Goal: Task Accomplishment & Management: Use online tool/utility

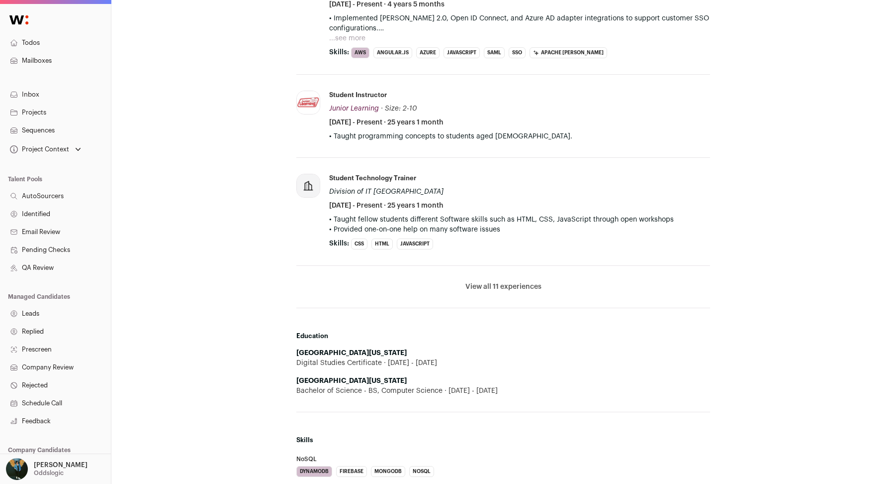
scroll to position [538, 0]
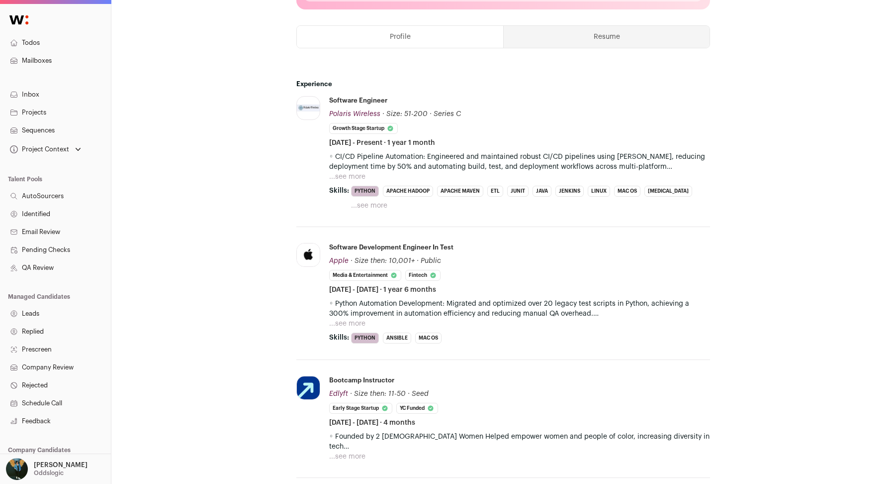
scroll to position [434, 0]
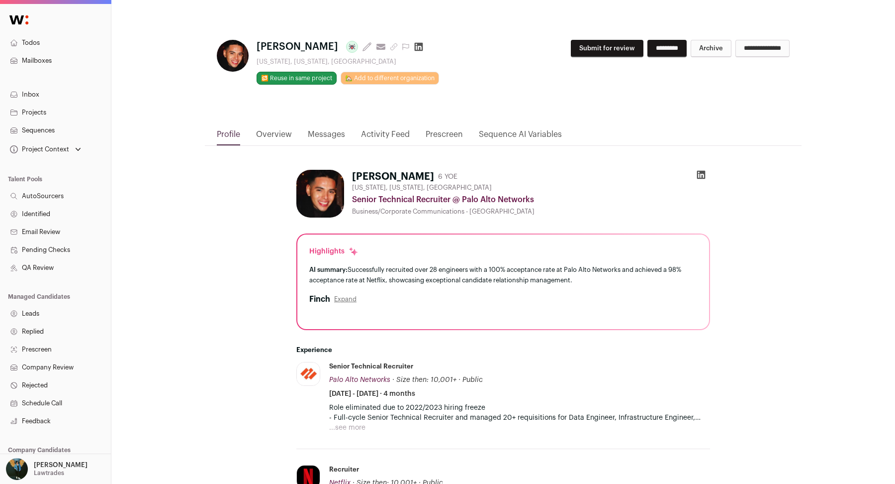
click at [577, 43] on button "Submit for review" at bounding box center [607, 48] width 73 height 17
click at [348, 302] on button "Expand" at bounding box center [345, 299] width 22 height 8
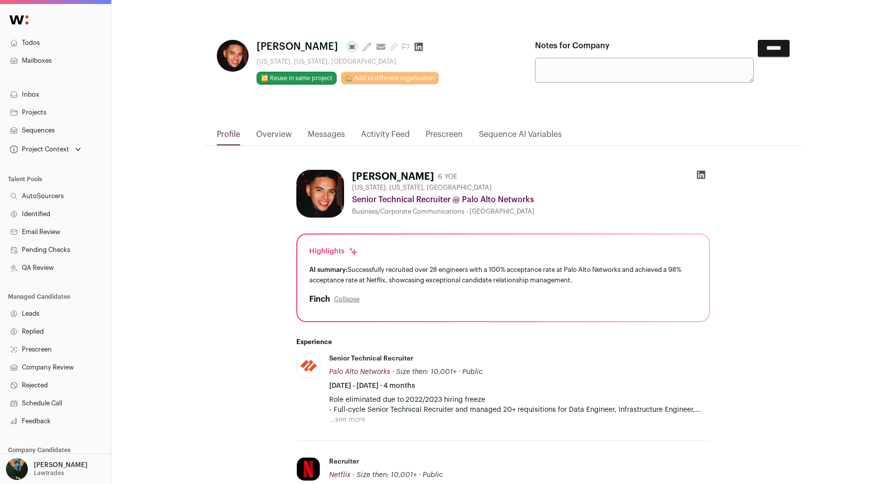
click at [762, 46] on input "******" at bounding box center [774, 48] width 32 height 17
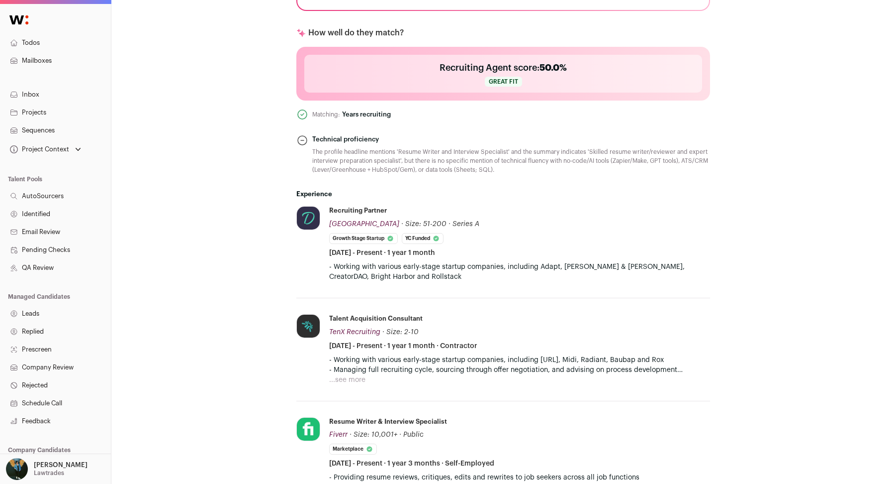
scroll to position [371, 0]
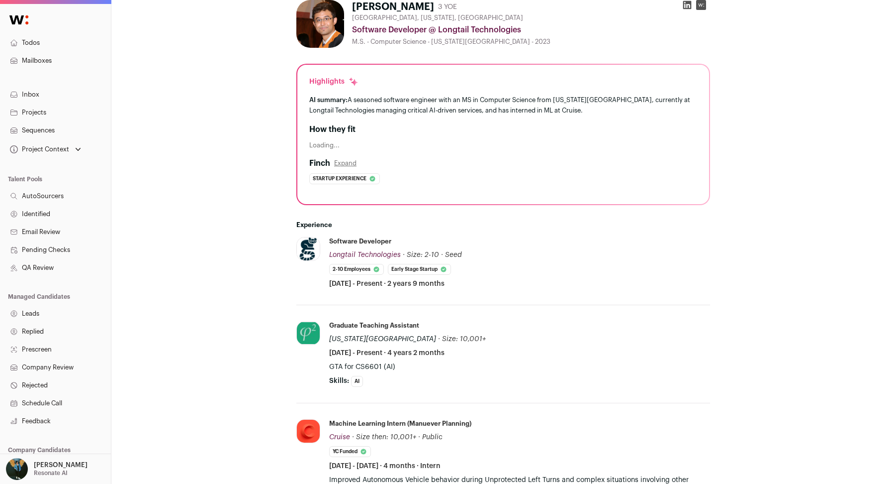
scroll to position [172, 0]
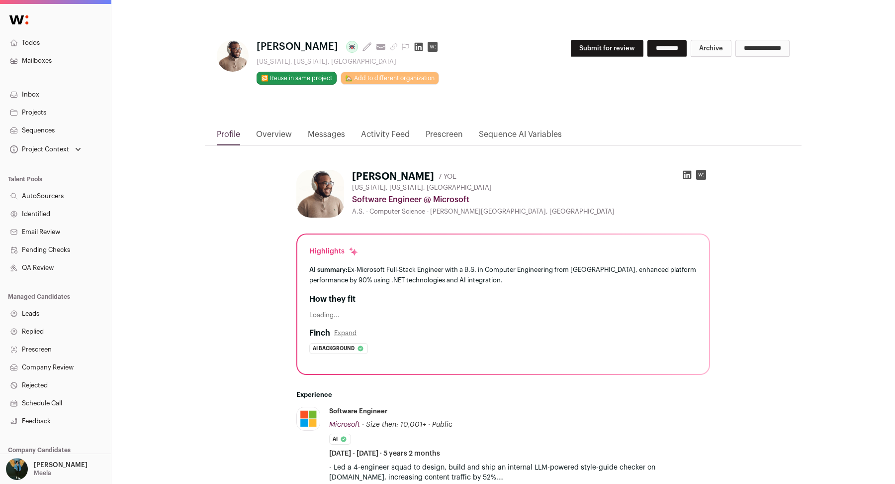
click at [578, 47] on button "Submit for review" at bounding box center [607, 48] width 73 height 17
click at [783, 53] on input "******" at bounding box center [774, 48] width 32 height 17
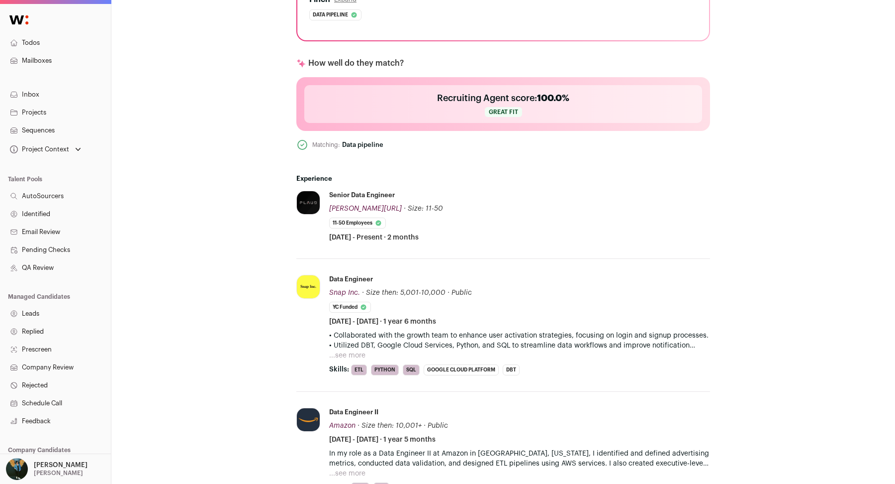
scroll to position [300, 0]
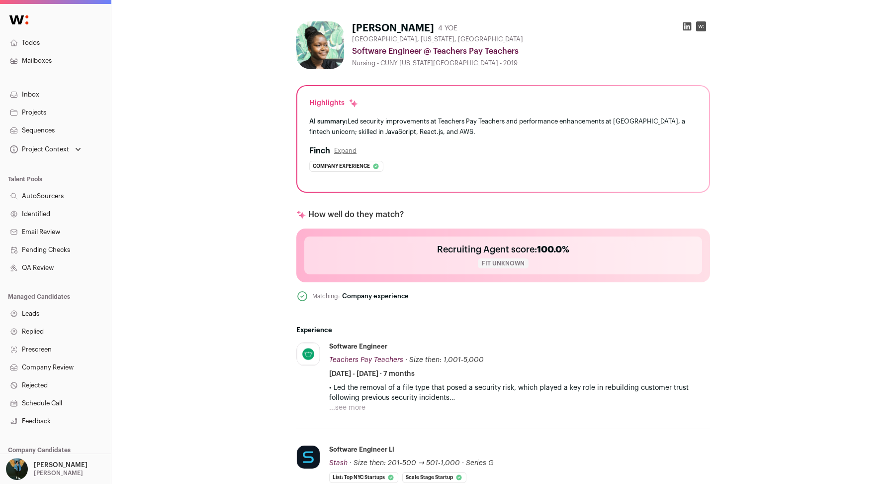
scroll to position [145, 0]
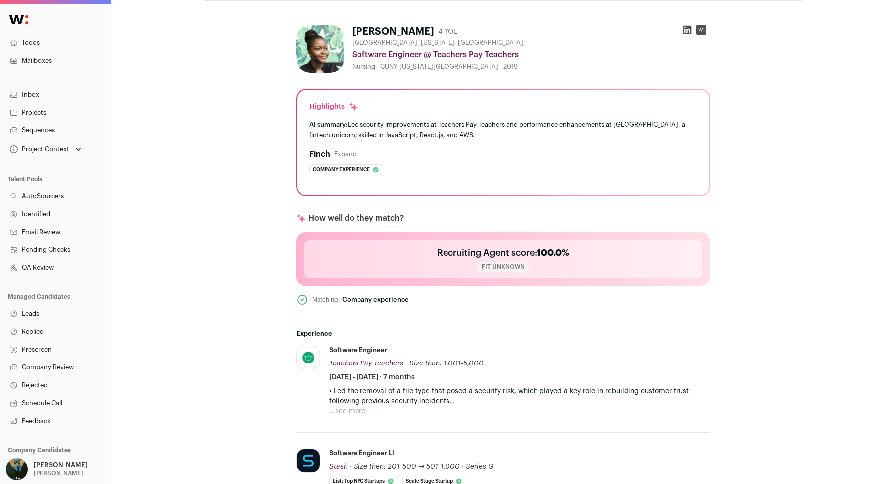
click at [351, 154] on button "Expand" at bounding box center [345, 154] width 22 height 8
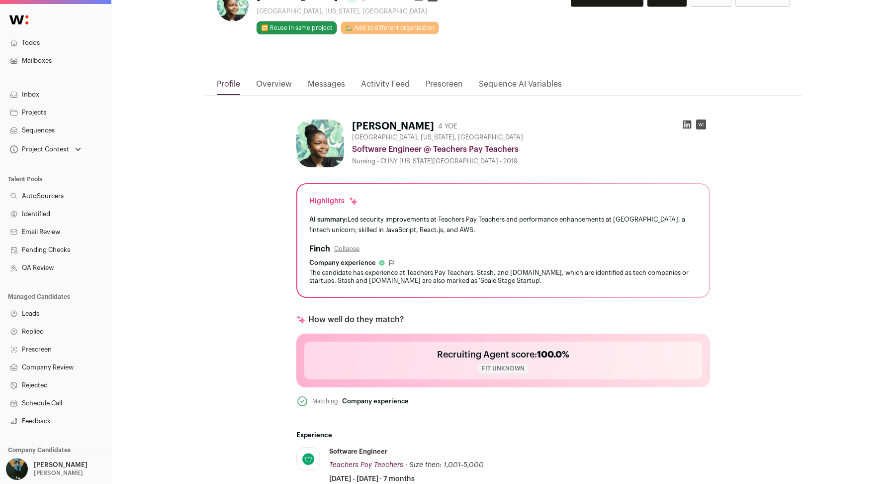
scroll to position [0, 0]
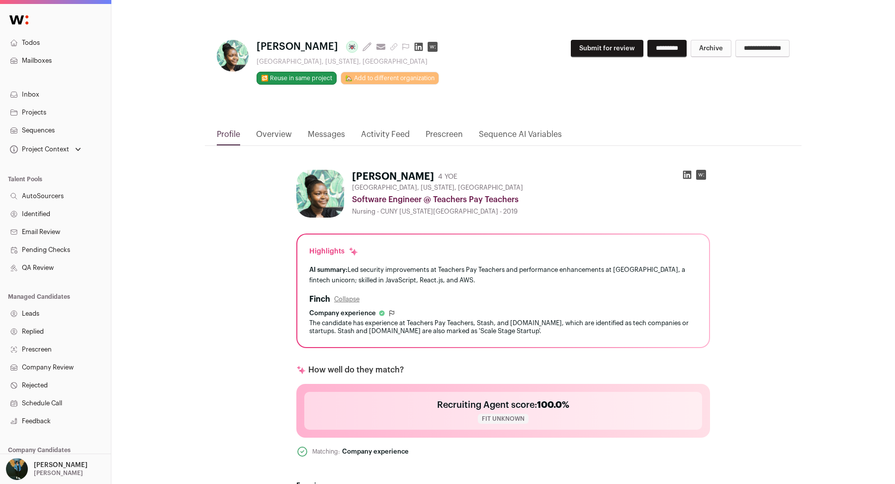
click at [587, 36] on div "**********" at bounding box center [503, 76] width 597 height 104
click at [592, 48] on button "Submit for review" at bounding box center [607, 48] width 73 height 17
click at [767, 48] on input "******" at bounding box center [774, 48] width 32 height 17
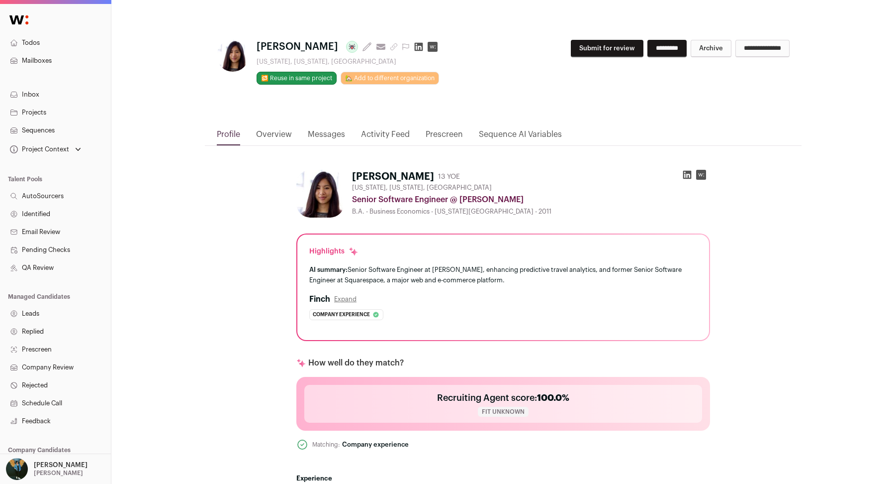
click at [571, 56] on button "Submit for review" at bounding box center [607, 48] width 73 height 17
click at [769, 50] on input "******" at bounding box center [774, 48] width 32 height 17
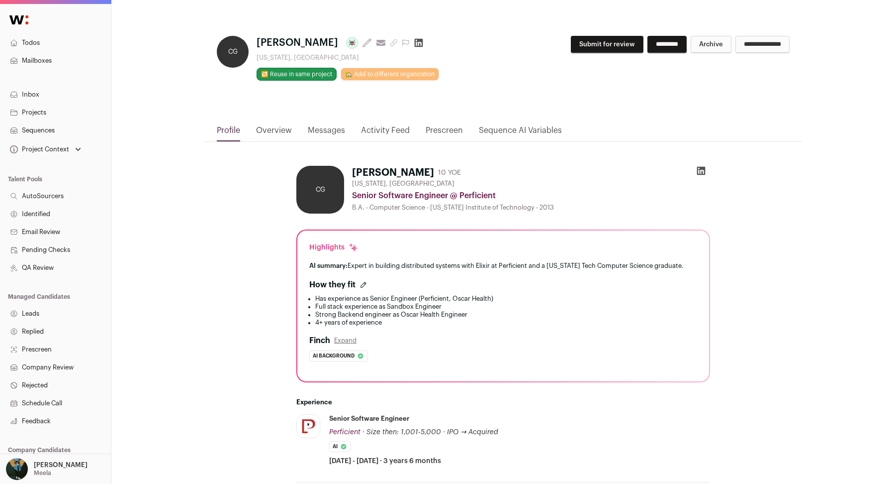
scroll to position [6, 0]
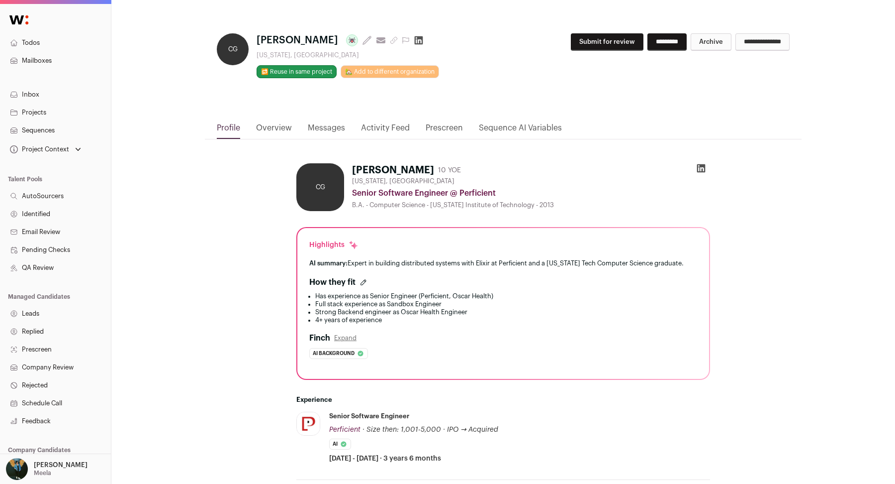
click at [579, 41] on button "Submit for review" at bounding box center [607, 41] width 73 height 17
click at [763, 42] on input "******" at bounding box center [774, 41] width 32 height 17
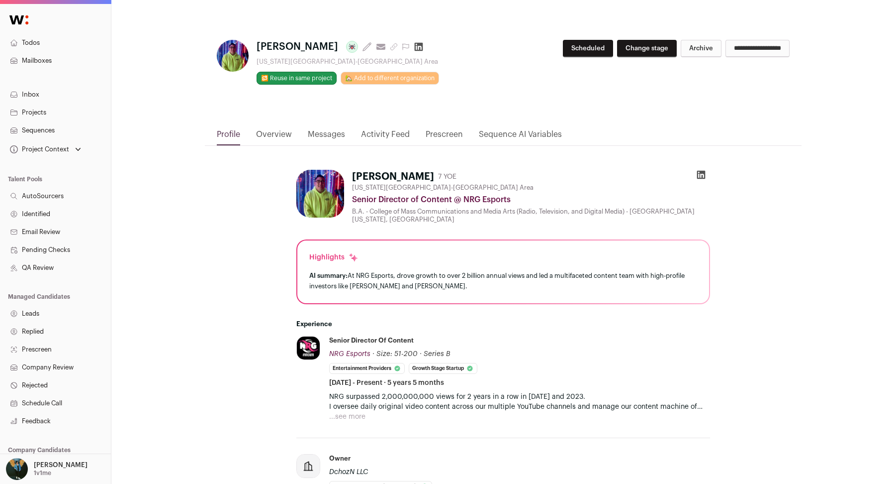
click at [629, 47] on button "Change stage" at bounding box center [647, 48] width 60 height 17
click at [616, 54] on select "**********" at bounding box center [643, 49] width 217 height 18
select select "**********"
click at [764, 47] on input "****" at bounding box center [770, 49] width 27 height 17
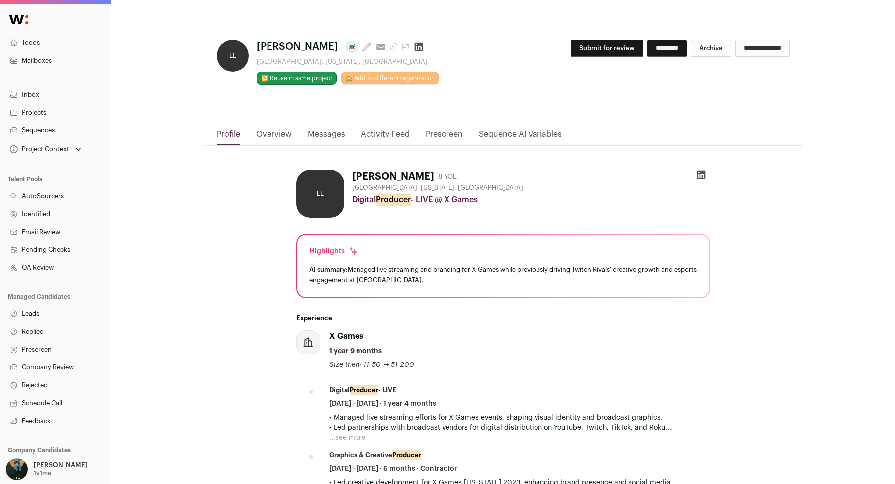
click at [580, 43] on button "Submit for review" at bounding box center [607, 48] width 73 height 17
click at [701, 175] on icon at bounding box center [701, 175] width 10 height 10
click at [760, 48] on input "******" at bounding box center [774, 48] width 32 height 17
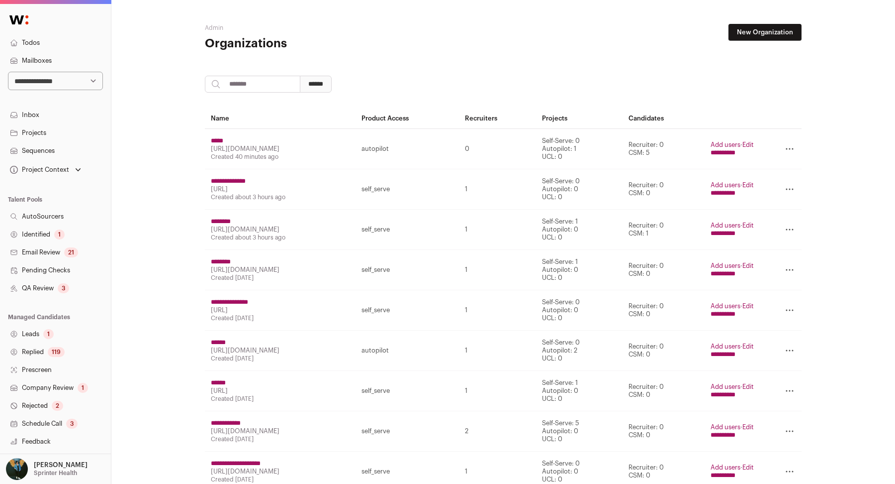
click at [73, 84] on select "**********" at bounding box center [55, 81] width 95 height 18
select select "*****"
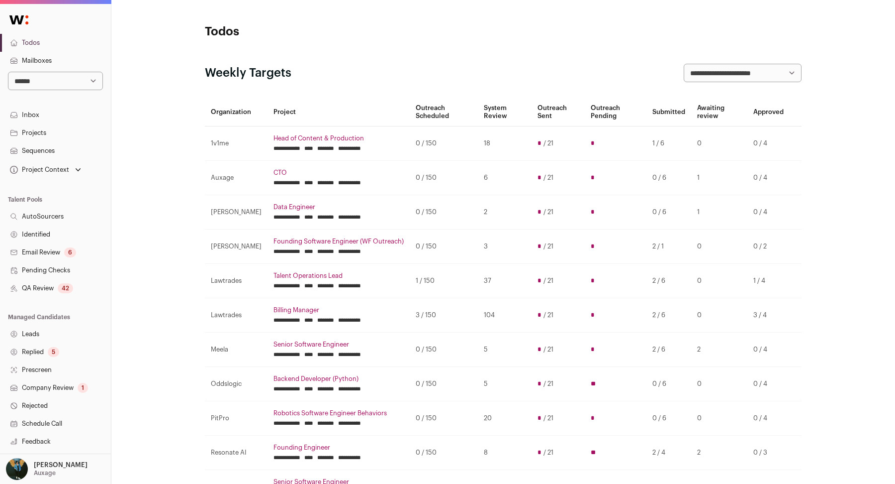
click at [35, 345] on link "Replied 5" at bounding box center [55, 352] width 111 height 18
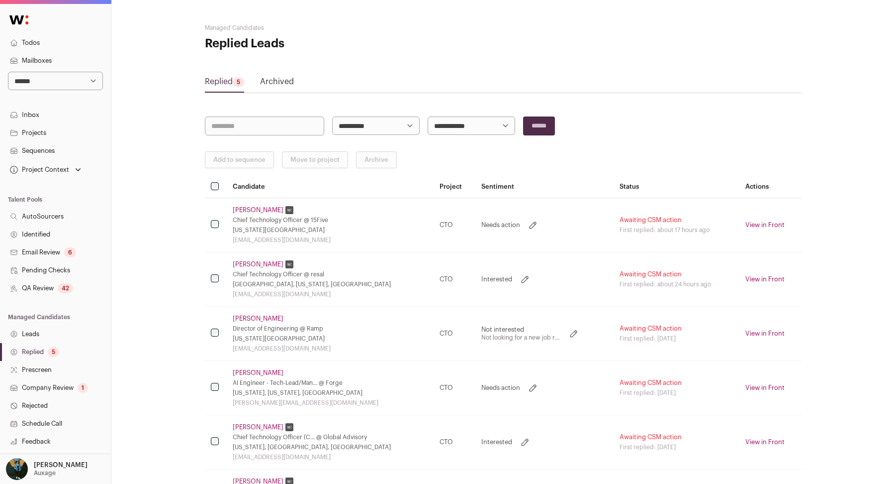
scroll to position [0, 0]
click at [254, 207] on link "Guy Dassa" at bounding box center [258, 209] width 51 height 8
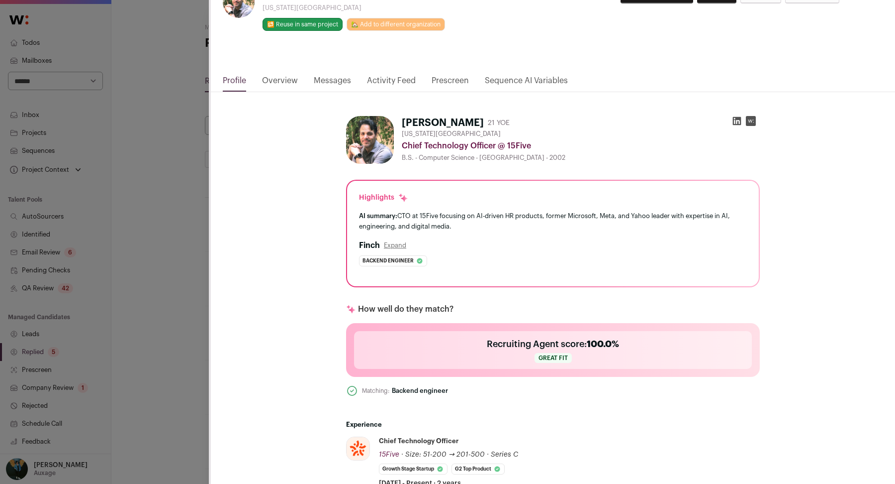
scroll to position [0, 0]
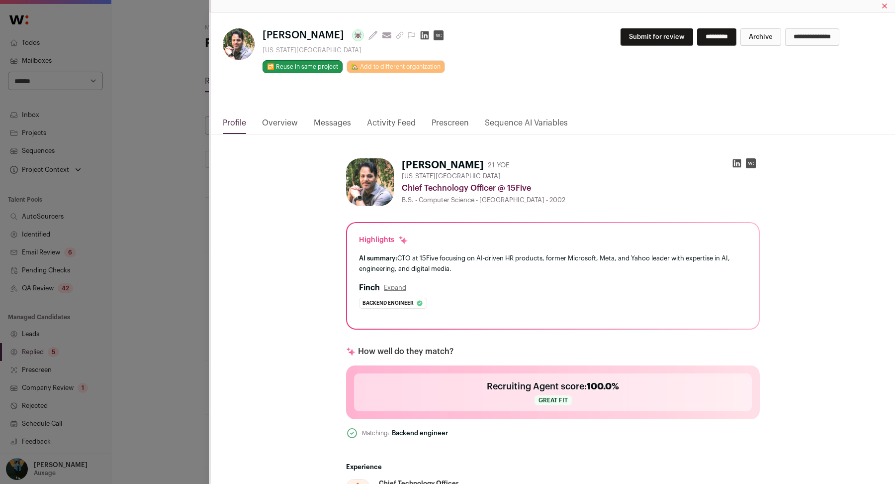
click at [321, 116] on div "**********" at bounding box center [553, 64] width 684 height 104
click at [322, 118] on link "Messages" at bounding box center [332, 125] width 37 height 17
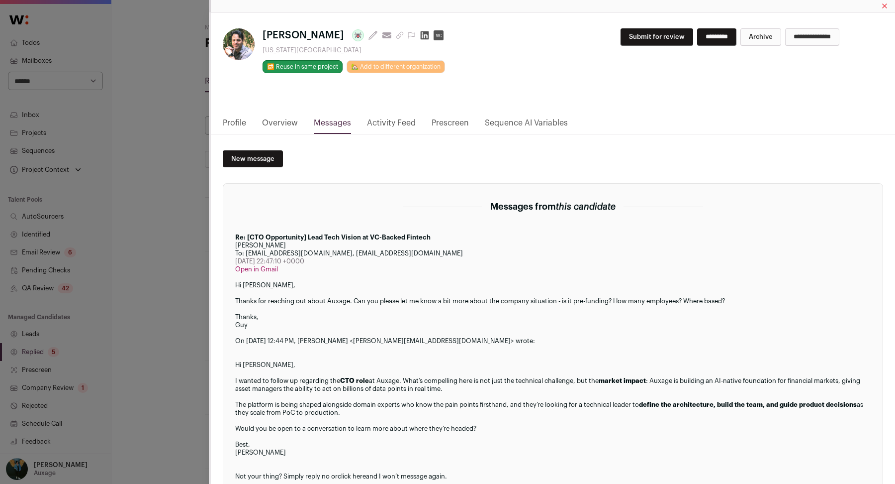
scroll to position [24, 0]
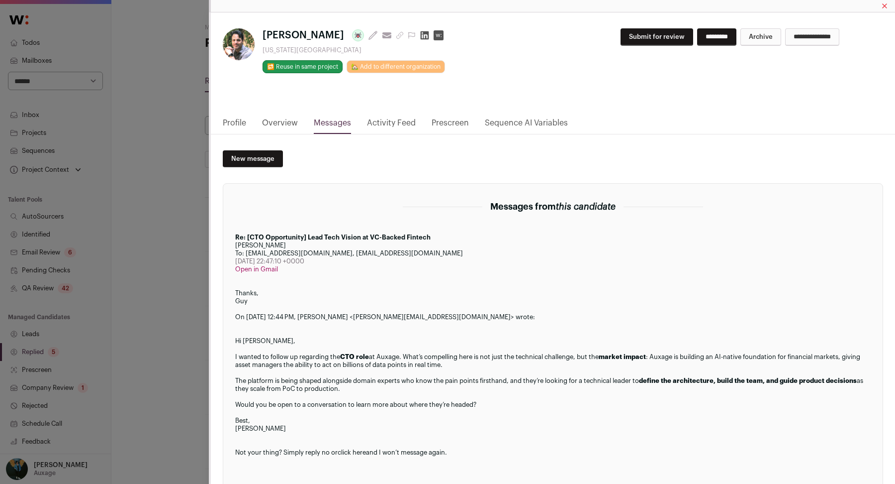
click at [173, 295] on div "Guy Dassa Last update: 6 days ago View most recent conversation in Front New Yo…" at bounding box center [447, 242] width 895 height 484
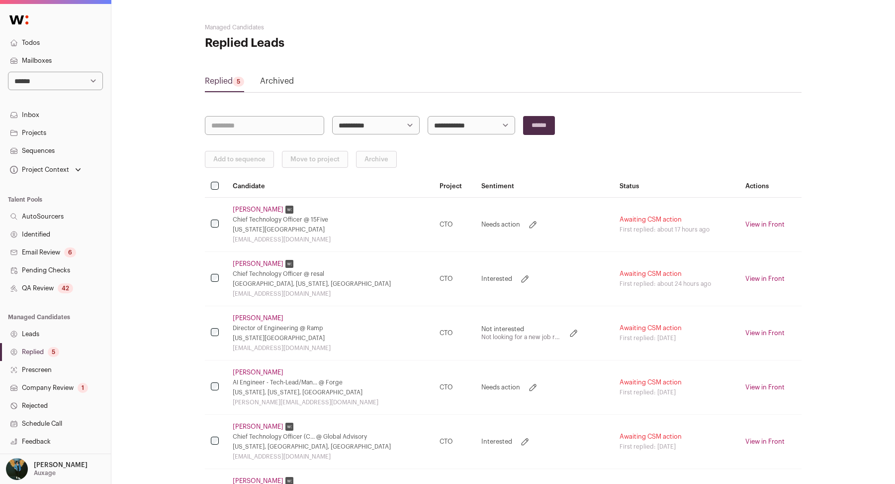
click at [260, 262] on link "Anas Amoudi" at bounding box center [258, 264] width 51 height 8
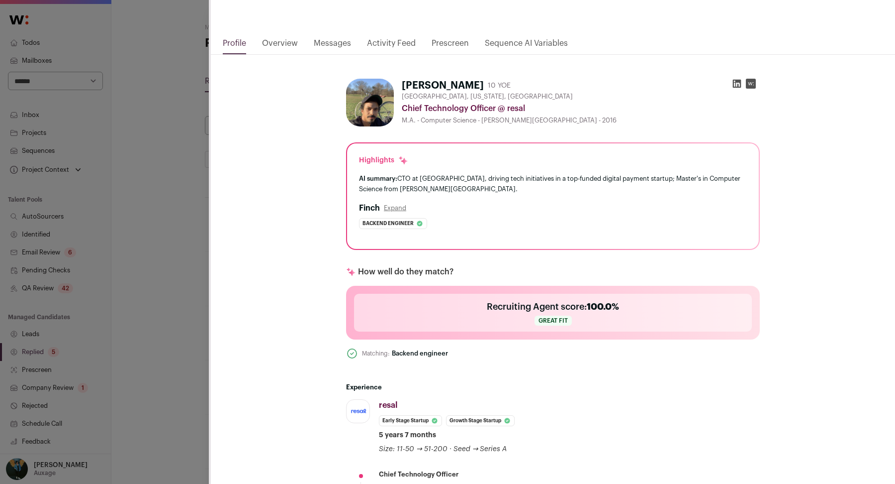
scroll to position [64, 0]
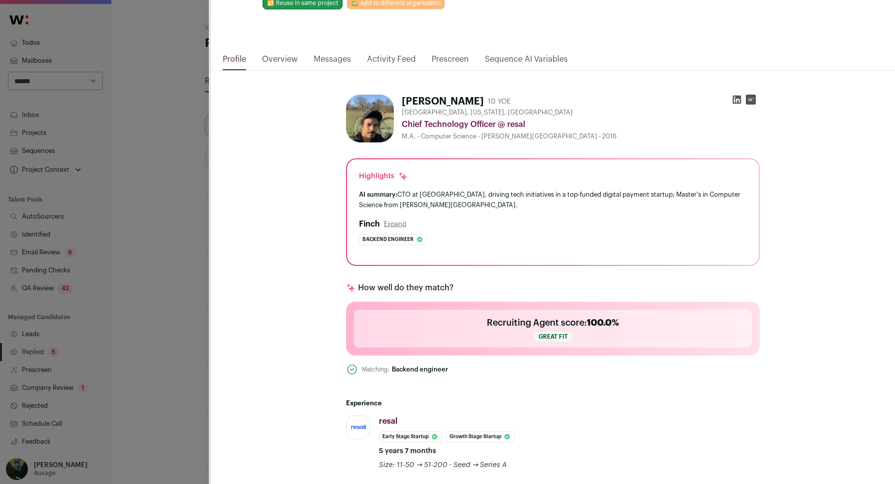
click at [328, 68] on link "Messages" at bounding box center [332, 61] width 37 height 17
click at [328, 62] on html "**********" at bounding box center [447, 289] width 895 height 579
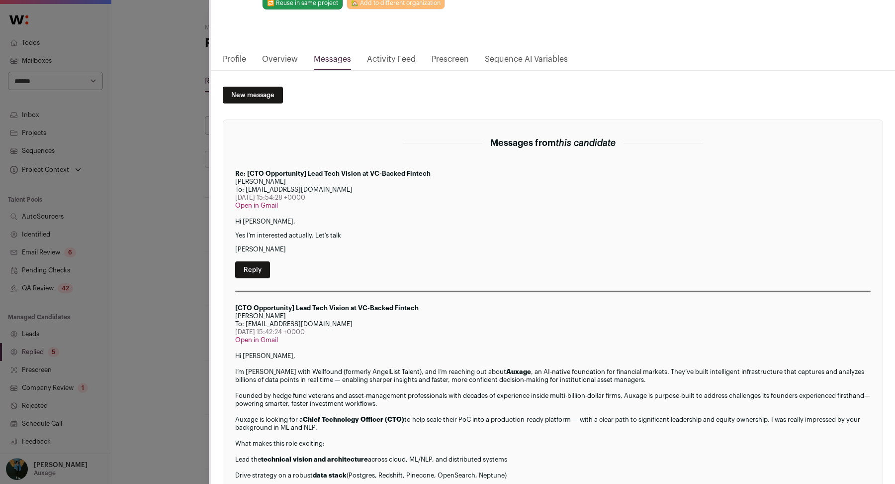
scroll to position [0, 0]
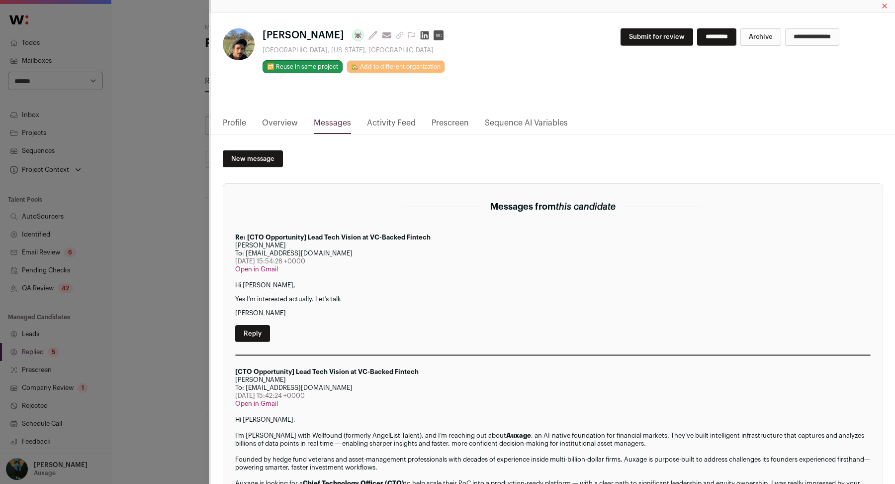
click at [227, 123] on link "Profile" at bounding box center [234, 125] width 23 height 17
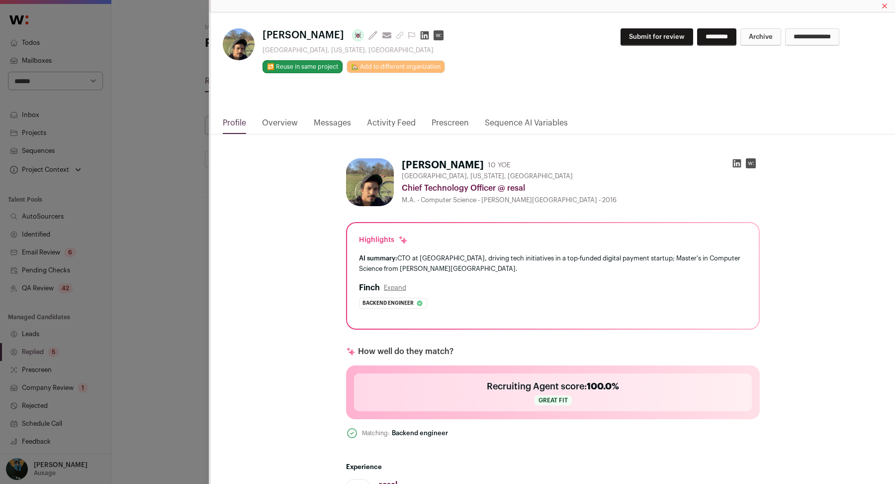
click at [632, 37] on button "Submit for review" at bounding box center [657, 36] width 73 height 17
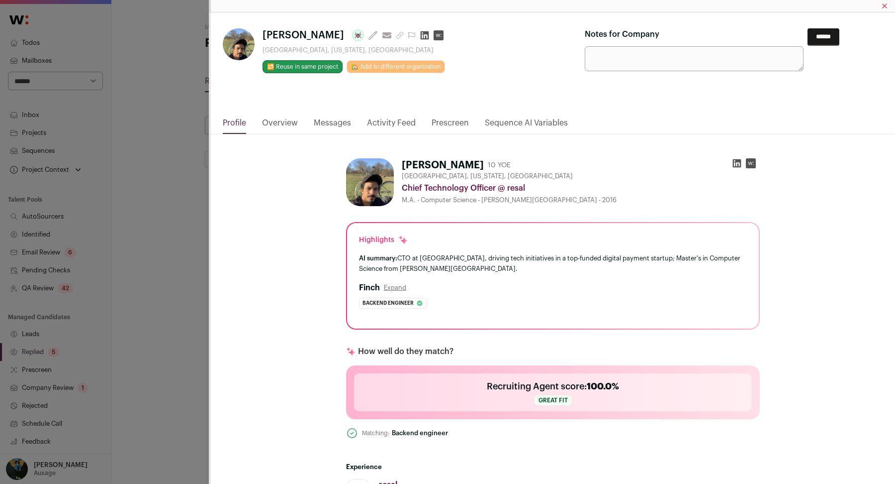
click at [820, 35] on input "******" at bounding box center [824, 36] width 32 height 17
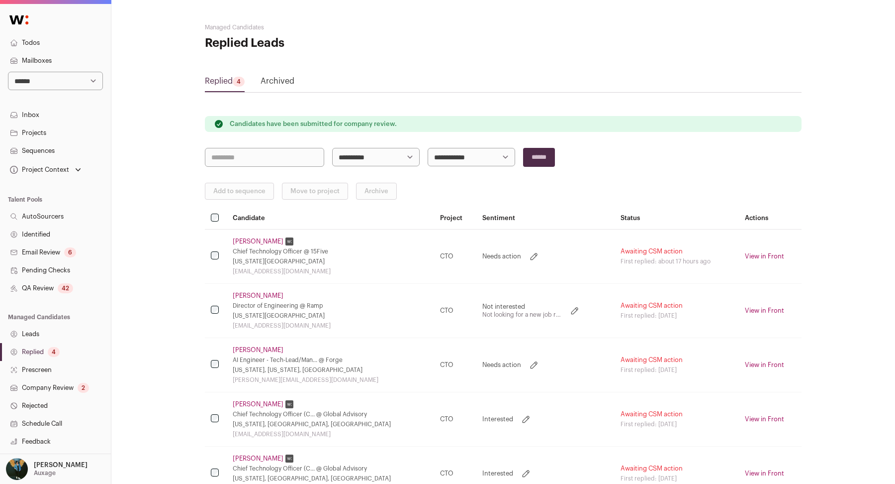
scroll to position [70, 0]
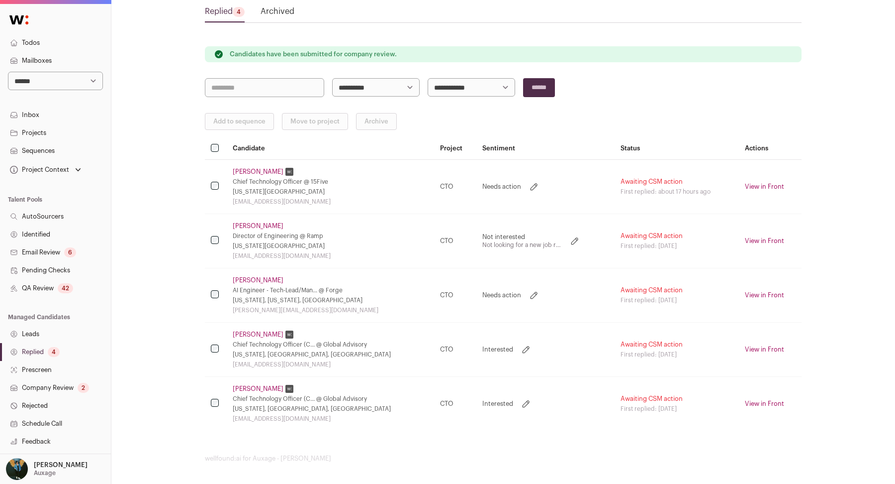
click at [241, 225] on link "Ryan Delgado" at bounding box center [258, 226] width 51 height 8
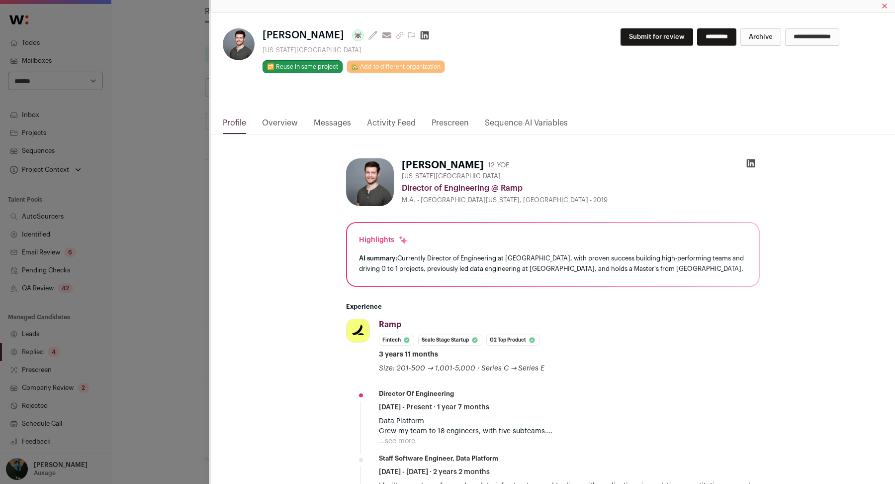
click at [328, 122] on link "Messages" at bounding box center [332, 125] width 37 height 17
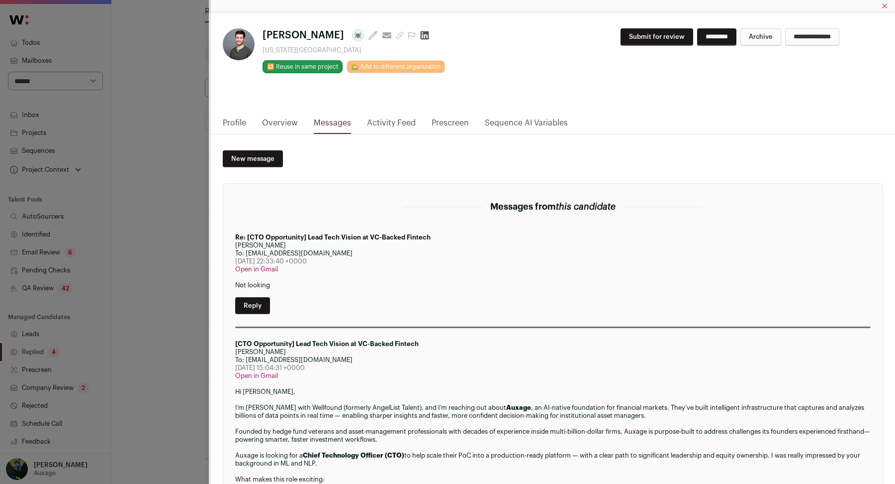
click at [243, 300] on link "Reply" at bounding box center [252, 305] width 35 height 17
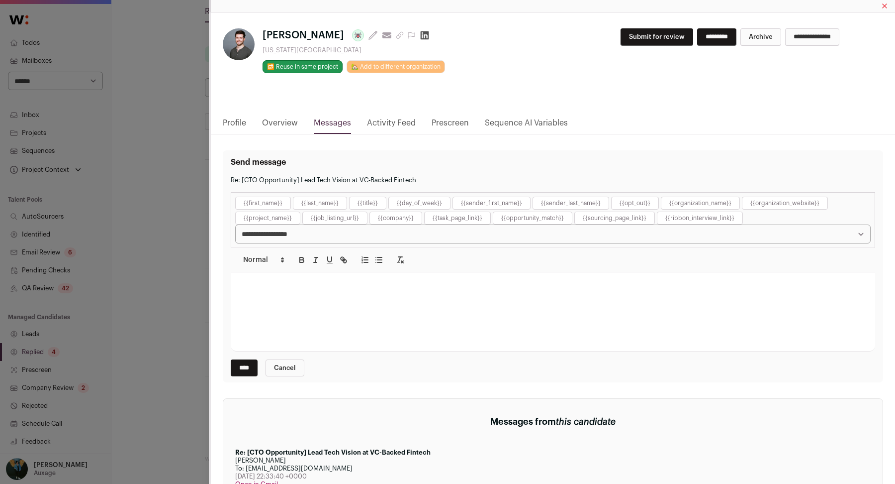
click at [271, 302] on div "Close modal via background" at bounding box center [553, 311] width 645 height 79
click at [394, 311] on div "**********" at bounding box center [553, 310] width 621 height 12
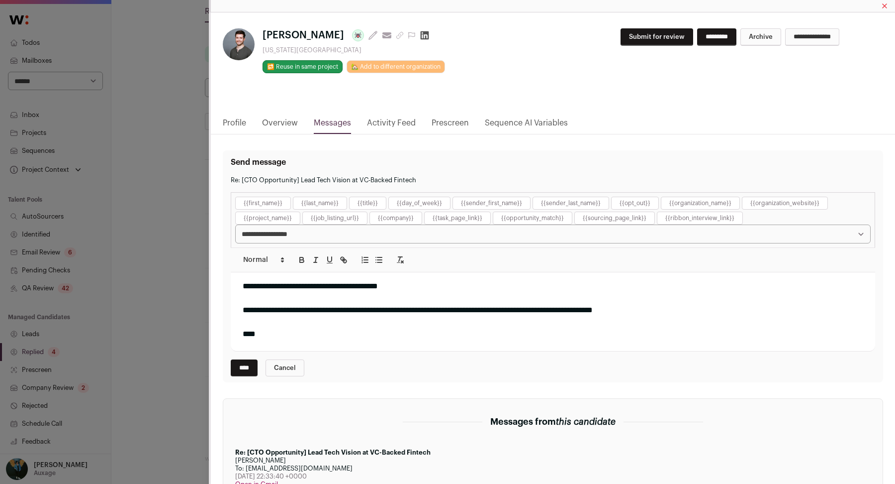
click at [245, 370] on input "****" at bounding box center [244, 367] width 27 height 17
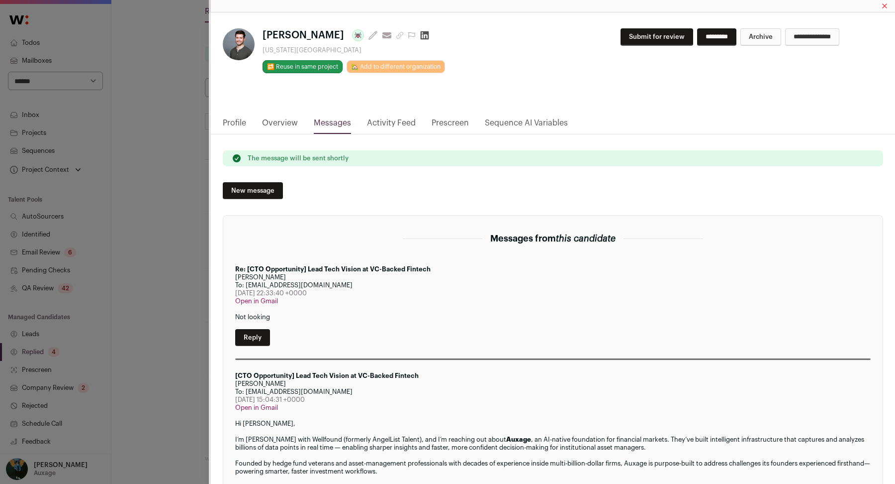
click at [182, 202] on div "**********" at bounding box center [447, 242] width 895 height 484
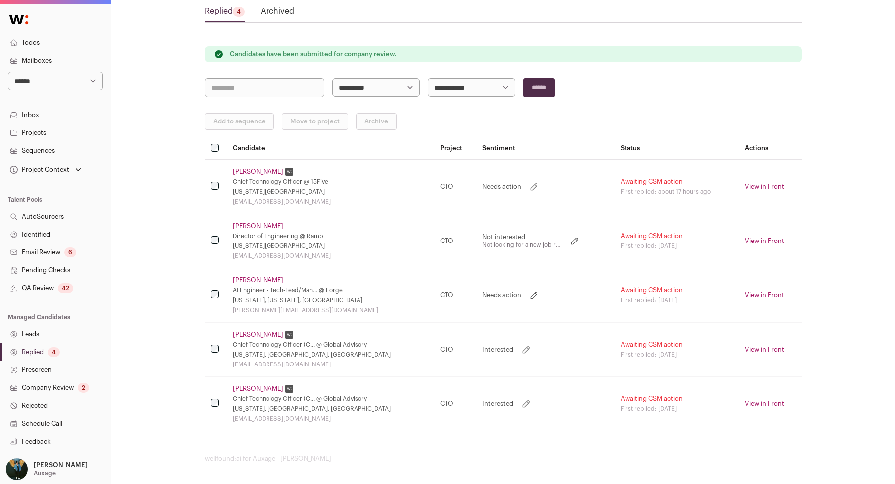
click at [265, 276] on link "️roni Yosofov" at bounding box center [258, 280] width 51 height 8
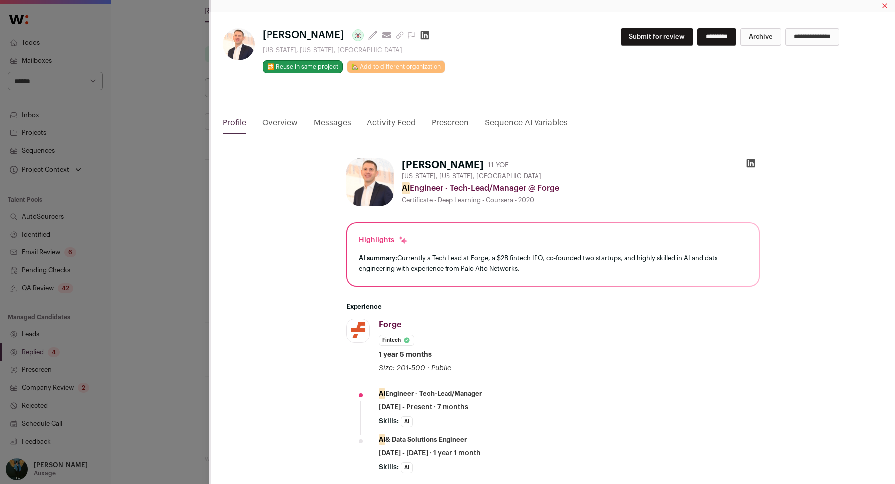
scroll to position [53, 0]
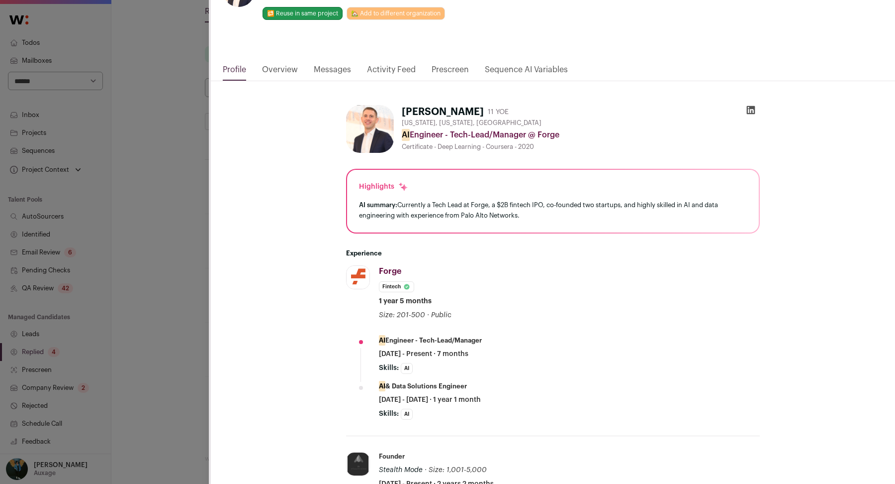
click at [345, 75] on link "Messages" at bounding box center [332, 72] width 37 height 17
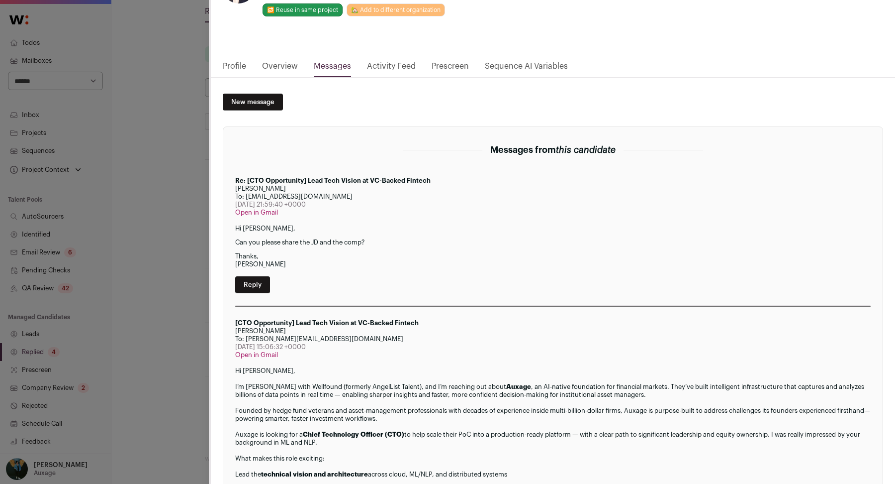
scroll to position [0, 0]
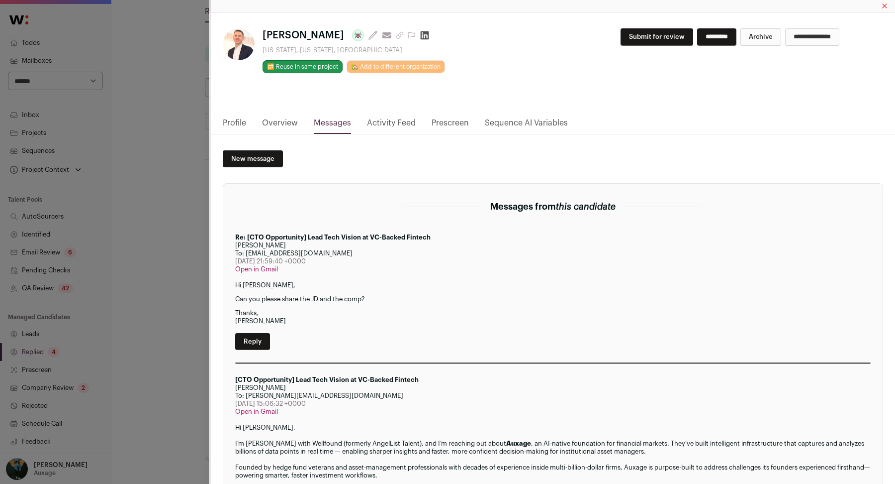
click at [251, 334] on link "Reply" at bounding box center [252, 341] width 35 height 17
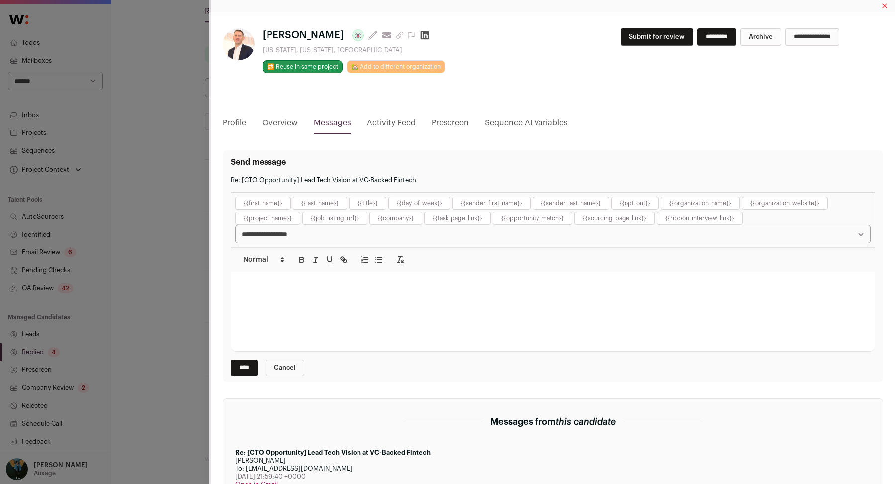
click at [279, 313] on div "Close modal via background" at bounding box center [553, 311] width 645 height 79
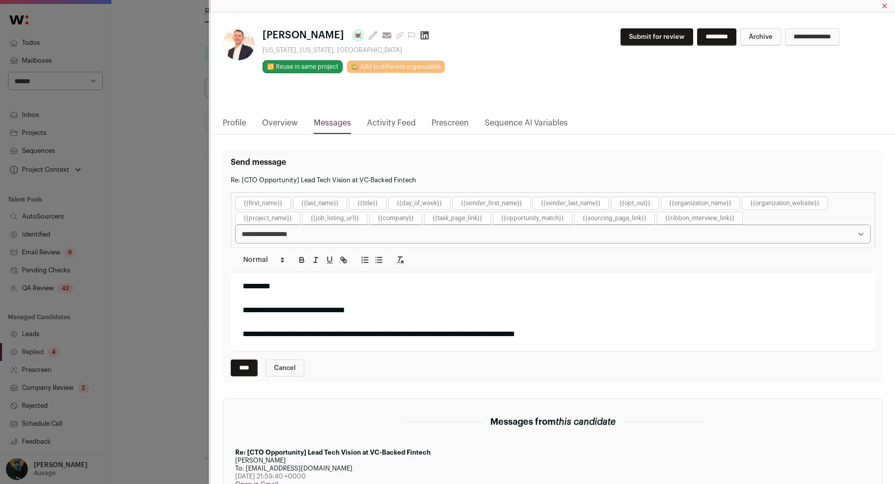
scroll to position [9, 0]
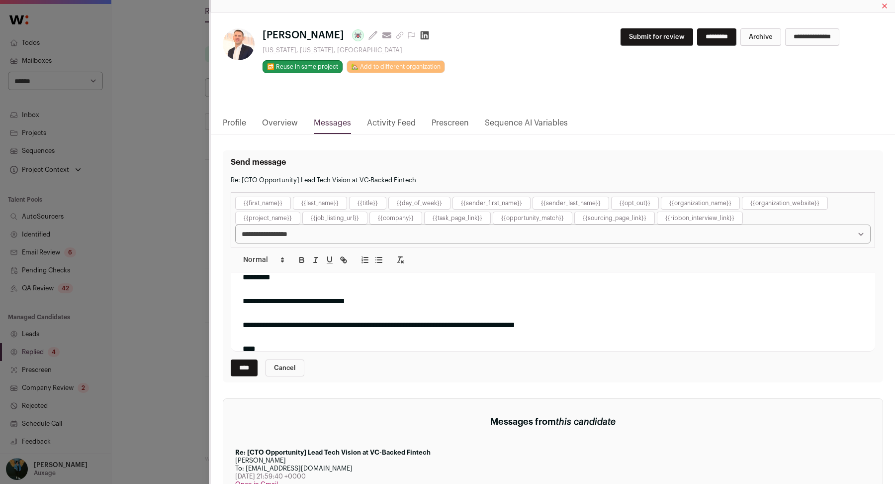
click at [386, 289] on div "Close modal via background" at bounding box center [553, 289] width 621 height 12
click at [385, 295] on div "**********" at bounding box center [553, 301] width 621 height 12
click at [252, 370] on input "****" at bounding box center [244, 367] width 27 height 17
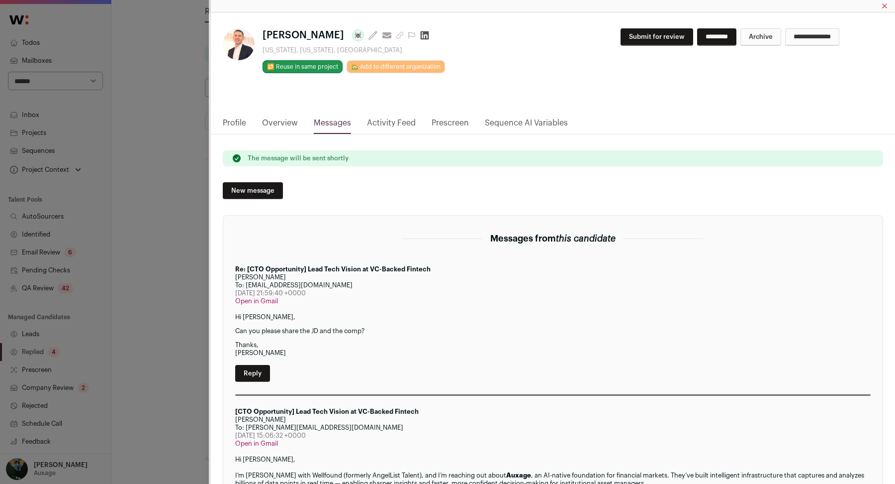
click at [181, 203] on div "**********" at bounding box center [447, 242] width 895 height 484
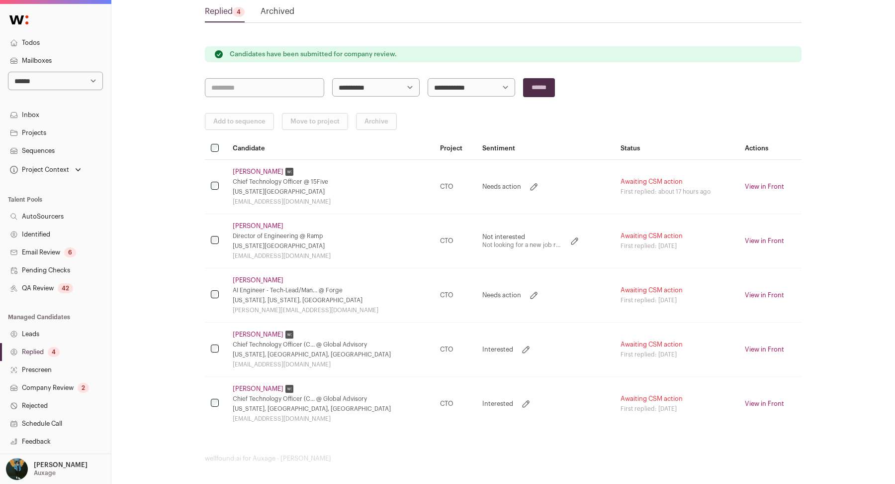
click at [259, 330] on link "Parimala Rao" at bounding box center [258, 334] width 51 height 8
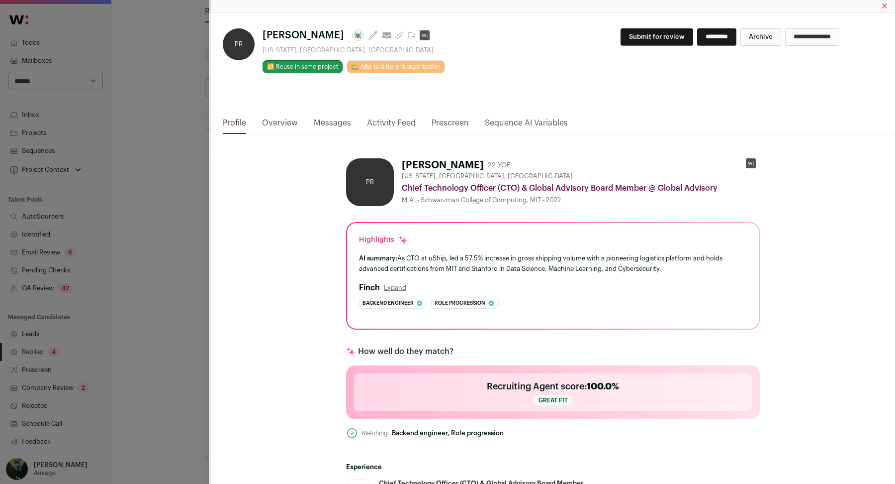
click at [325, 120] on link "Messages" at bounding box center [332, 125] width 37 height 17
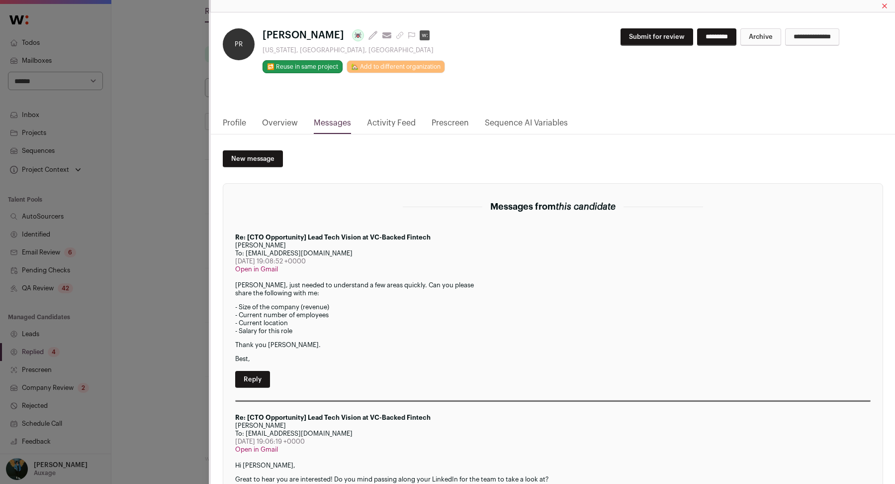
click at [203, 298] on div "**********" at bounding box center [447, 242] width 895 height 484
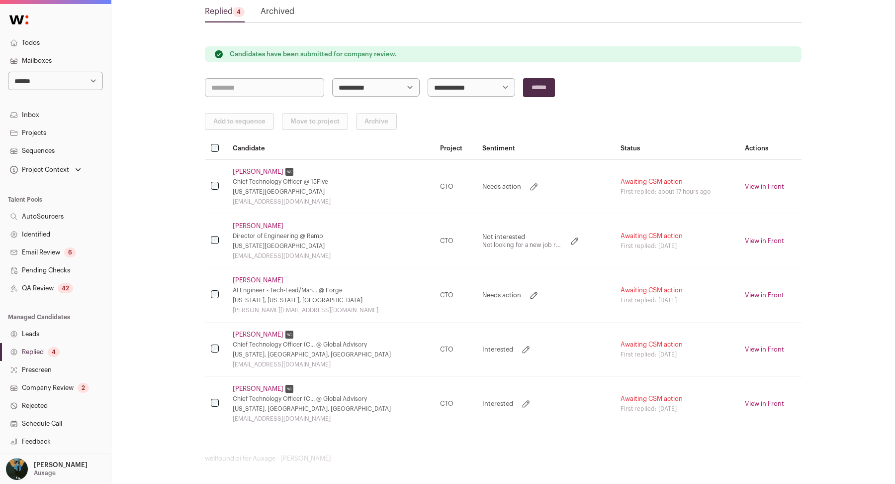
click at [266, 340] on div "Chief Technology Officer (C... @ Global Advisory" at bounding box center [330, 344] width 195 height 8
click at [265, 337] on td "Parimala Rao Chief Technology Officer (C... @ Global Advisory New York, NY, USA…" at bounding box center [330, 349] width 207 height 54
click at [260, 332] on link "Parimala Rao" at bounding box center [258, 334] width 51 height 8
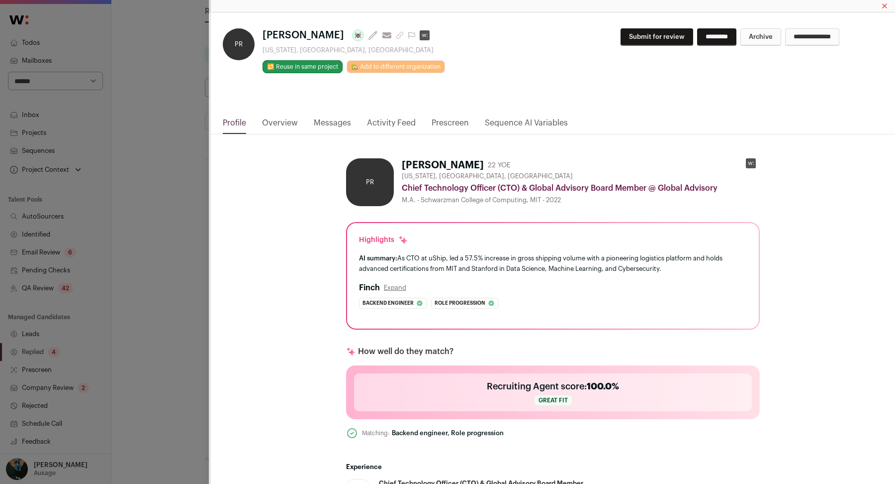
click at [332, 114] on div "**********" at bounding box center [553, 64] width 684 height 104
click at [332, 118] on link "Messages" at bounding box center [332, 125] width 37 height 17
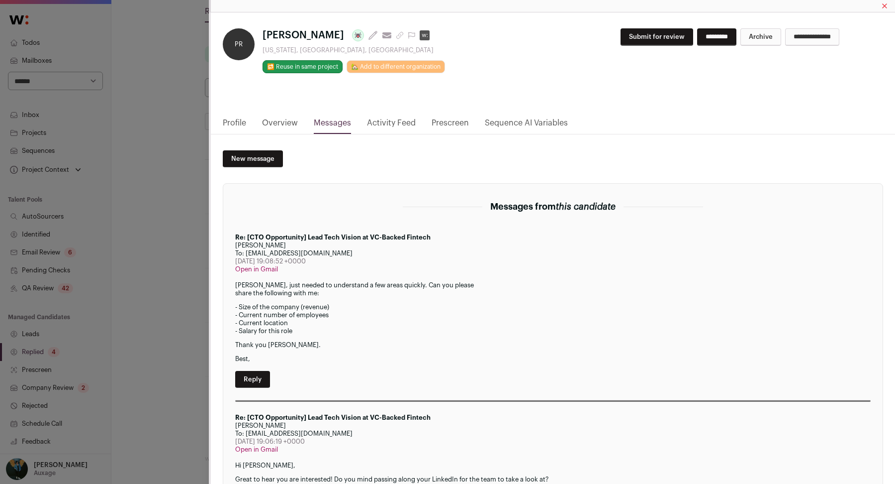
click at [139, 268] on div "**********" at bounding box center [447, 242] width 895 height 484
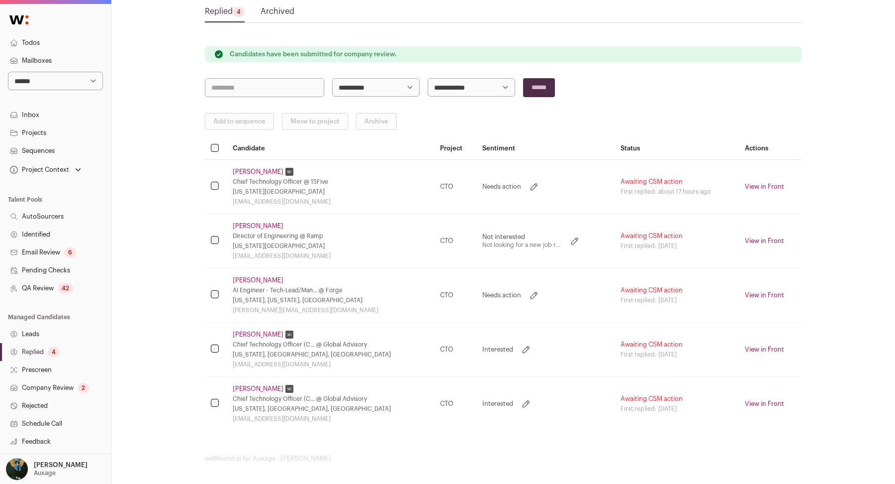
click at [240, 387] on link "Parimala Rao" at bounding box center [258, 389] width 51 height 8
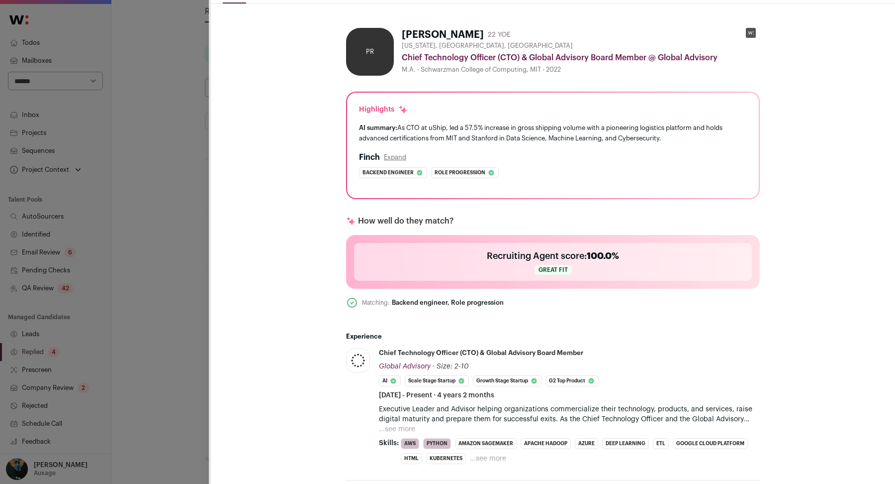
scroll to position [127, 0]
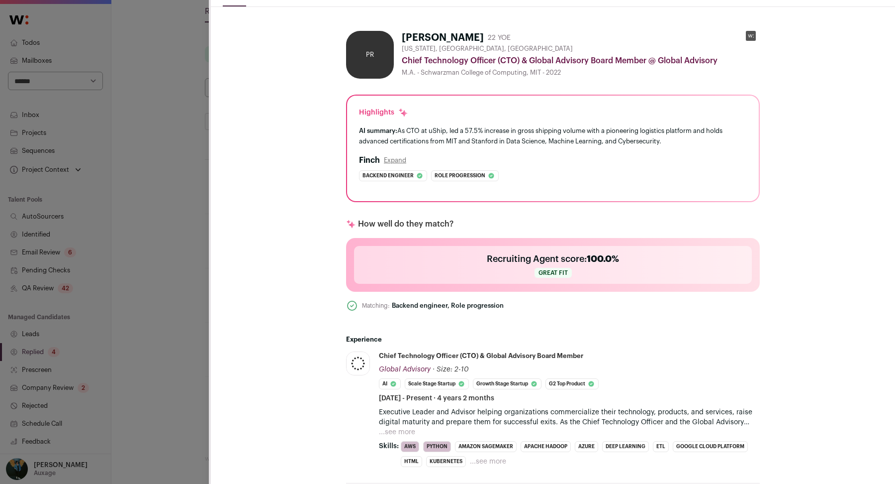
click at [186, 248] on div "**********" at bounding box center [447, 242] width 895 height 484
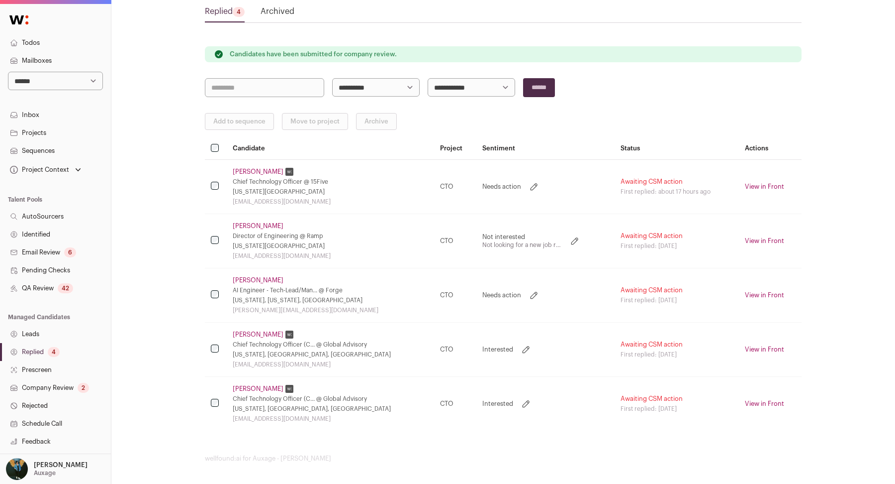
click at [258, 184] on td "Guy Dassa Chief Technology Officer @ 15Five New York City Metropolitan Area guy…" at bounding box center [330, 186] width 207 height 54
click at [255, 168] on link "Guy Dassa" at bounding box center [258, 172] width 51 height 8
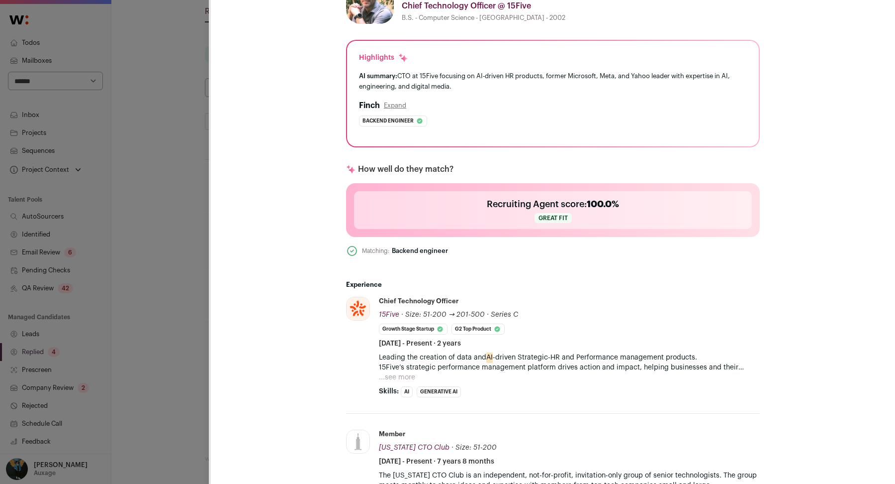
scroll to position [197, 0]
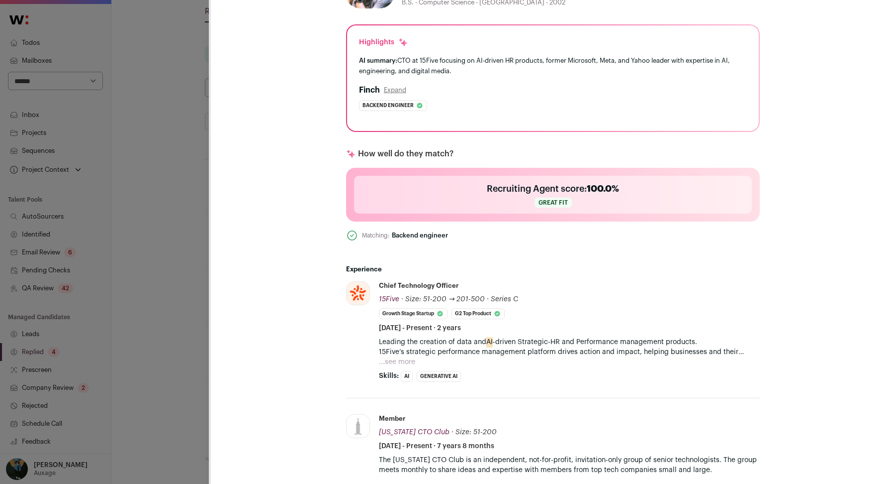
click at [135, 298] on div "Guy Dassa Last update: 6 days ago View most recent conversation in Front New Yo…" at bounding box center [447, 242] width 895 height 484
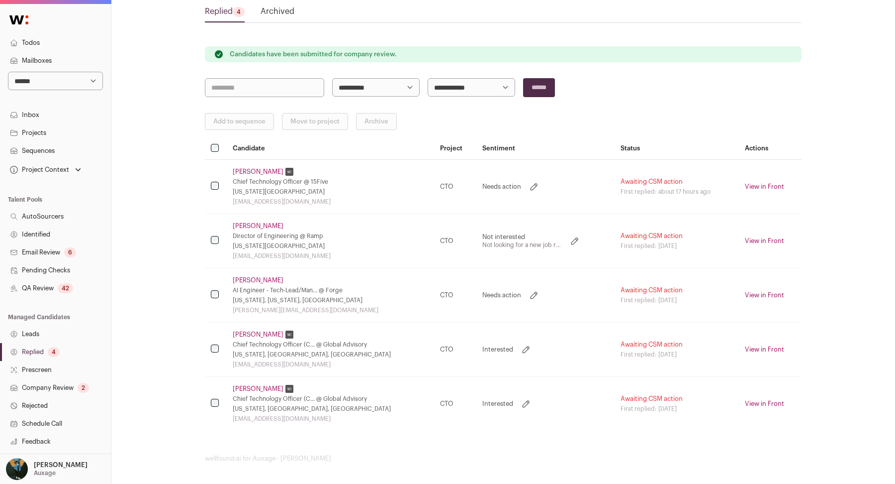
click at [257, 169] on link "Guy Dassa" at bounding box center [258, 172] width 51 height 8
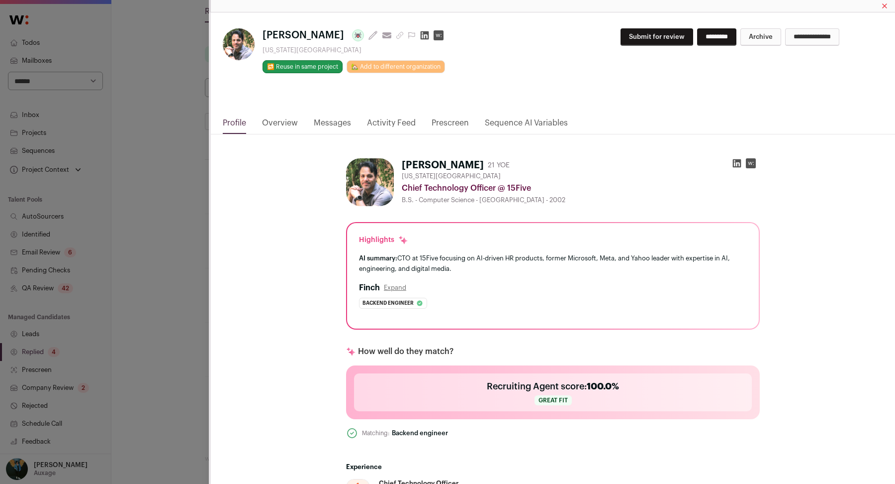
click at [139, 161] on html "**********" at bounding box center [447, 208] width 895 height 556
click at [36, 113] on div "Guy Dassa Last update: 6 days ago View most recent conversation in Front New Yo…" at bounding box center [447, 242] width 895 height 484
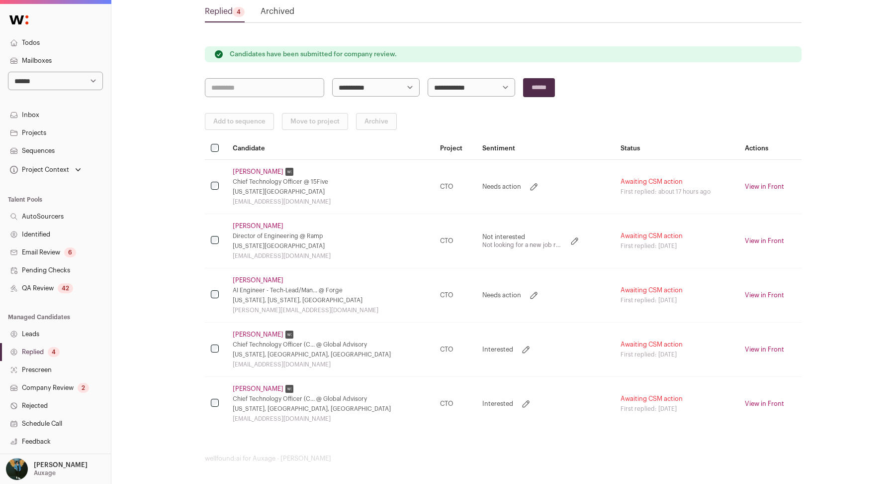
click at [35, 112] on link "Inbox" at bounding box center [55, 115] width 111 height 18
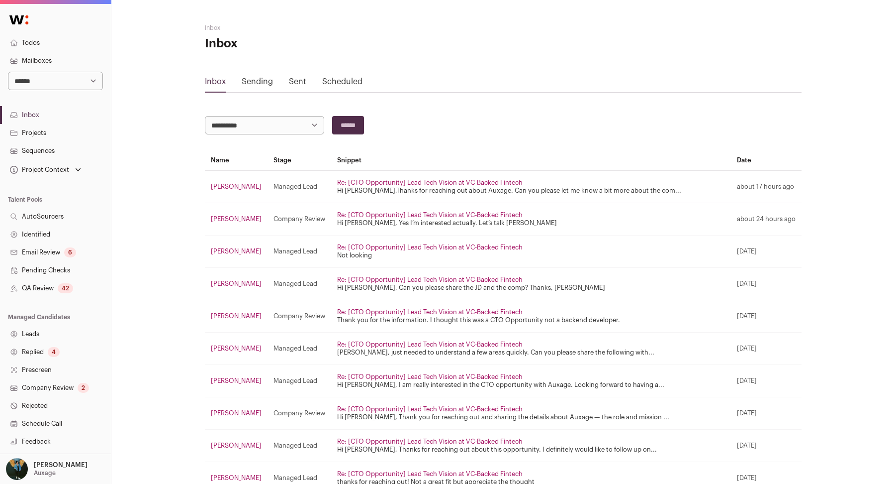
scroll to position [63, 0]
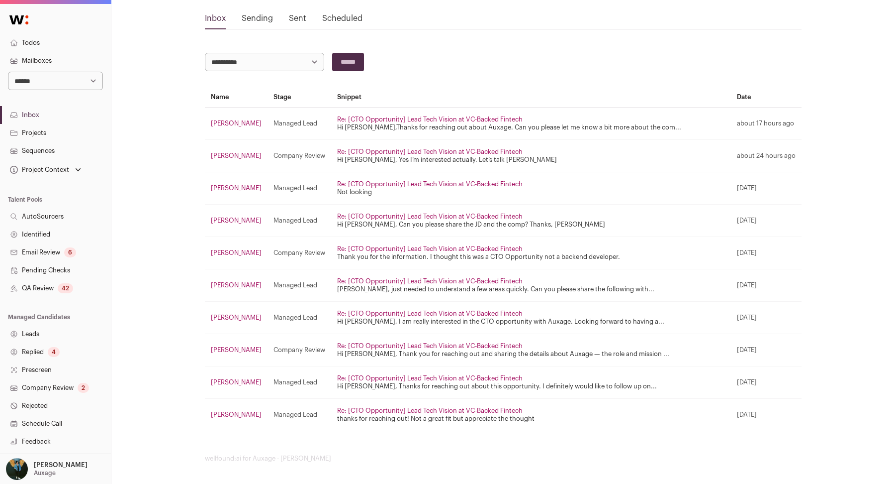
click at [224, 411] on link "Satwik Seshasai" at bounding box center [236, 414] width 51 height 6
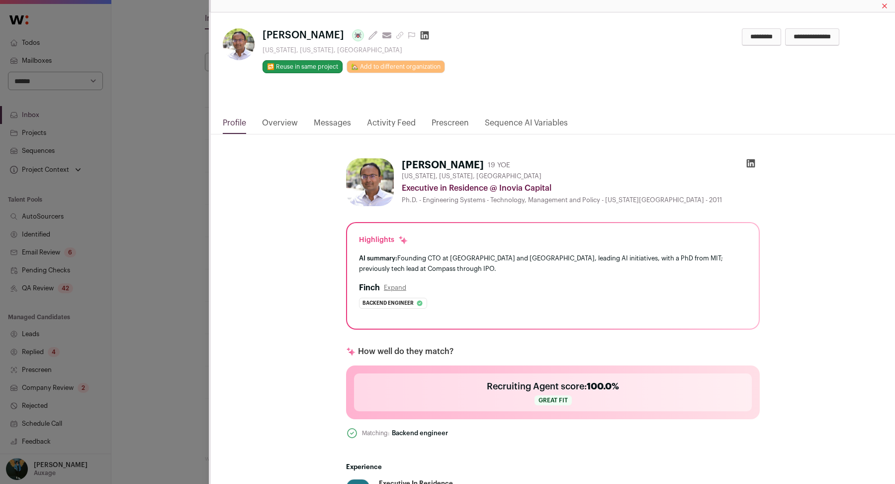
click at [333, 130] on link "Messages" at bounding box center [332, 125] width 37 height 17
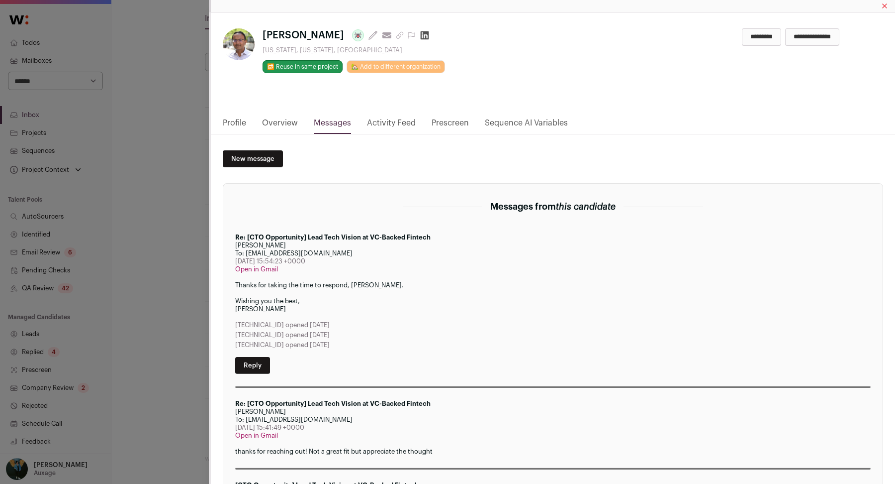
click at [328, 118] on link "Messages" at bounding box center [332, 125] width 37 height 17
click at [150, 262] on div "**********" at bounding box center [447, 242] width 895 height 484
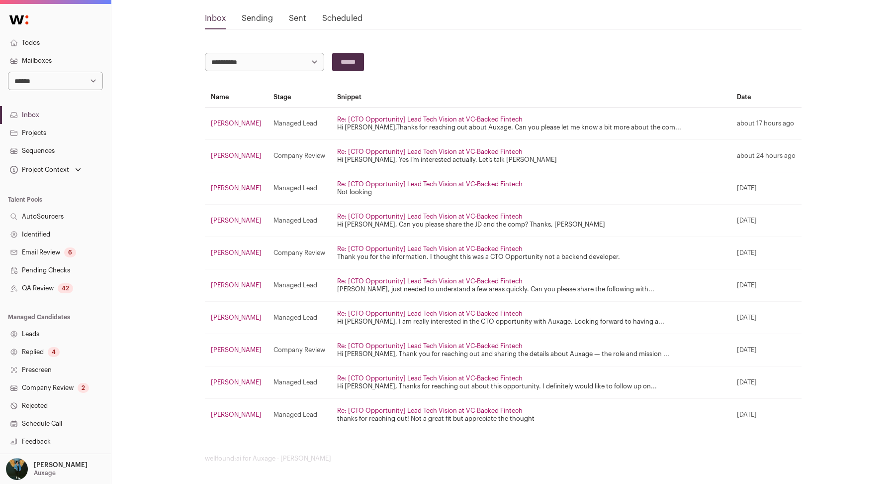
click at [235, 379] on link "Richard Yu" at bounding box center [236, 382] width 51 height 6
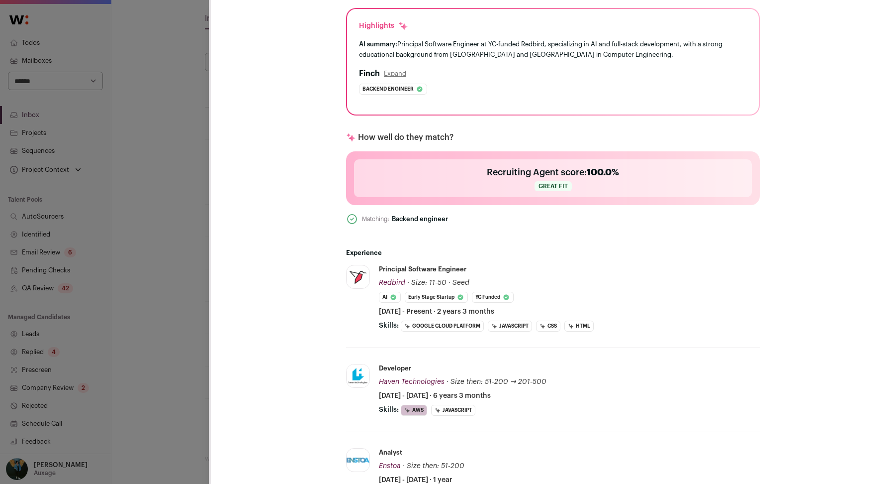
scroll to position [0, 0]
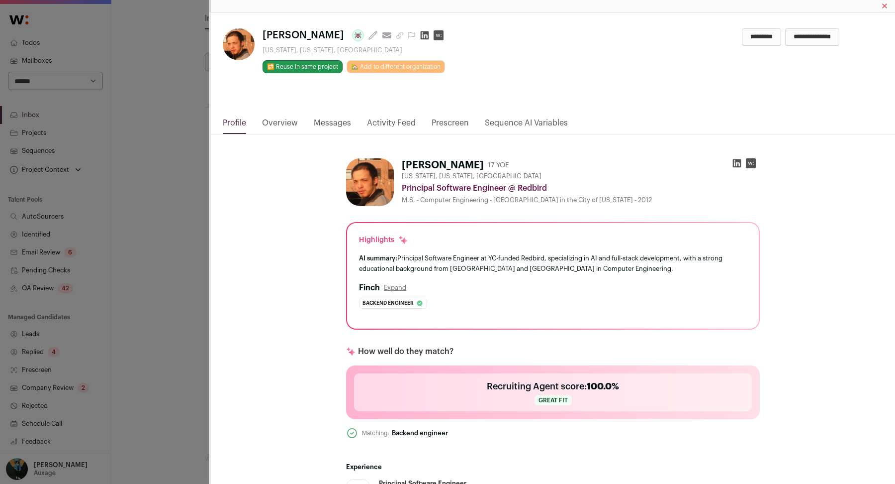
click at [338, 120] on link "Messages" at bounding box center [332, 125] width 37 height 17
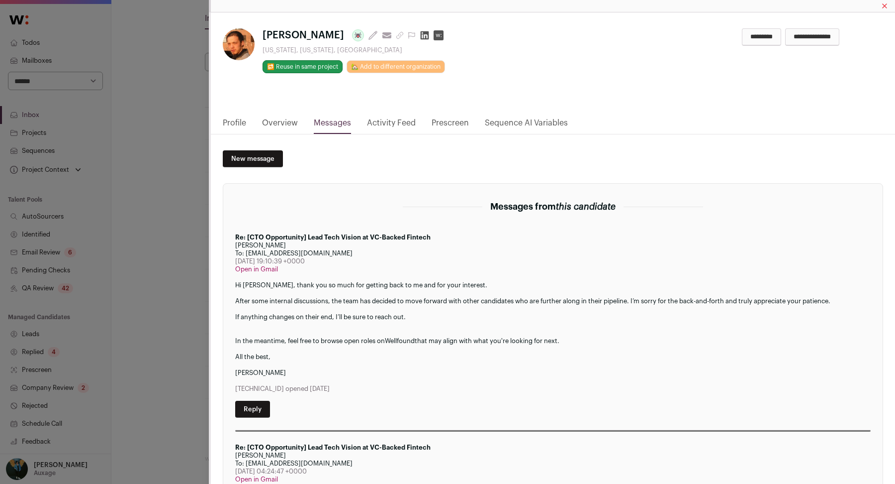
click at [183, 187] on div "**********" at bounding box center [447, 242] width 895 height 484
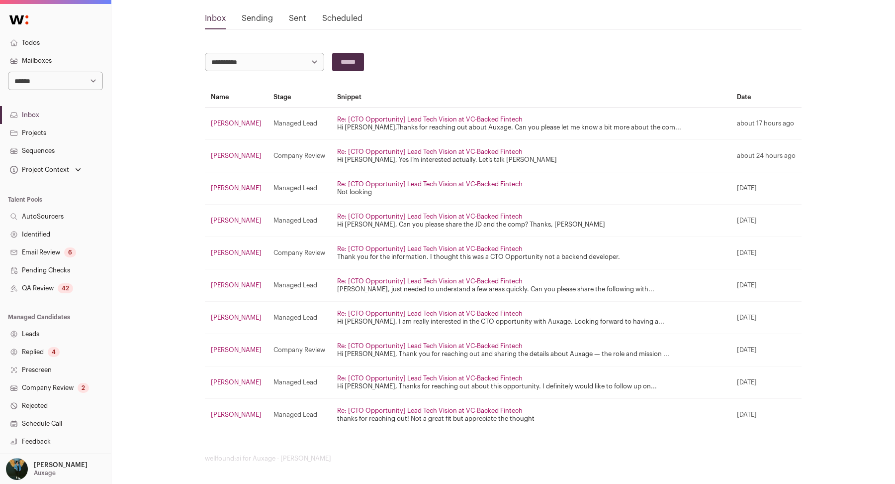
click at [235, 351] on td "Gustavo Tolone" at bounding box center [236, 350] width 63 height 32
click at [224, 346] on link "Gustavo Tolone" at bounding box center [236, 349] width 51 height 6
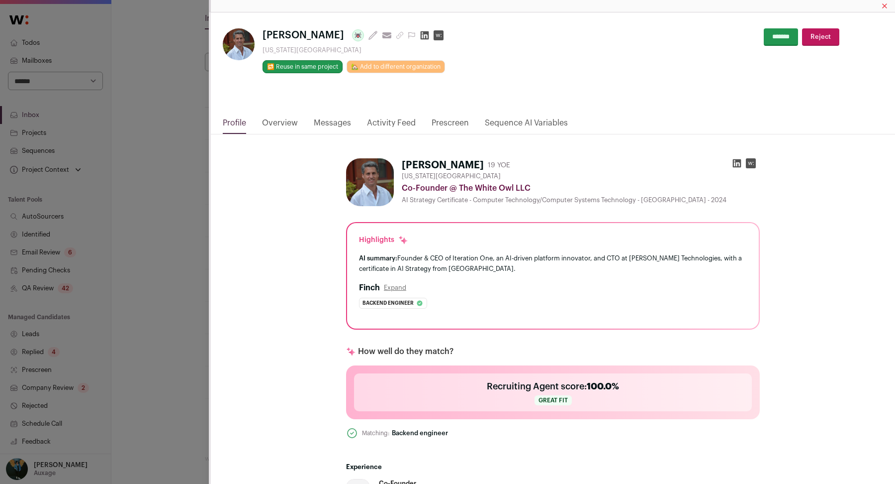
click at [184, 231] on div "**********" at bounding box center [447, 242] width 895 height 484
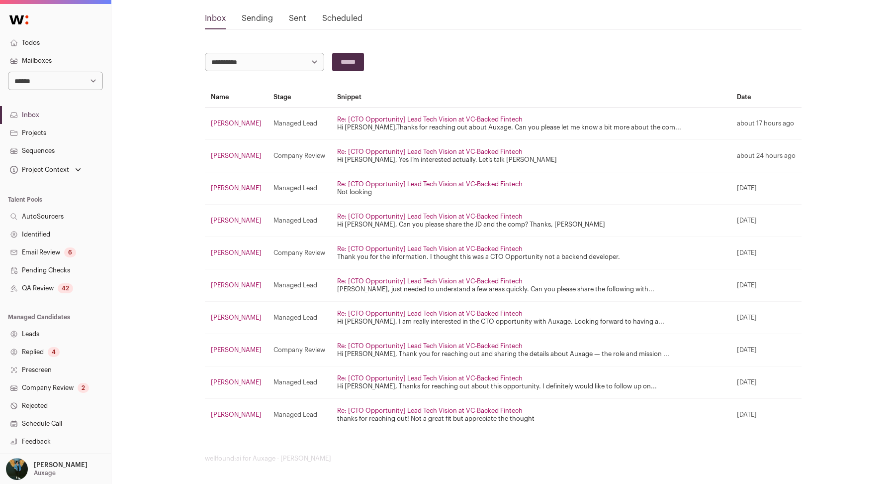
click at [237, 315] on link "Parimala Rao" at bounding box center [236, 317] width 51 height 6
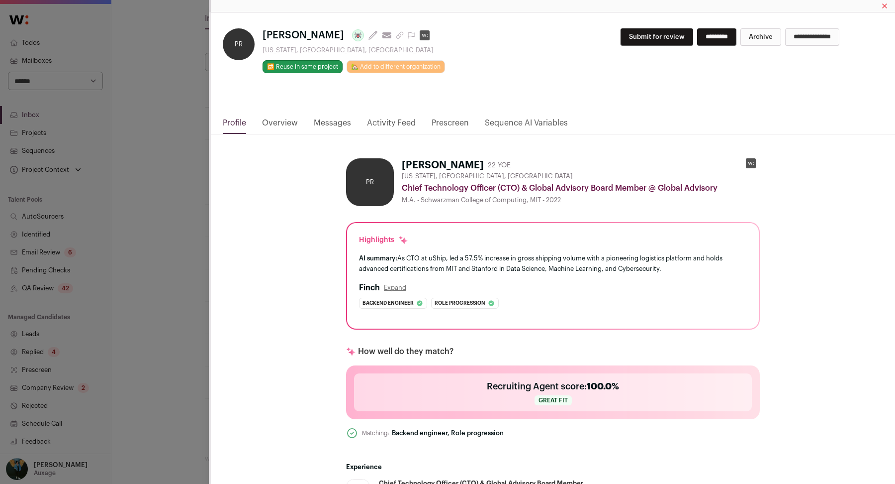
click at [323, 109] on div "**********" at bounding box center [553, 64] width 684 height 104
click at [326, 121] on link "Messages" at bounding box center [332, 125] width 37 height 17
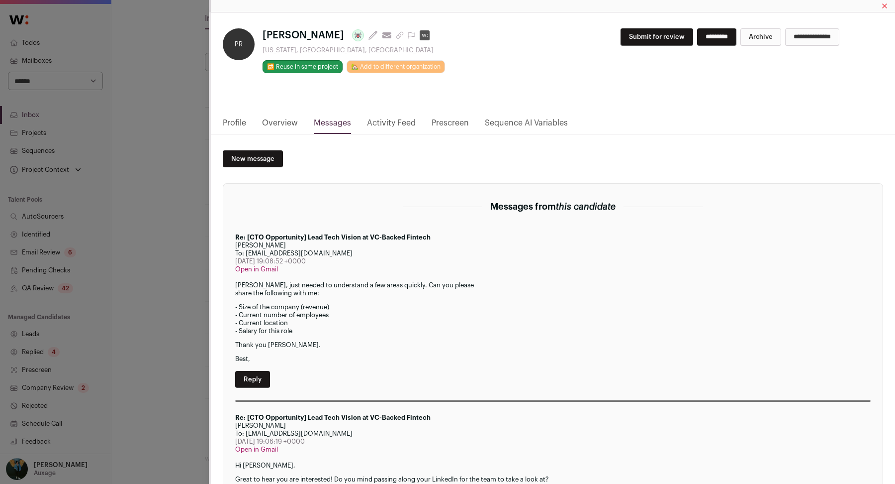
scroll to position [17, 0]
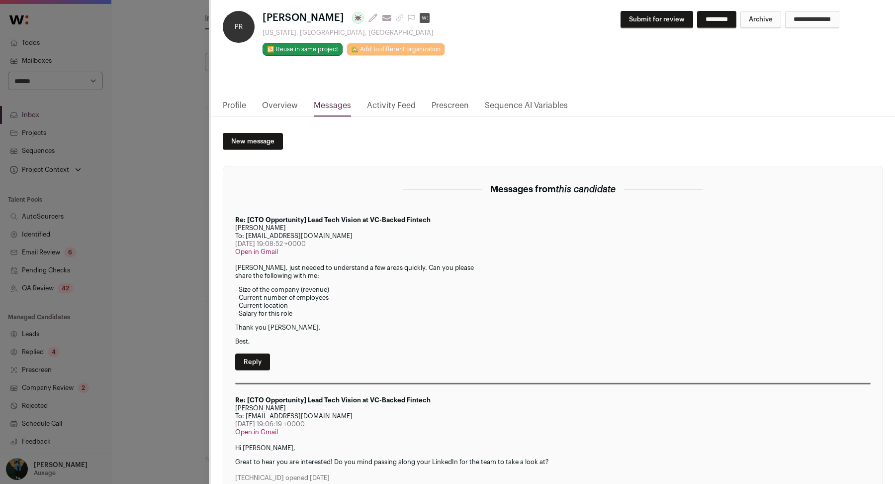
click at [251, 359] on link "Reply" at bounding box center [252, 361] width 35 height 17
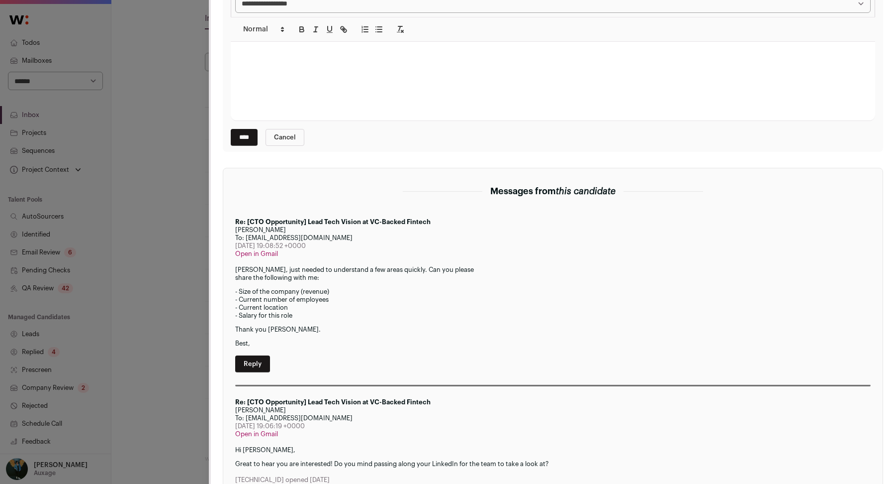
scroll to position [0, 0]
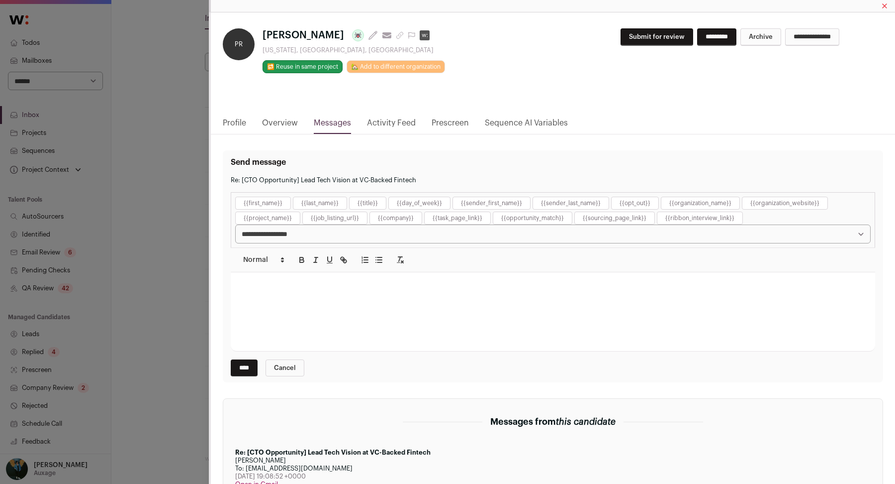
click at [346, 318] on div "Close modal via background" at bounding box center [553, 311] width 645 height 79
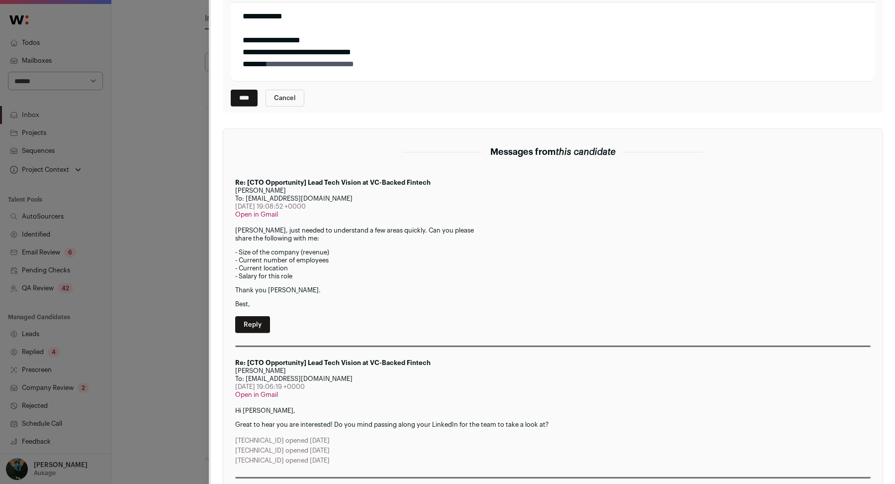
click at [329, 60] on span "**********" at bounding box center [310, 63] width 87 height 7
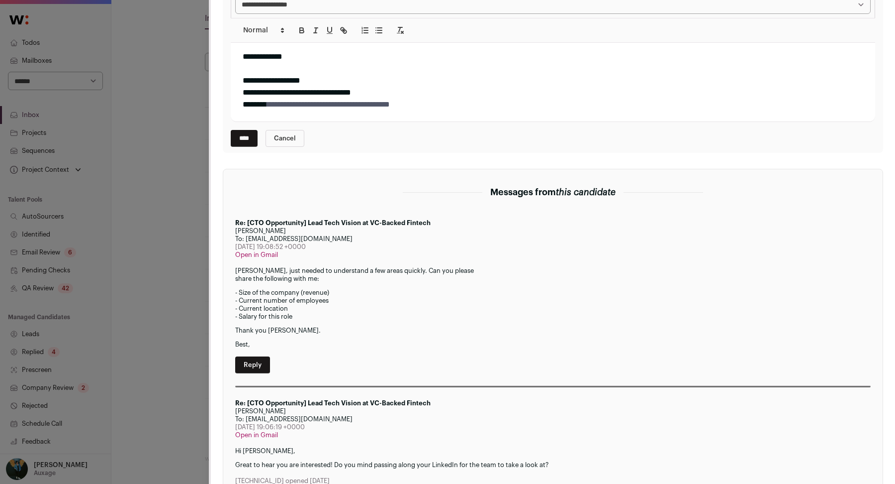
scroll to position [215, 0]
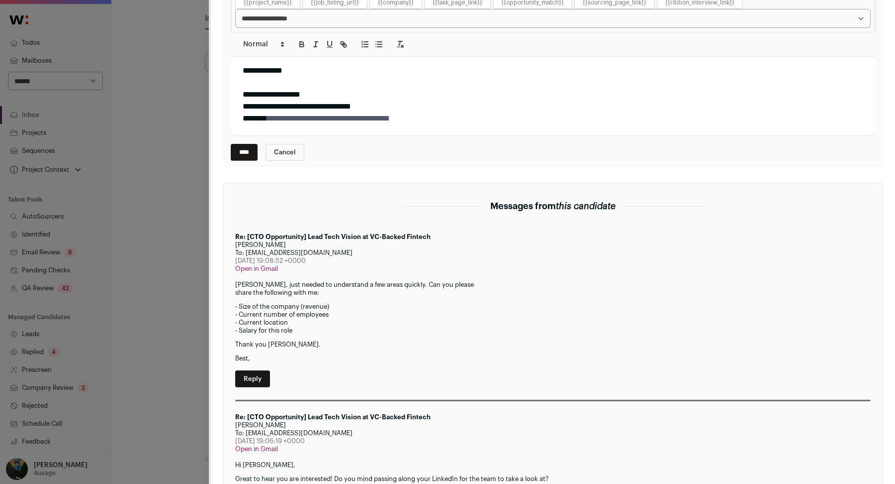
click at [265, 84] on div "Close modal via background" at bounding box center [553, 83] width 621 height 12
click at [481, 117] on div "**********" at bounding box center [553, 118] width 621 height 12
drag, startPoint x: 482, startPoint y: 117, endPoint x: 238, endPoint y: 91, distance: 244.6
click at [238, 91] on div "**********" at bounding box center [553, 96] width 645 height 79
click at [504, 136] on div "Send message Re: [CTO Opportunity] Lead Tech Vision at VC-Backed Fintech {{firs…" at bounding box center [553, 51] width 661 height 232
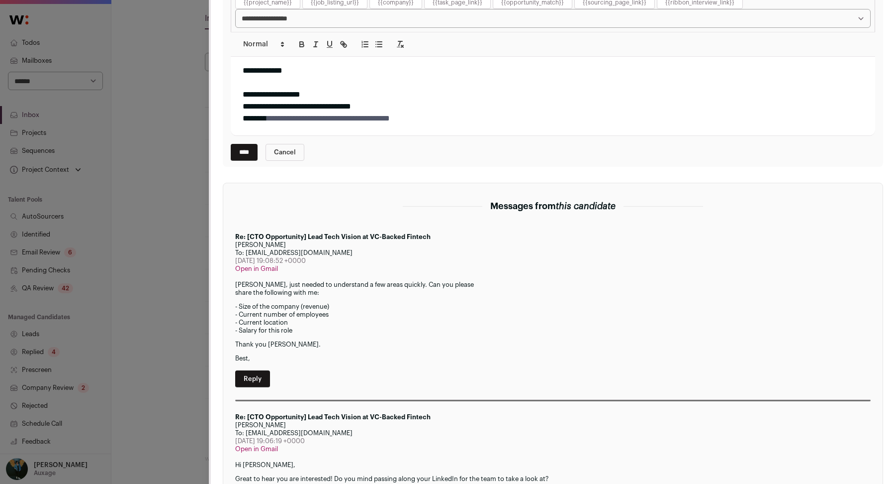
click at [461, 120] on div "**********" at bounding box center [553, 118] width 621 height 12
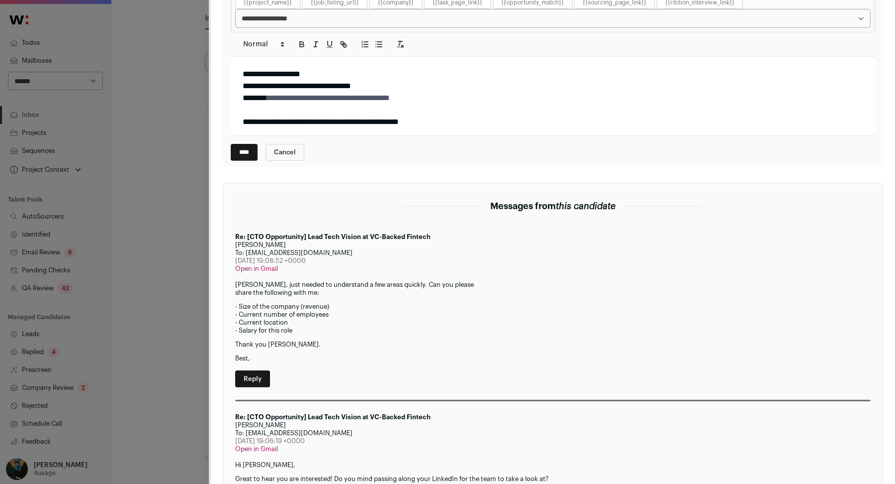
scroll to position [33, 0]
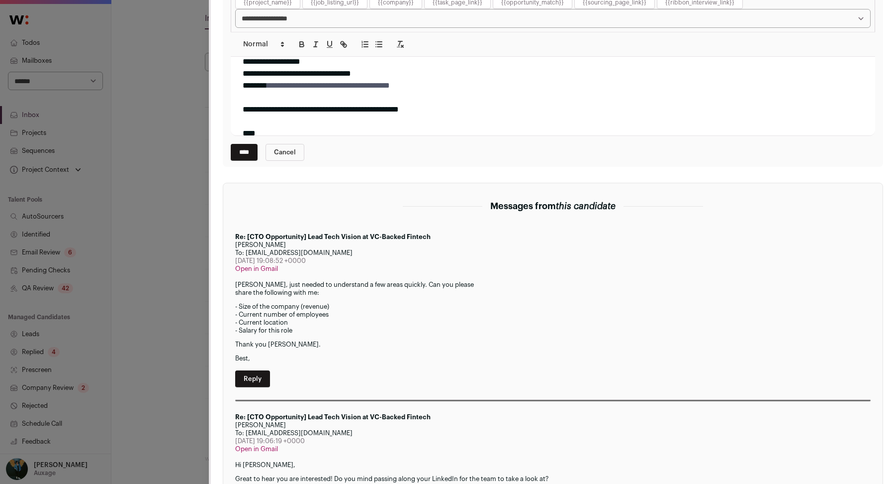
click at [251, 150] on input "****" at bounding box center [244, 152] width 27 height 17
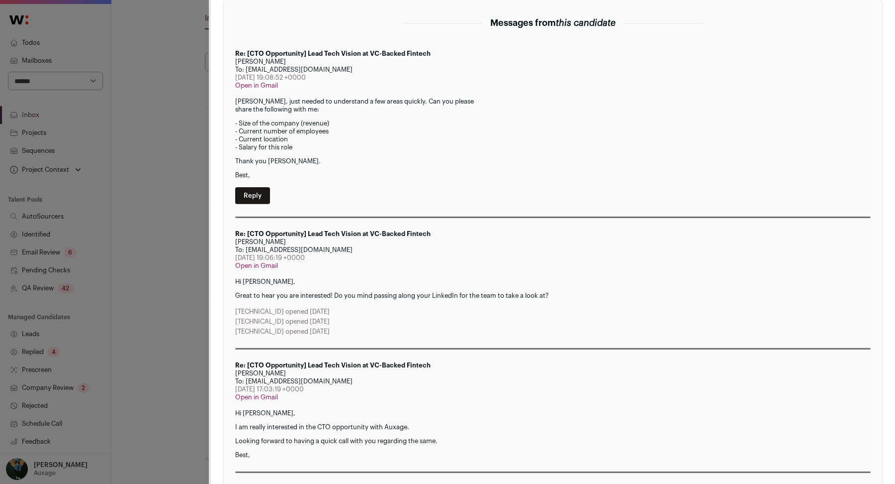
click at [173, 155] on div "**********" at bounding box center [447, 242] width 895 height 484
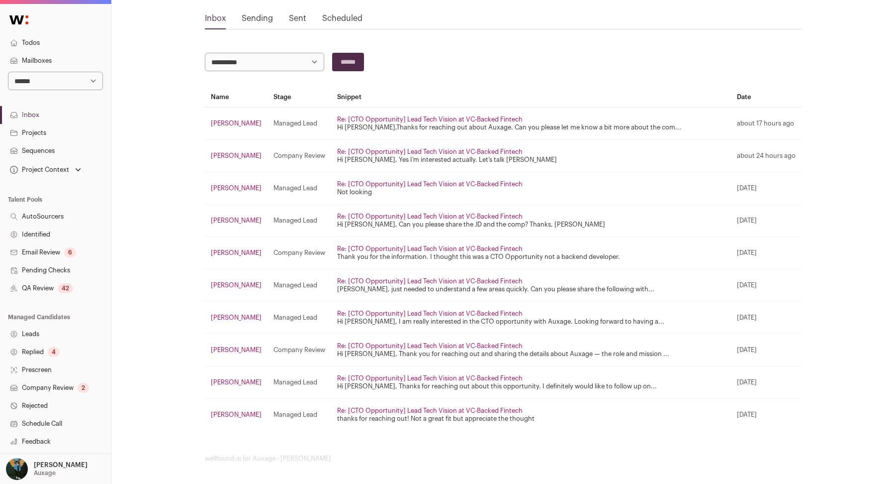
click at [214, 218] on link "️roni Yosofov" at bounding box center [236, 220] width 51 height 6
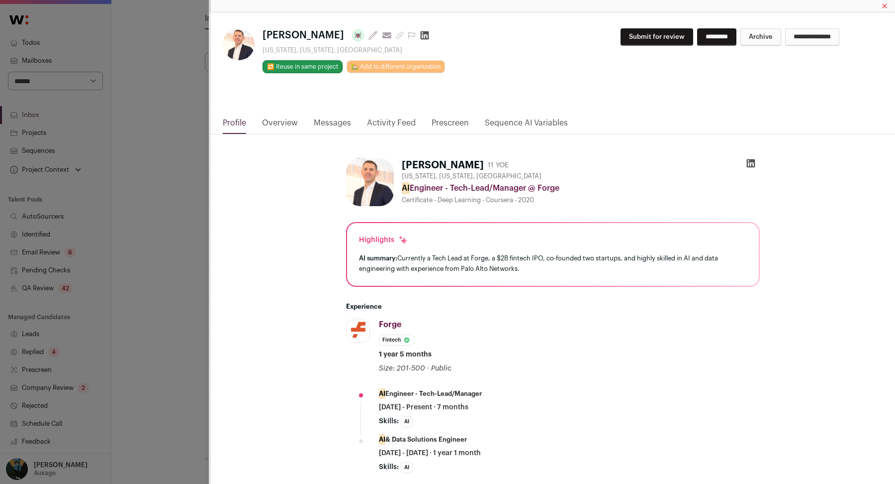
click at [336, 118] on link "Messages" at bounding box center [332, 125] width 37 height 17
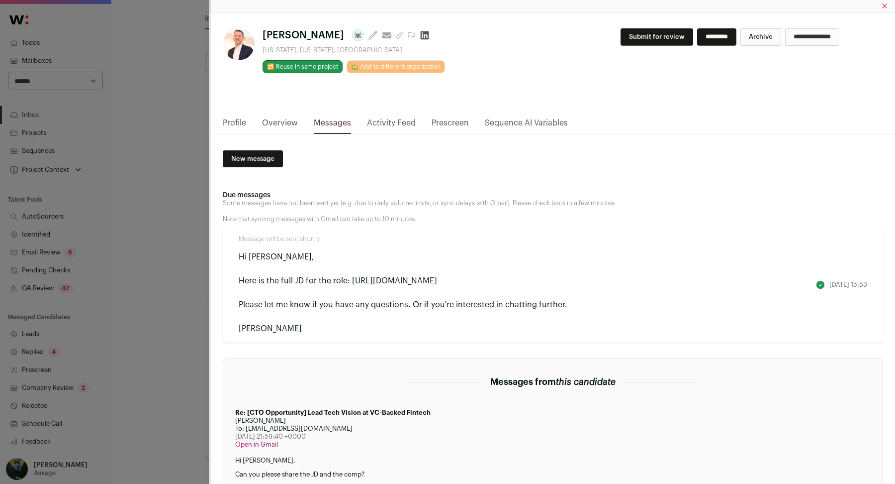
click at [109, 172] on div "**********" at bounding box center [447, 242] width 895 height 484
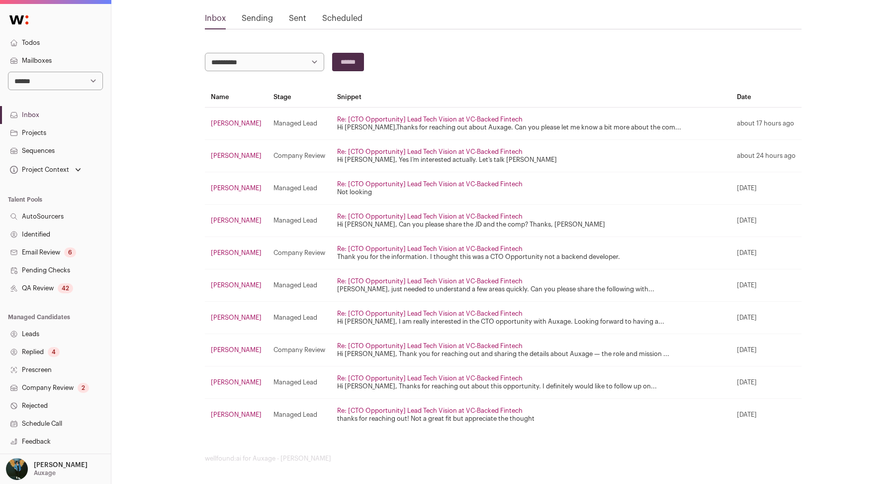
click at [229, 186] on link "Ryan Delgado" at bounding box center [236, 188] width 51 height 6
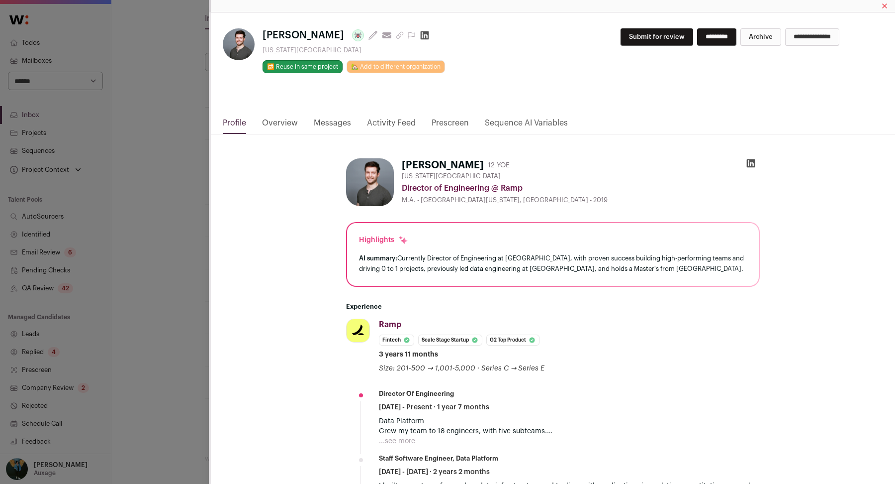
click at [162, 223] on div "**********" at bounding box center [447, 242] width 895 height 484
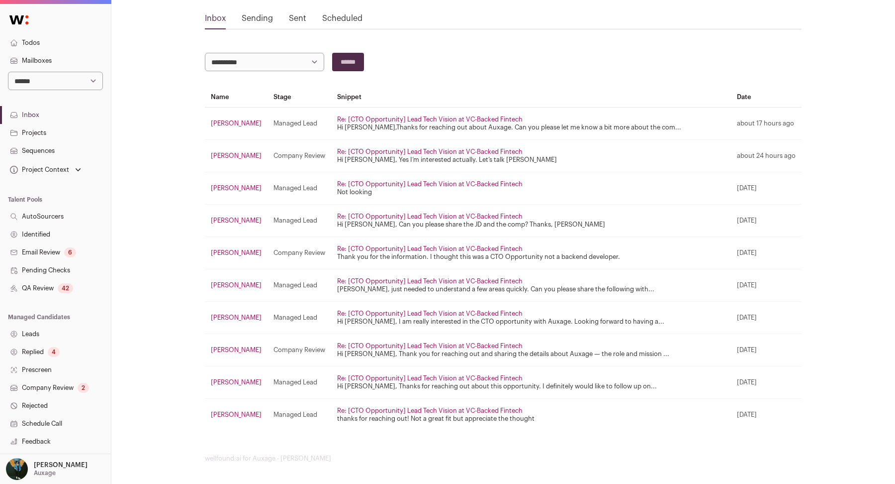
click at [240, 156] on link "Anas Amoudi" at bounding box center [236, 155] width 51 height 6
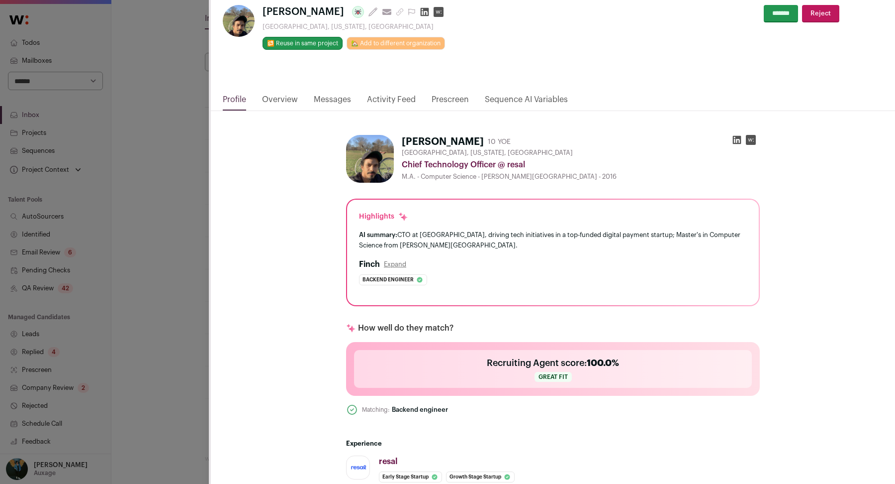
scroll to position [0, 0]
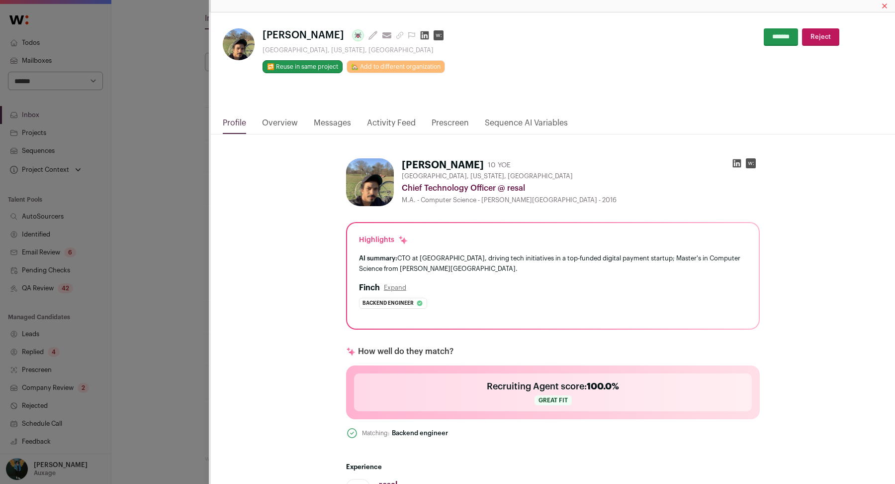
click at [166, 145] on div "**********" at bounding box center [447, 242] width 895 height 484
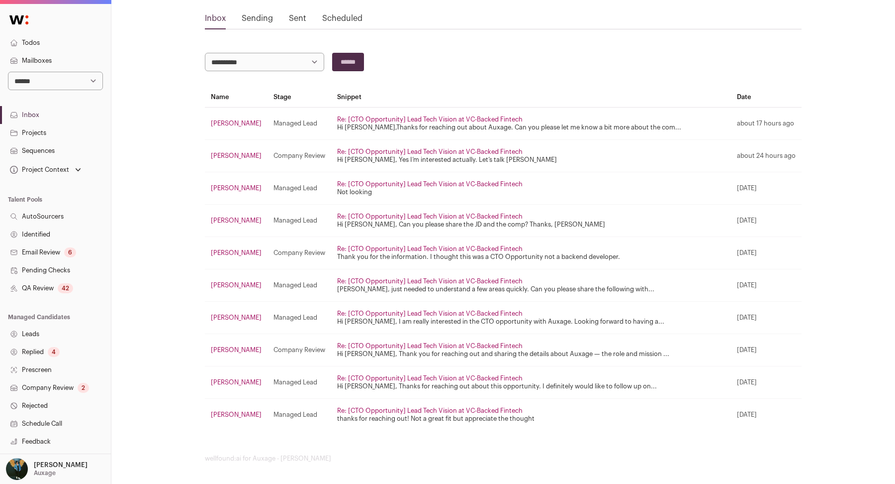
click at [238, 115] on td "Guy Dassa" at bounding box center [236, 123] width 63 height 32
click at [238, 120] on link "Guy Dassa" at bounding box center [236, 123] width 51 height 6
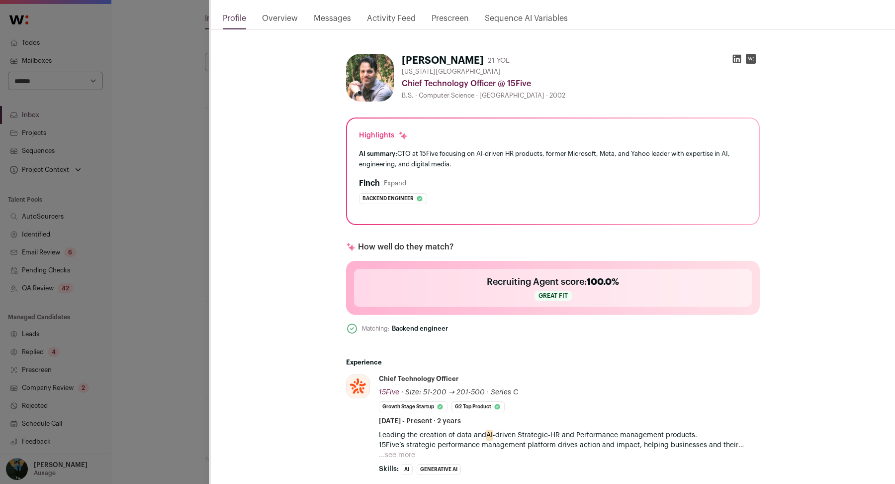
scroll to position [96, 0]
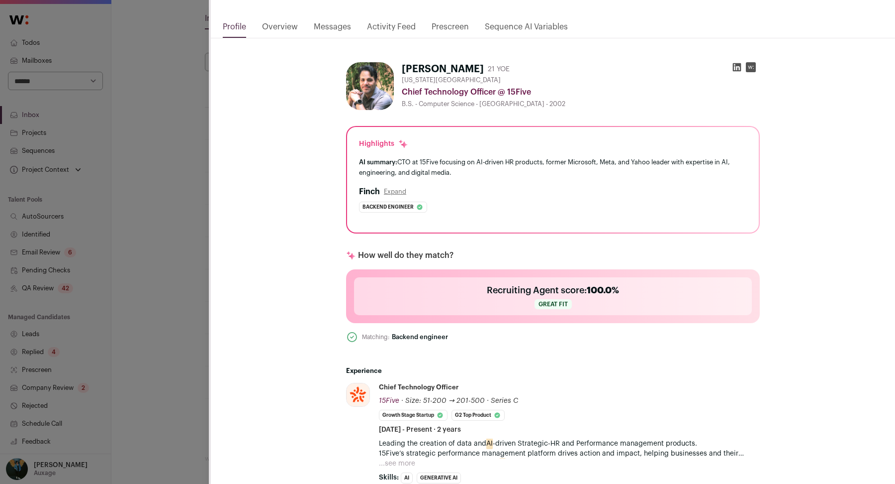
click at [321, 21] on link "Messages" at bounding box center [332, 29] width 37 height 17
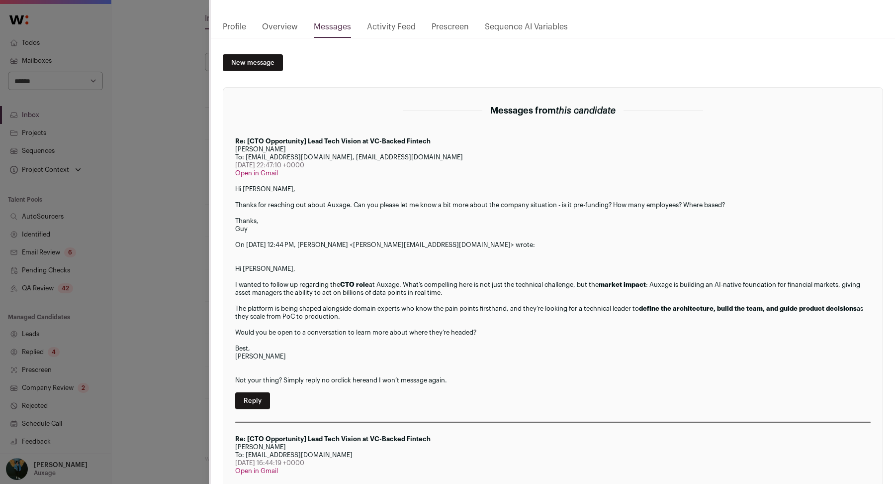
click at [323, 28] on html "**********" at bounding box center [447, 211] width 895 height 549
click at [265, 398] on link "Reply" at bounding box center [252, 400] width 35 height 17
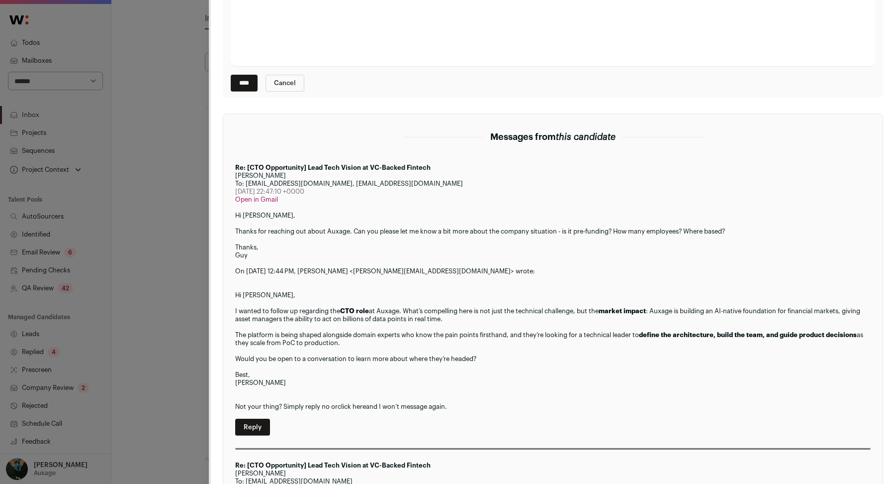
scroll to position [0, 0]
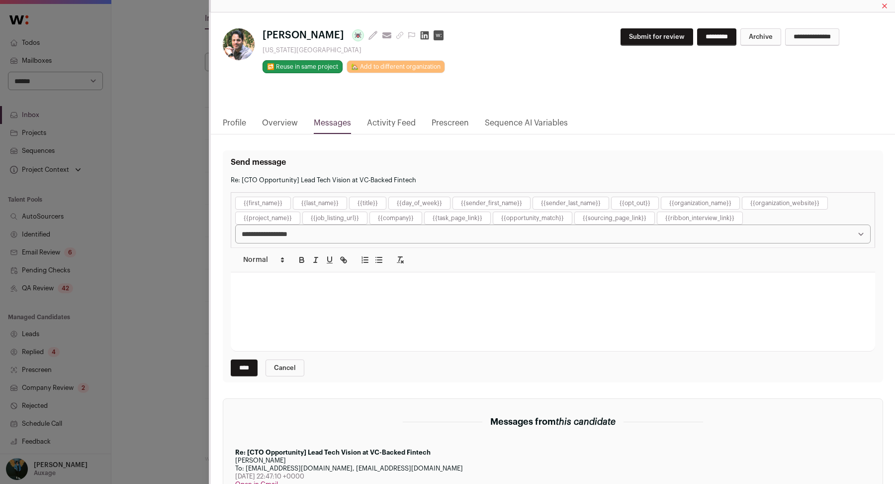
click at [305, 302] on div "Close modal via background" at bounding box center [553, 311] width 645 height 79
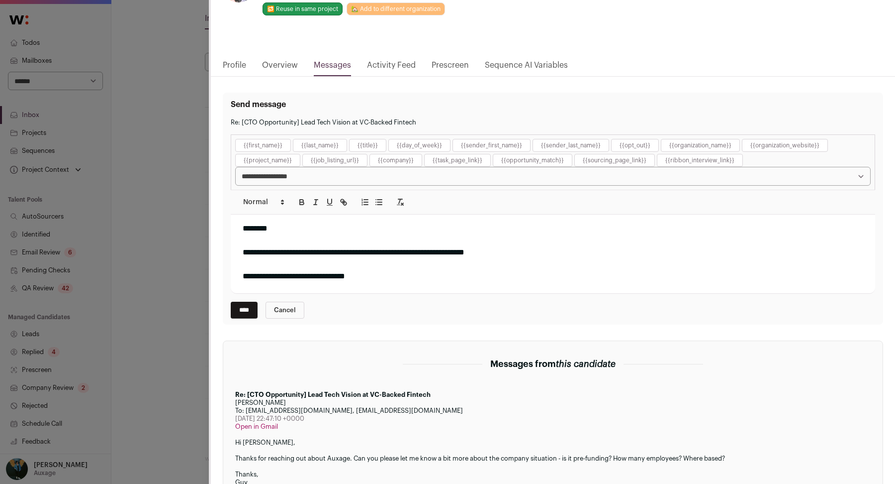
scroll to position [9, 0]
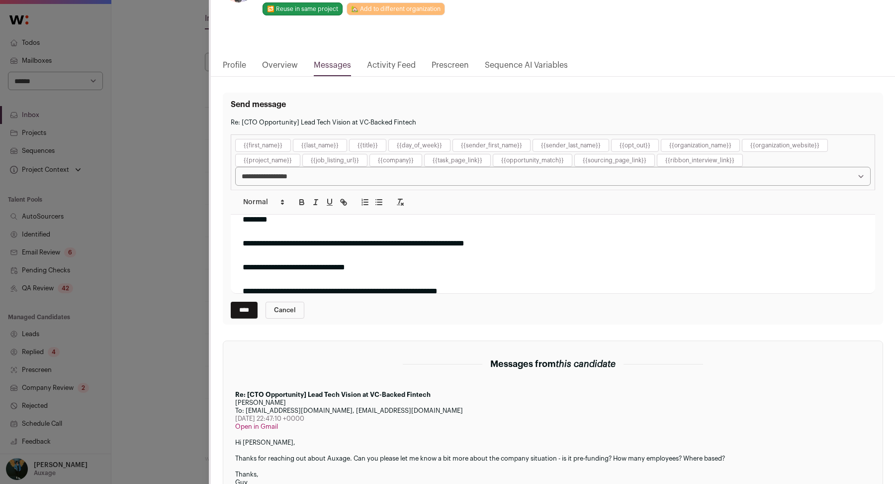
click at [492, 242] on div "**********" at bounding box center [553, 243] width 621 height 12
click at [363, 269] on div "**********" at bounding box center [553, 267] width 621 height 12
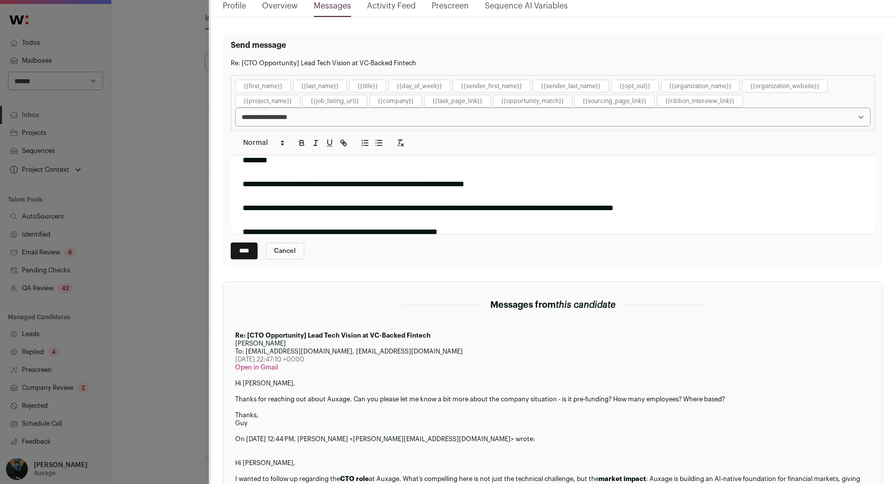
scroll to position [131, 0]
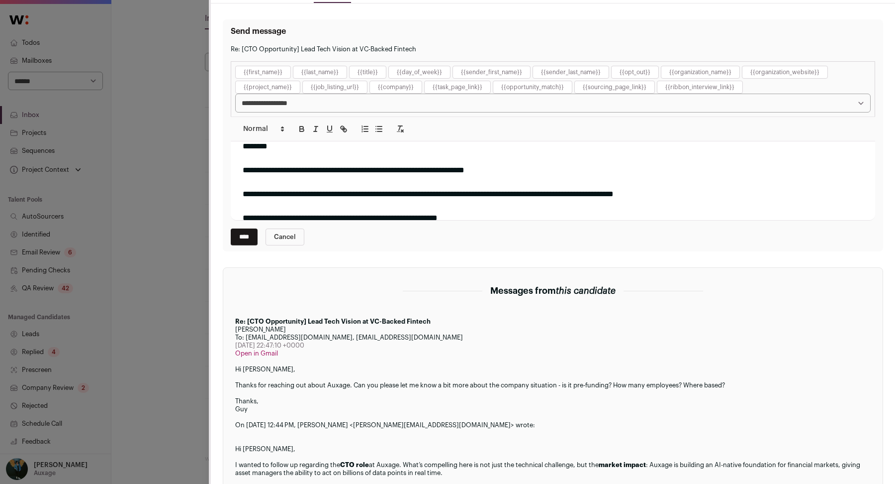
click at [243, 238] on input "****" at bounding box center [244, 236] width 27 height 17
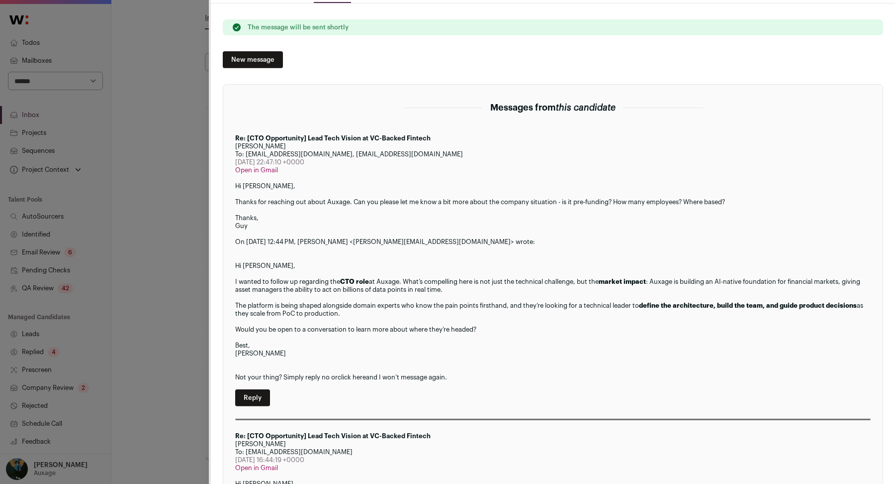
click at [144, 253] on div "Guy Dassa Last update: 6 days ago View most recent conversation in Front New Yo…" at bounding box center [447, 242] width 895 height 484
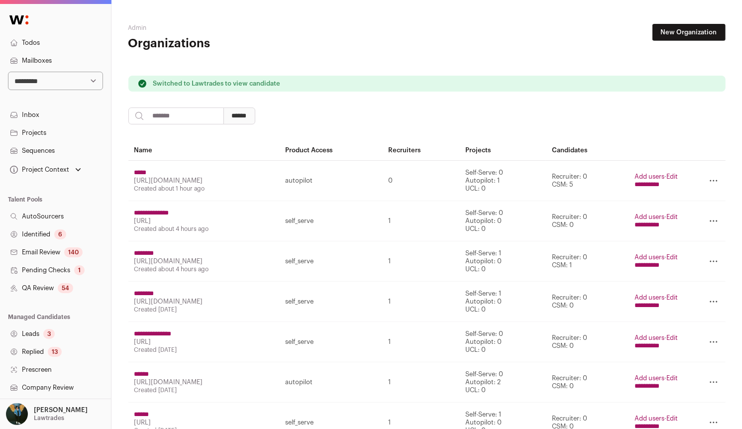
click at [42, 340] on link "Leads 3" at bounding box center [55, 334] width 111 height 18
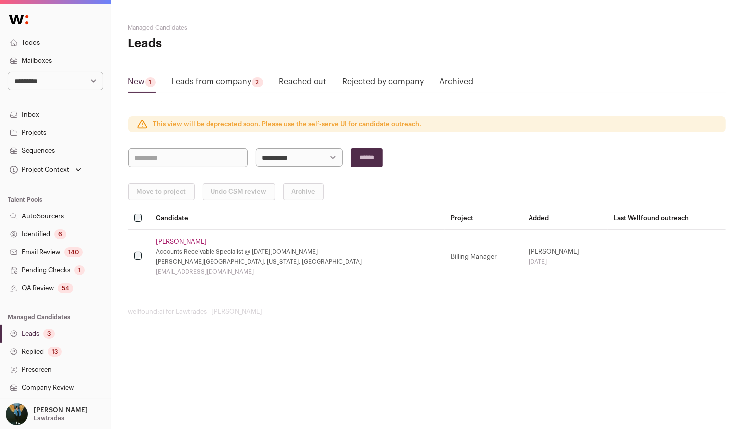
click at [255, 78] on div "2" at bounding box center [257, 82] width 11 height 10
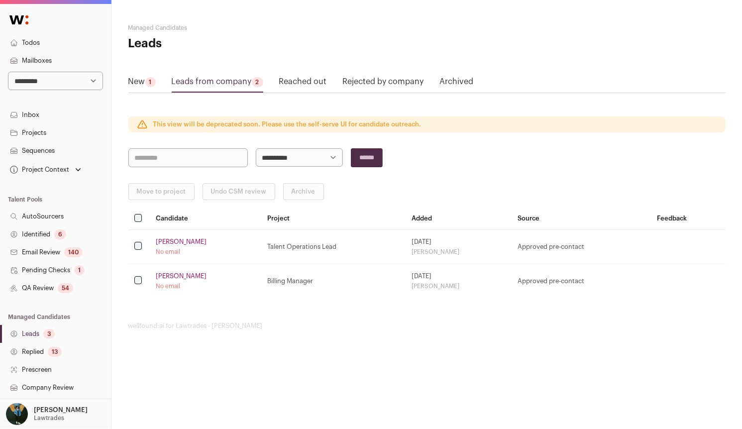
click at [39, 42] on link "Todos" at bounding box center [55, 43] width 111 height 18
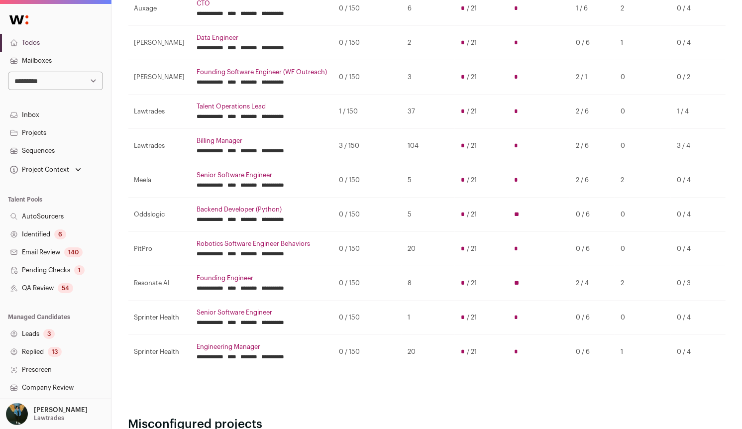
scroll to position [170, 0]
click at [258, 219] on input "********" at bounding box center [249, 219] width 17 height 8
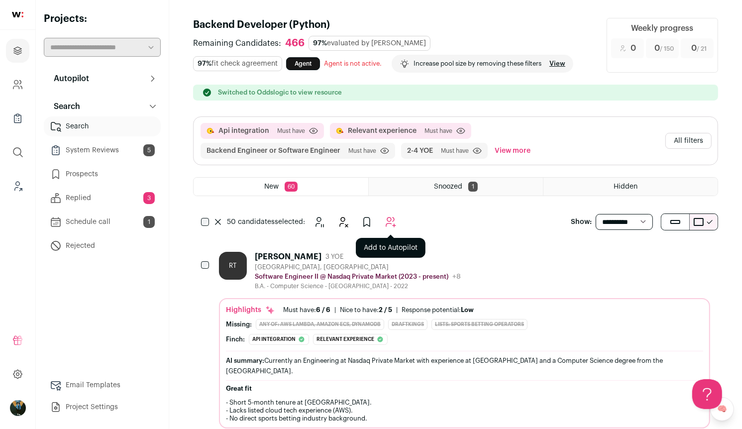
click at [391, 230] on button "Add to Autopilot" at bounding box center [391, 222] width 20 height 20
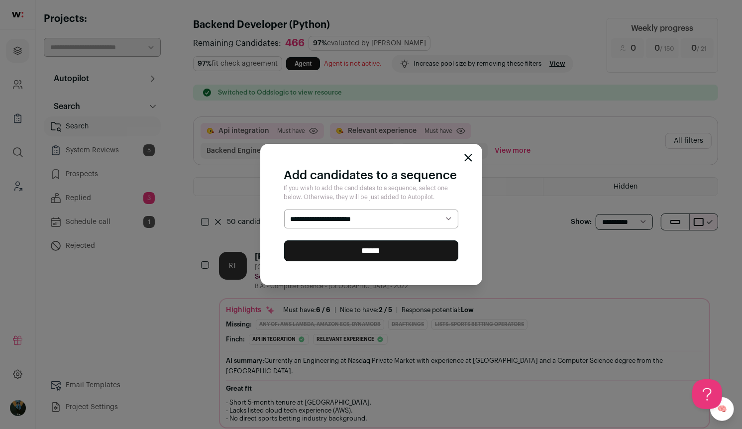
select select "*****"
click at [384, 243] on input "******" at bounding box center [371, 250] width 174 height 21
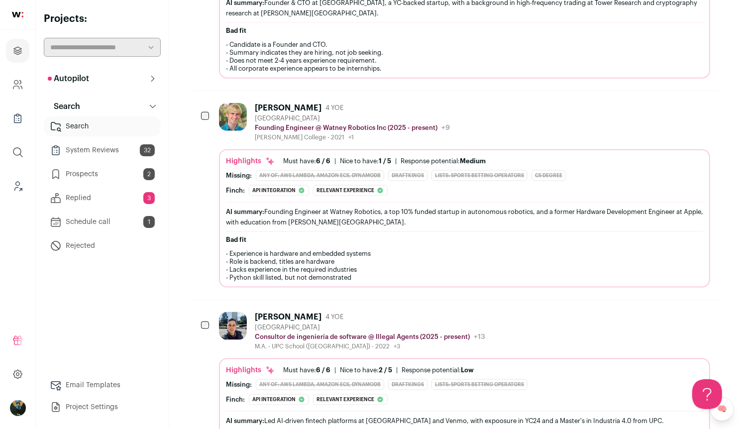
scroll to position [877, 0]
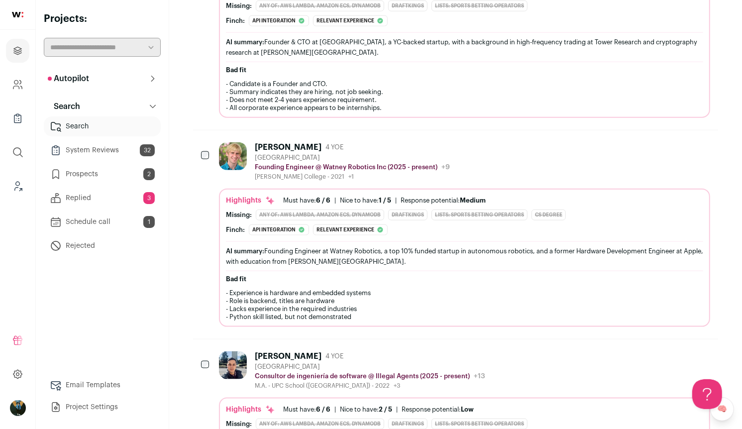
click at [205, 157] on div at bounding box center [206, 156] width 10 height 28
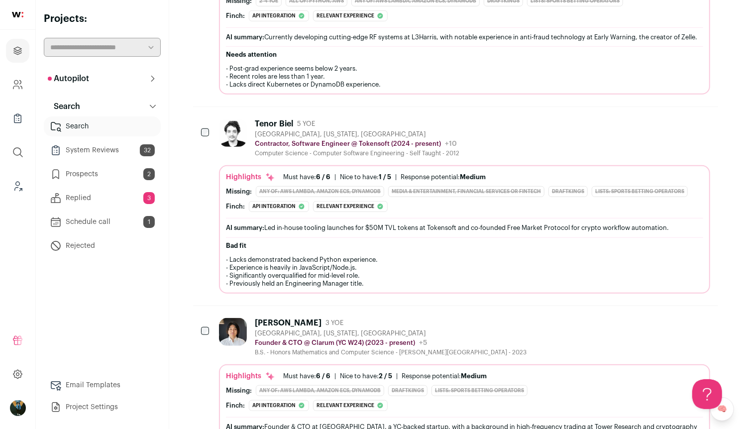
scroll to position [413, 0]
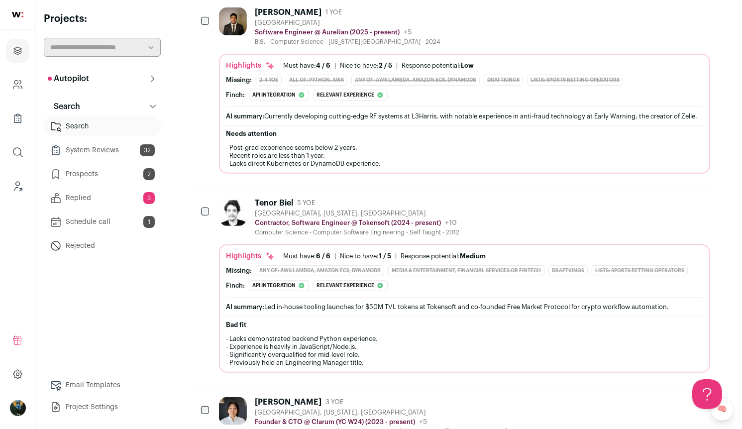
click at [204, 198] on div at bounding box center [206, 212] width 10 height 28
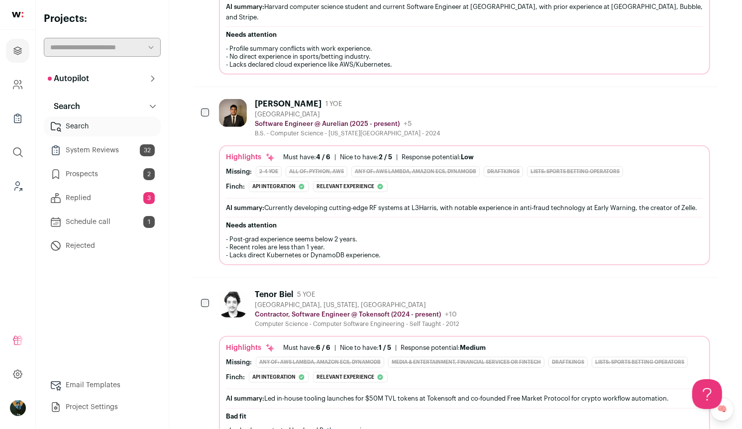
scroll to position [0, 0]
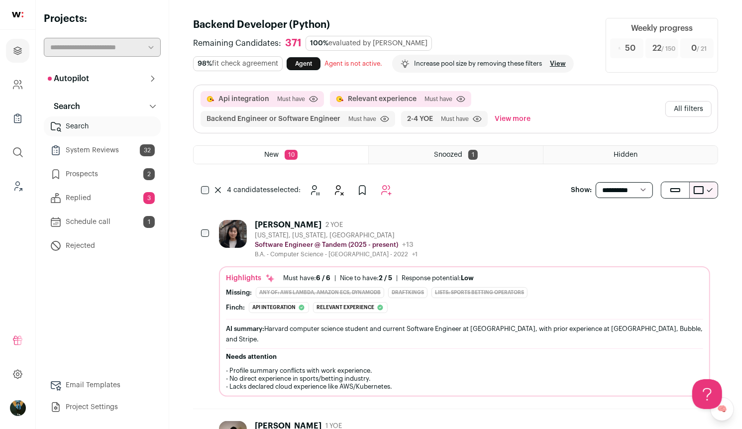
click at [387, 184] on icon "Add to Autopilot" at bounding box center [386, 190] width 12 height 12
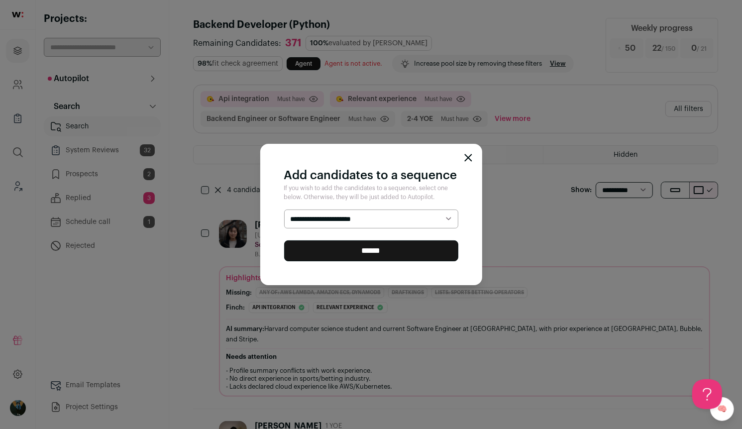
select select "*****"
click at [354, 251] on input "******" at bounding box center [371, 250] width 174 height 21
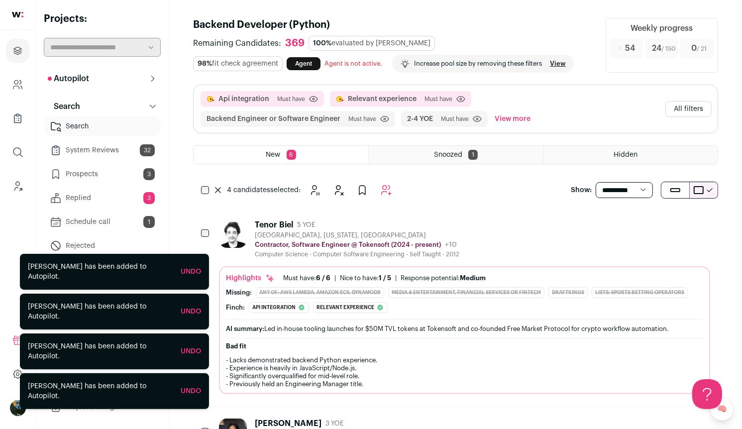
click at [684, 107] on button "All filters" at bounding box center [688, 109] width 46 height 16
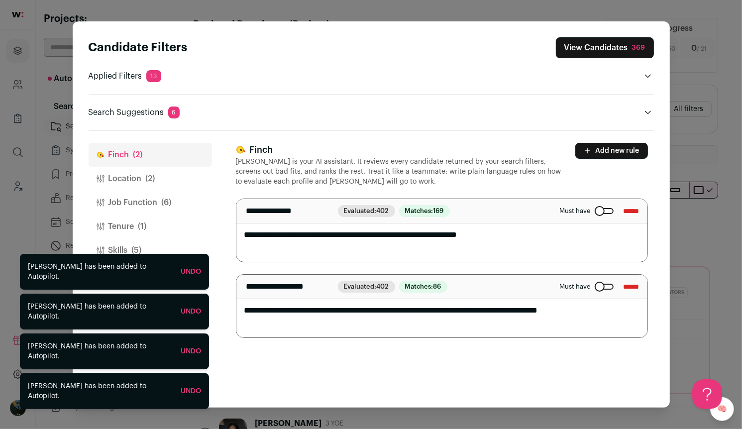
click at [151, 205] on button "Job Function (6)" at bounding box center [150, 203] width 123 height 24
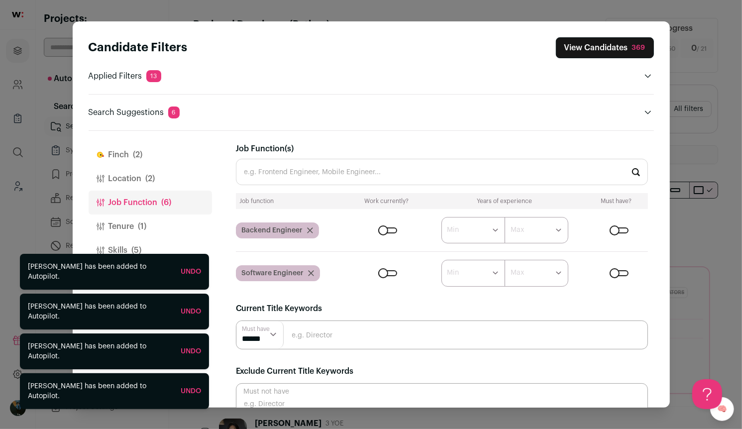
scroll to position [40, 0]
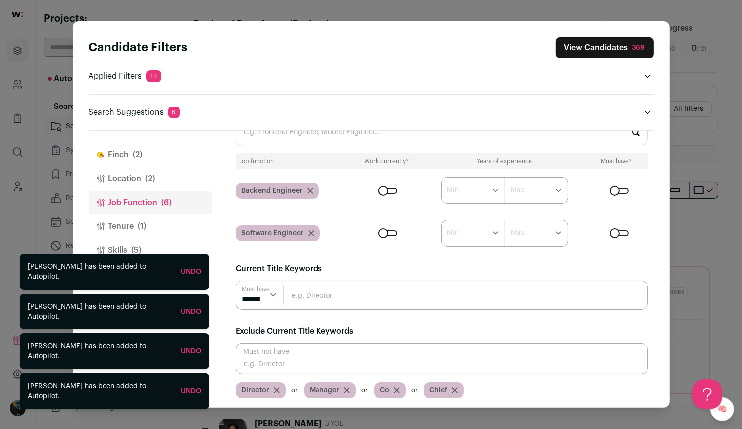
click at [331, 350] on input "Close modal via background" at bounding box center [442, 358] width 412 height 31
type input "Founder"
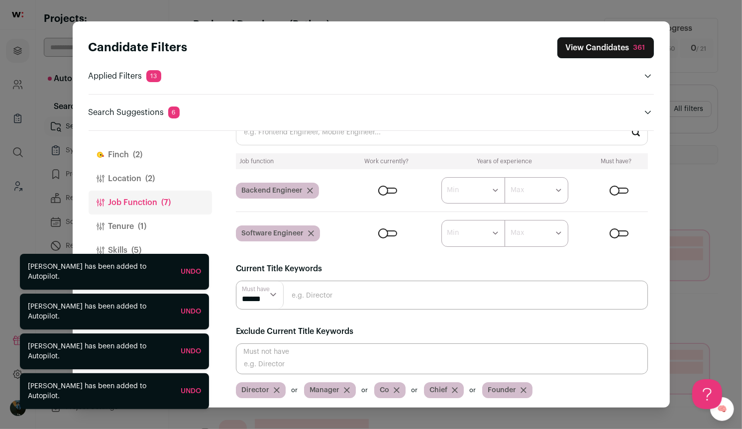
click at [298, 355] on input "Close modal via background" at bounding box center [442, 358] width 412 height 31
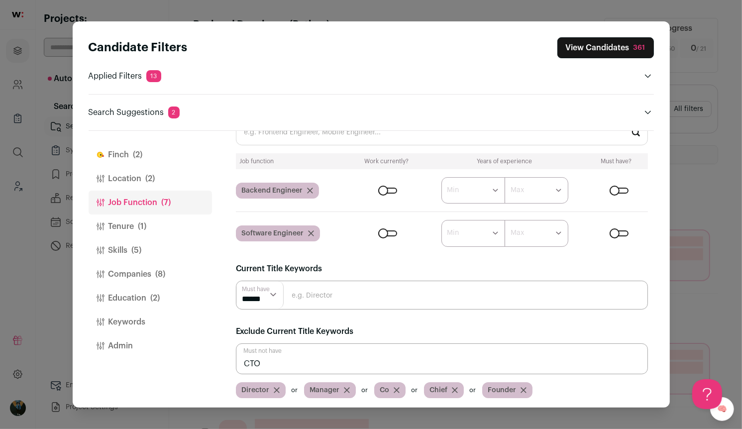
type input "CTO"
click at [303, 355] on input "Close modal via background" at bounding box center [442, 358] width 412 height 31
type input "Lead"
click at [168, 269] on button "Companies (8)" at bounding box center [150, 274] width 123 height 24
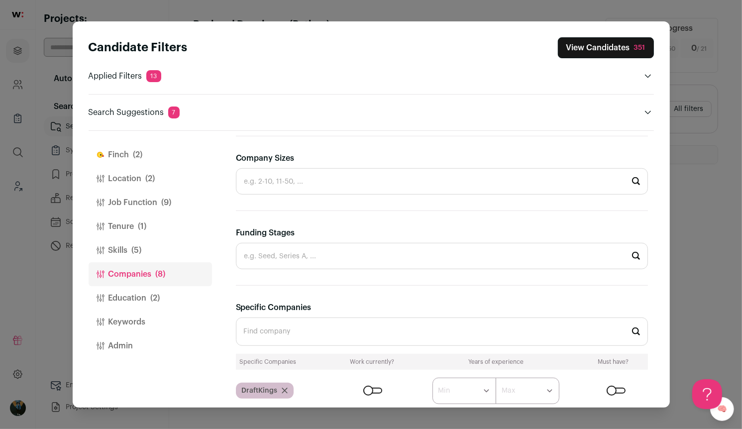
scroll to position [0, 0]
click at [643, 110] on button "Close modal via background" at bounding box center [648, 112] width 12 height 12
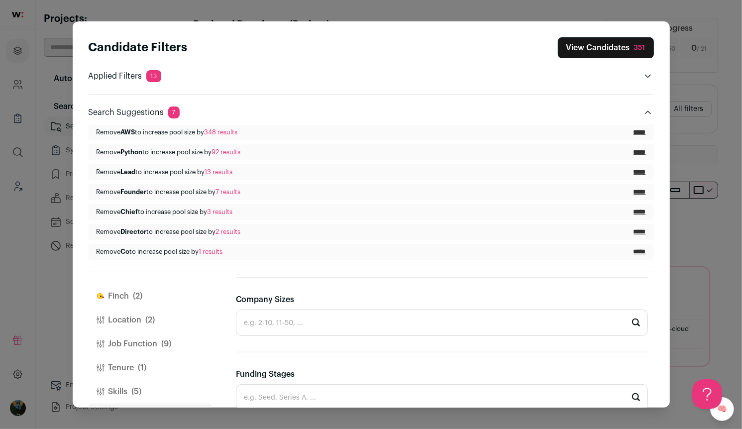
click at [122, 321] on button "Location (2)" at bounding box center [150, 320] width 123 height 24
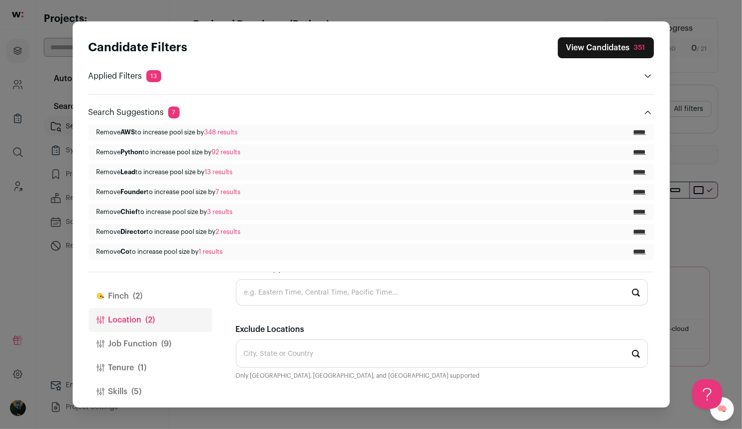
click at [123, 288] on button "Finch (2)" at bounding box center [150, 296] width 123 height 24
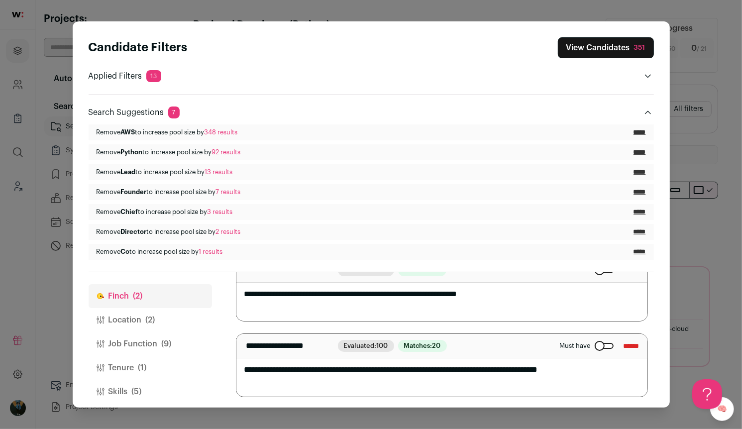
click at [650, 112] on icon "Close modal via background" at bounding box center [647, 112] width 6 height 3
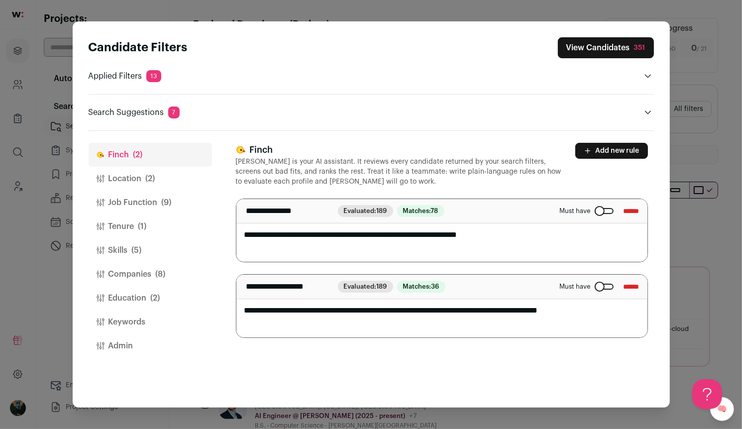
click at [596, 286] on div "Close modal via background" at bounding box center [603, 287] width 19 height 6
click at [640, 44] on div "351" at bounding box center [639, 48] width 11 height 10
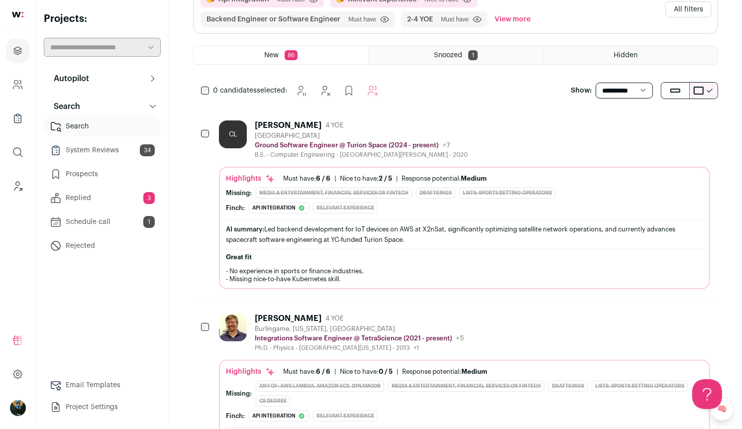
scroll to position [101, 0]
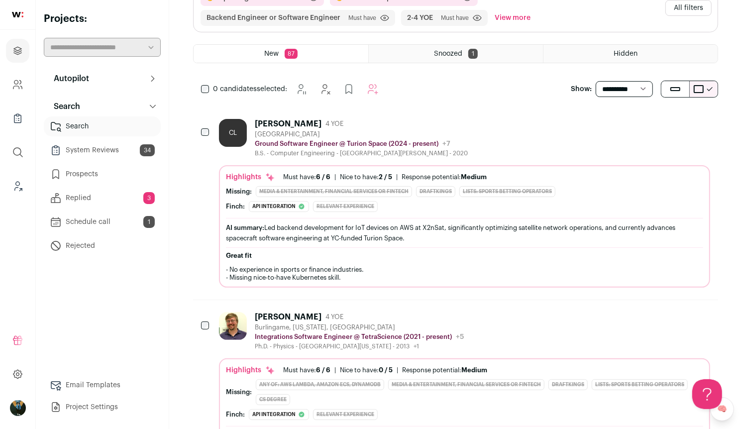
click at [653, 323] on button "Hide" at bounding box center [647, 316] width 21 height 21
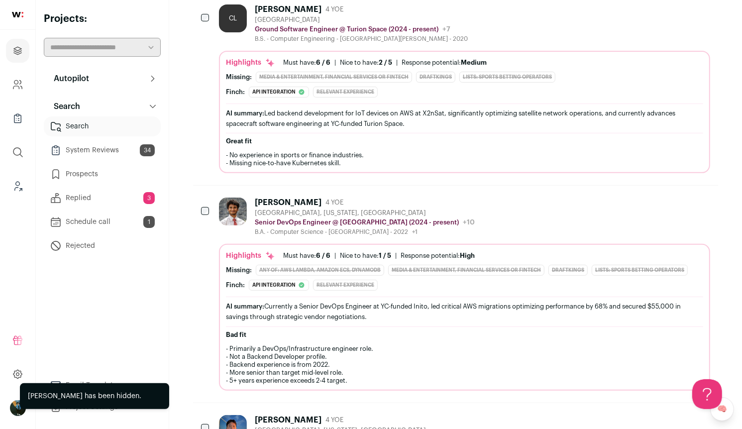
scroll to position [260, 0]
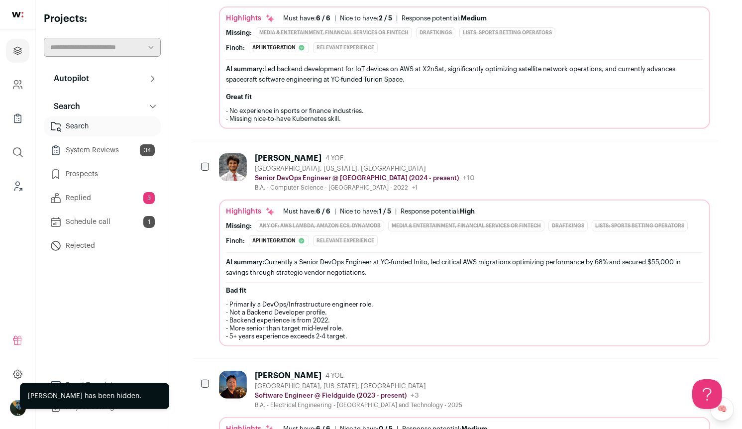
click at [649, 158] on icon "Hide" at bounding box center [648, 158] width 12 height 12
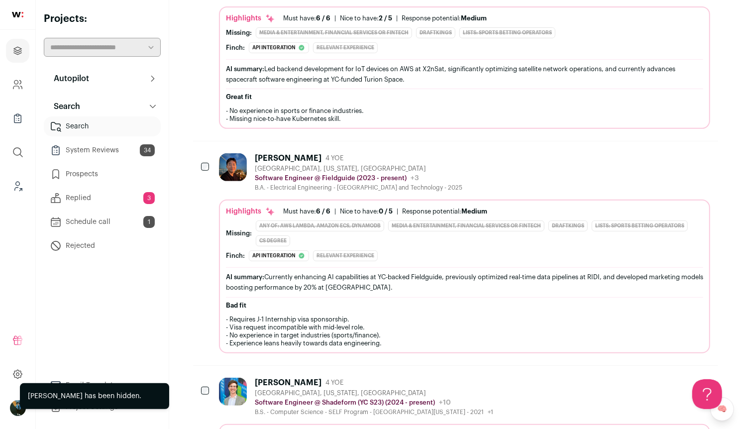
click at [649, 154] on icon "Hide" at bounding box center [649, 157] width 8 height 9
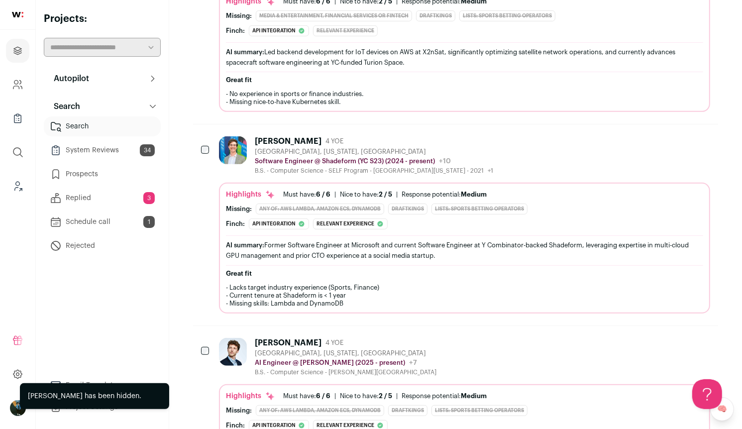
scroll to position [0, 0]
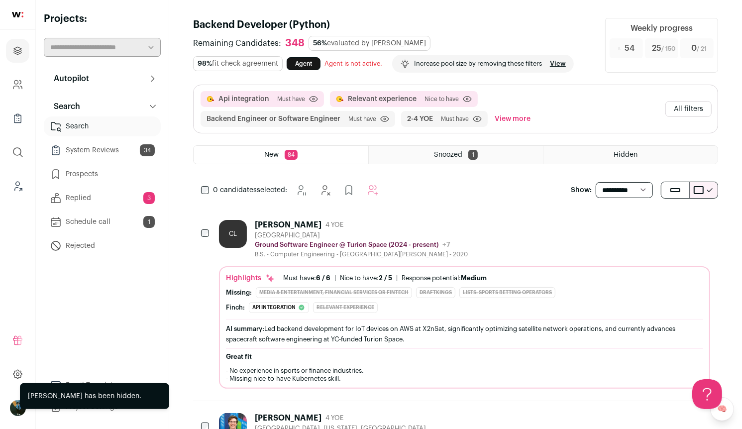
click at [687, 111] on button "All filters" at bounding box center [688, 109] width 46 height 16
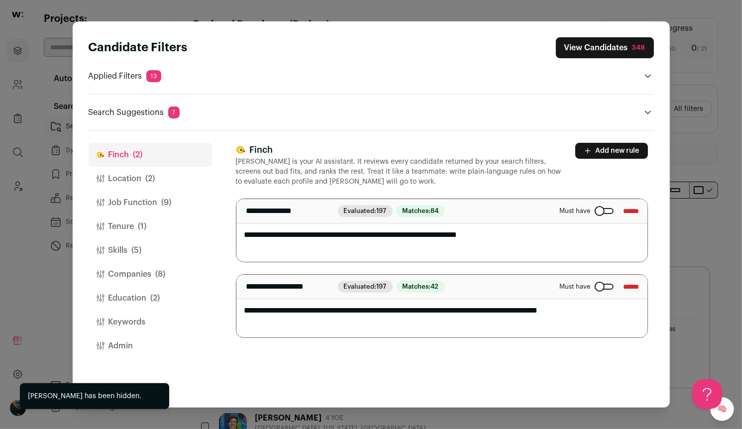
click at [600, 154] on button "Add new rule" at bounding box center [611, 151] width 73 height 16
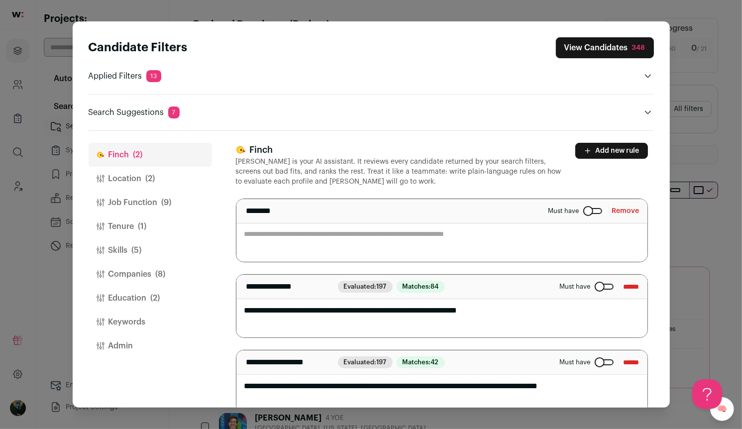
click at [409, 246] on textarea "Close modal via background" at bounding box center [441, 230] width 411 height 63
type textarea "**********"
click at [634, 51] on div "348" at bounding box center [638, 48] width 13 height 10
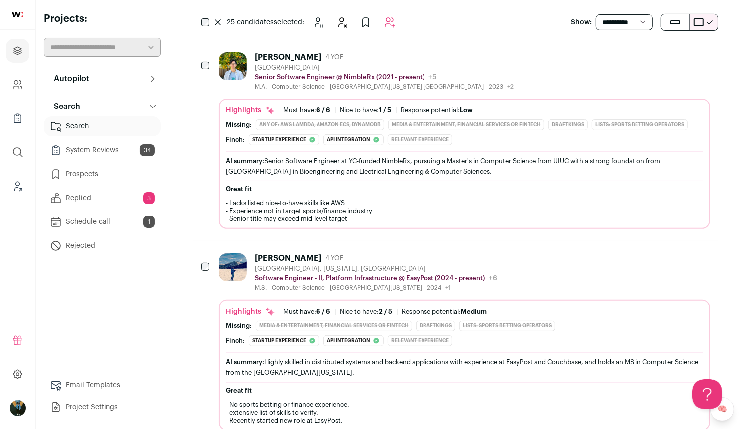
scroll to position [169, 0]
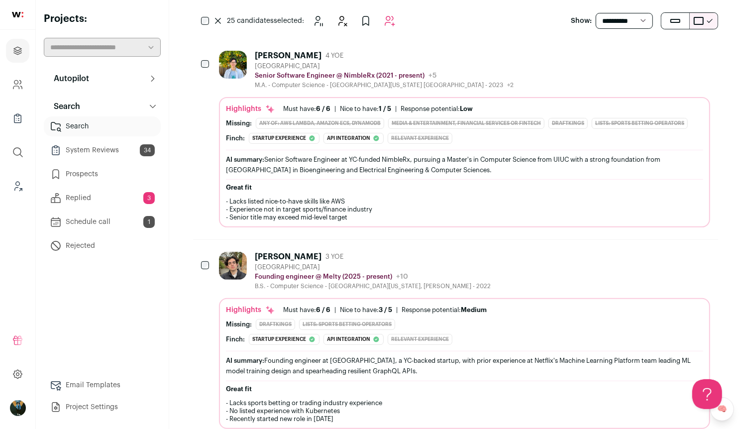
click at [625, 13] on select "**********" at bounding box center [623, 21] width 57 height 16
select select "**"
click at [218, 18] on icon at bounding box center [218, 21] width 6 height 6
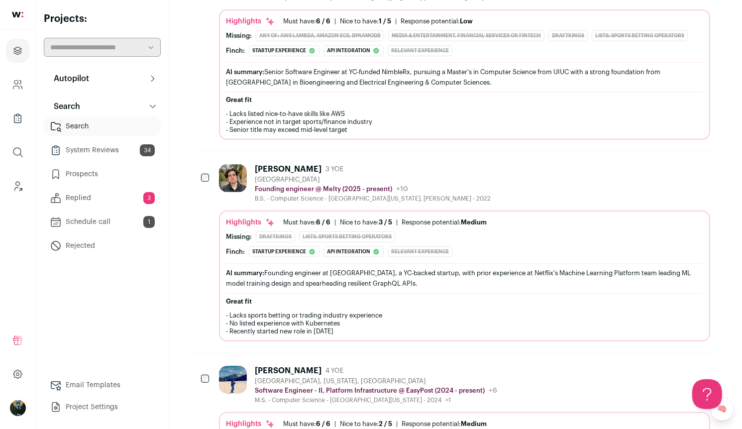
scroll to position [0, 0]
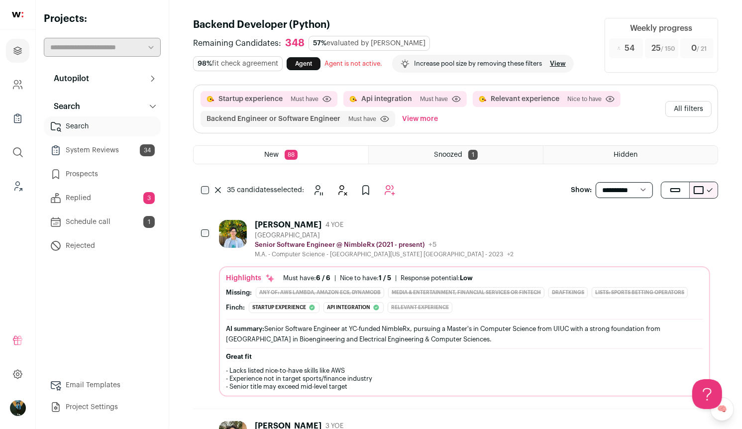
click at [393, 182] on button "Add to Autopilot" at bounding box center [390, 190] width 20 height 20
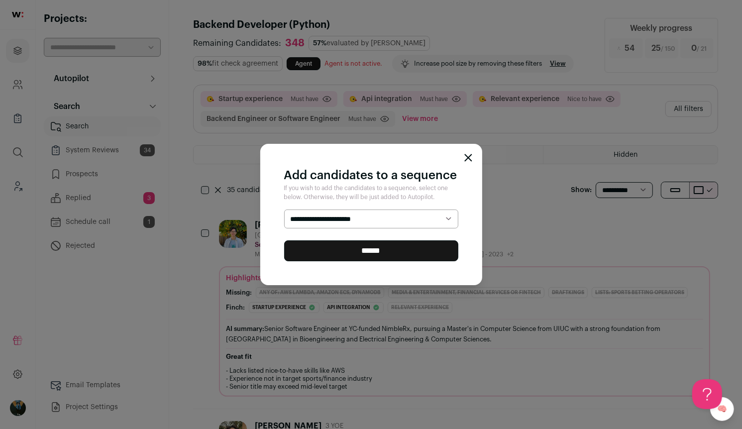
select select "*****"
click at [379, 248] on input "******" at bounding box center [371, 250] width 174 height 21
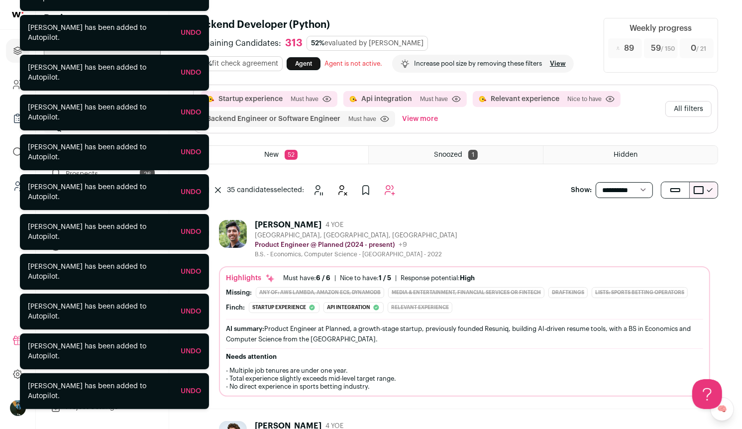
click at [217, 183] on div "35 candidates selected:" at bounding box center [306, 190] width 187 height 20
click at [217, 187] on icon at bounding box center [218, 190] width 6 height 6
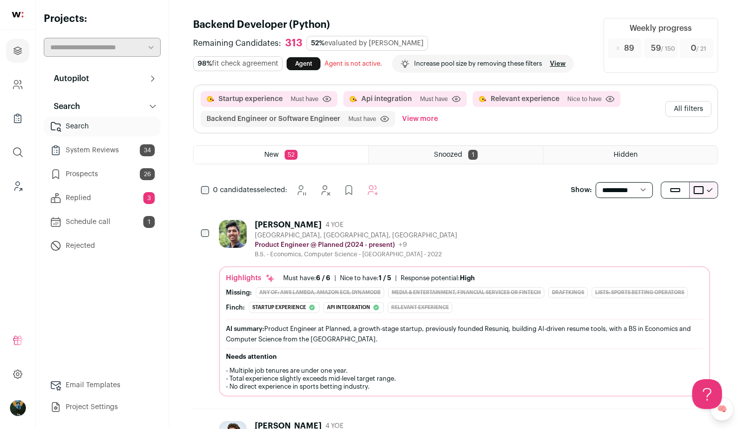
click at [648, 225] on icon "Hide" at bounding box center [648, 224] width 12 height 12
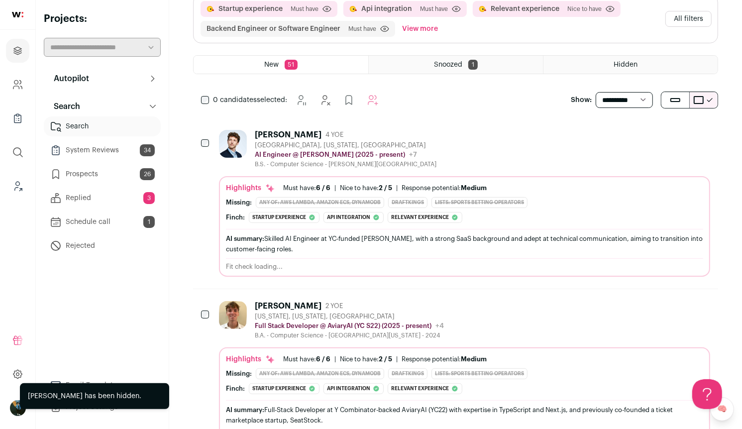
scroll to position [95, 0]
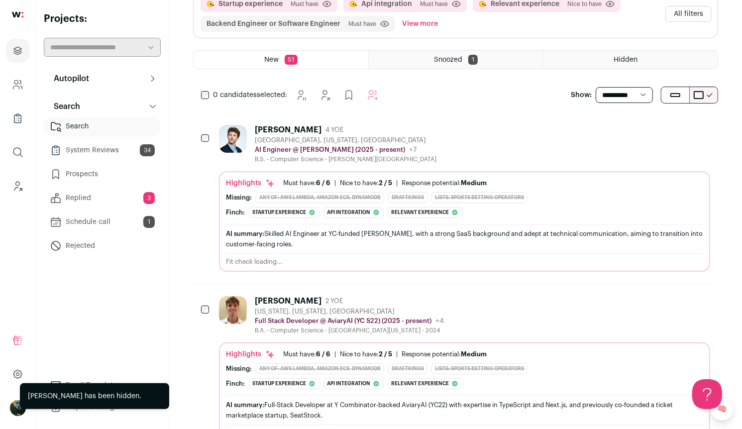
click at [653, 126] on icon "Hide" at bounding box center [648, 129] width 12 height 12
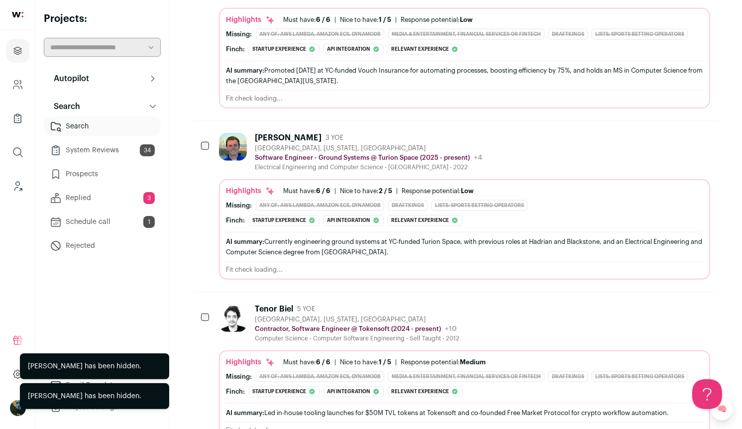
scroll to position [862, 0]
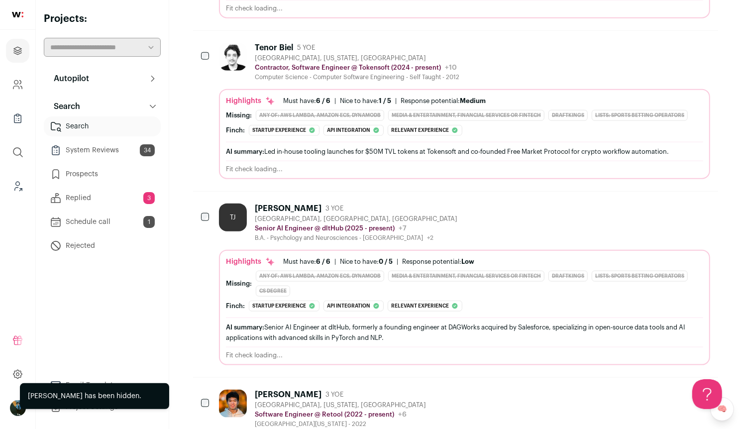
click at [647, 50] on div "Tenor Biel 5 YOE Brooklyn, New York, United States Contractor, Software Enginee…" at bounding box center [464, 62] width 491 height 38
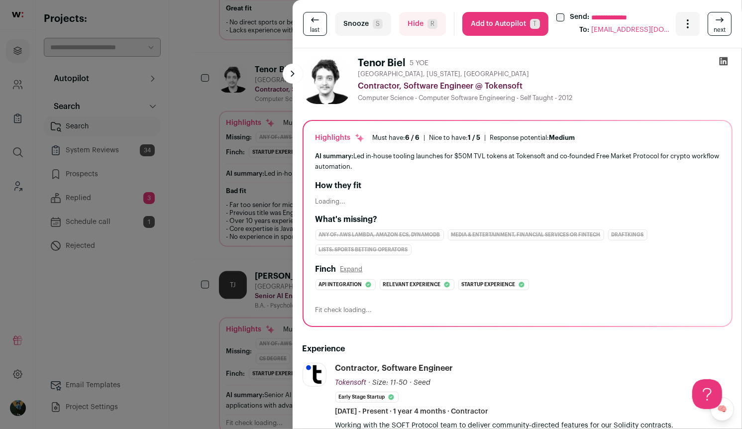
click at [410, 27] on button "Hide R" at bounding box center [422, 24] width 47 height 24
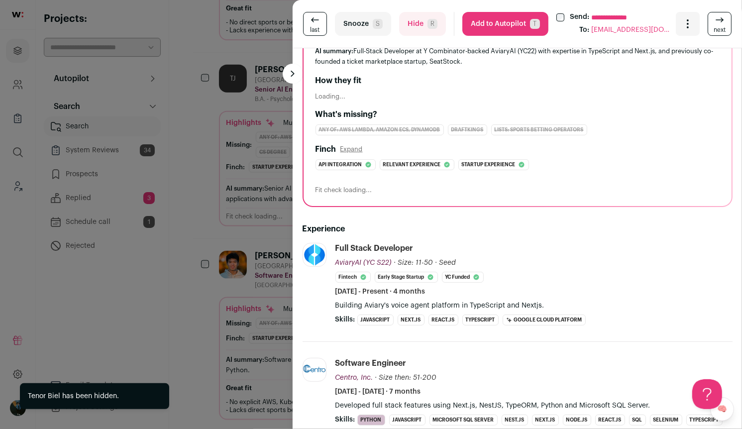
scroll to position [107, 0]
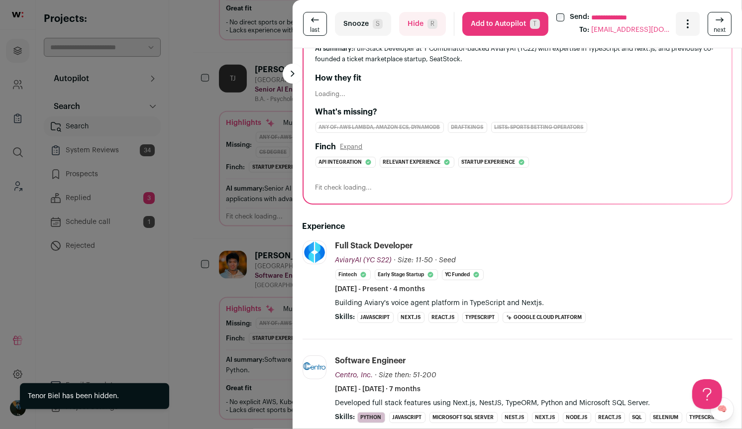
click at [267, 238] on div "**********" at bounding box center [371, 214] width 742 height 429
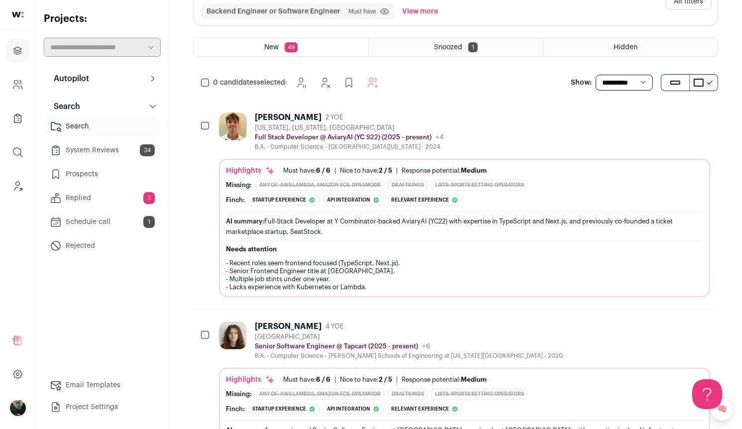
scroll to position [0, 0]
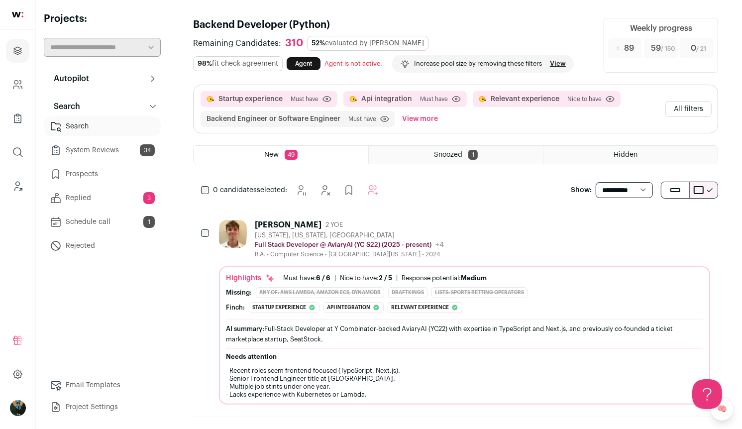
click at [682, 115] on button "All filters" at bounding box center [688, 109] width 46 height 16
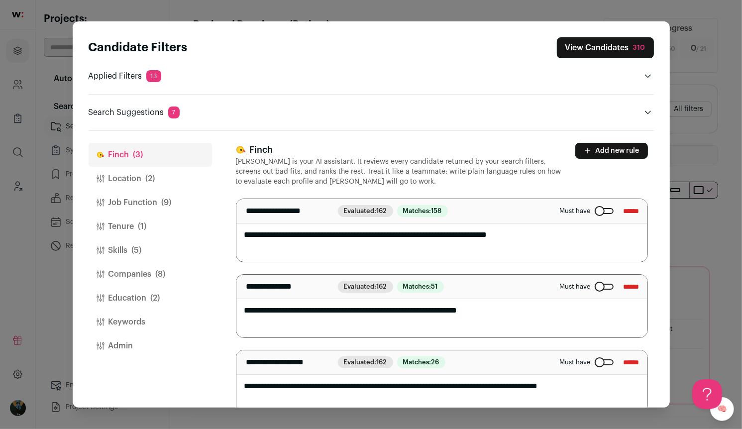
click at [146, 220] on span "(1)" at bounding box center [142, 226] width 8 height 12
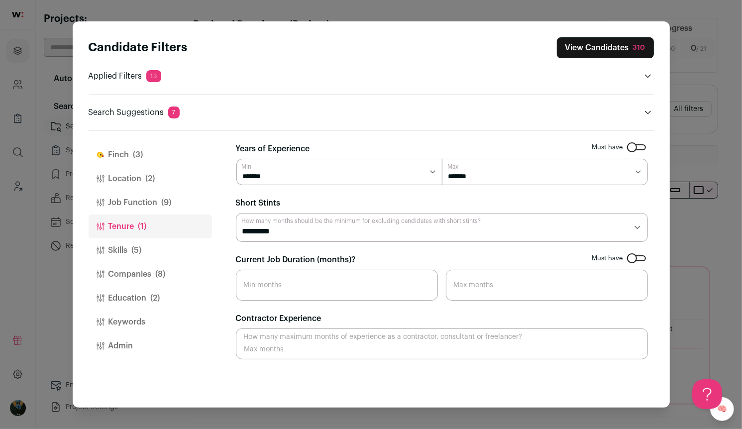
click at [343, 232] on select "********* ******** ******* ******** ******** ******** ******** ******** *******…" at bounding box center [442, 227] width 412 height 28
select select "*"
click at [611, 50] on button "View Candidates" at bounding box center [607, 47] width 94 height 21
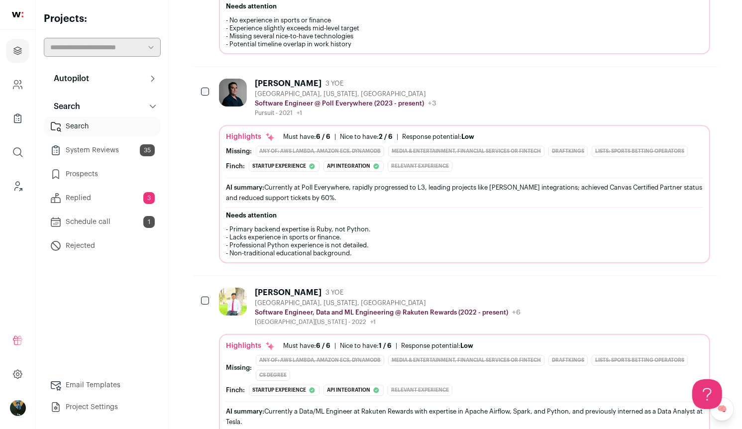
scroll to position [2435, 0]
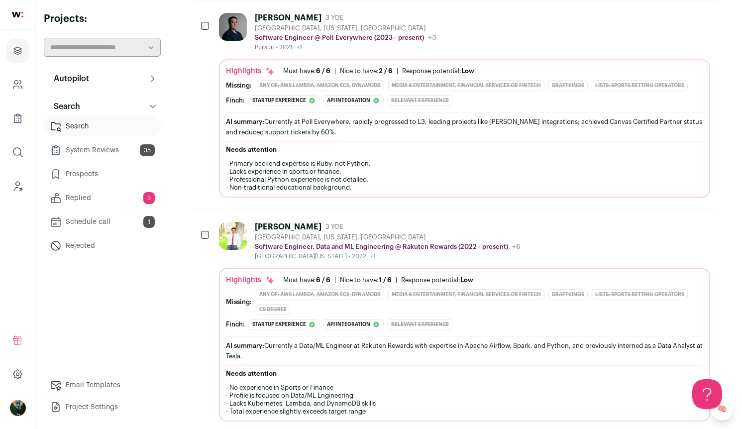
click at [205, 222] on div at bounding box center [206, 236] width 10 height 28
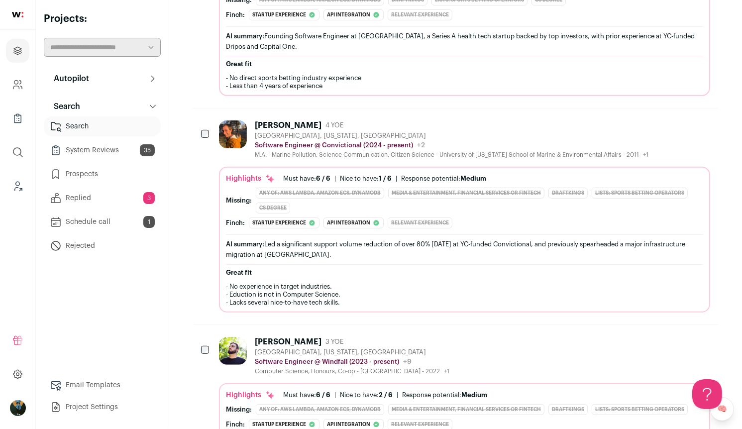
scroll to position [0, 0]
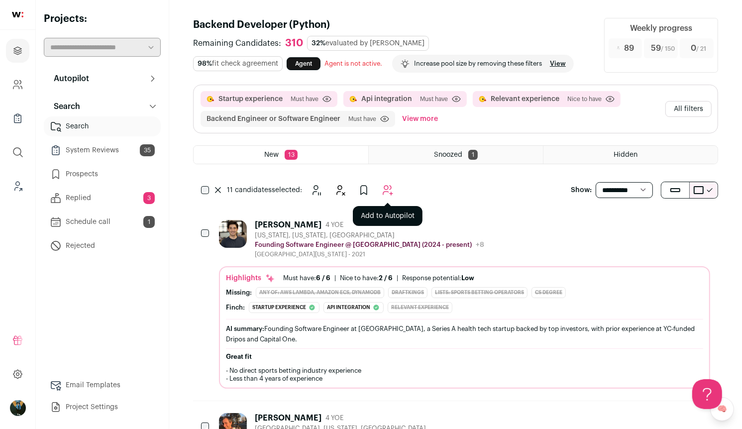
click at [387, 192] on icon "Add to Autopilot" at bounding box center [388, 190] width 12 height 12
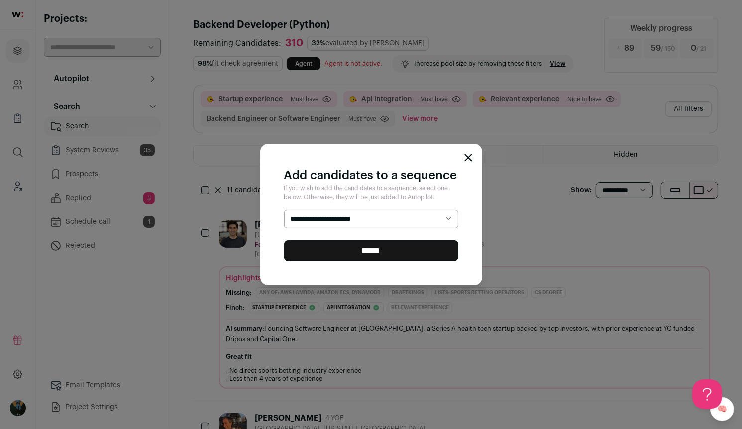
select select "*****"
click at [358, 263] on div "**********" at bounding box center [371, 214] width 222 height 141
click at [355, 255] on input "******" at bounding box center [371, 250] width 174 height 21
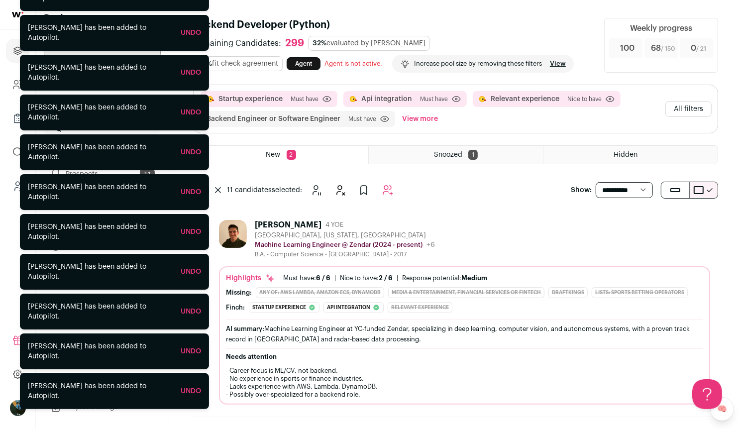
click at [219, 191] on icon at bounding box center [217, 190] width 5 height 5
click at [649, 226] on icon "Hide" at bounding box center [648, 224] width 12 height 12
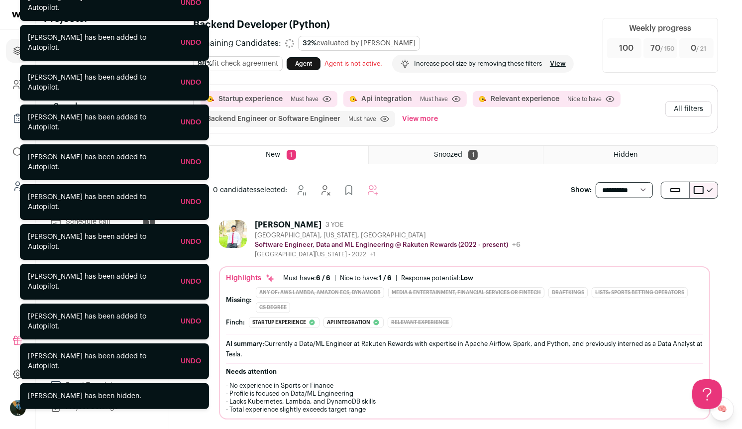
click at [650, 226] on icon "Hide" at bounding box center [648, 224] width 12 height 12
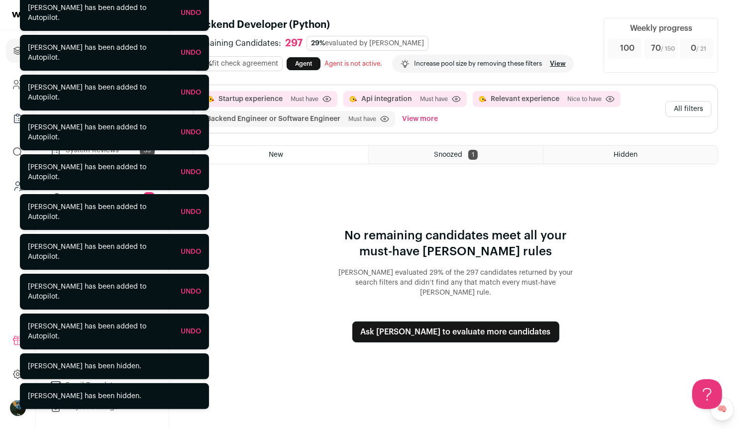
click at [692, 108] on button "All filters" at bounding box center [688, 109] width 46 height 16
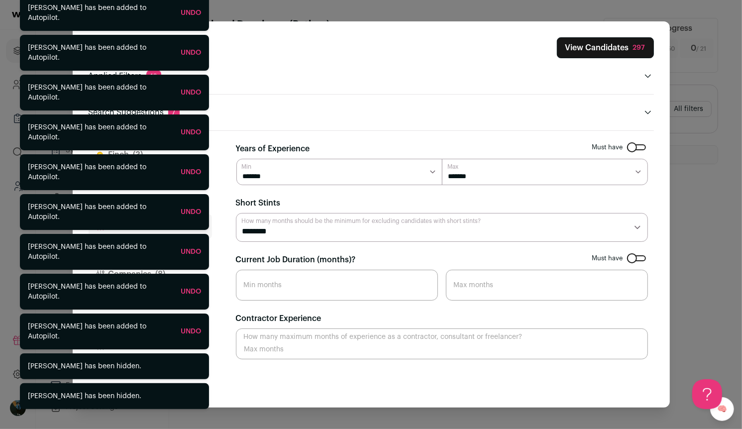
click at [217, 132] on div "Finch (3) Location (2) Job Function (9) Tenure (2) Skills (5) Companies (8) Edu…" at bounding box center [371, 269] width 565 height 277
click at [216, 131] on div "Finch (3) Location (2) Job Function (9) Tenure (2) Skills (5) Companies (8) Edu…" at bounding box center [371, 269] width 565 height 277
click at [210, 146] on button "Finch (3)" at bounding box center [150, 155] width 123 height 24
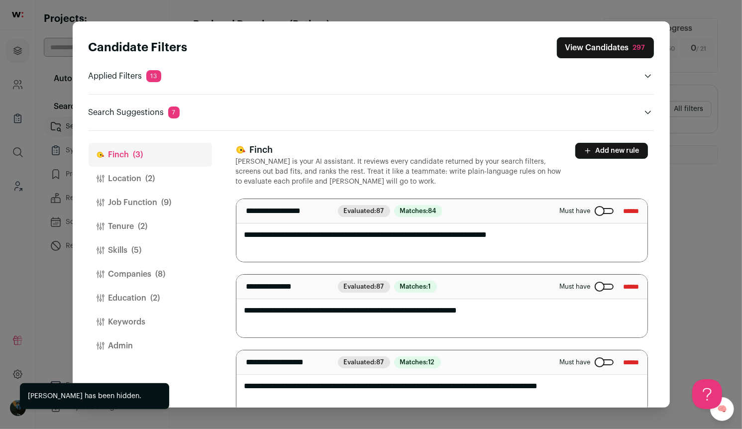
scroll to position [15, 0]
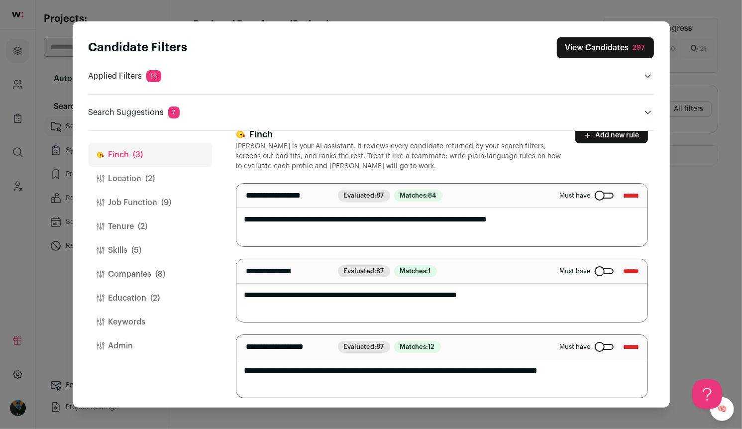
click at [594, 193] on div "Close modal via background" at bounding box center [603, 196] width 19 height 6
click at [305, 218] on textarea "**********" at bounding box center [441, 215] width 411 height 63
select select "**"
click at [279, 219] on textarea "**********" at bounding box center [441, 215] width 411 height 63
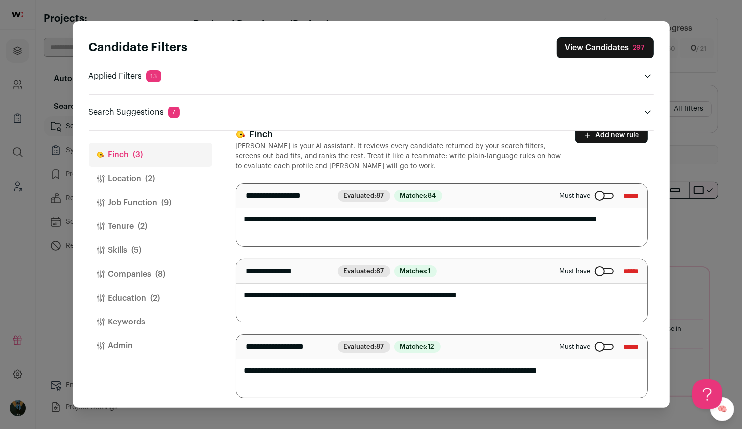
type textarea "**********"
click at [624, 48] on button "View Candidates 297" at bounding box center [605, 47] width 97 height 21
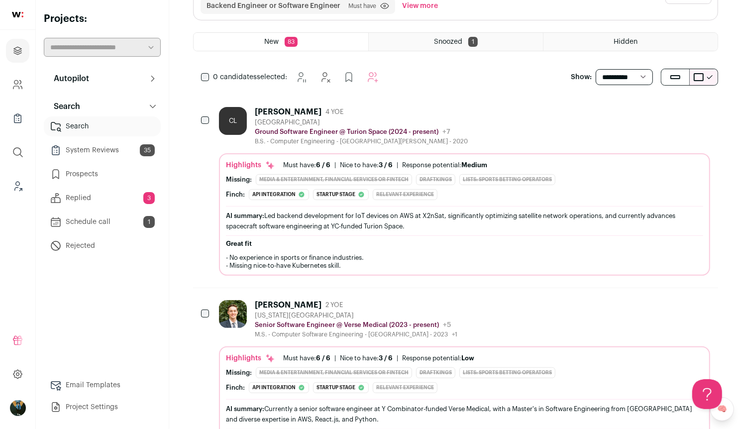
scroll to position [113, 0]
click at [650, 116] on button "Hide" at bounding box center [647, 110] width 21 height 21
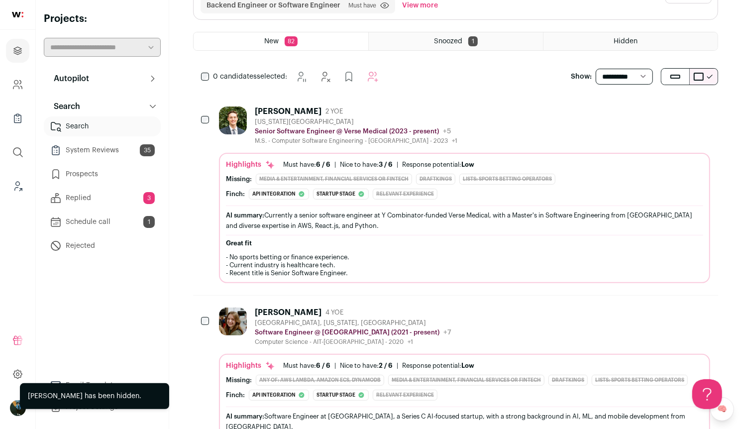
click at [650, 116] on button "Hide" at bounding box center [647, 110] width 21 height 21
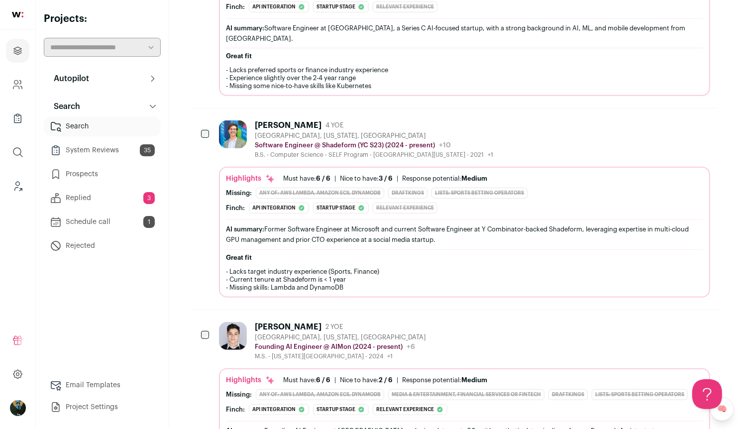
scroll to position [0, 0]
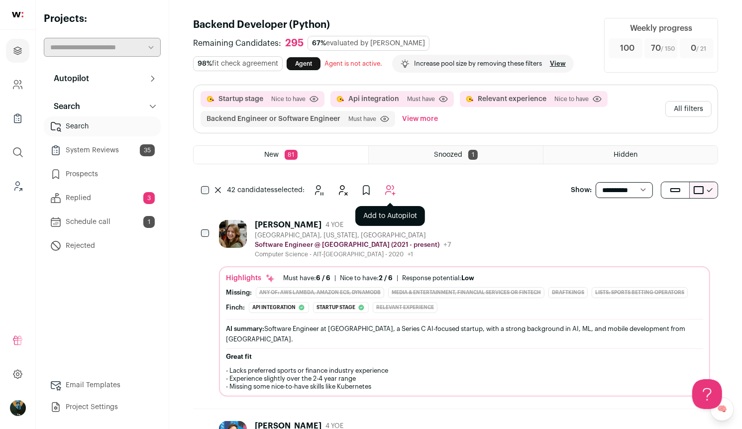
click at [387, 187] on icon "Add to Autopilot" at bounding box center [390, 190] width 12 height 12
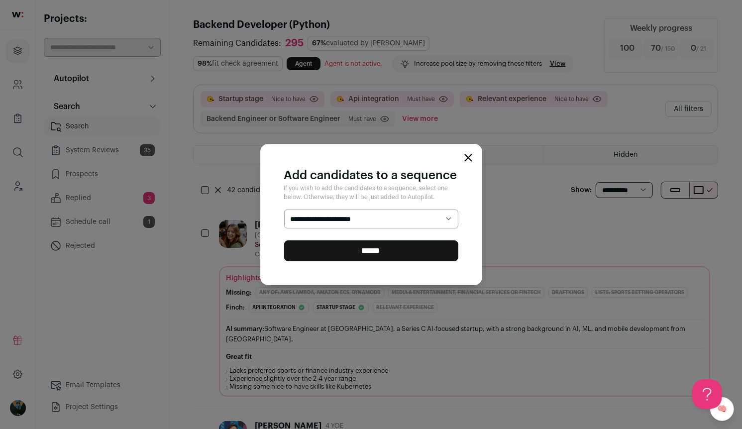
select select "*****"
click at [366, 253] on input "******" at bounding box center [371, 250] width 174 height 21
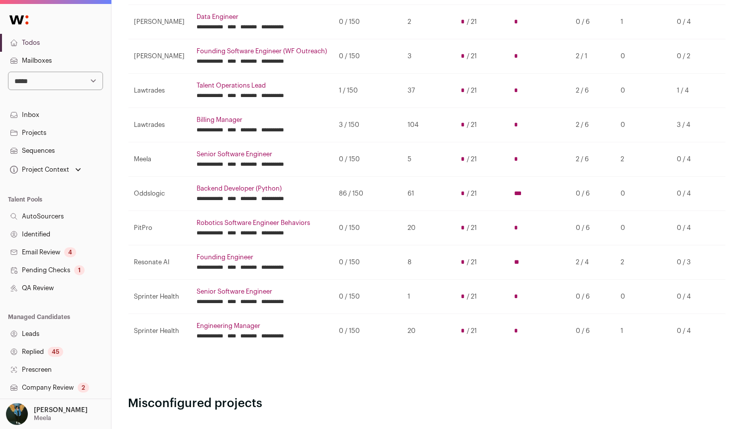
scroll to position [192, 0]
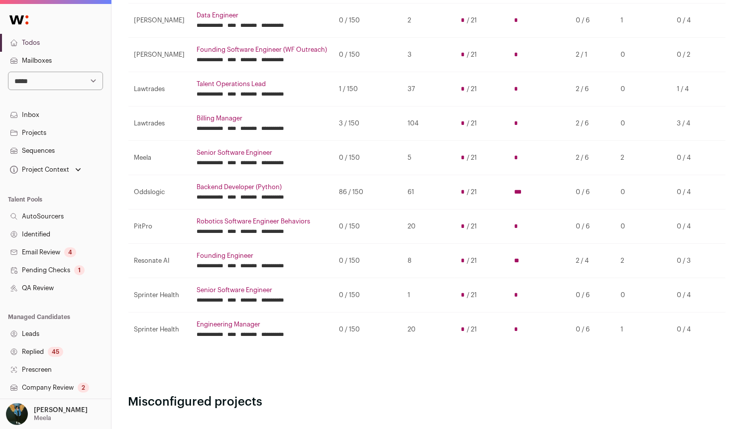
click at [258, 161] on input "********" at bounding box center [249, 163] width 17 height 8
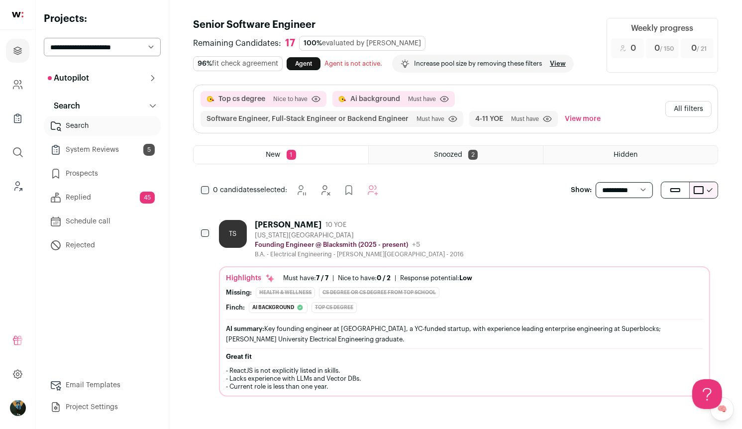
click at [687, 109] on button "All filters" at bounding box center [688, 109] width 46 height 16
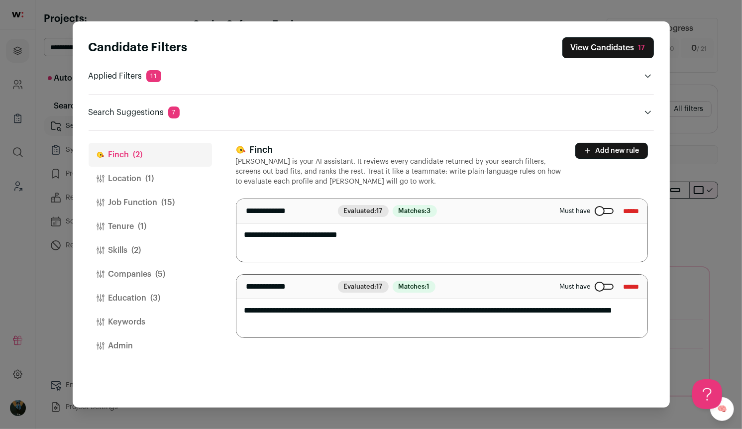
click at [634, 206] on input "******" at bounding box center [631, 211] width 16 height 16
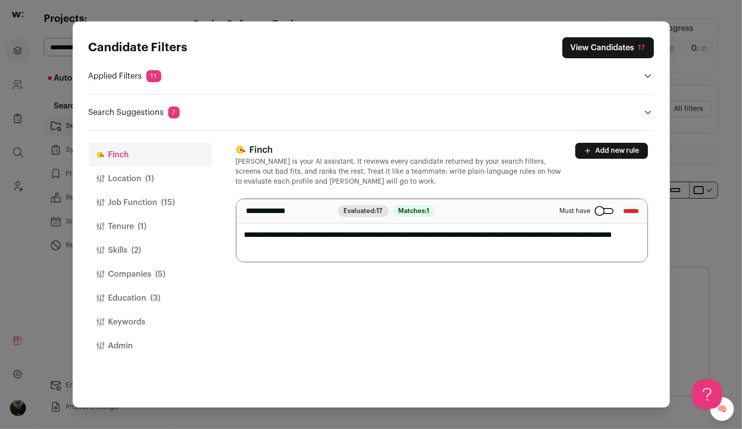
click at [143, 272] on button "Companies (5)" at bounding box center [150, 274] width 123 height 24
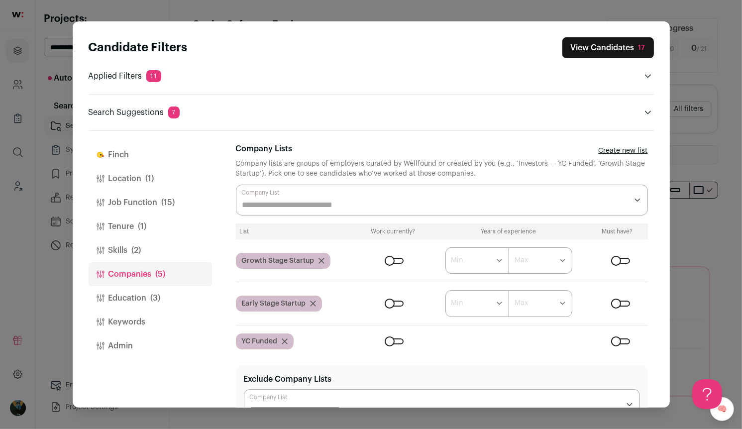
click at [147, 291] on button "Education (3)" at bounding box center [150, 298] width 123 height 24
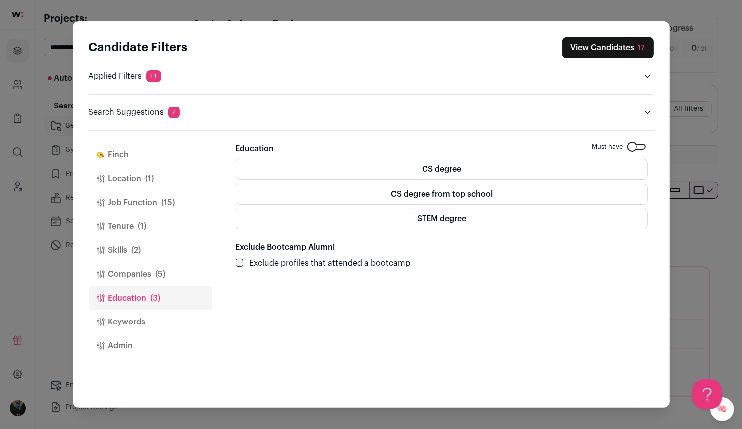
click at [480, 188] on label "CS degree from top school" at bounding box center [442, 194] width 412 height 21
click at [582, 46] on button "View Candidates 21" at bounding box center [608, 47] width 92 height 21
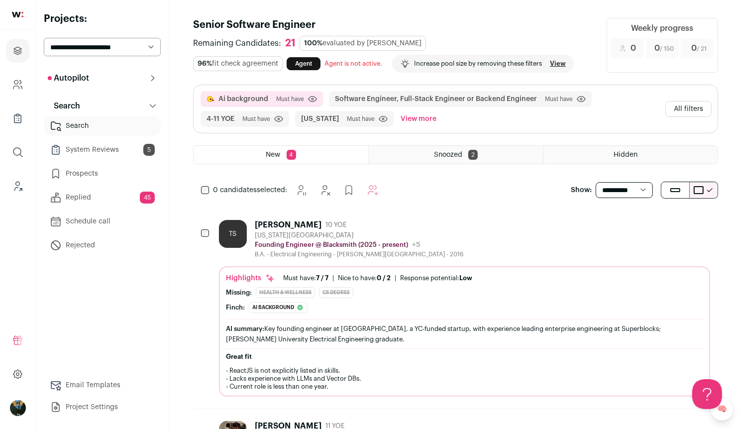
click at [210, 195] on div "0 candidates selected: [GEOGRAPHIC_DATA] Hide Add to Prospects Add to Autopilot" at bounding box center [291, 190] width 197 height 20
click at [389, 181] on button "Add to Autopilot" at bounding box center [386, 190] width 20 height 20
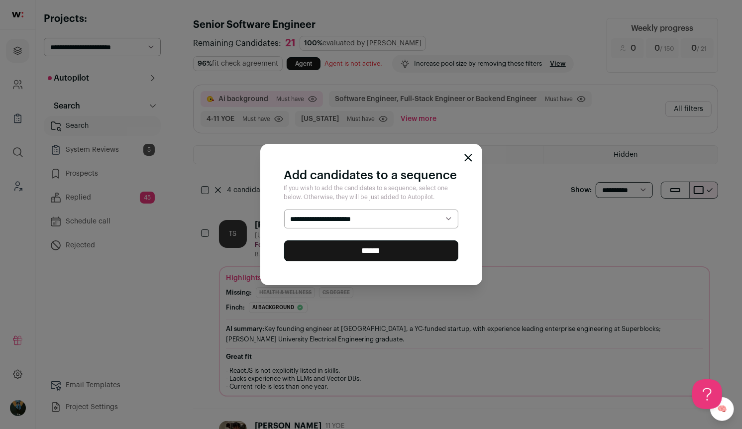
select select "*****"
click at [384, 247] on input "******" at bounding box center [371, 250] width 174 height 21
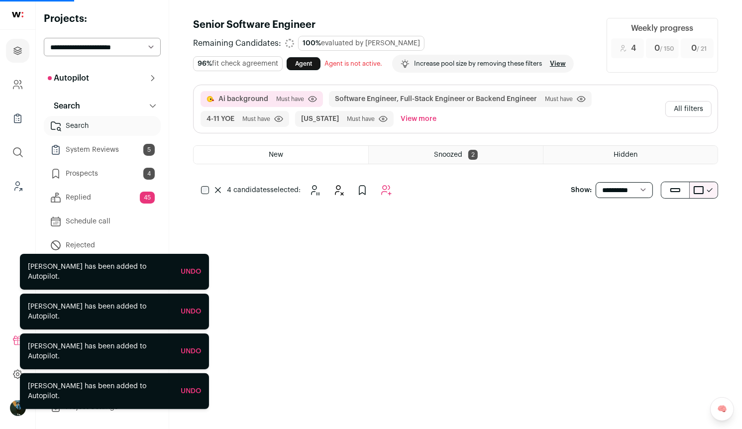
click at [696, 111] on button "All filters" at bounding box center [688, 109] width 46 height 16
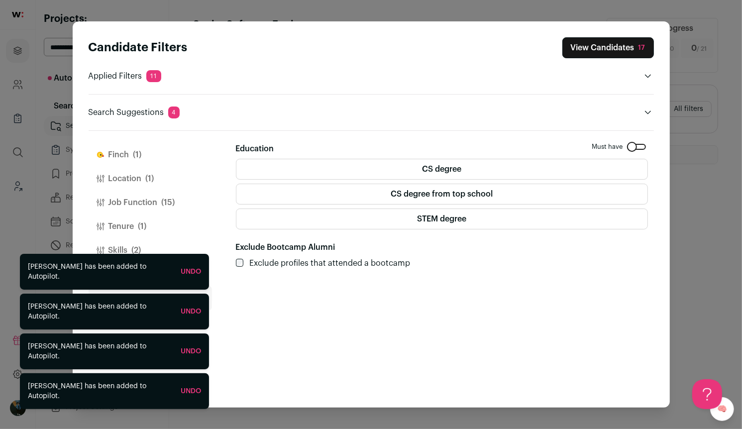
click at [152, 182] on span "(1)" at bounding box center [150, 179] width 8 height 12
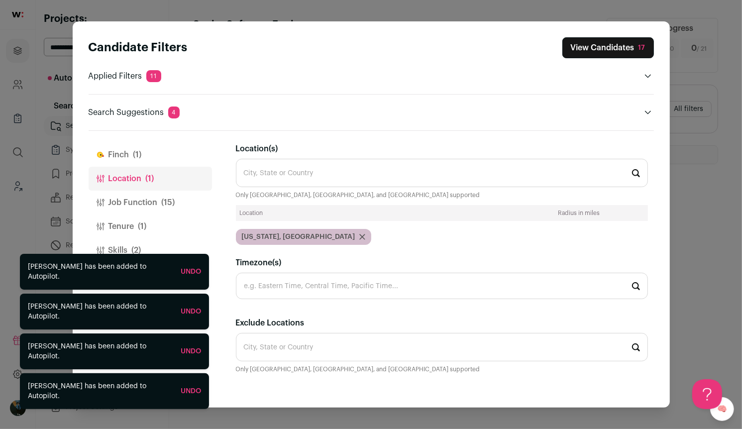
click at [168, 200] on span "(15)" at bounding box center [168, 202] width 13 height 12
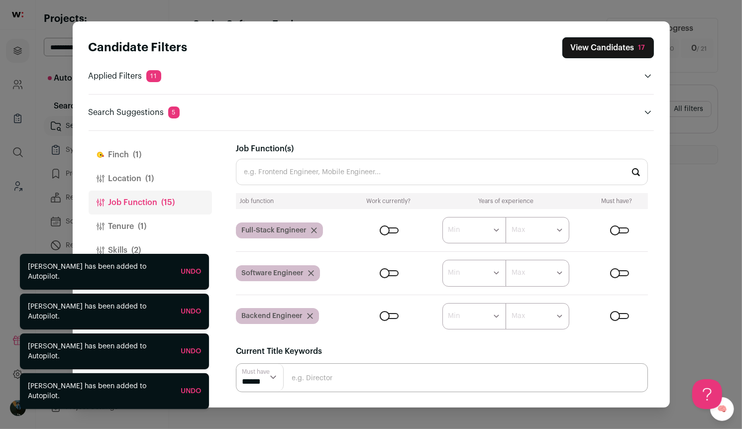
scroll to position [102, 0]
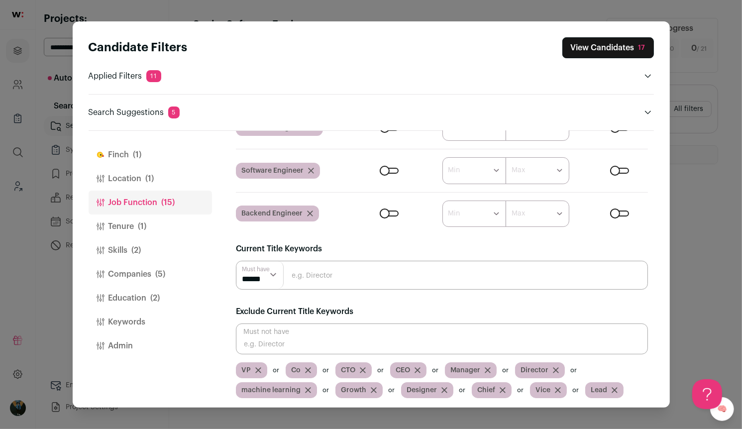
click at [390, 210] on div "Close modal via background" at bounding box center [389, 213] width 19 height 6
click at [390, 155] on div "Job function Work currently? Years of experience Must have? Full-Stack Engineer…" at bounding box center [442, 159] width 412 height 136
click at [390, 168] on div "Close modal via background" at bounding box center [389, 171] width 19 height 6
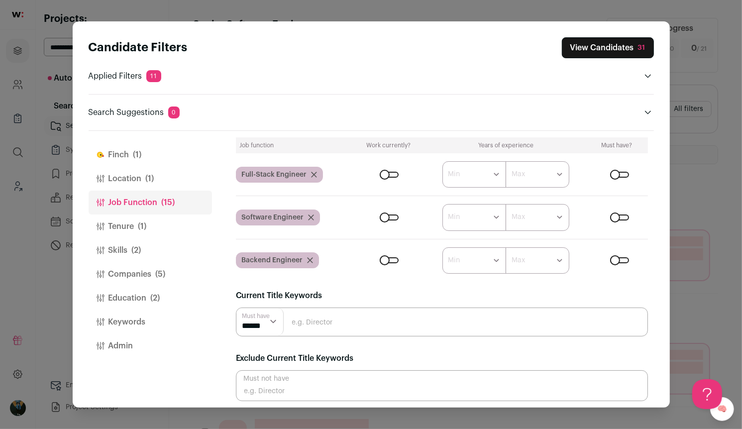
click at [390, 177] on div "Close modal via background" at bounding box center [389, 175] width 19 height 6
click at [136, 274] on button "Companies (5)" at bounding box center [150, 274] width 123 height 24
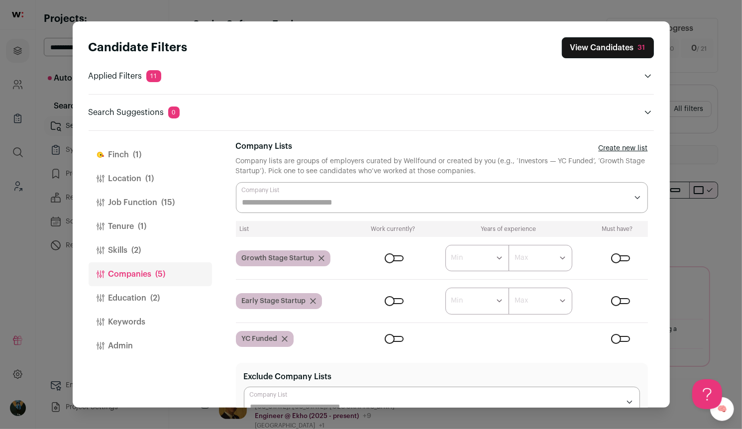
scroll to position [0, 0]
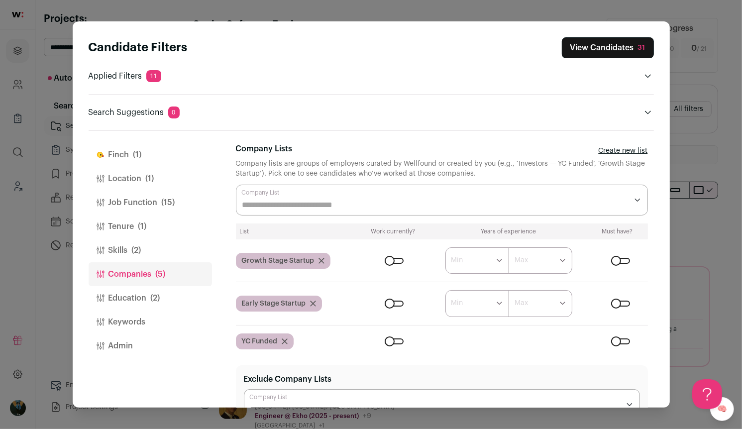
click at [397, 260] on div "Close modal via background" at bounding box center [394, 261] width 19 height 6
click at [399, 303] on div "Close modal via background" at bounding box center [394, 303] width 19 height 6
click at [396, 340] on div "Close modal via background" at bounding box center [394, 341] width 19 height 6
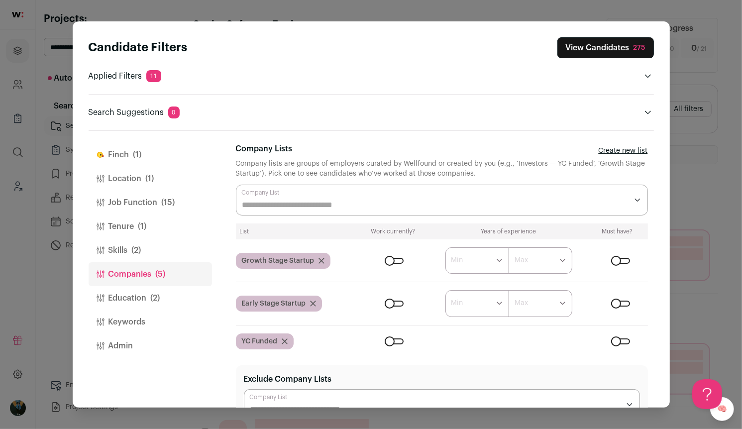
click at [141, 235] on button "Tenure (1)" at bounding box center [150, 226] width 123 height 24
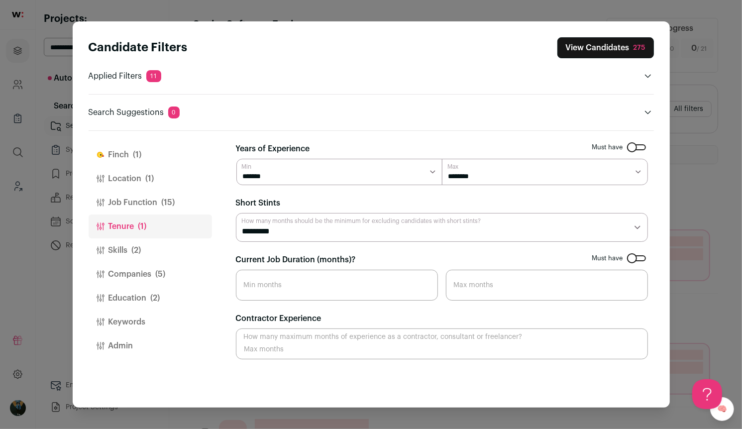
click at [141, 247] on span "(2)" at bounding box center [136, 250] width 9 height 12
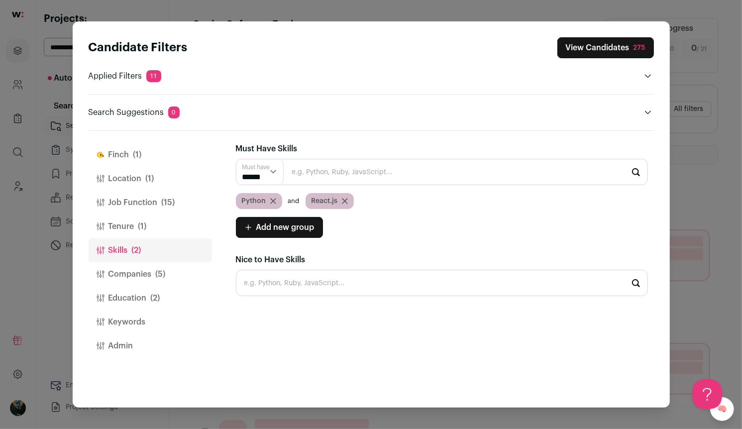
click at [129, 233] on button "Tenure (1)" at bounding box center [150, 226] width 123 height 24
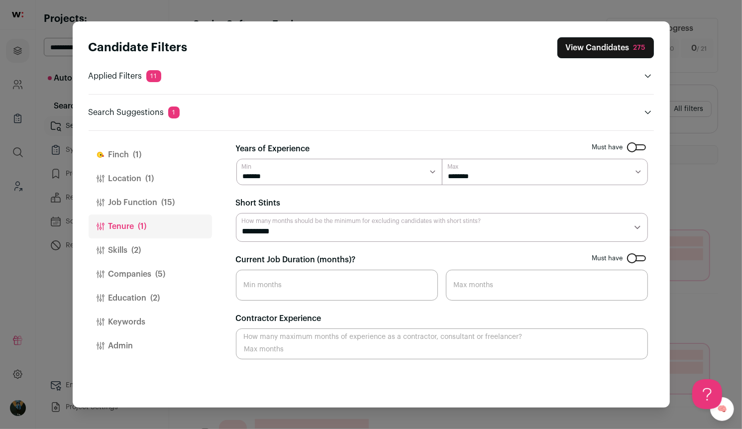
click at [152, 194] on button "Job Function (15)" at bounding box center [150, 203] width 123 height 24
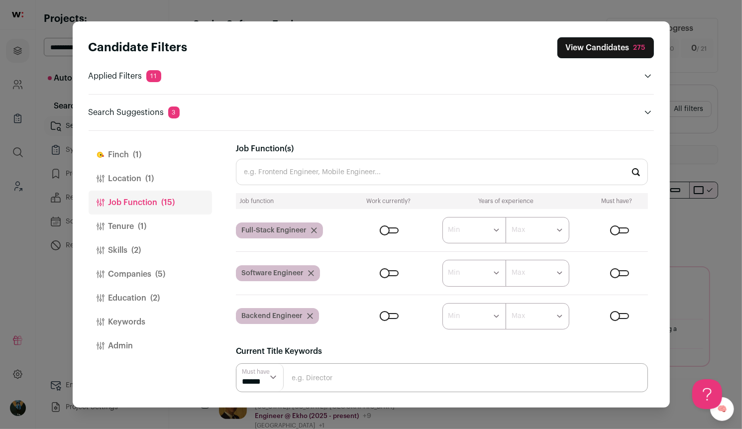
click at [626, 48] on button "View Candidates 275" at bounding box center [605, 47] width 97 height 21
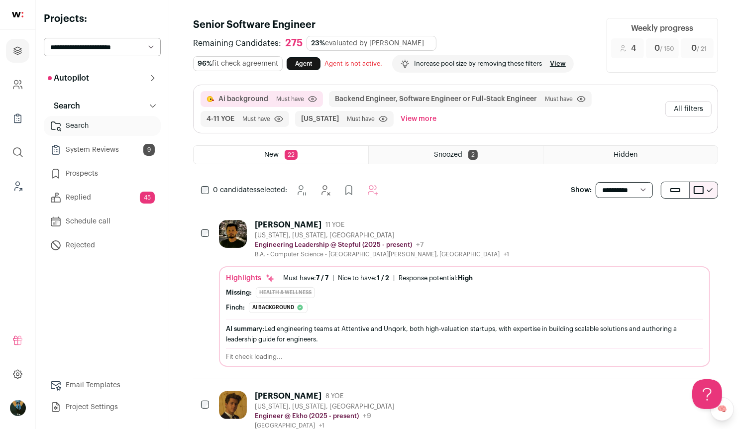
click at [646, 231] on button "Hide" at bounding box center [647, 224] width 21 height 21
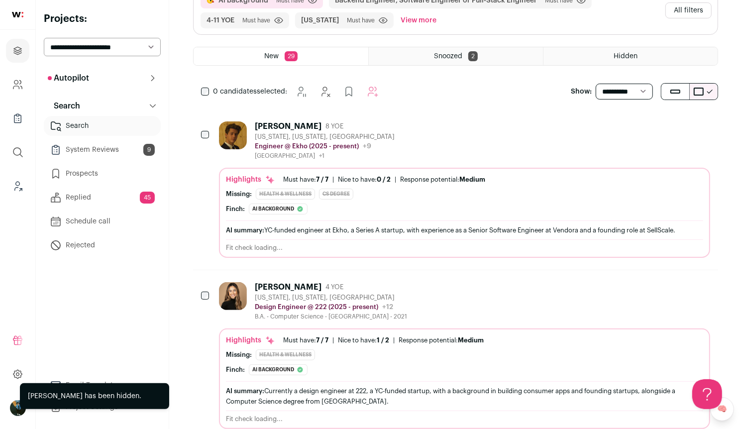
scroll to position [306, 0]
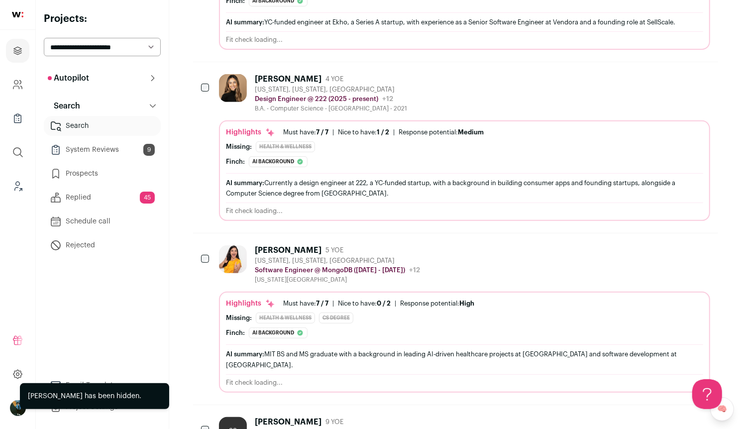
click at [647, 74] on icon "Hide" at bounding box center [648, 79] width 12 height 12
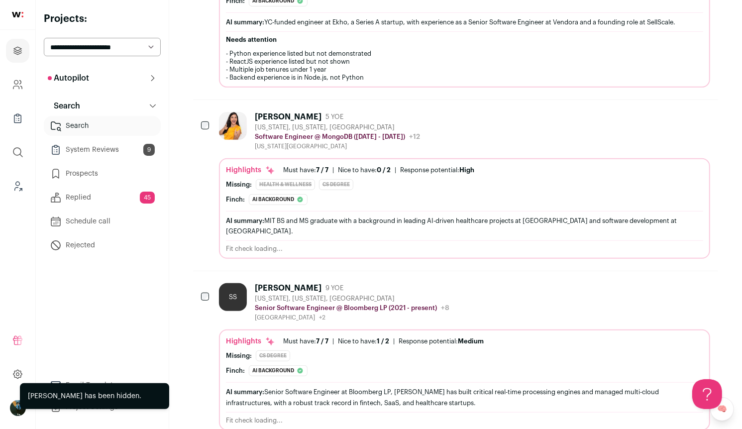
scroll to position [0, 0]
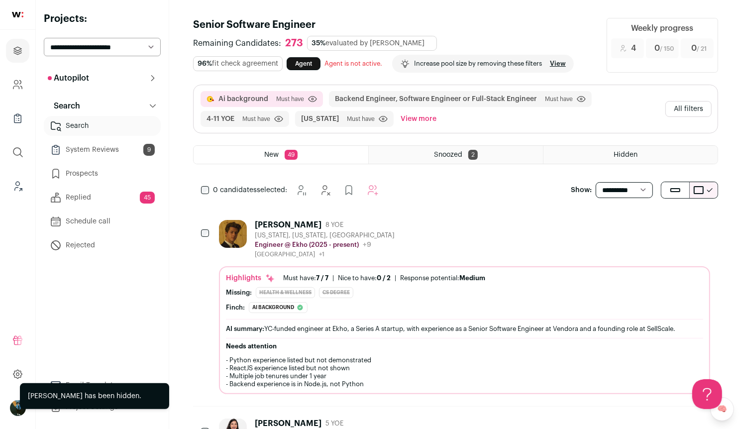
click at [213, 188] on span "0 candidates" at bounding box center [235, 190] width 44 height 7
click at [206, 193] on div "0 candidates selected: Snooze Hide Add to Prospects Add to Autopilot" at bounding box center [291, 190] width 197 height 20
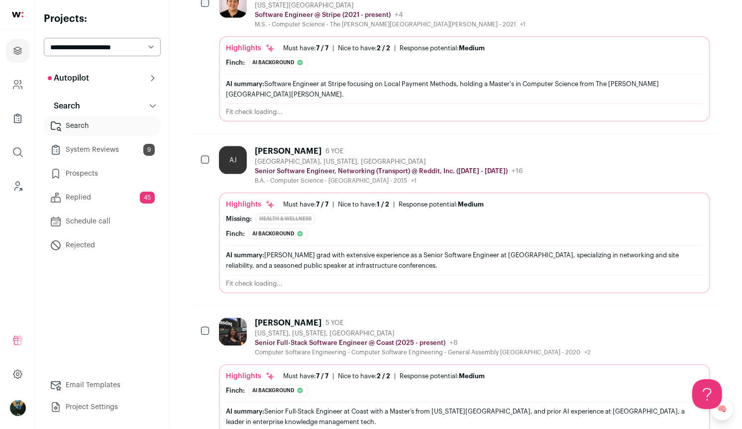
click at [213, 134] on div "AJ Arushi Jain 6 YOE Brooklyn, New York, United States Senior Software Engineer…" at bounding box center [455, 219] width 525 height 171
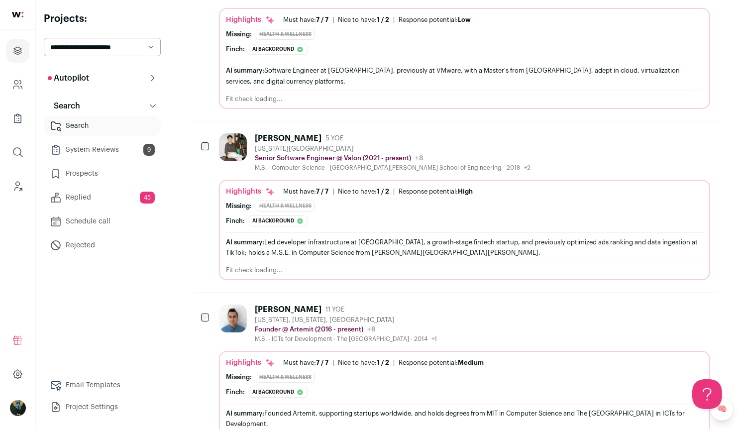
scroll to position [2155, 0]
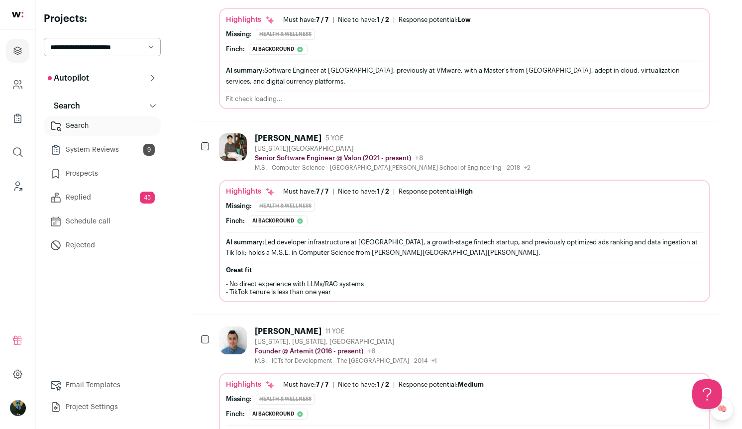
click at [205, 272] on div "Hugh Han 5 YOE New York City Metropolitan Area Senior Software Engineer @ Valon…" at bounding box center [455, 217] width 525 height 193
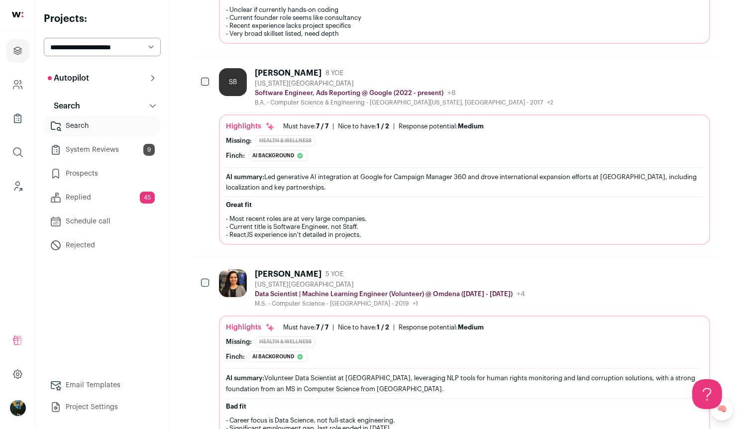
scroll to position [2931, 0]
click at [204, 269] on div at bounding box center [206, 283] width 10 height 28
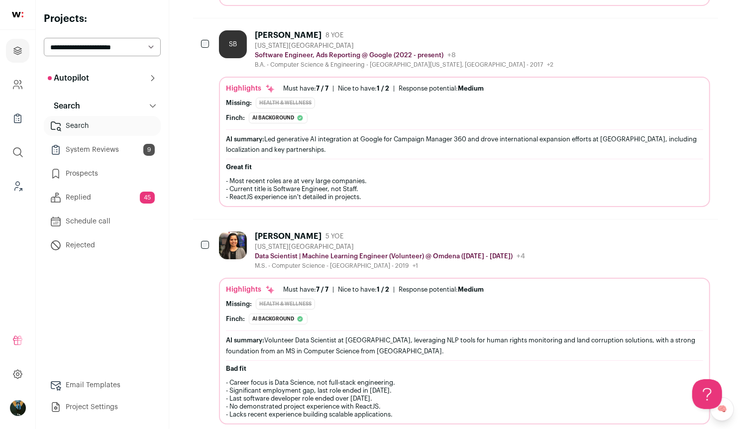
scroll to position [2975, 0]
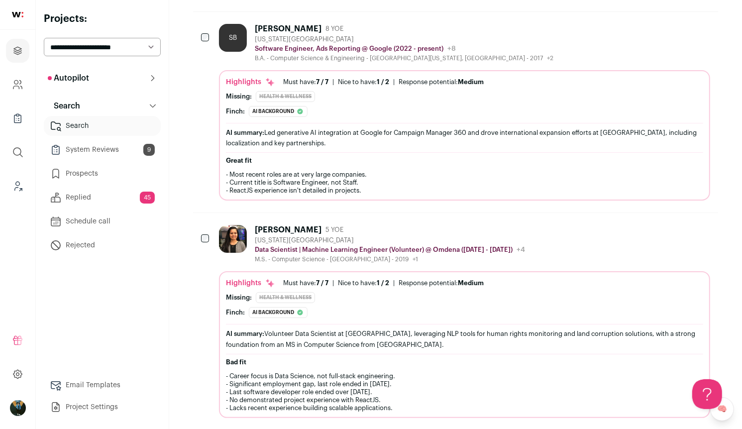
click at [206, 218] on div "Sonal Savaliya 5 YOE New York City Metropolitan Area Data Scientist | Machine L…" at bounding box center [455, 321] width 525 height 216
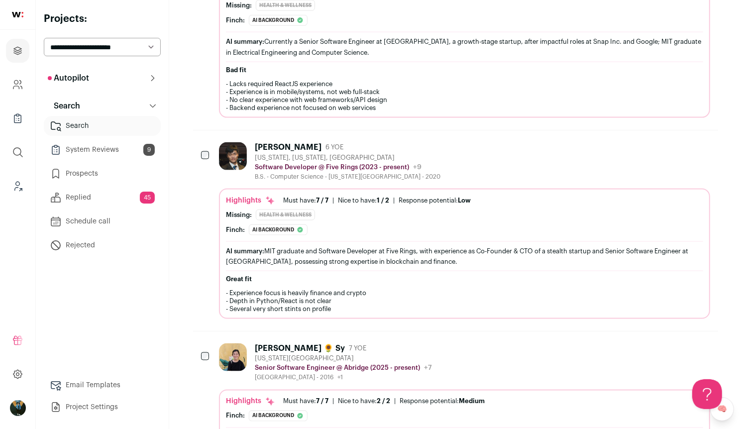
scroll to position [4336, 0]
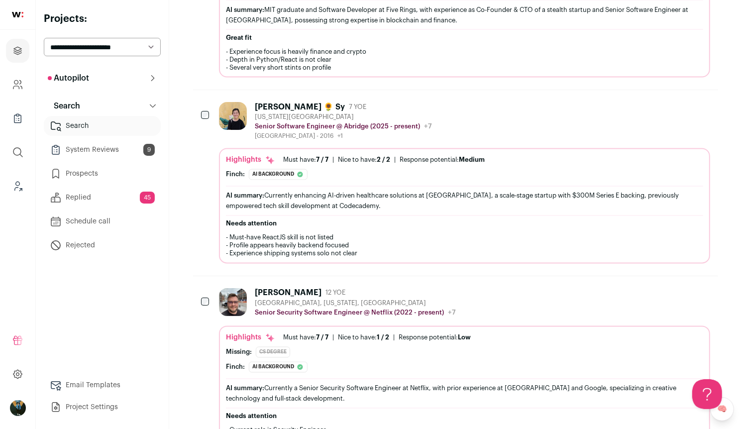
click at [207, 288] on div at bounding box center [206, 302] width 10 height 28
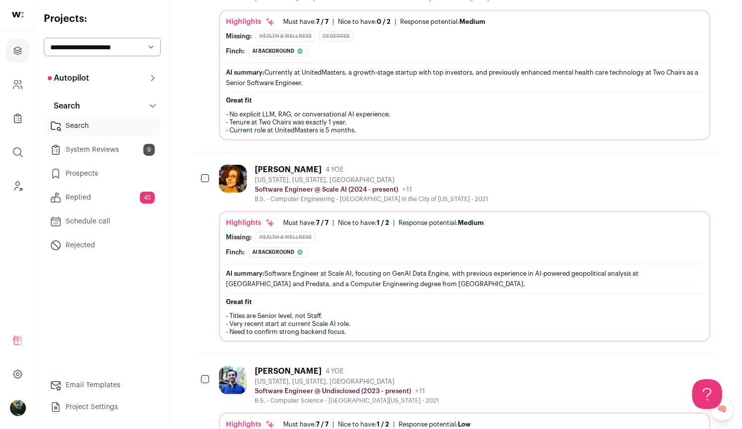
scroll to position [6466, 0]
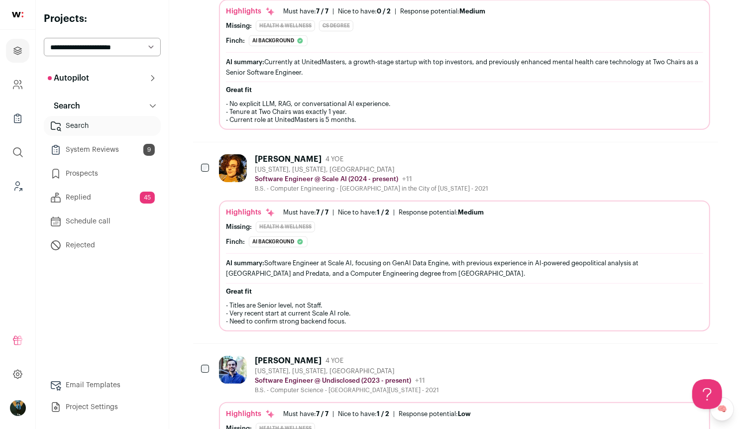
click at [200, 142] on div "Alyza Tüchler 4 YOE New York, New York, United States Software Engineer @ Scale…" at bounding box center [455, 242] width 525 height 200
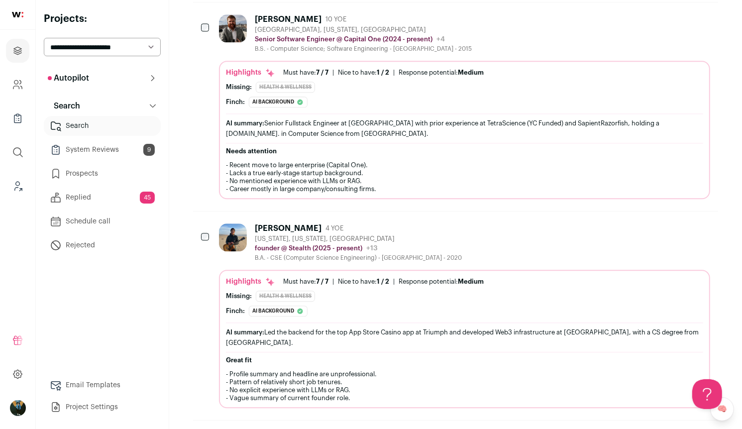
scroll to position [7783, 0]
click at [203, 223] on div at bounding box center [206, 237] width 10 height 28
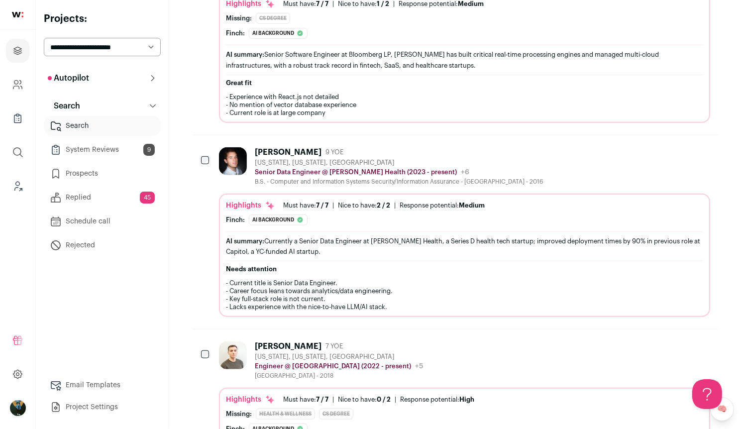
scroll to position [0, 0]
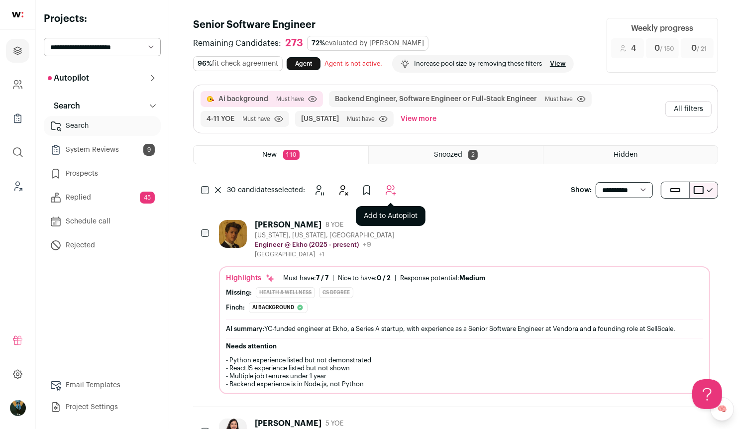
click at [391, 189] on icon "Add to Autopilot" at bounding box center [391, 190] width 12 height 12
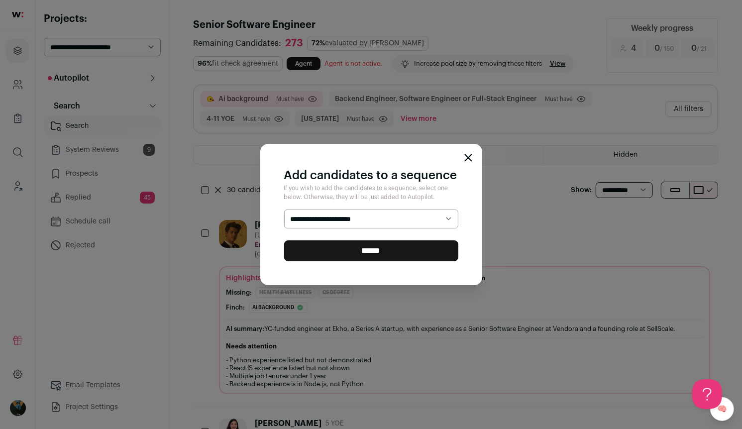
select select "*****"
click at [365, 255] on input "******" at bounding box center [371, 250] width 174 height 21
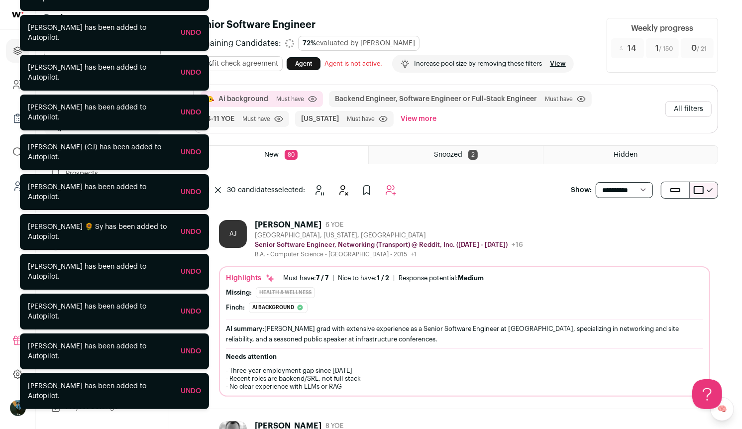
click at [694, 107] on button "All filters" at bounding box center [688, 109] width 46 height 16
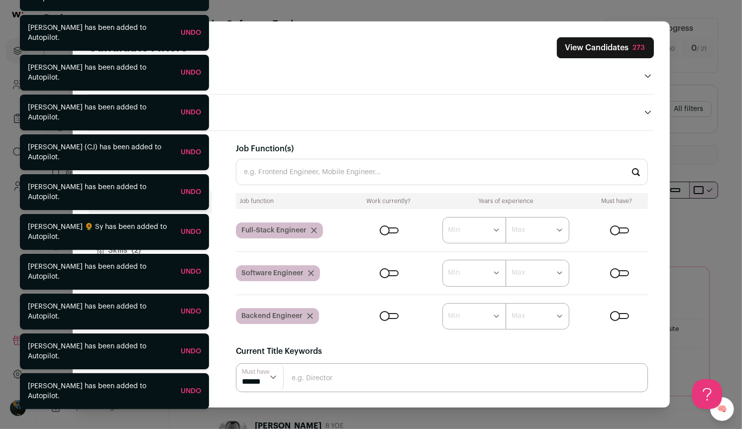
click at [221, 274] on div "Finch (1) Location (1) Job Function (15) Tenure (1) Skills (2) Companies (5) Ed…" at bounding box center [371, 269] width 565 height 277
click at [214, 248] on div "Finch (1) Location (1) Job Function (15) Tenure (1) Skills (2) Companies (5) Ed…" at bounding box center [371, 269] width 565 height 277
click at [219, 209] on div "Finch (1) Location (1) Job Function (15) Tenure (1) Skills (2) Companies (5) Ed…" at bounding box center [371, 269] width 565 height 277
click at [214, 217] on div "Finch (1) Location (1) Job Function (15) Tenure (1) Skills (2) Companies (5) Ed…" at bounding box center [371, 269] width 565 height 277
click at [210, 223] on button "Tenure (1)" at bounding box center [150, 226] width 123 height 24
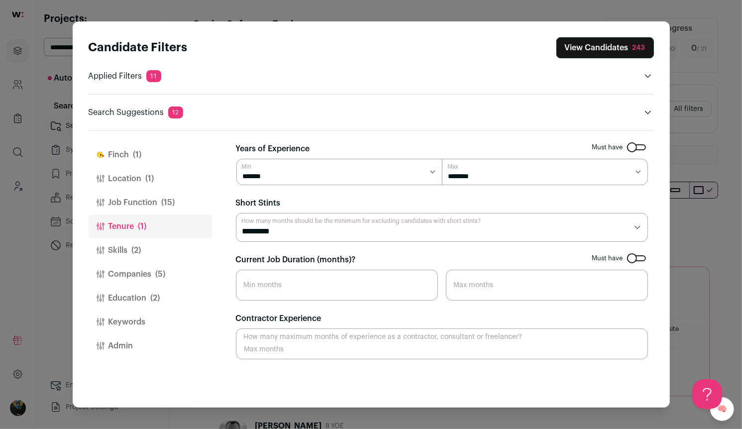
click at [161, 241] on button "Skills (2)" at bounding box center [150, 250] width 123 height 24
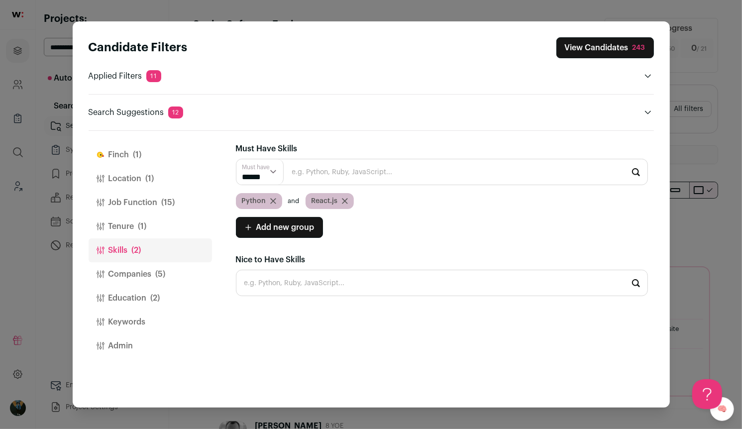
click at [171, 270] on button "Companies (5)" at bounding box center [150, 274] width 123 height 24
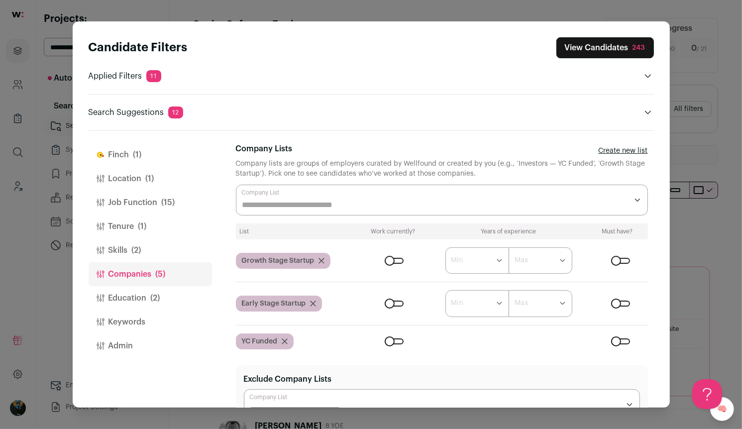
click at [164, 209] on button "Job Function (15)" at bounding box center [150, 203] width 123 height 24
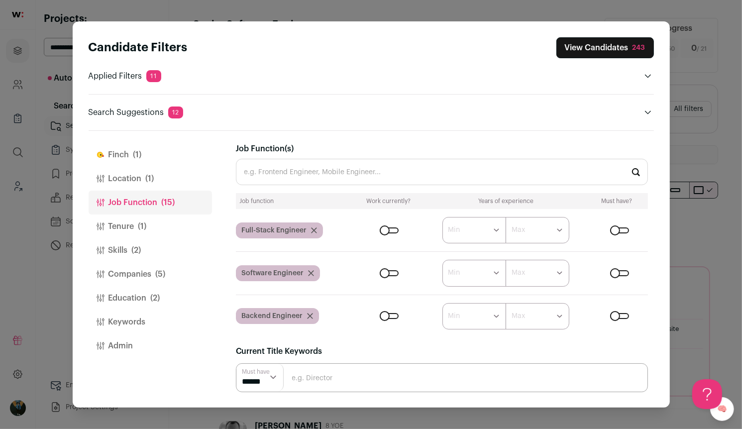
click at [397, 228] on div "Close modal via background" at bounding box center [389, 230] width 19 height 6
click at [386, 275] on div "Close modal via background" at bounding box center [389, 273] width 19 height 6
click at [387, 313] on div "Close modal via background" at bounding box center [389, 316] width 19 height 6
click at [156, 276] on span "(5)" at bounding box center [161, 274] width 10 height 12
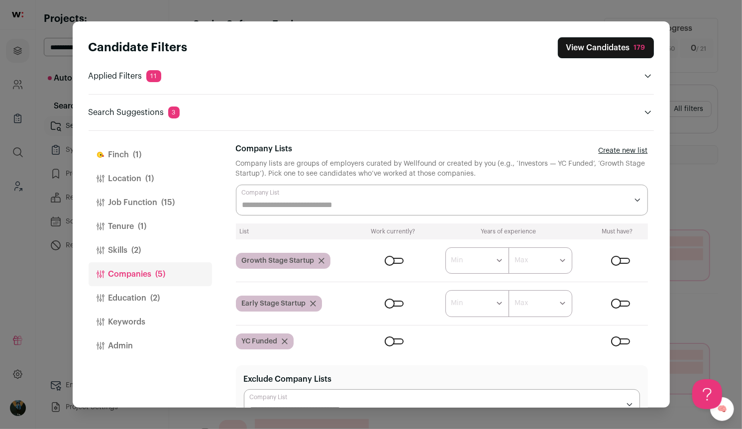
click at [331, 204] on input "Company Lists" at bounding box center [434, 205] width 385 height 12
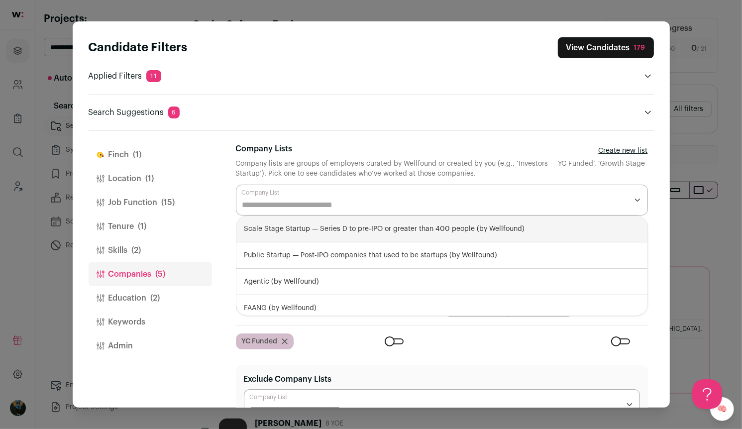
drag, startPoint x: 320, startPoint y: 222, endPoint x: 362, endPoint y: 165, distance: 70.8
click at [362, 165] on form "**********" at bounding box center [442, 179] width 412 height 73
click at [328, 121] on header "Candidate Filters View Candidates 179 Applied Filters 11 Ai background Must hav…" at bounding box center [371, 75] width 565 height 109
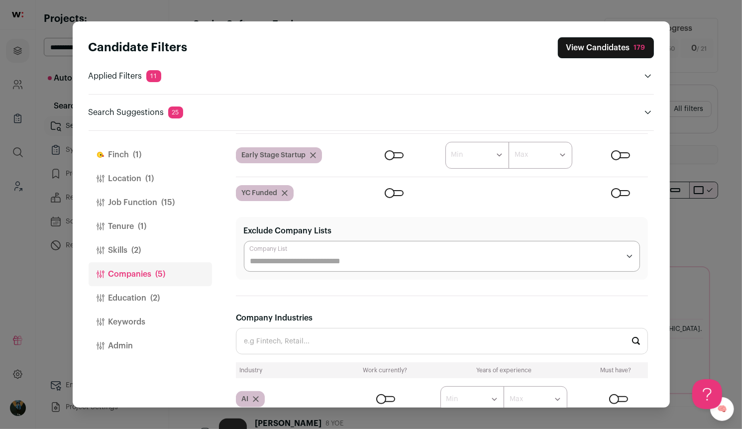
scroll to position [259, 0]
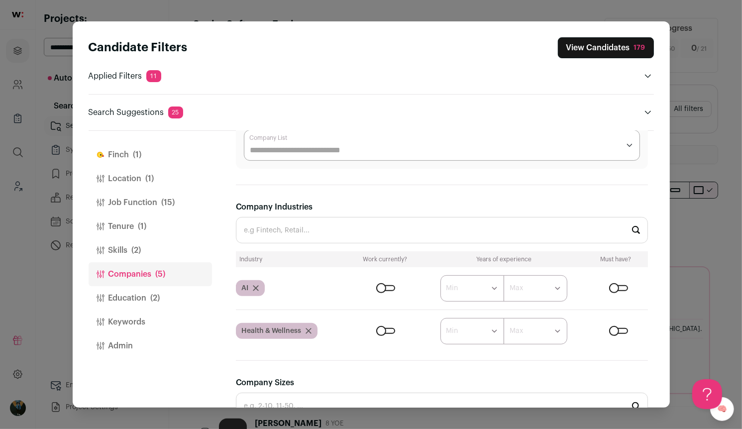
click at [619, 285] on div "Close modal via background" at bounding box center [618, 288] width 19 height 6
click at [622, 53] on button "View Candidates 882" at bounding box center [604, 47] width 97 height 21
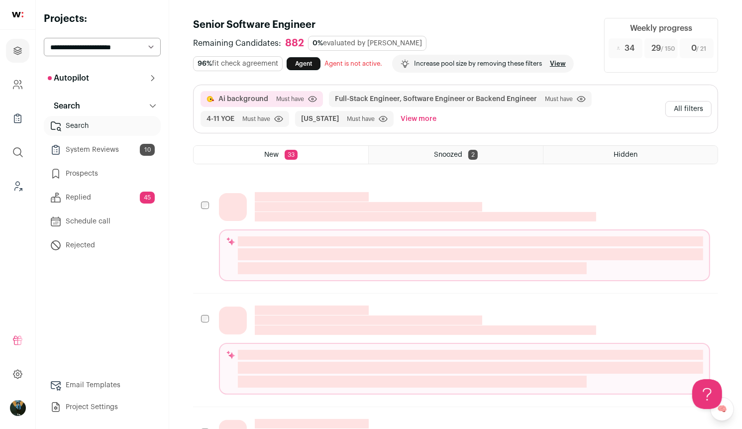
click at [676, 111] on button "All filters" at bounding box center [688, 109] width 46 height 16
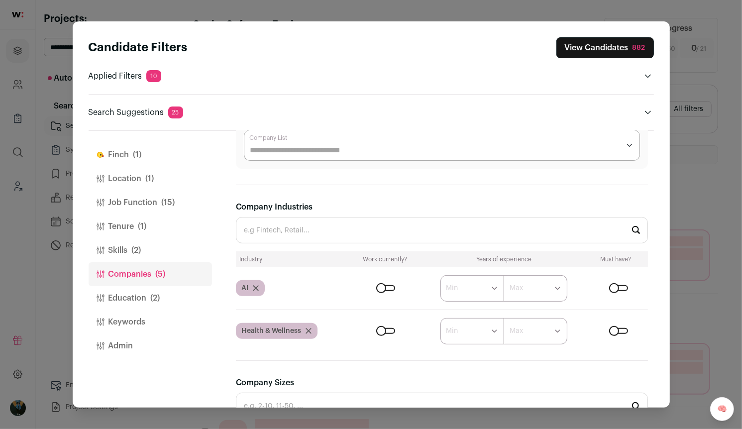
click at [177, 196] on button "Job Function (15)" at bounding box center [150, 203] width 123 height 24
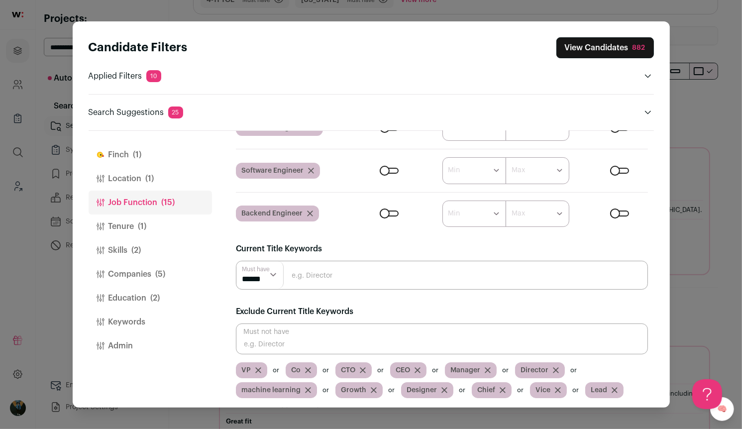
scroll to position [279, 0]
click at [296, 358] on div "Must not have VP Co CTO CEO Manager Director machine learning Growth Designer C…" at bounding box center [442, 360] width 412 height 75
click at [279, 331] on input "Close modal via background" at bounding box center [442, 338] width 412 height 31
type input "founder"
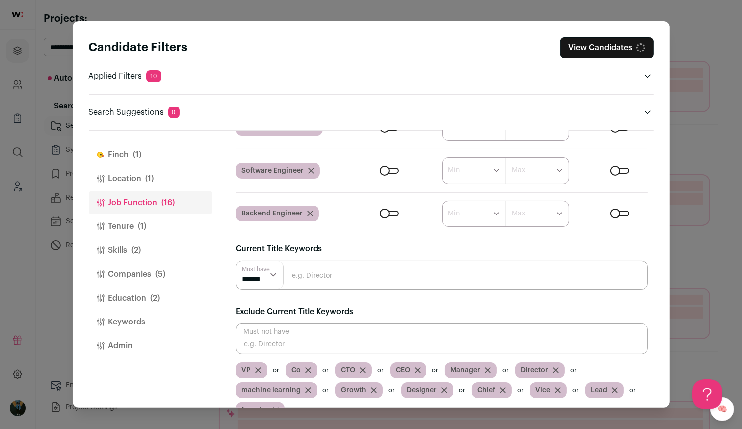
click at [285, 339] on input "Close modal via background" at bounding box center [442, 338] width 412 height 31
click at [606, 50] on button "View Candidates 874" at bounding box center [605, 47] width 97 height 21
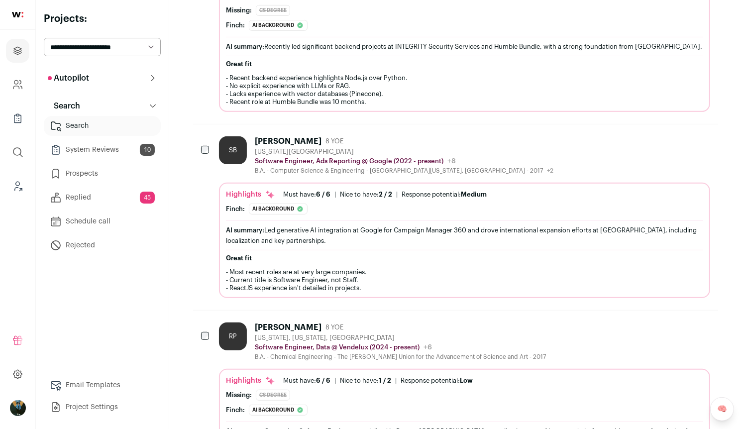
scroll to position [0, 0]
click at [652, 147] on icon "Hide" at bounding box center [648, 141] width 12 height 12
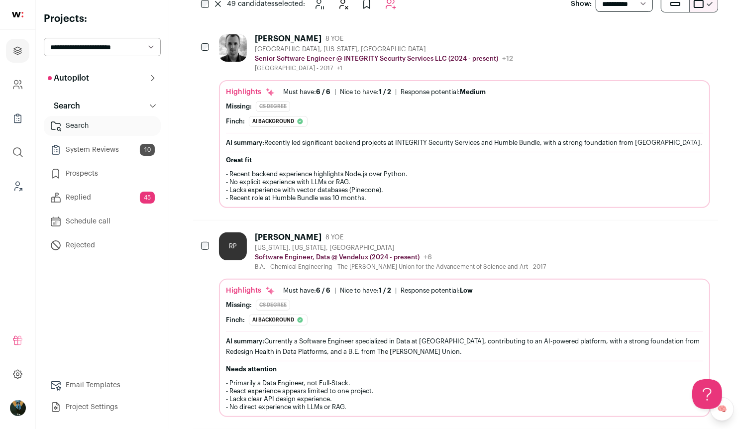
scroll to position [180, 0]
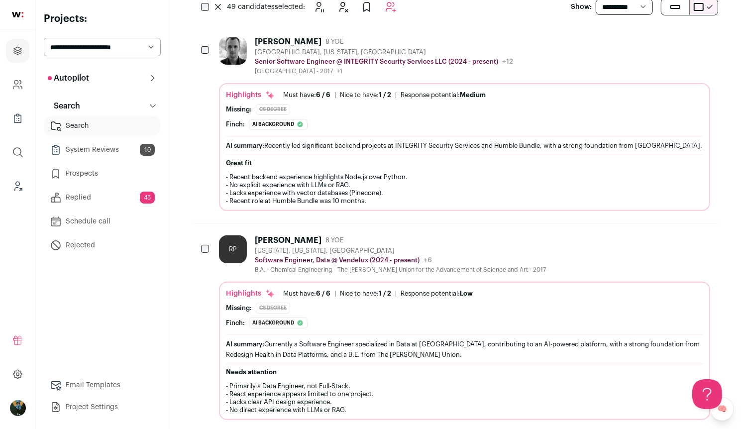
click at [206, 260] on div at bounding box center [206, 249] width 10 height 28
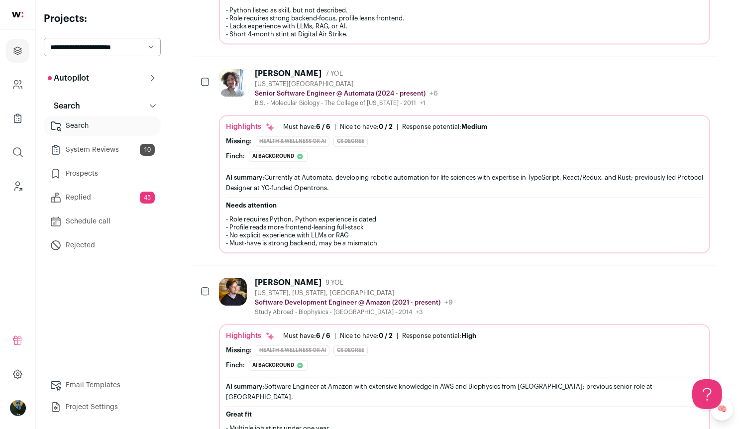
scroll to position [1768, 0]
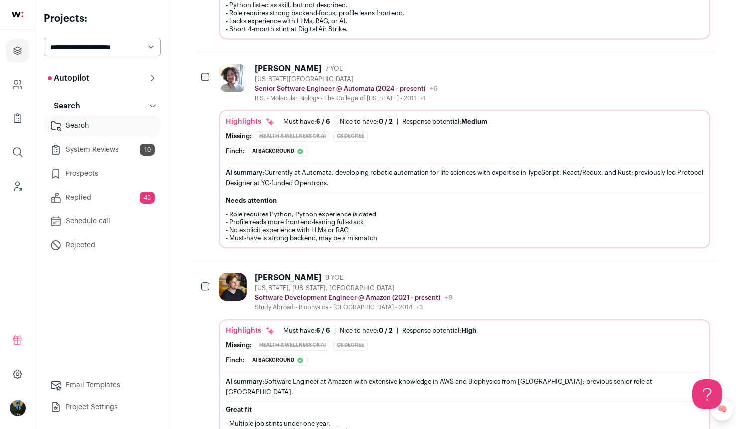
click at [216, 282] on div "Chris St Pierre 9 YOE New York, New York, United States Software Development En…" at bounding box center [455, 361] width 525 height 200
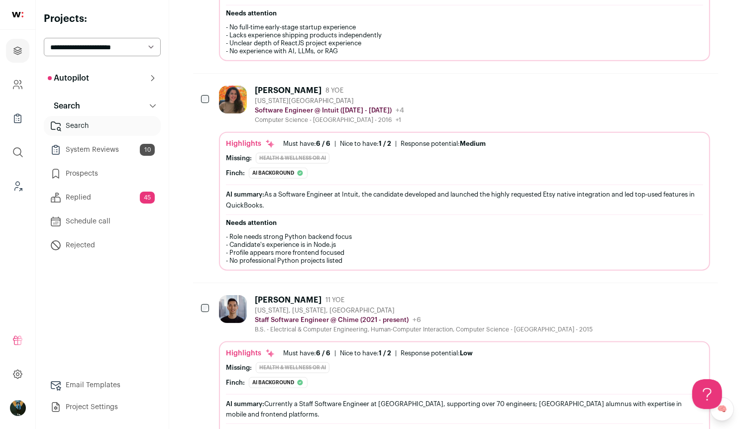
scroll to position [3763, 0]
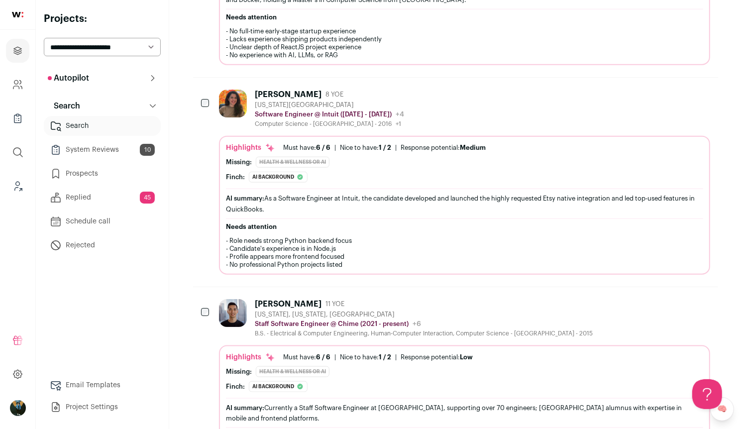
click at [200, 78] on div "Sahar Jafari 8 YOE New York City Metropolitan Area Software Engineer @ Intuit (…" at bounding box center [455, 182] width 525 height 208
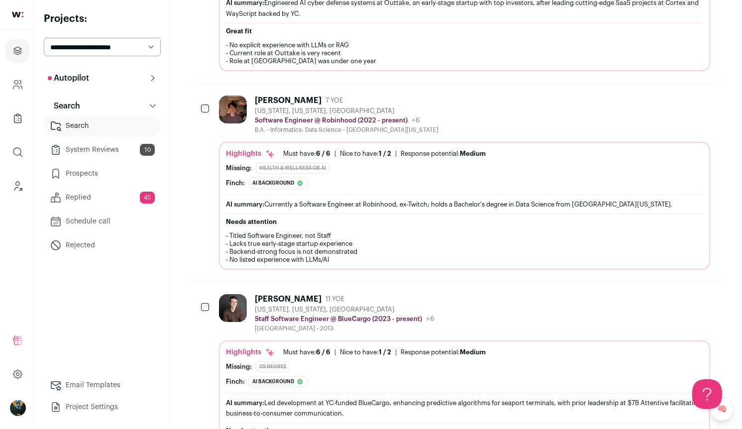
scroll to position [5913, 0]
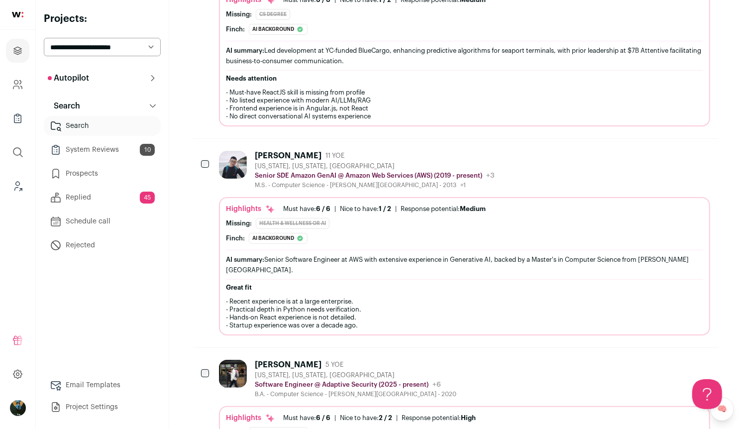
click at [208, 151] on div at bounding box center [206, 165] width 10 height 28
click at [209, 151] on div at bounding box center [206, 165] width 10 height 28
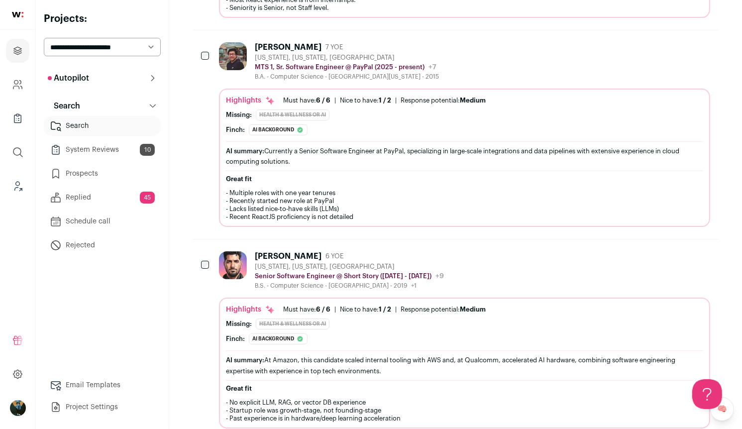
scroll to position [8621, 0]
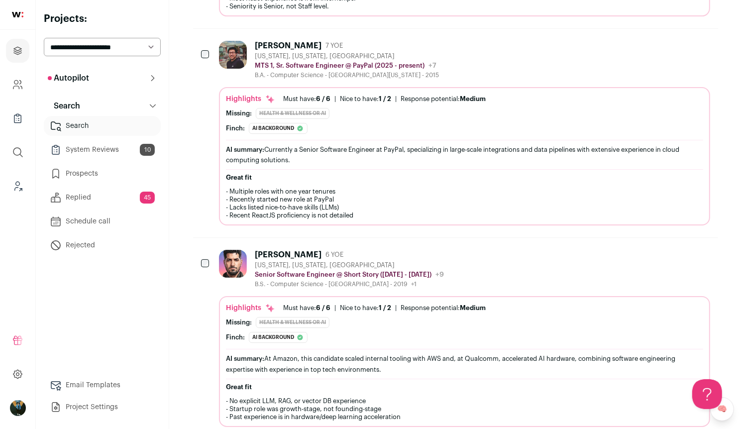
click at [213, 238] on div "Sooham Rafiz 6 YOE New York, New York, United States Senior Software Engineer @…" at bounding box center [455, 338] width 525 height 200
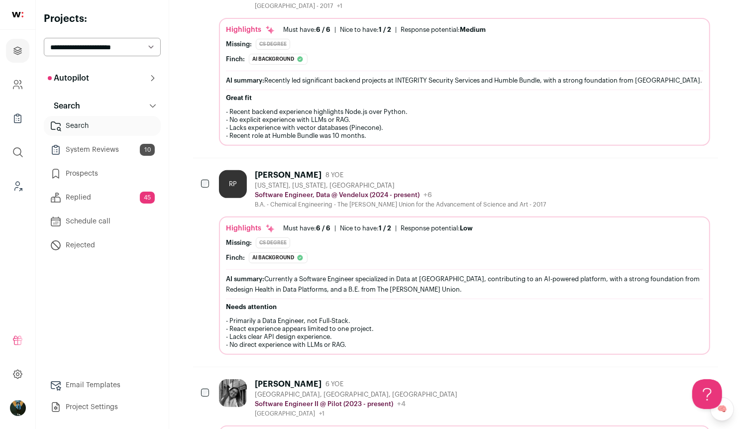
scroll to position [0, 0]
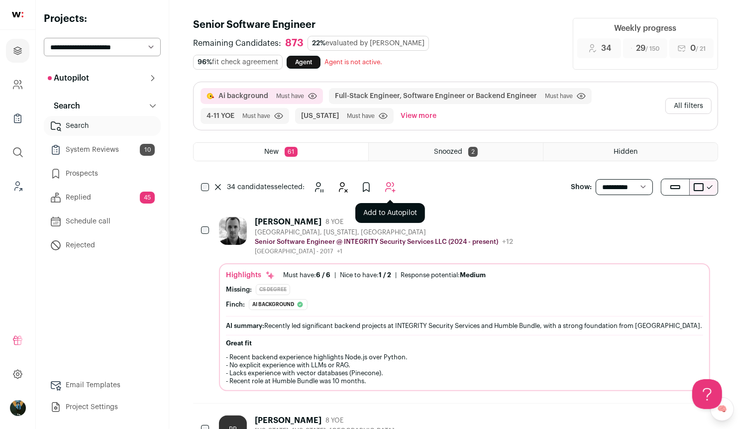
click at [397, 182] on button "Add to Autopilot" at bounding box center [390, 187] width 20 height 20
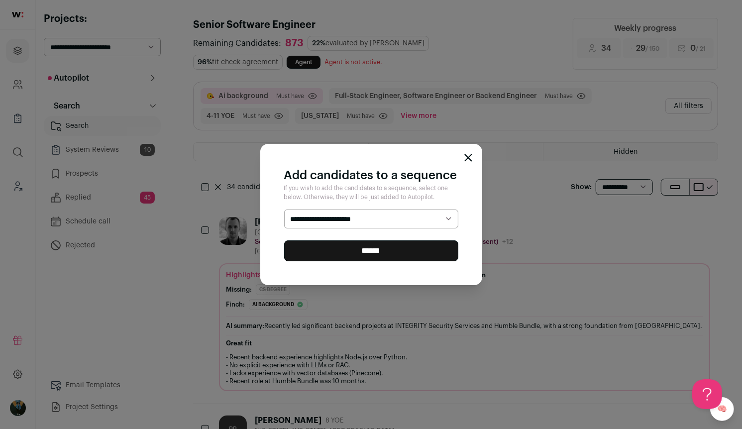
select select "*****"
click at [345, 247] on input "******" at bounding box center [371, 250] width 174 height 21
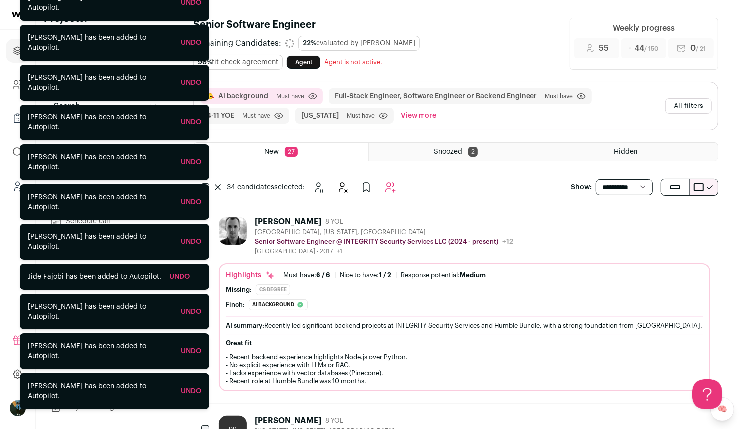
click at [688, 99] on button "All filters" at bounding box center [688, 106] width 46 height 16
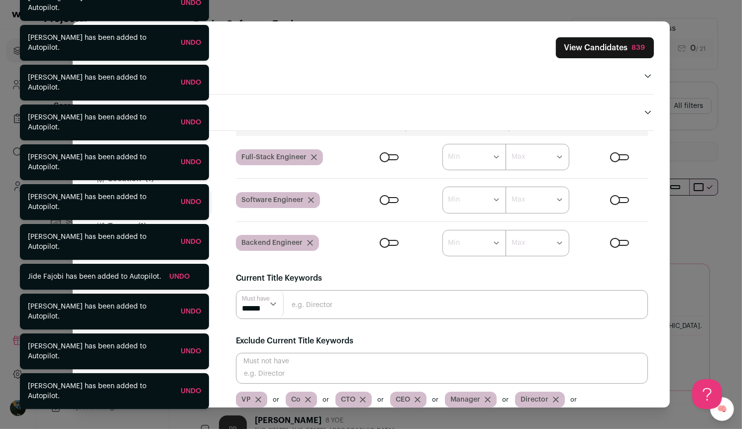
scroll to position [122, 0]
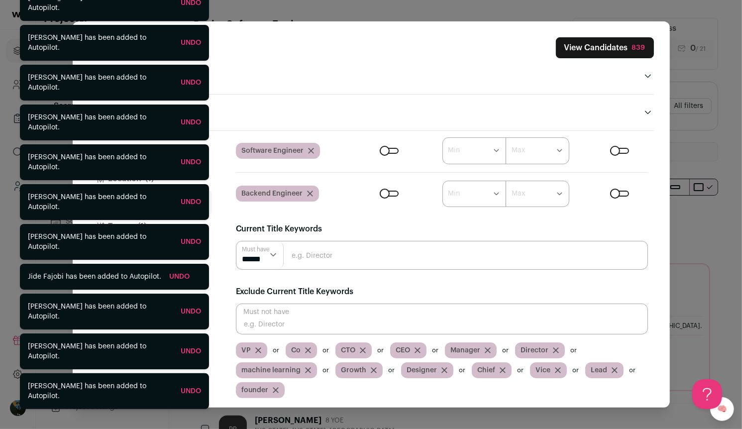
click at [215, 250] on div "Finch (1) Location (1) Job Function (16) Tenure (1) Skills (2) Companies (5) Ed…" at bounding box center [371, 269] width 565 height 277
click at [214, 225] on div "Finch (1) Location (1) Job Function (16) Tenure (1) Skills (2) Companies (5) Ed…" at bounding box center [371, 269] width 565 height 277
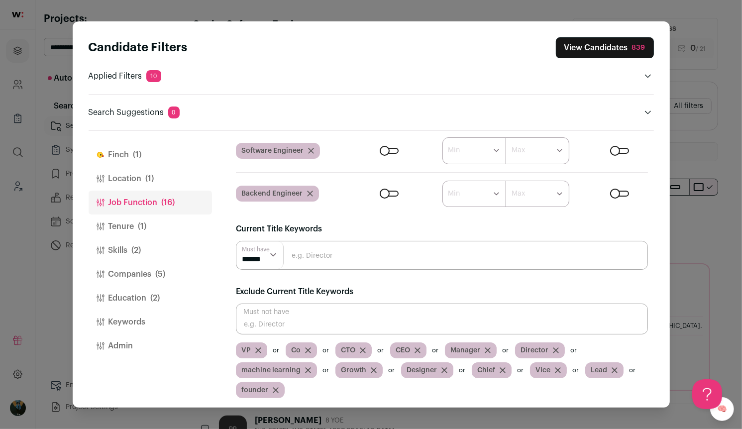
click at [146, 279] on button "Companies (5)" at bounding box center [150, 274] width 123 height 24
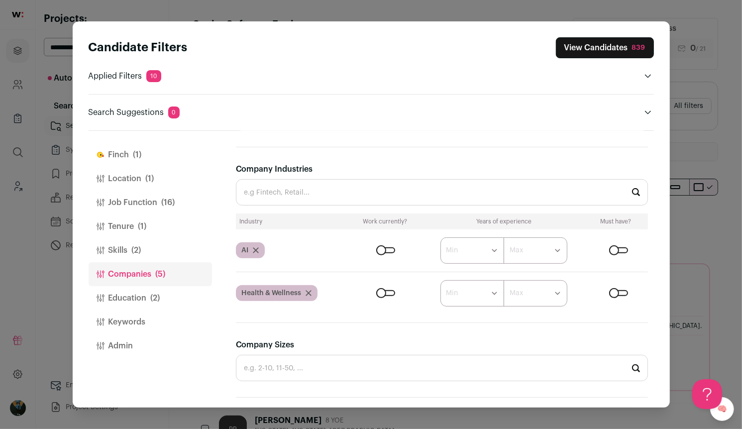
scroll to position [454, 0]
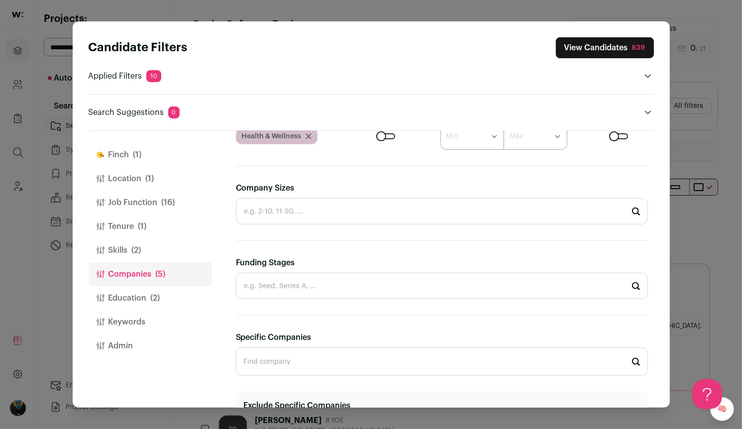
click at [123, 315] on button "Keywords" at bounding box center [150, 322] width 123 height 24
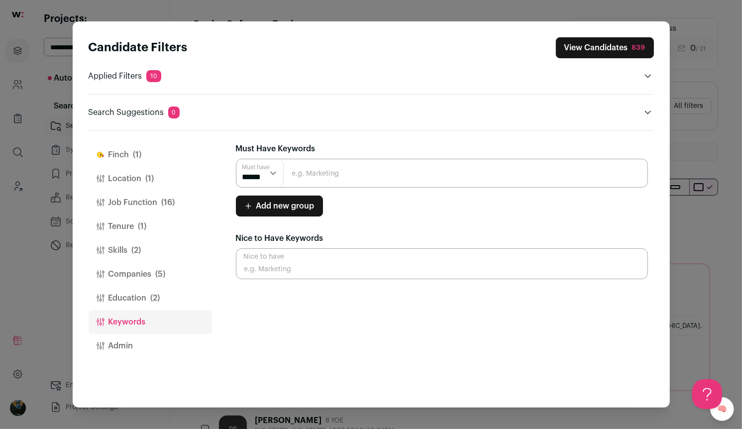
click at [327, 172] on input "Close modal via background" at bounding box center [442, 173] width 412 height 29
type input "LLMs"
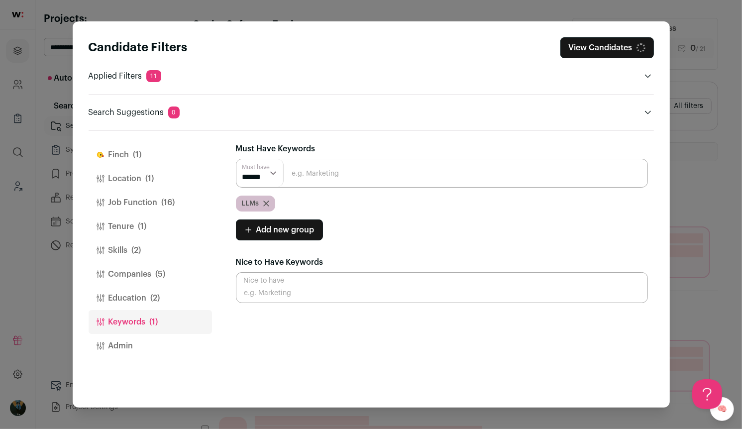
click at [306, 172] on input "Close modal via background" at bounding box center [442, 173] width 412 height 29
type input "LLM"
click at [302, 171] on input "Close modal via background" at bounding box center [442, 173] width 412 height 29
type input "ML"
click at [302, 173] on input "Close modal via background" at bounding box center [442, 173] width 412 height 29
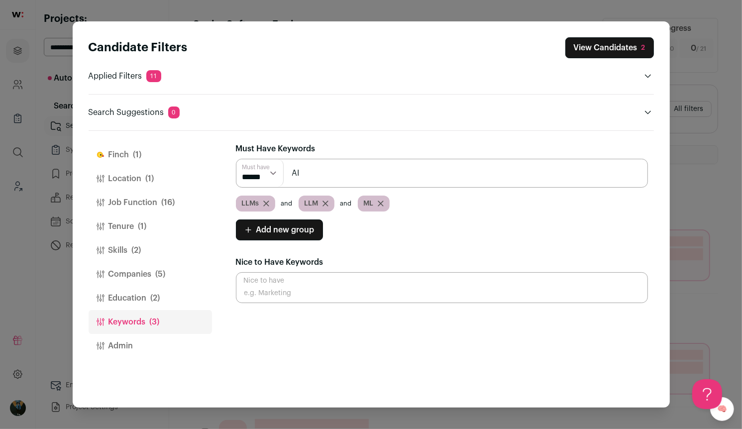
type input "AI"
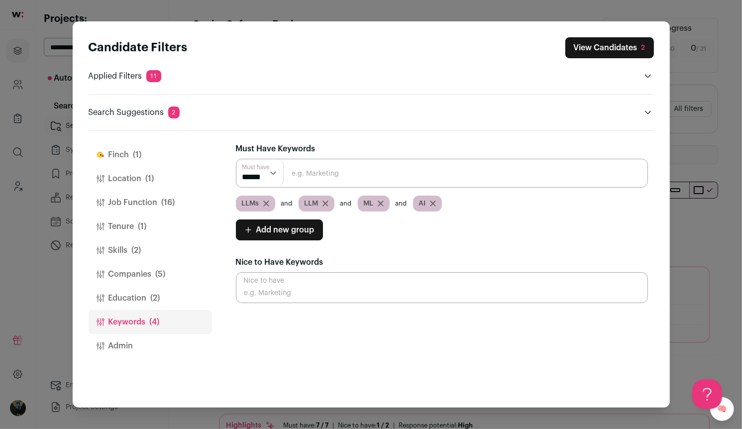
click at [343, 172] on input "Close modal via background" at bounding box center [442, 173] width 412 height 29
type input "RAG"
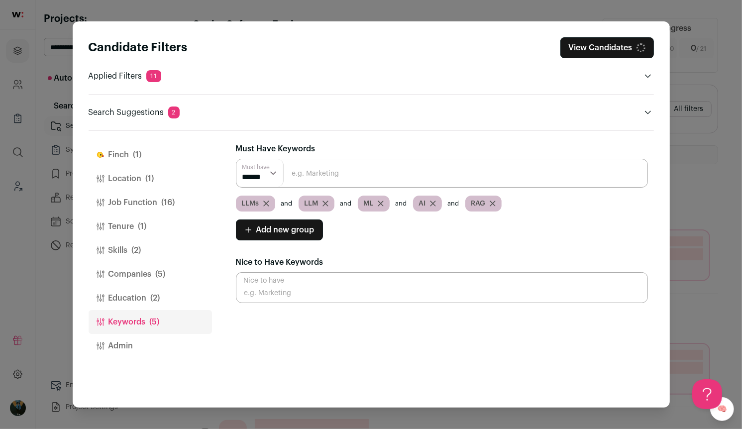
click at [379, 202] on icon "Close modal via background" at bounding box center [381, 203] width 6 height 6
click at [270, 174] on select "****** ******" at bounding box center [260, 172] width 48 height 27
select select "**"
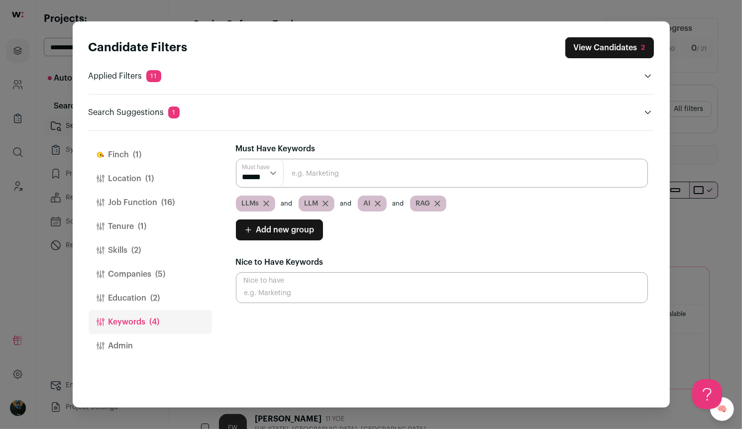
click at [128, 158] on button "Finch (1)" at bounding box center [150, 155] width 123 height 24
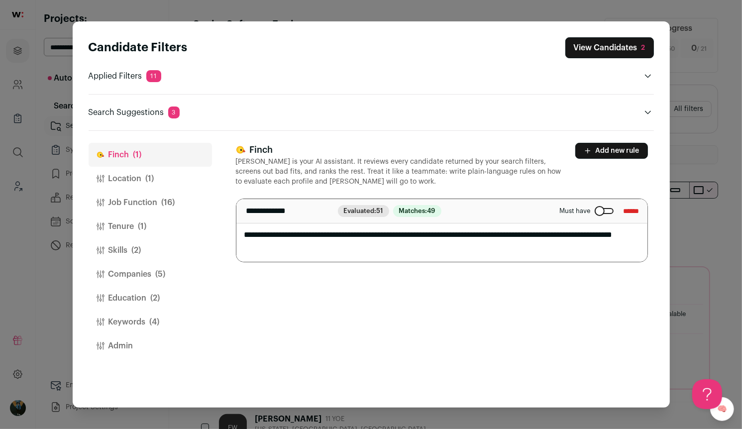
drag, startPoint x: 402, startPoint y: 239, endPoint x: 440, endPoint y: 258, distance: 42.0
click at [440, 258] on textarea "**********" at bounding box center [441, 230] width 411 height 63
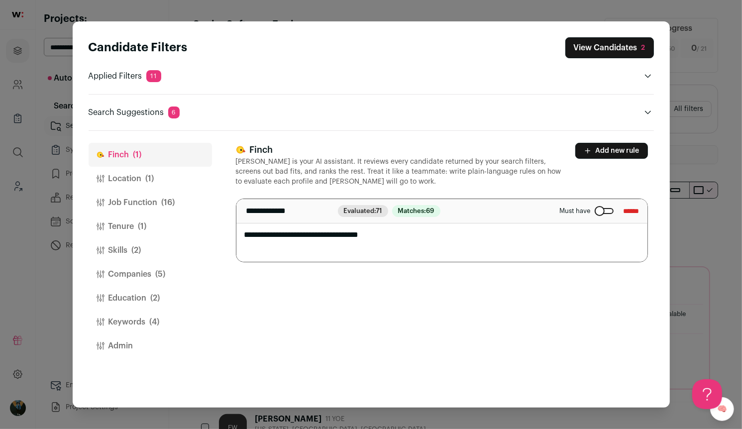
type textarea "**********"
click at [624, 154] on button "Add new rule" at bounding box center [611, 151] width 73 height 16
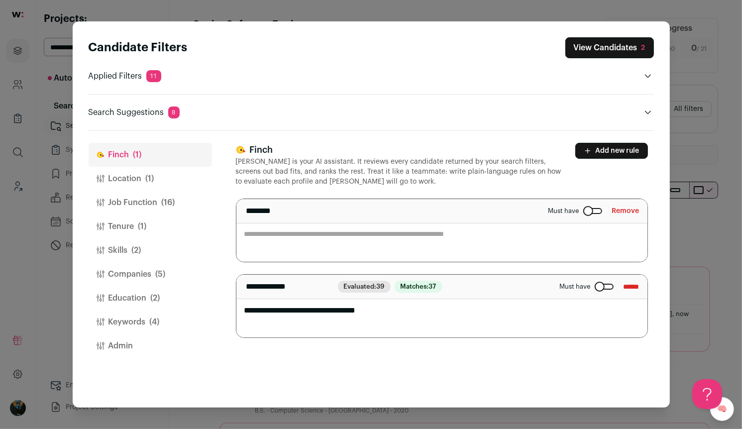
click at [423, 230] on textarea "Close modal via background" at bounding box center [441, 230] width 411 height 63
paste textarea "**********"
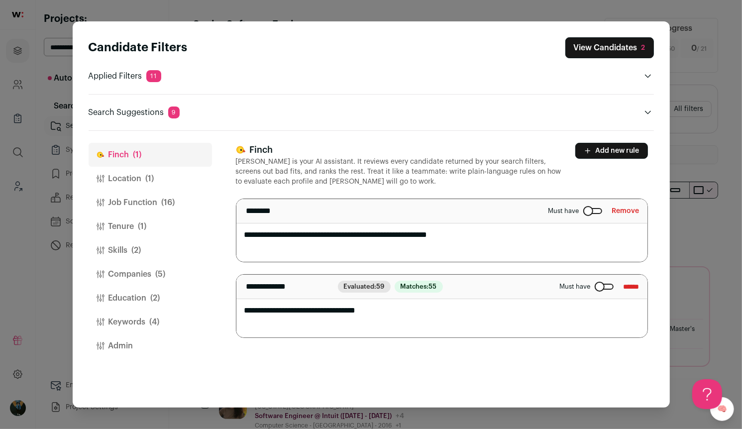
click at [248, 236] on textarea "**********" at bounding box center [441, 230] width 411 height 63
click at [550, 249] on textarea "**********" at bounding box center [441, 230] width 411 height 63
type textarea "**********"
click at [646, 108] on icon "Close modal via background" at bounding box center [648, 112] width 8 height 8
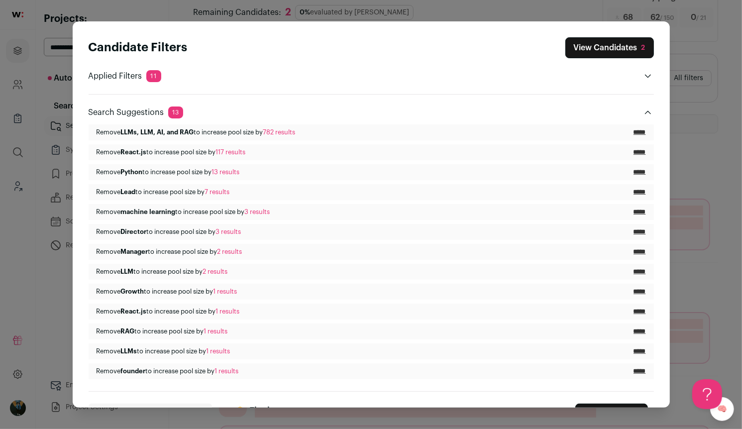
scroll to position [33, 0]
click at [633, 209] on input "*****" at bounding box center [639, 212] width 12 height 8
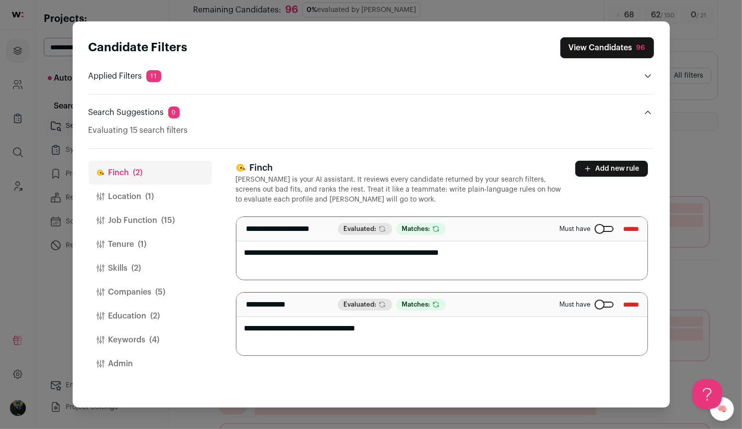
click at [156, 310] on span "(2)" at bounding box center [155, 316] width 9 height 12
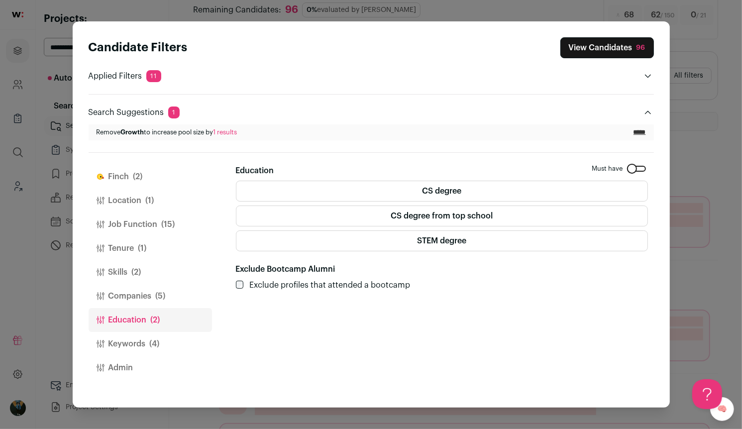
click at [155, 335] on button "Keywords (4)" at bounding box center [150, 344] width 123 height 24
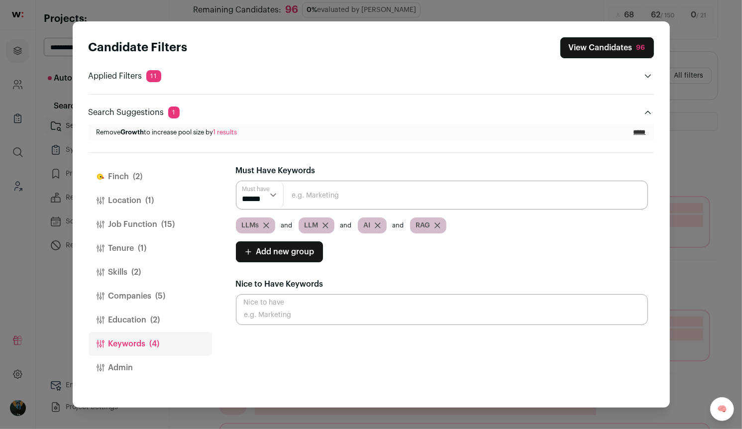
click at [151, 265] on button "Skills (2)" at bounding box center [150, 272] width 123 height 24
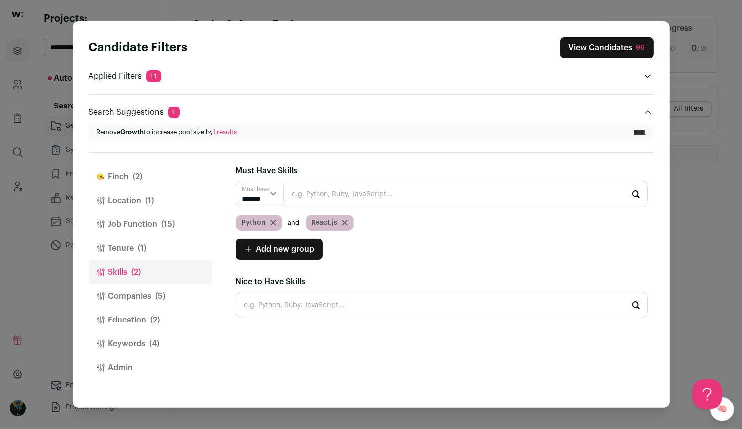
scroll to position [0, 0]
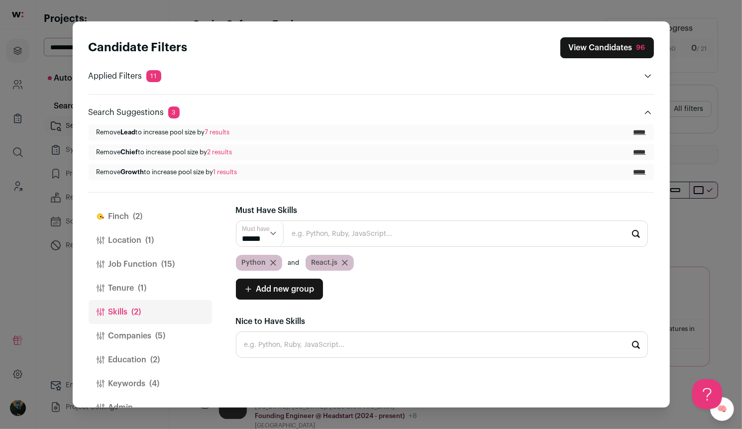
click at [608, 55] on button "View Candidates 96" at bounding box center [607, 47] width 94 height 21
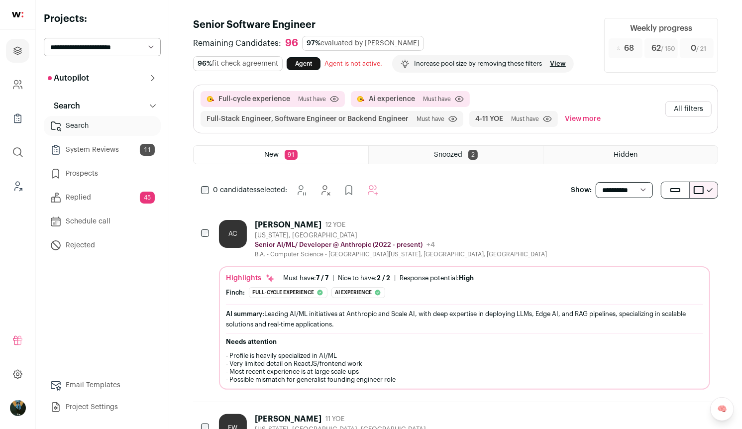
click at [210, 187] on div "0 candidates selected:" at bounding box center [291, 190] width 197 height 20
click at [209, 187] on div "0 candidates selected:" at bounding box center [291, 190] width 197 height 20
click at [699, 110] on button "All filters" at bounding box center [688, 109] width 46 height 16
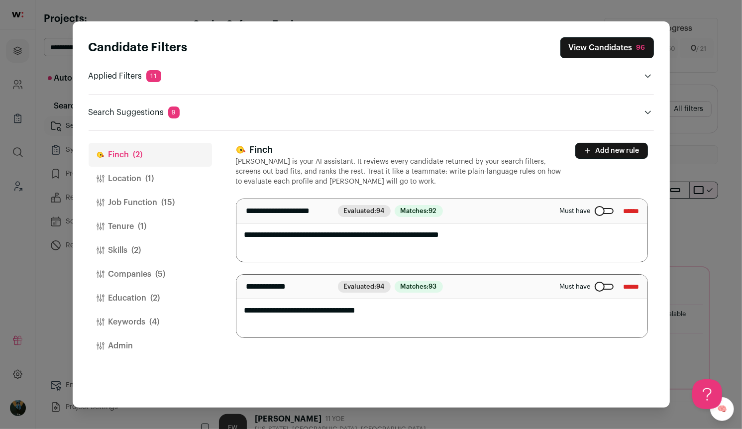
click at [128, 198] on button "Job Function (15)" at bounding box center [150, 203] width 123 height 24
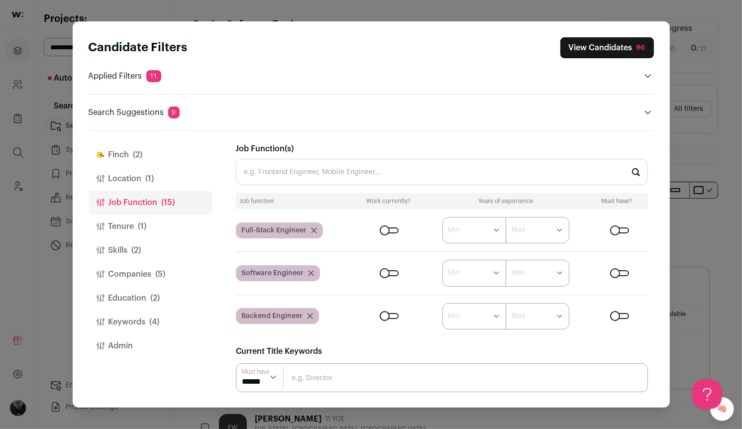
scroll to position [102, 0]
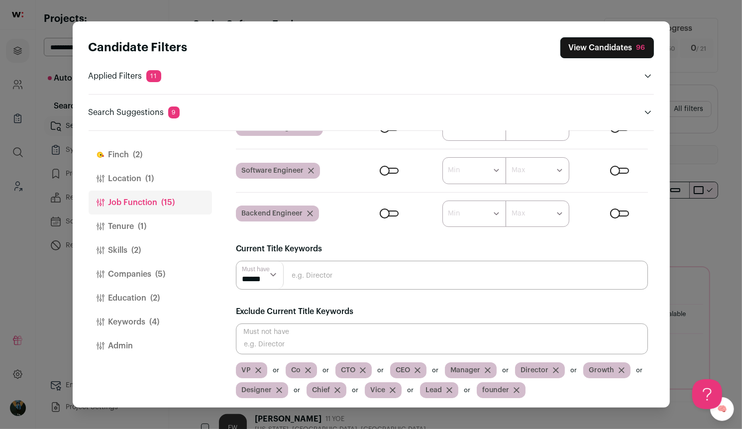
click at [133, 228] on button "Tenure (1)" at bounding box center [150, 226] width 123 height 24
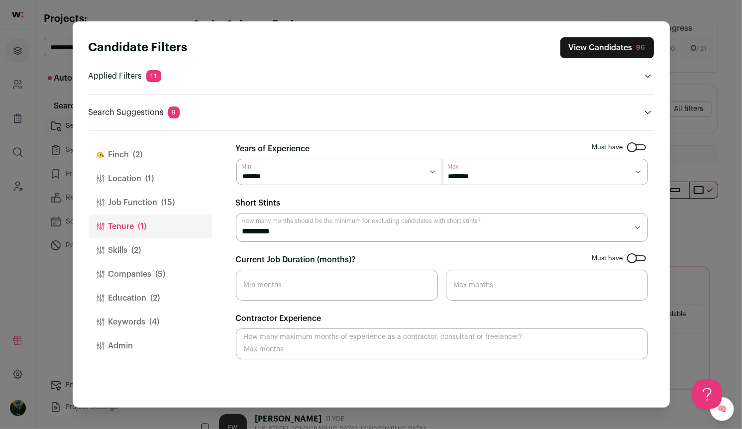
click at [340, 216] on select "********* ******** ******* ******** ******** ******** ******** ******** *******…" at bounding box center [442, 227] width 412 height 28
select select "*"
click at [633, 54] on button "View Candidates" at bounding box center [607, 47] width 94 height 21
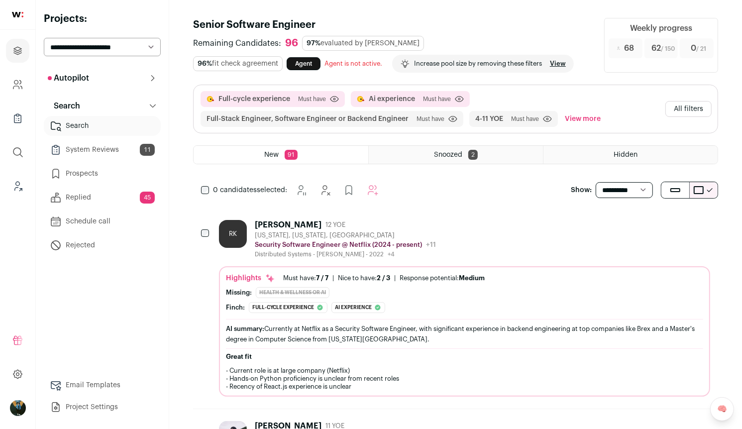
click at [650, 228] on icon "Hide" at bounding box center [648, 224] width 12 height 12
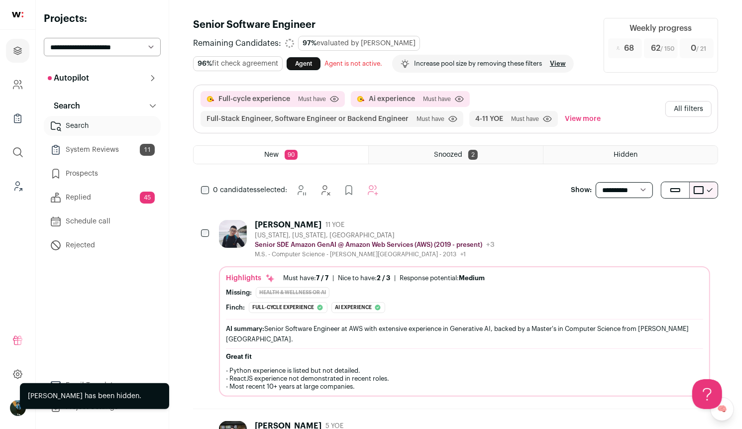
click at [652, 227] on icon "Hide" at bounding box center [648, 224] width 12 height 12
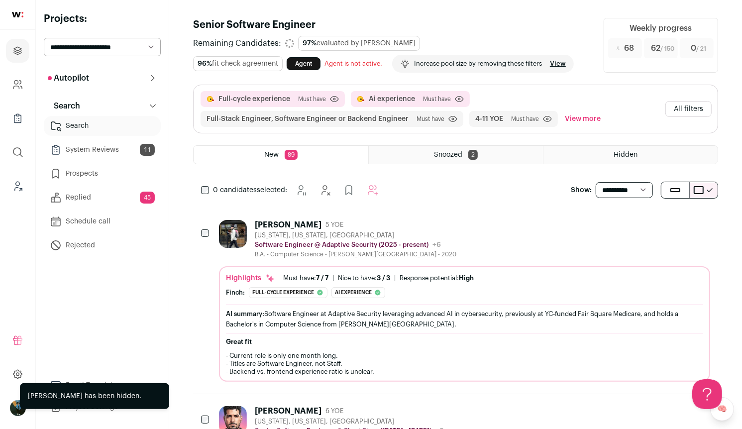
click at [652, 227] on icon "Hide" at bounding box center [648, 224] width 12 height 12
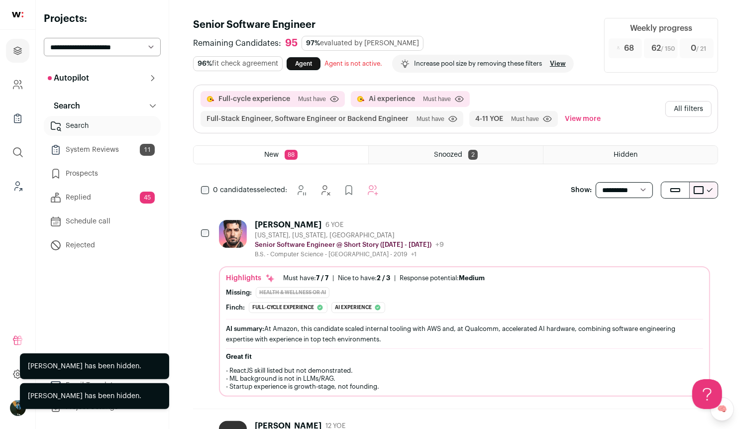
click at [652, 228] on icon "Hide" at bounding box center [648, 224] width 12 height 12
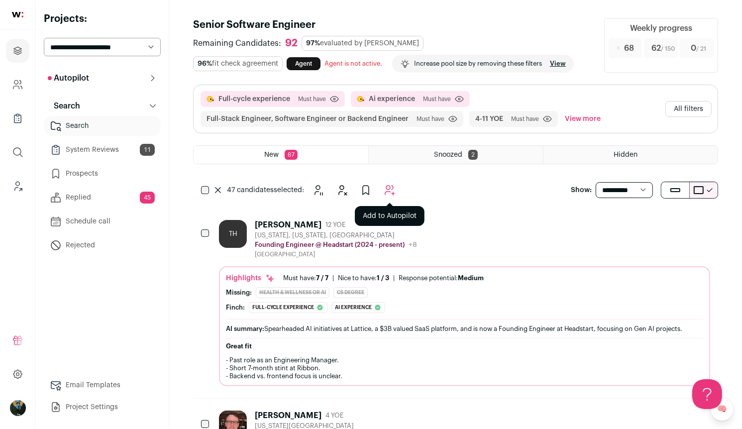
click at [396, 194] on button "Add to Autopilot" at bounding box center [390, 190] width 20 height 20
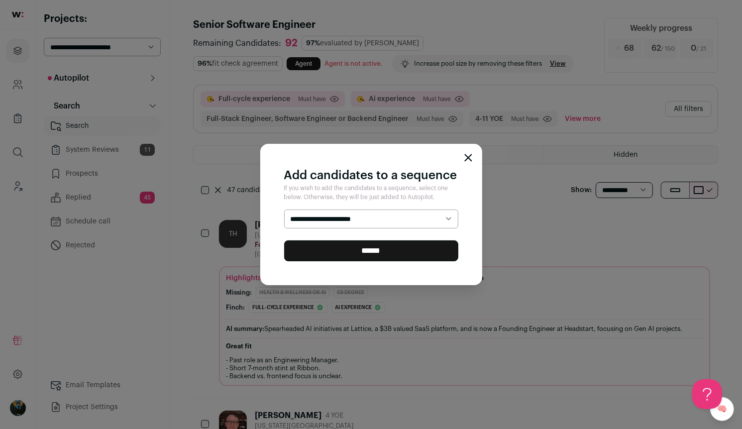
select select "*****"
click at [360, 254] on input "******" at bounding box center [371, 250] width 174 height 21
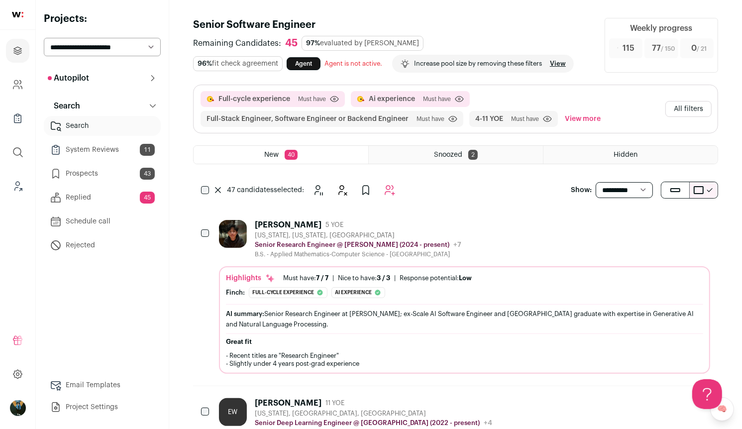
click at [216, 192] on div "47 candidates selected:" at bounding box center [306, 190] width 187 height 20
click at [221, 192] on button at bounding box center [218, 190] width 10 height 6
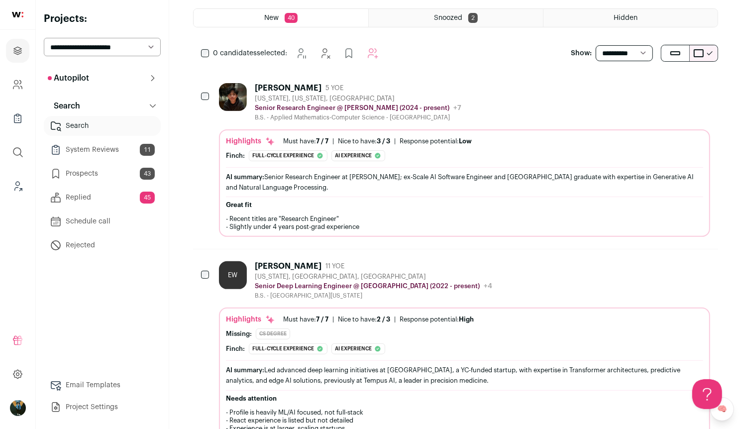
scroll to position [137, 0]
click at [650, 87] on icon "Hide" at bounding box center [648, 87] width 12 height 12
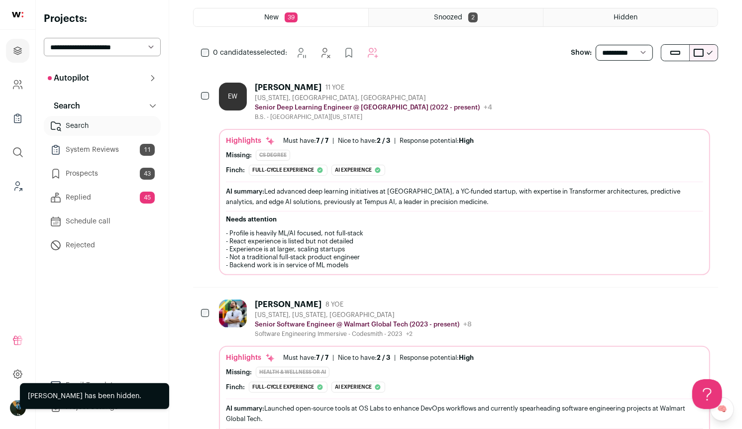
click at [650, 87] on icon "Hide" at bounding box center [648, 87] width 12 height 12
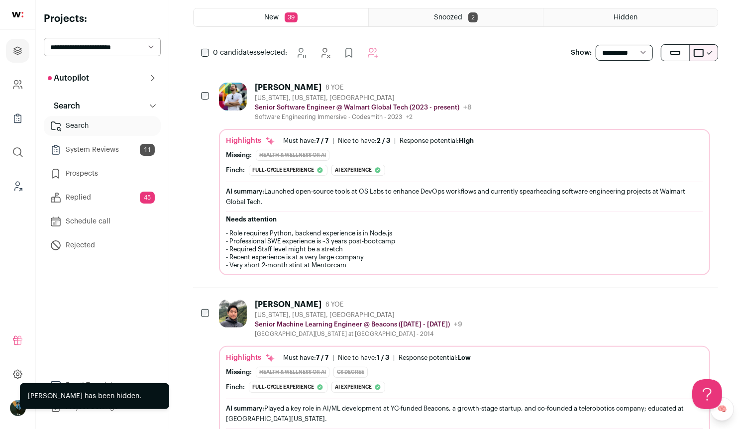
click at [650, 87] on icon "Hide" at bounding box center [648, 87] width 12 height 12
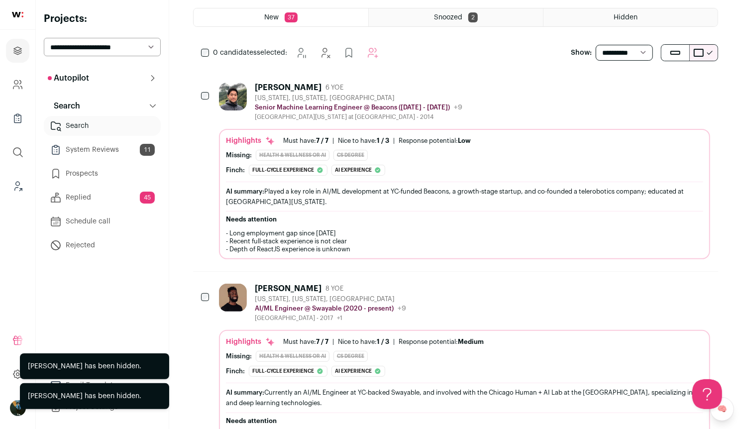
click at [650, 87] on icon "Hide" at bounding box center [648, 87] width 12 height 12
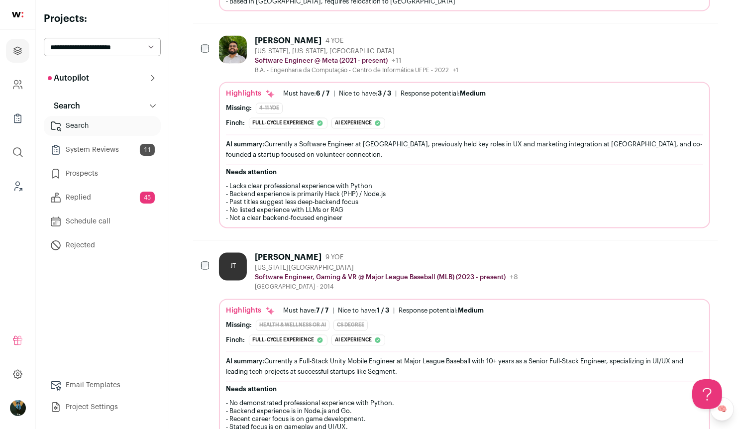
scroll to position [1406, 0]
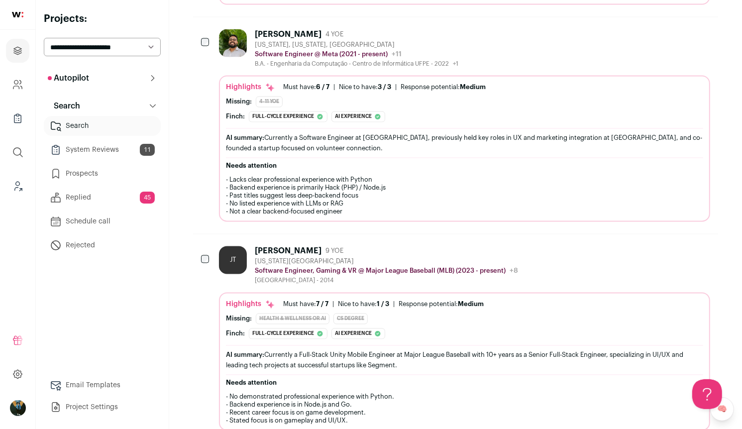
click at [209, 246] on div at bounding box center [206, 260] width 10 height 28
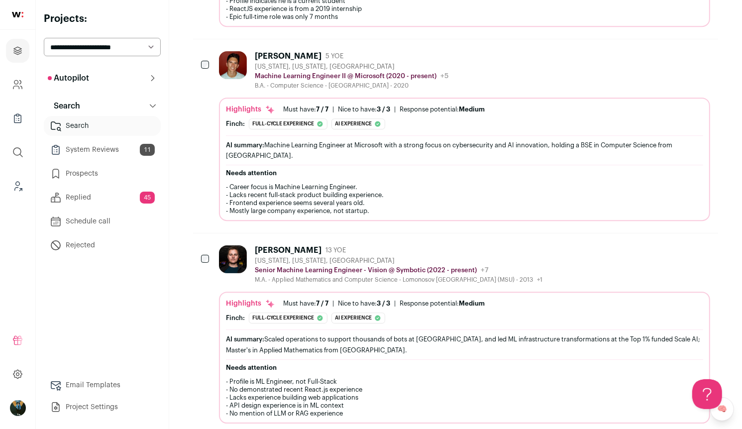
scroll to position [5268, 0]
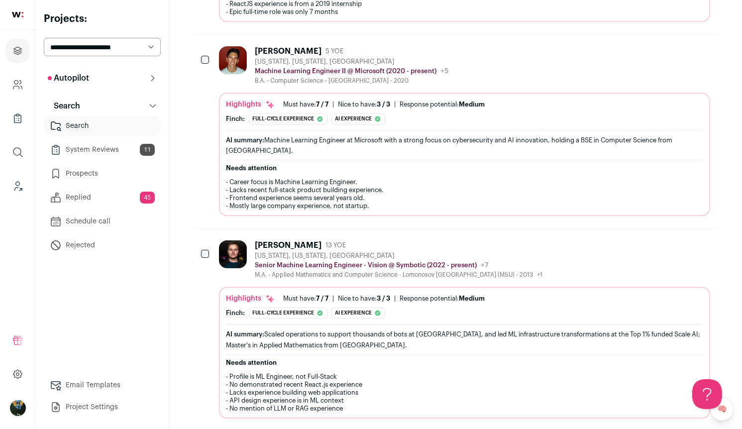
click at [209, 228] on div "Ivan Khomyakov 13 YOE New York, New York, United States Senior Machine Learning…" at bounding box center [455, 328] width 525 height 201
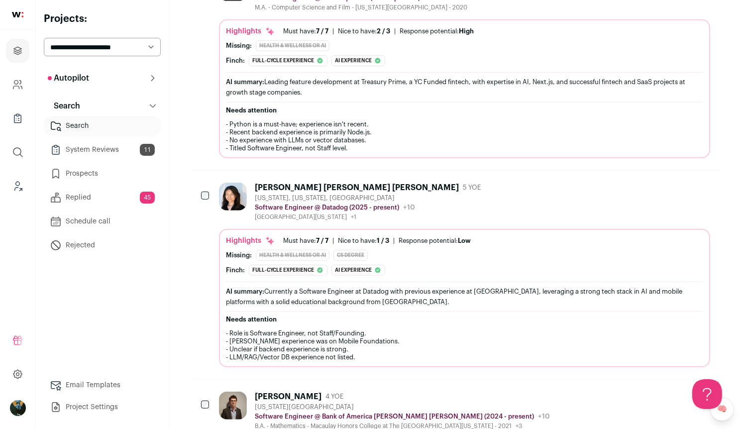
scroll to position [0, 0]
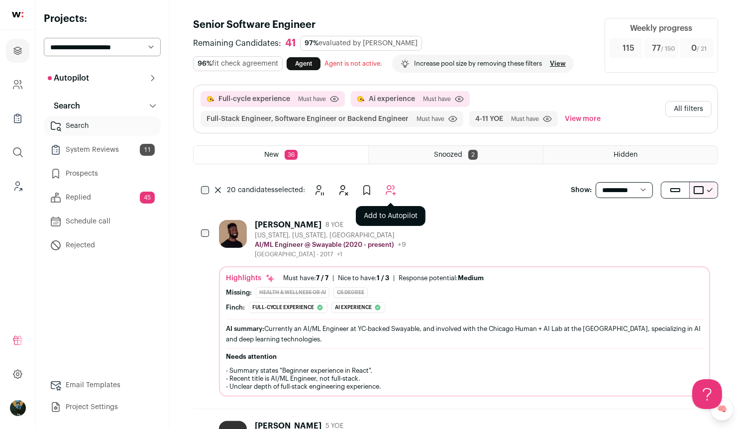
click at [394, 190] on icon "Add to Autopilot" at bounding box center [391, 190] width 12 height 12
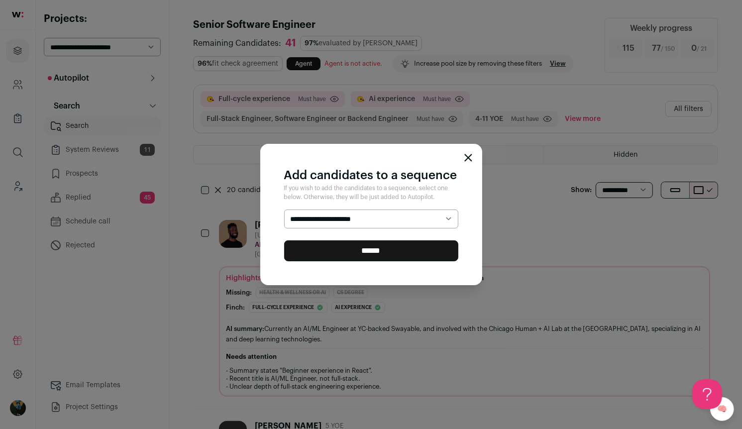
select select "*****"
click at [391, 246] on input "******" at bounding box center [371, 250] width 174 height 21
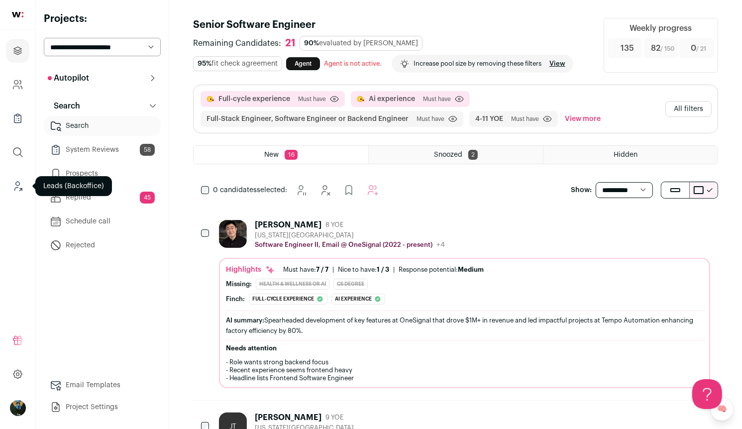
click at [22, 187] on icon "Leads (Backoffice)" at bounding box center [17, 186] width 11 height 12
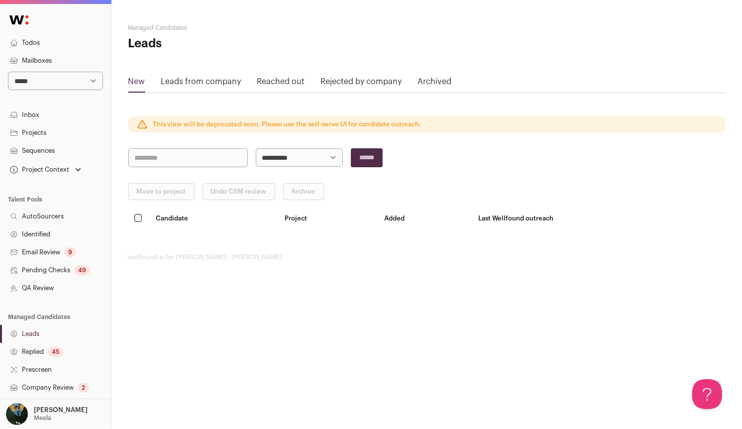
click at [53, 83] on select "**********" at bounding box center [55, 81] width 95 height 18
select select "*****"
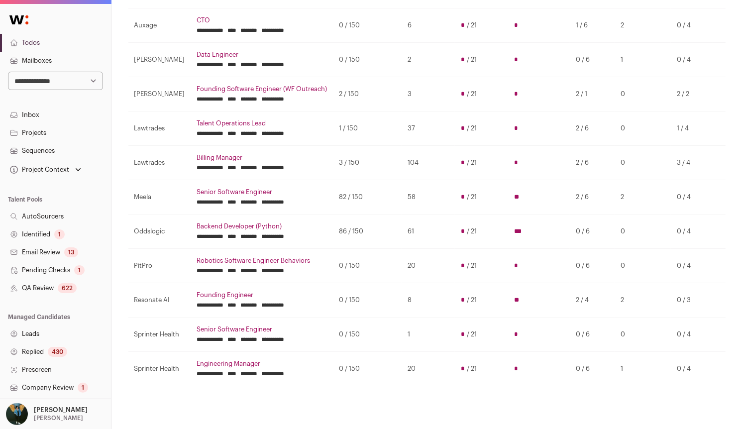
scroll to position [154, 0]
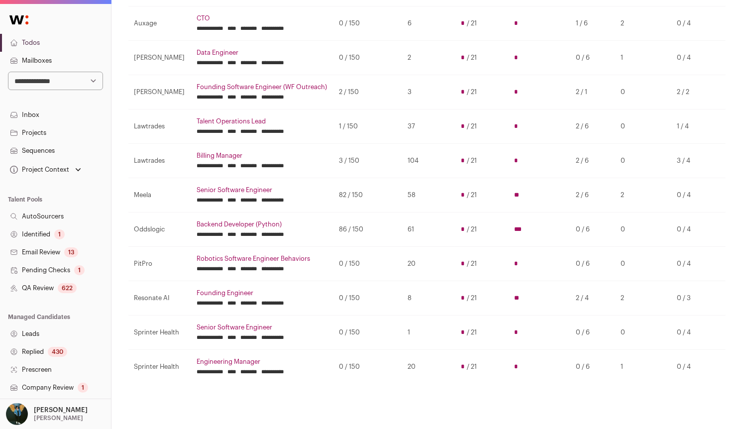
click at [254, 270] on input "********" at bounding box center [249, 269] width 17 height 8
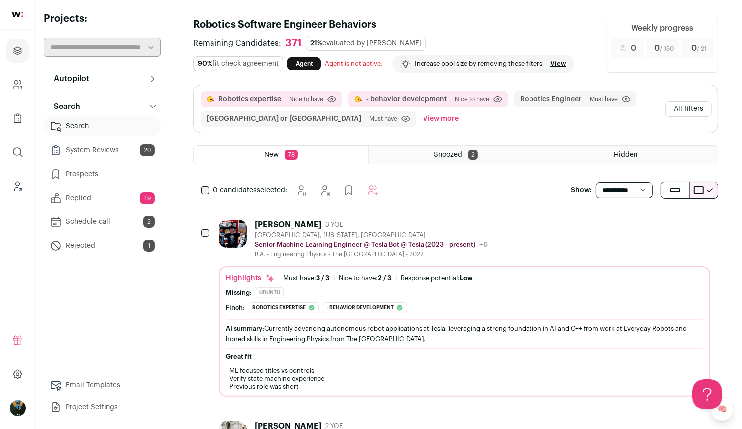
click at [641, 230] on button "Hide" at bounding box center [647, 224] width 21 height 21
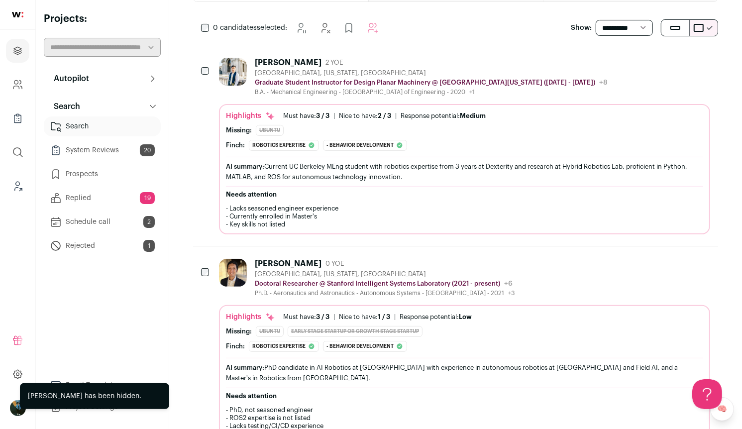
scroll to position [163, 0]
click at [648, 62] on icon "Hide" at bounding box center [648, 62] width 12 height 12
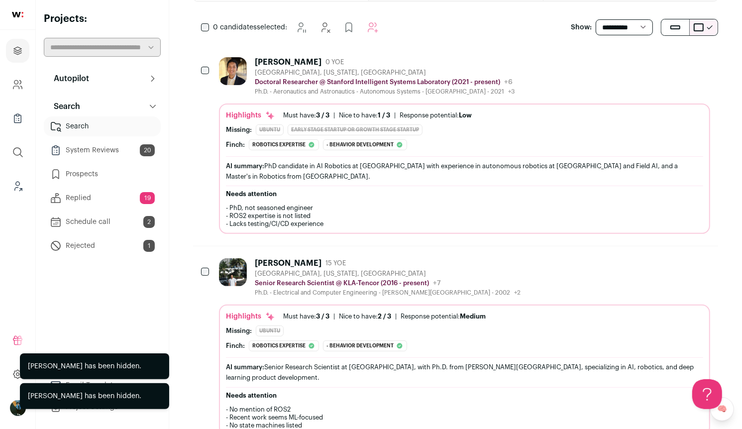
click at [649, 63] on icon "Hide" at bounding box center [648, 62] width 12 height 12
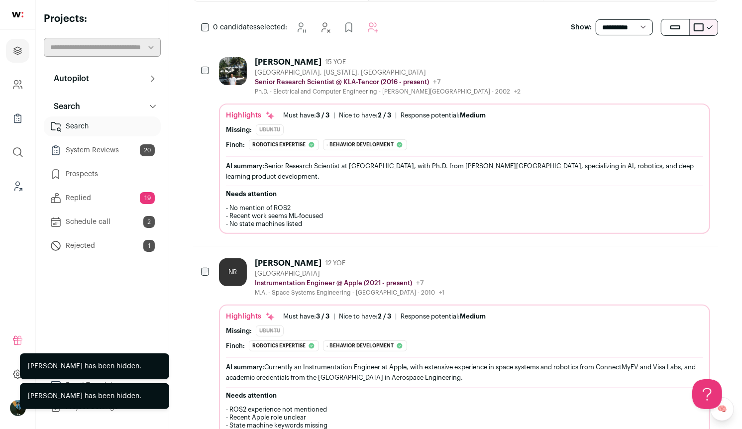
click at [649, 62] on icon "Hide" at bounding box center [649, 61] width 8 height 9
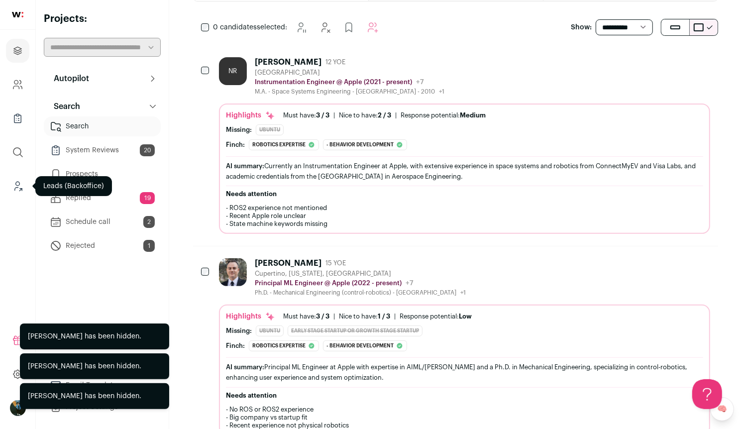
click at [18, 184] on icon "Leads (Backoffice)" at bounding box center [17, 186] width 11 height 12
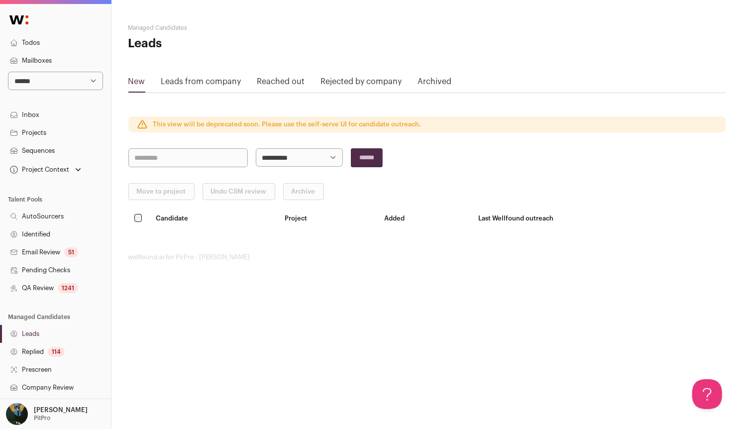
click at [57, 285] on link "QA Review 1241" at bounding box center [55, 288] width 111 height 18
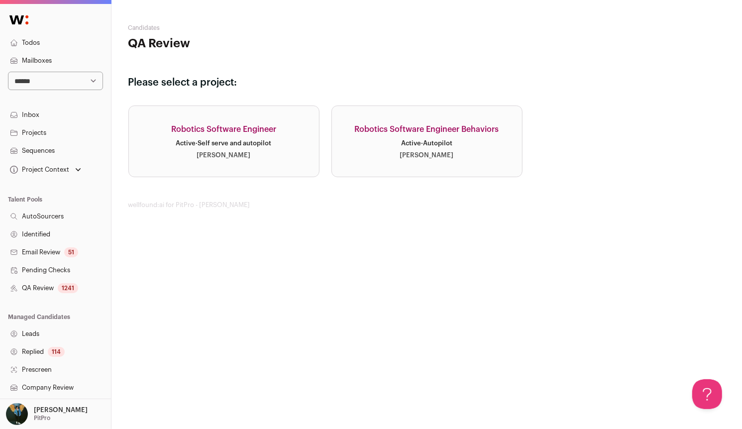
click at [257, 164] on link "Robotics Software Engineer Active · Self serve and autopilot [PERSON_NAME]" at bounding box center [223, 141] width 191 height 72
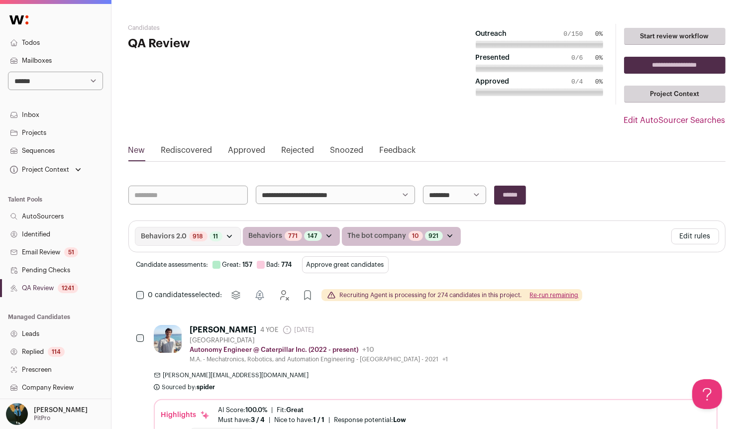
click at [345, 262] on button "Approve great candidates" at bounding box center [345, 264] width 87 height 17
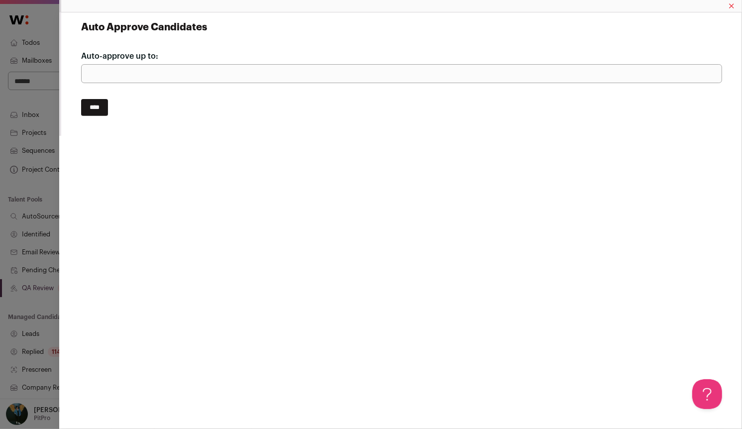
click at [218, 63] on div "Auto-approve up to: ***" at bounding box center [401, 66] width 641 height 33
click at [218, 64] on input "***" at bounding box center [401, 73] width 641 height 19
type input "***"
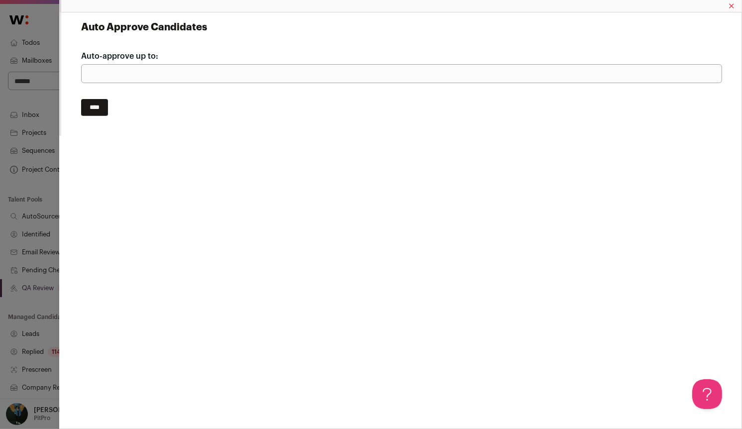
click at [81, 99] on input "****" at bounding box center [94, 107] width 27 height 17
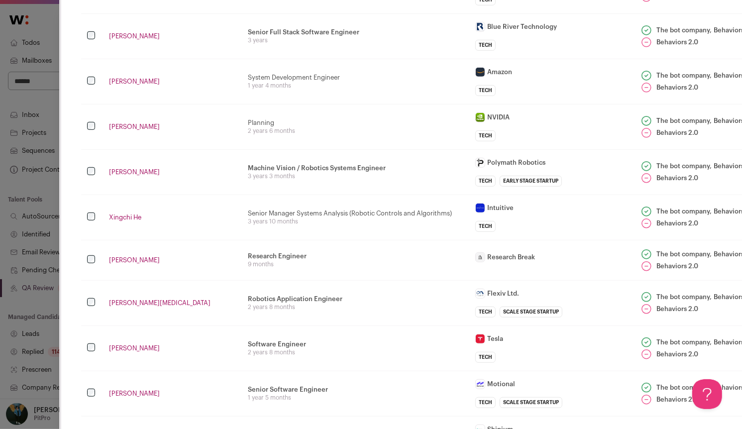
scroll to position [557, 0]
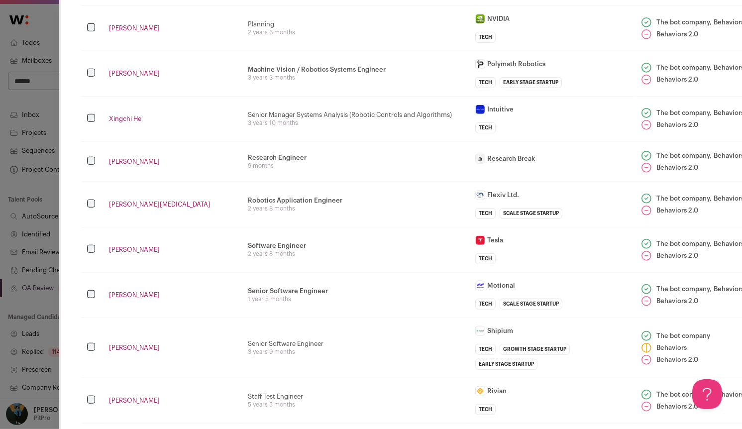
click at [507, 105] on div "Intuitive" at bounding box center [500, 109] width 26 height 8
click at [509, 105] on div "Intuitive" at bounding box center [500, 109] width 26 height 8
copy div "Intuitive"
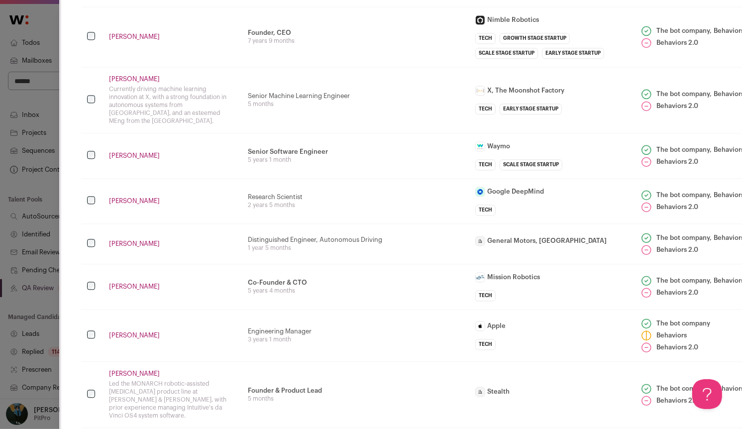
scroll to position [4617, 0]
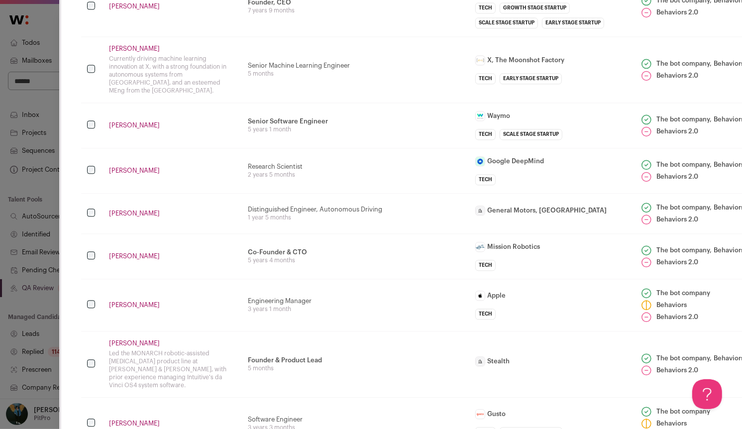
click at [92, 279] on td "Close modal via background" at bounding box center [92, 305] width 22 height 52
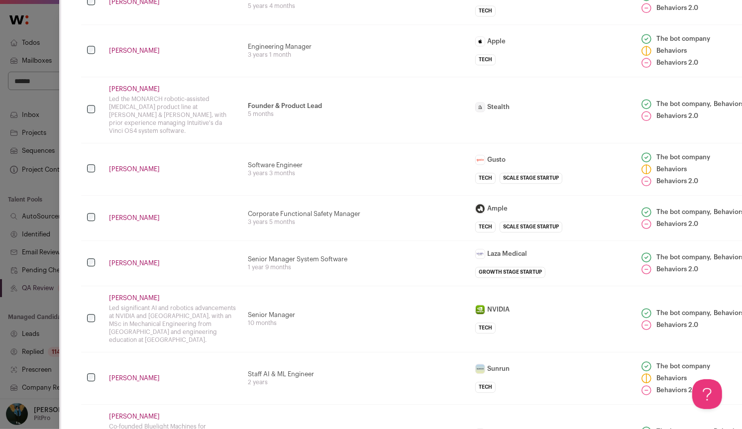
scroll to position [4872, 0]
click at [81, 284] on td "Close modal via background" at bounding box center [92, 317] width 22 height 66
click at [90, 284] on td "Close modal via background" at bounding box center [92, 317] width 22 height 66
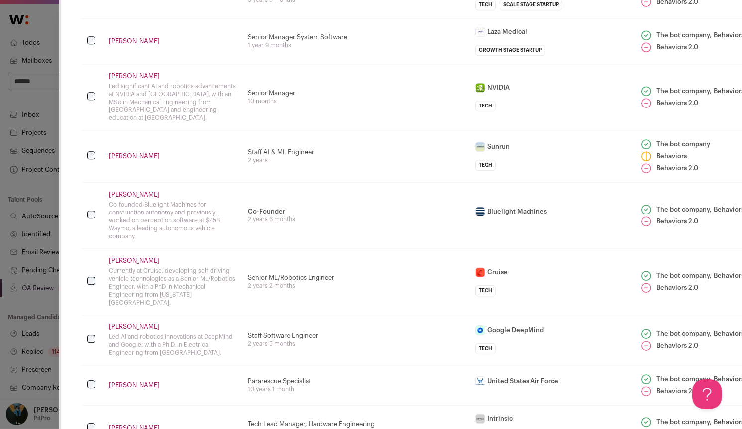
scroll to position [5097, 0]
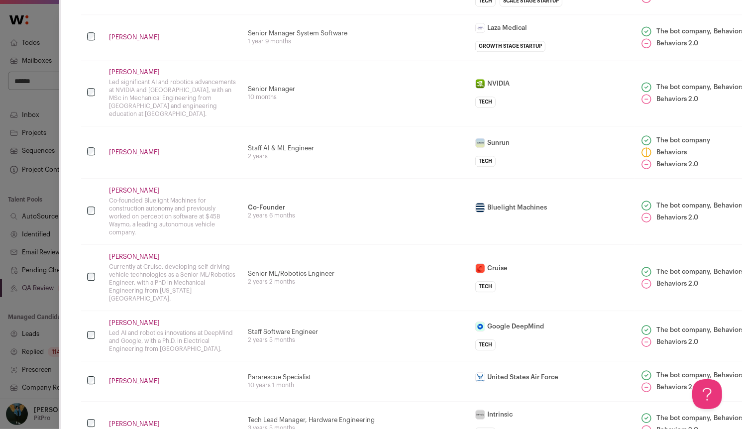
click at [99, 361] on td "Close modal via background" at bounding box center [92, 381] width 22 height 40
click at [91, 361] on td "Close modal via background" at bounding box center [92, 381] width 22 height 40
click at [88, 401] on td "Close modal via background" at bounding box center [92, 423] width 22 height 45
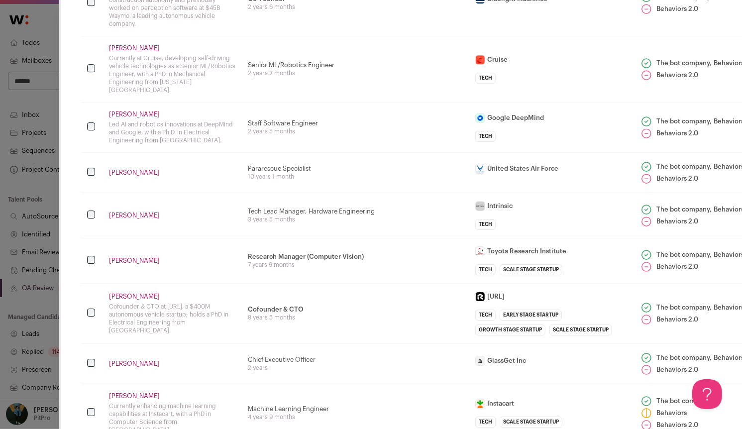
scroll to position [5395, 0]
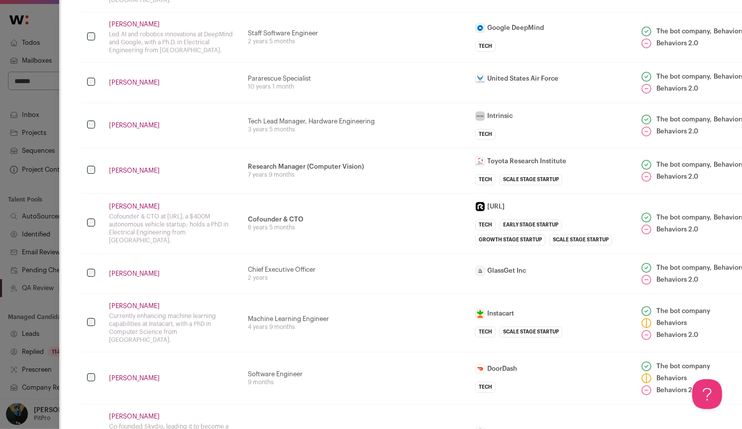
click at [93, 193] on td "Close modal via background" at bounding box center [92, 223] width 22 height 60
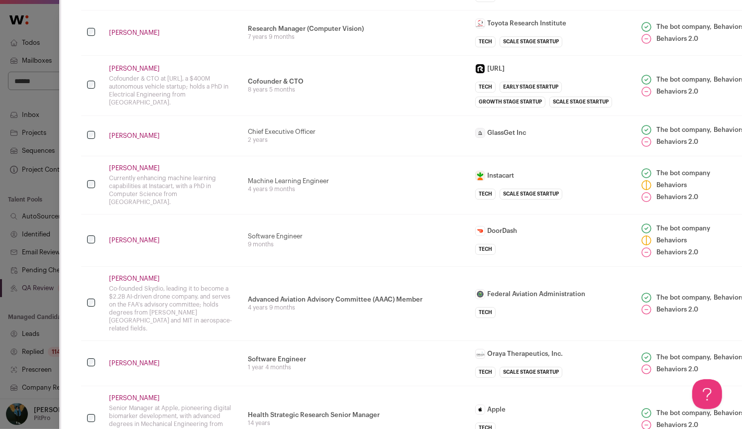
scroll to position [5536, 1]
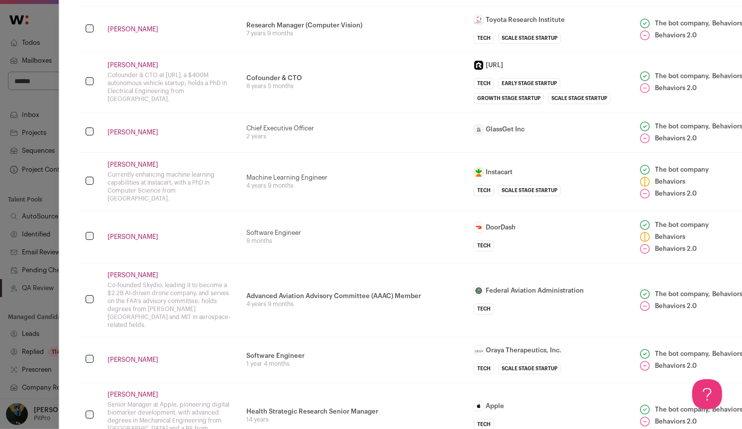
click at [89, 263] on td "Close modal via background" at bounding box center [91, 300] width 22 height 74
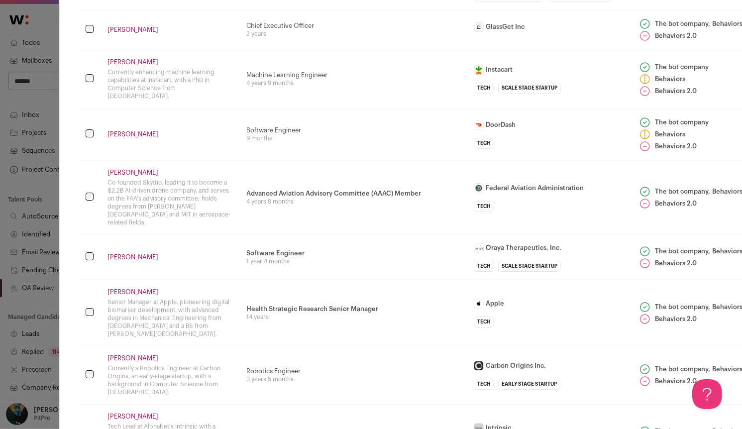
scroll to position [5668, 1]
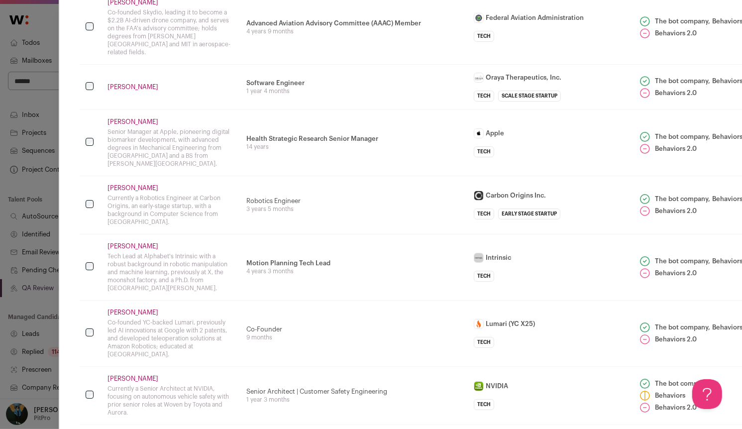
scroll to position [5809, 2]
click at [84, 366] on td "Close modal via background" at bounding box center [90, 395] width 22 height 58
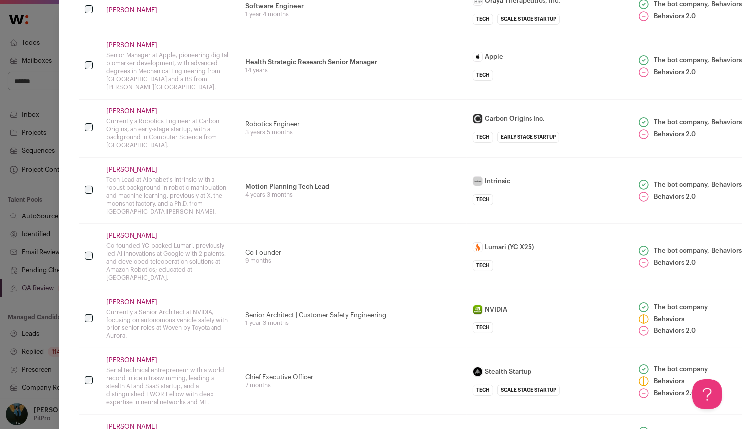
scroll to position [5896, 2]
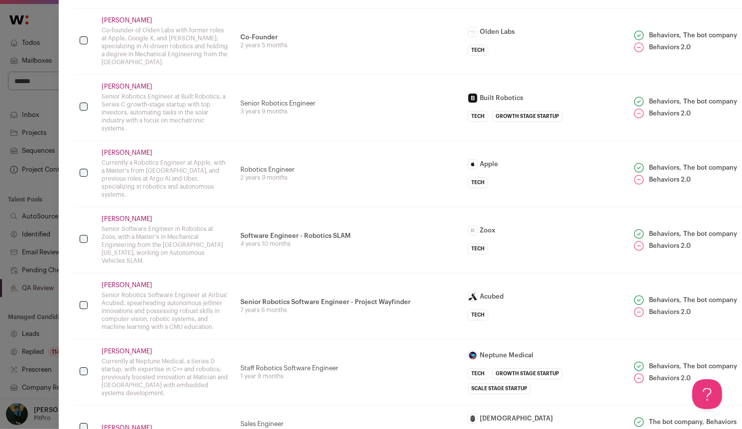
scroll to position [8467, 7]
select select "*****"
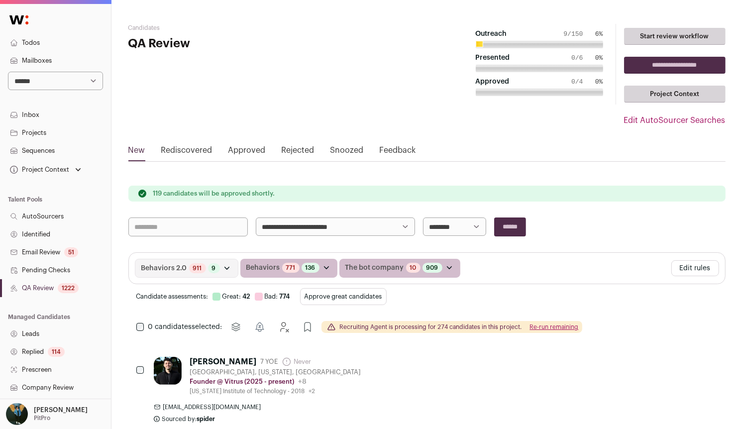
click at [57, 290] on link "QA Review 1222" at bounding box center [55, 288] width 111 height 18
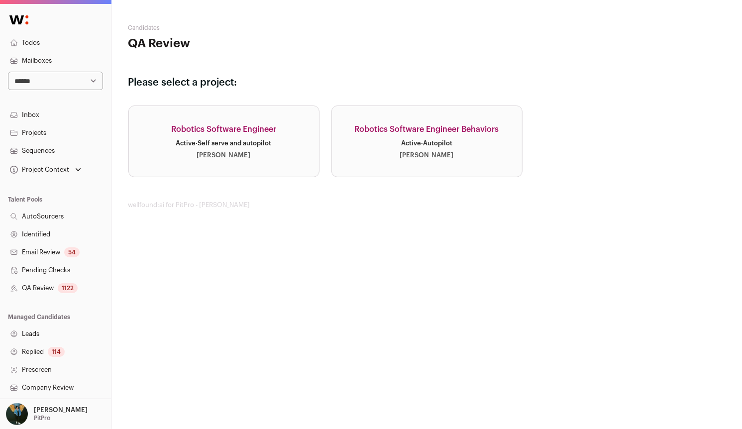
click at [387, 131] on div "Robotics Software Engineer Behaviors" at bounding box center [427, 129] width 144 height 12
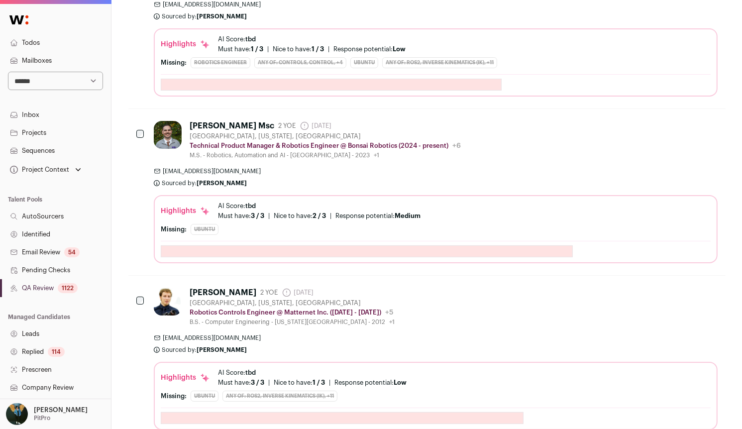
scroll to position [1115, 0]
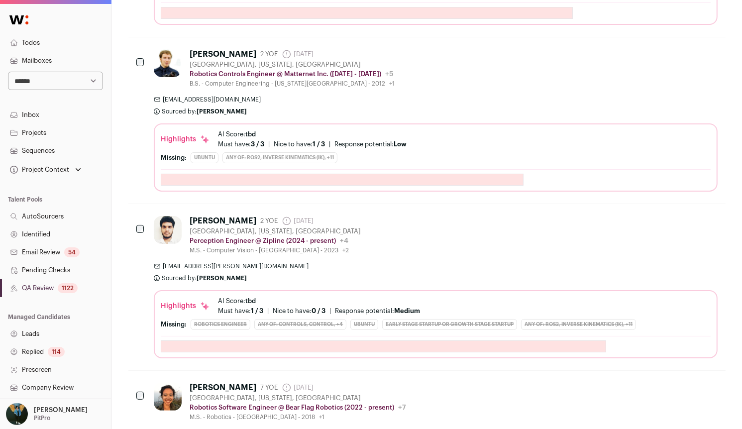
click at [53, 292] on link "QA Review 1122" at bounding box center [55, 288] width 111 height 18
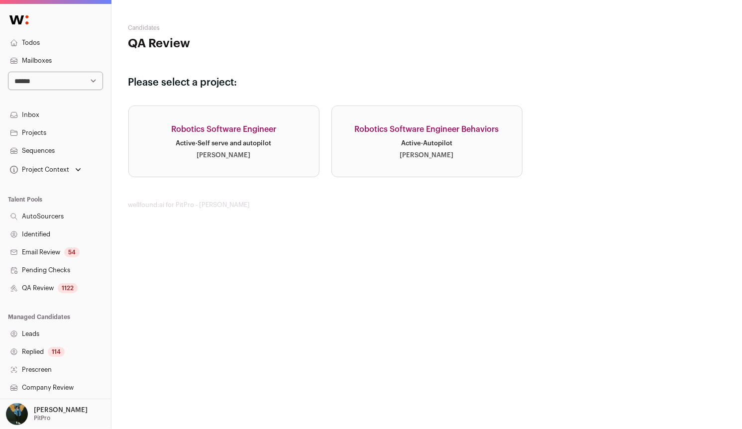
click at [250, 175] on link "Robotics Software Engineer Active · Self serve and autopilot [PERSON_NAME]" at bounding box center [223, 141] width 191 height 72
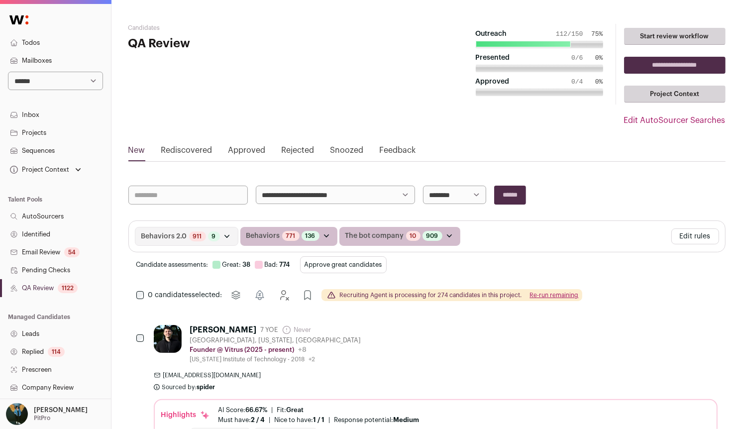
click at [336, 262] on button "Approve great candidates" at bounding box center [343, 264] width 87 height 17
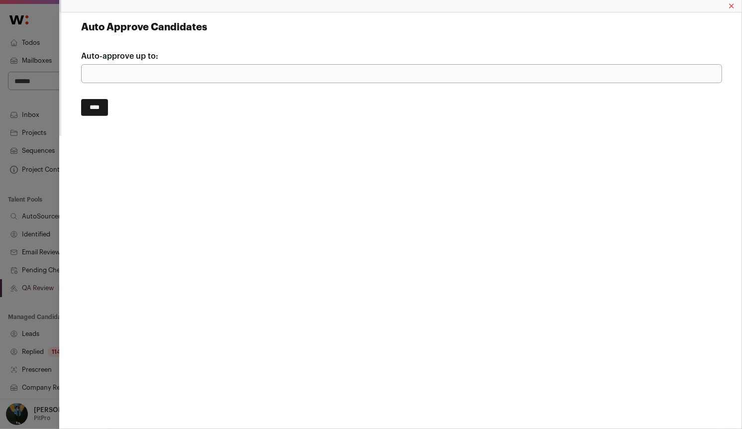
click at [99, 111] on input "****" at bounding box center [94, 107] width 27 height 17
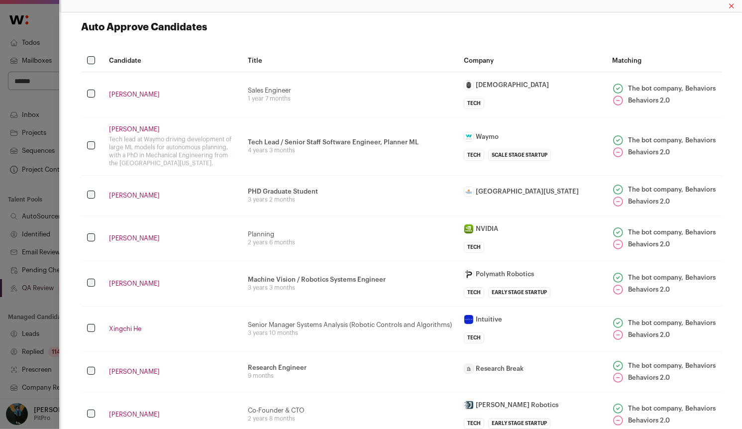
click at [84, 79] on td "Close modal via background" at bounding box center [92, 94] width 22 height 45
click at [92, 64] on th "Close modal via background" at bounding box center [92, 60] width 22 height 21
click at [95, 65] on th "Close modal via background" at bounding box center [92, 60] width 22 height 21
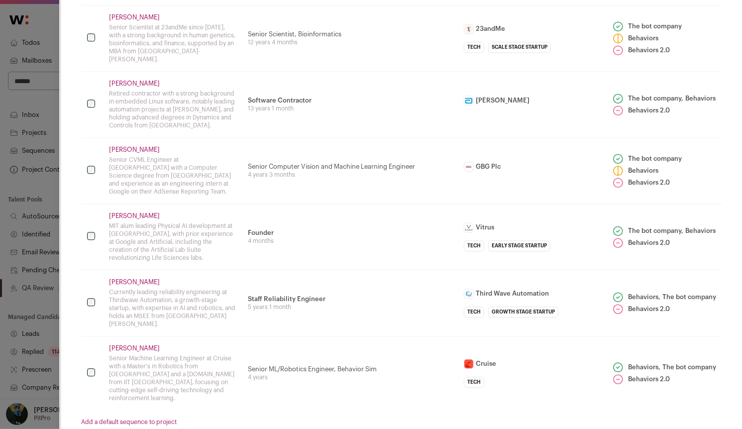
scroll to position [1932, 0]
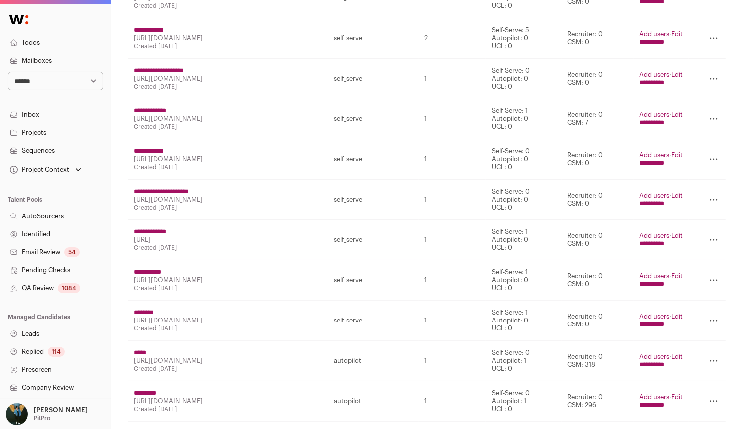
scroll to position [790, 0]
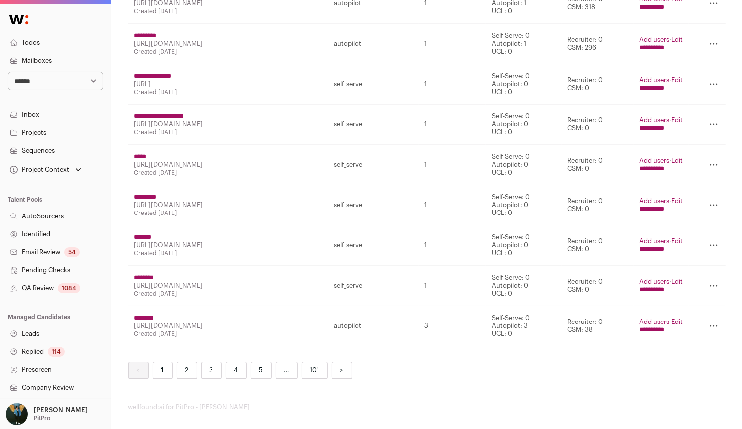
click at [34, 67] on link "Mailboxes" at bounding box center [55, 61] width 111 height 18
click at [34, 38] on link "Todos" at bounding box center [55, 43] width 111 height 18
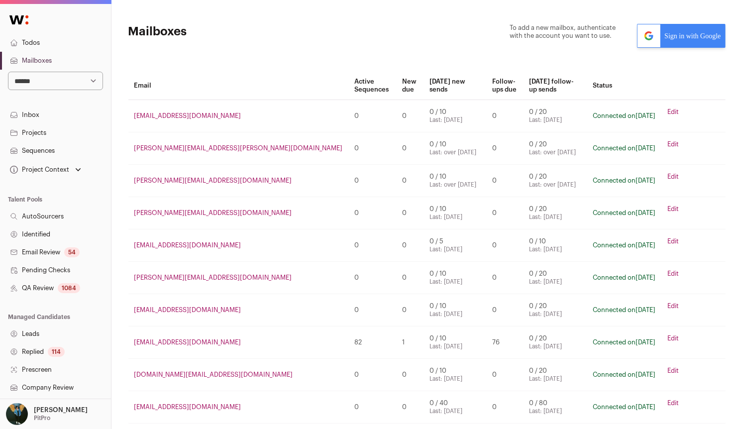
click at [32, 36] on link "Todos" at bounding box center [55, 43] width 111 height 18
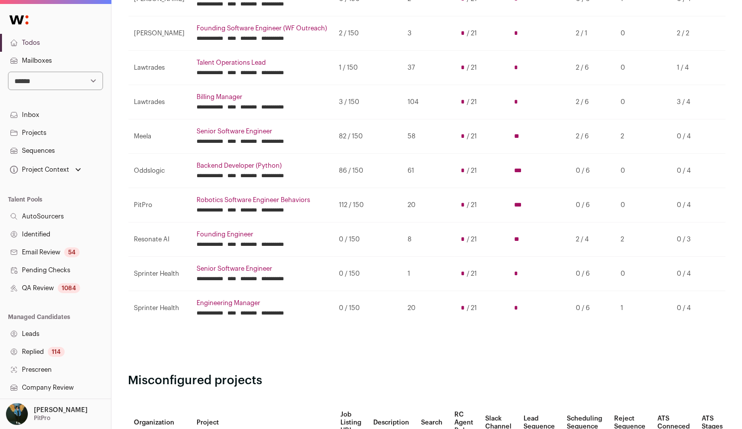
scroll to position [214, 0]
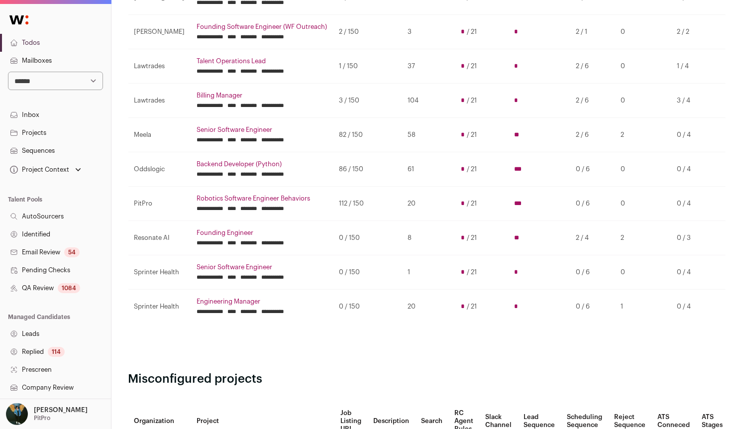
click at [257, 241] on input "********" at bounding box center [249, 243] width 17 height 8
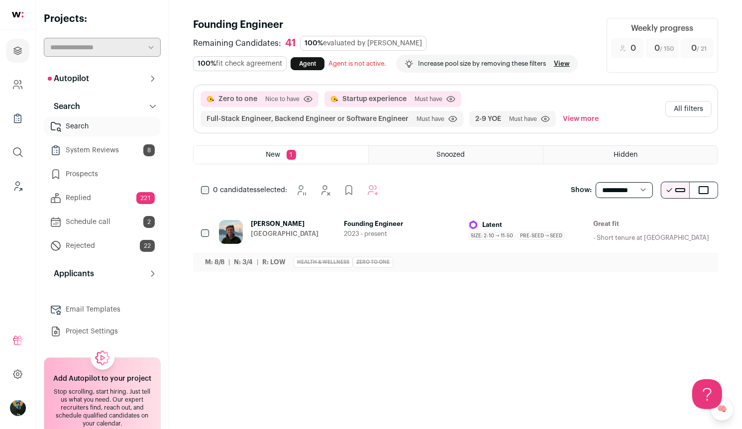
click at [684, 115] on button "All filters" at bounding box center [688, 109] width 46 height 16
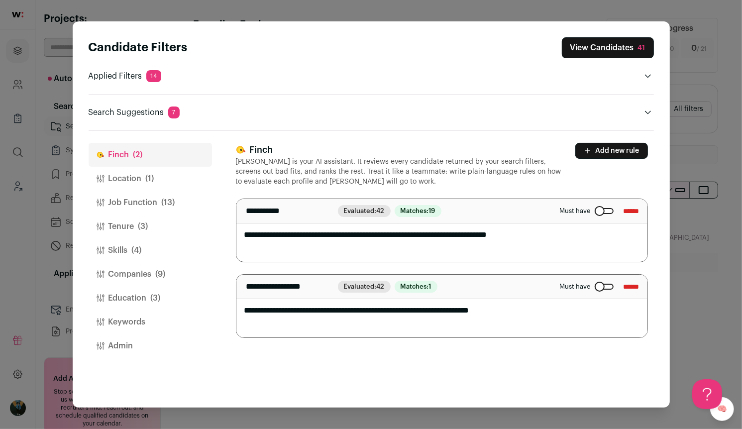
click at [214, 111] on header "Search Suggestions 7" at bounding box center [371, 112] width 565 height 12
click at [642, 103] on div "Search Suggestions 7 Remove research to increase pool size by 16 results ***** …" at bounding box center [371, 106] width 565 height 24
click at [643, 107] on button "Close modal via background" at bounding box center [648, 112] width 12 height 12
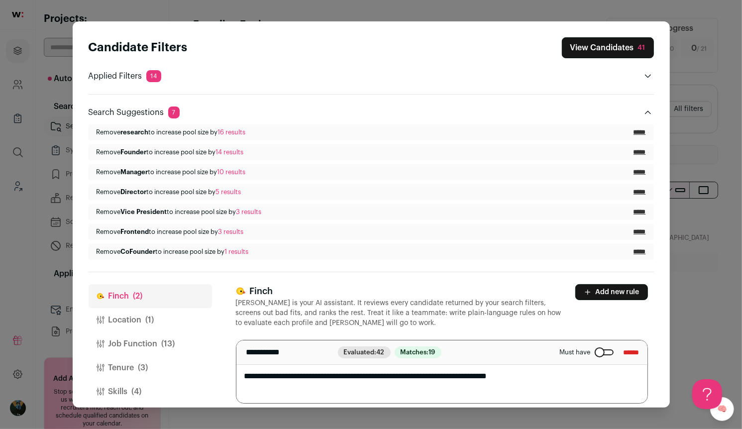
click at [146, 317] on span "(1)" at bounding box center [150, 320] width 8 height 12
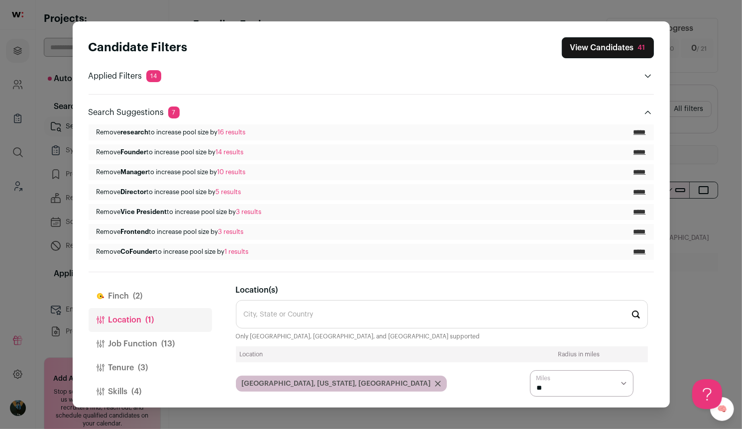
click at [150, 334] on button "Job Function (13)" at bounding box center [150, 344] width 123 height 24
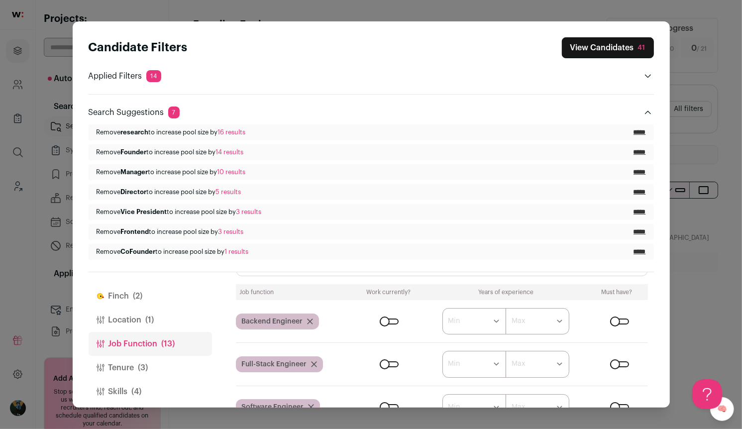
scroll to position [23, 0]
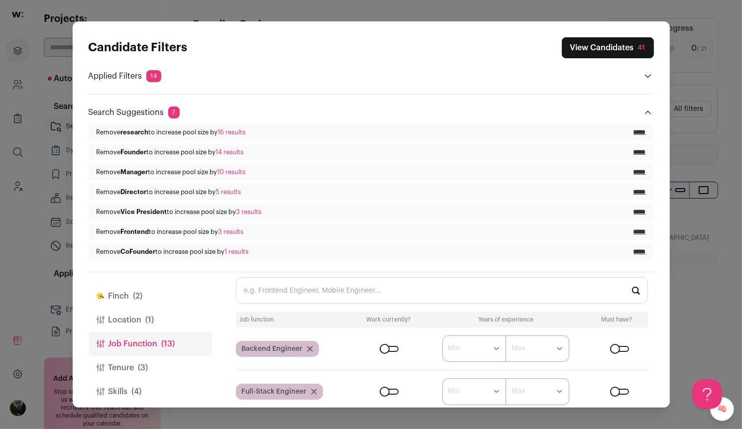
click at [309, 289] on input "Job Function(s)" at bounding box center [442, 290] width 412 height 26
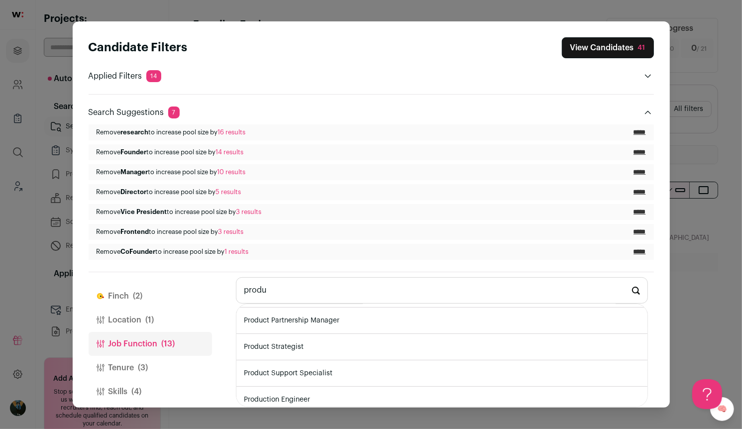
scroll to position [290, 0]
type input "produ"
click at [217, 386] on div "[PERSON_NAME] (2) Location (1) Job Function (13) Tenure (3) Skills (4) Companie…" at bounding box center [371, 339] width 565 height 135
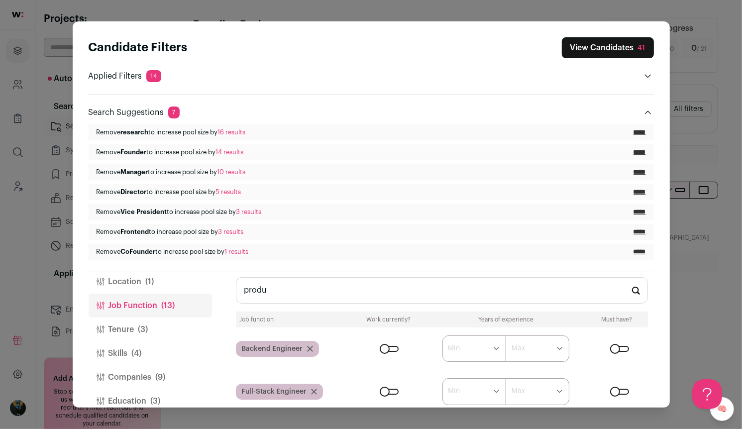
scroll to position [51, 0]
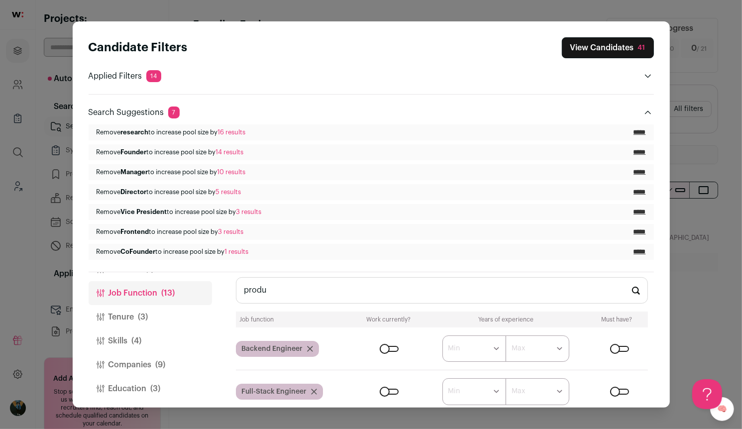
click at [141, 320] on span "(3)" at bounding box center [143, 317] width 10 height 12
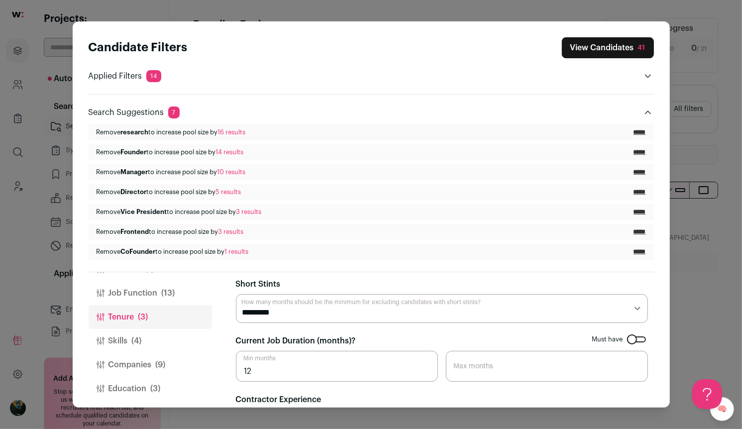
scroll to position [70, 0]
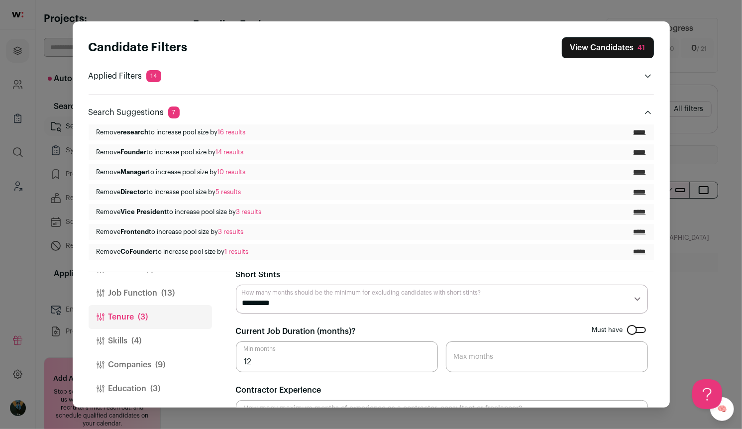
click at [309, 300] on select "********* ******** ******* ******** ******** ******** ******** ******** *******…" at bounding box center [442, 299] width 412 height 28
select select "*"
click at [146, 343] on button "Skills (4)" at bounding box center [150, 341] width 123 height 24
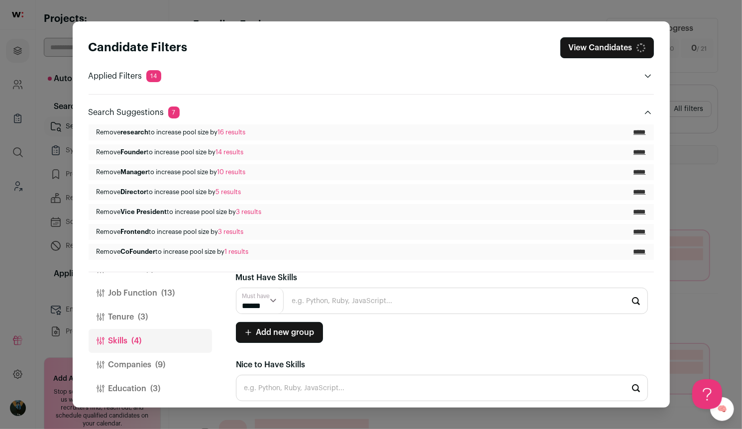
scroll to position [0, 0]
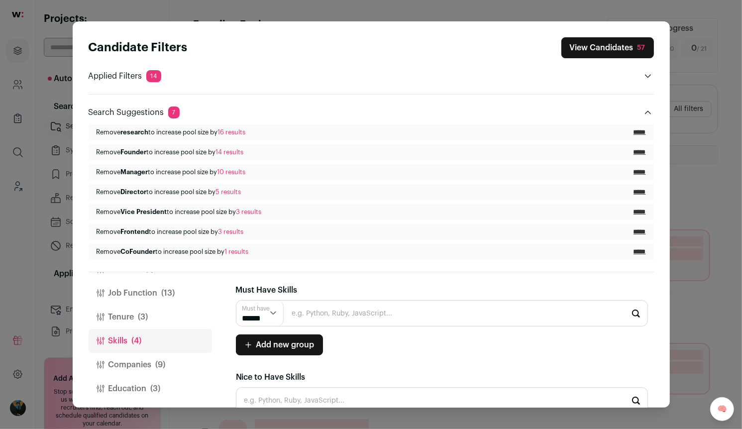
click at [131, 361] on button "Companies (9)" at bounding box center [150, 365] width 123 height 24
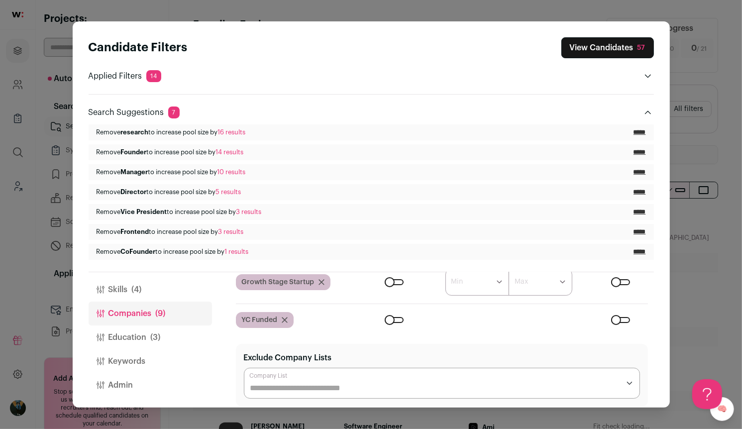
scroll to position [164, 0]
click at [623, 319] on div "Close modal via background" at bounding box center [620, 318] width 19 height 6
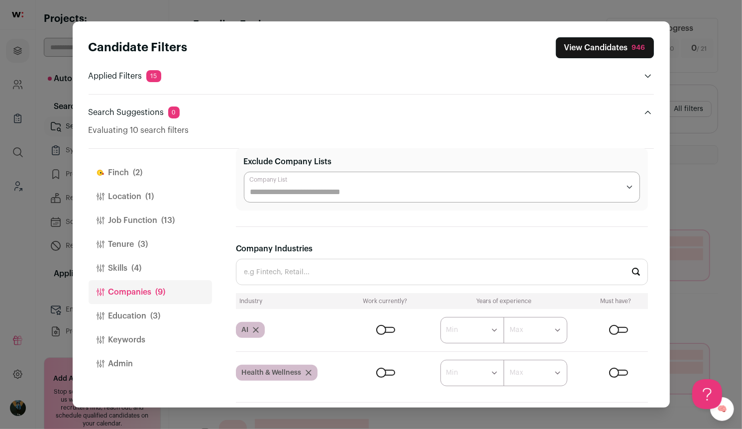
scroll to position [236, 0]
click at [168, 316] on button "Education (3)" at bounding box center [150, 316] width 123 height 24
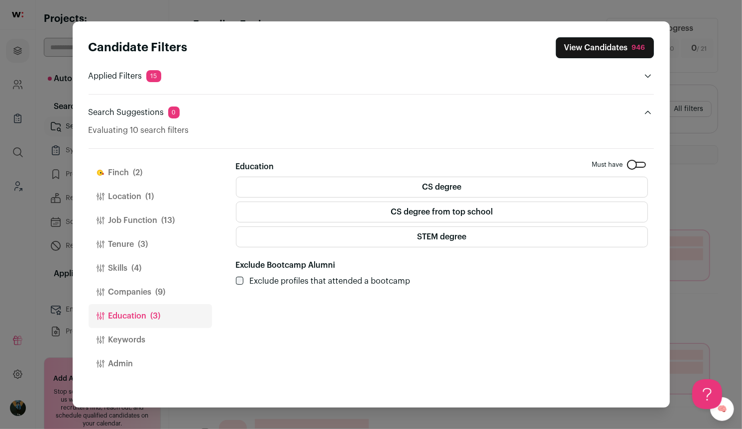
scroll to position [0, 0]
click at [474, 208] on label "CS degree from top school" at bounding box center [442, 211] width 412 height 21
click at [595, 47] on button "View Candidates 946" at bounding box center [605, 47] width 98 height 21
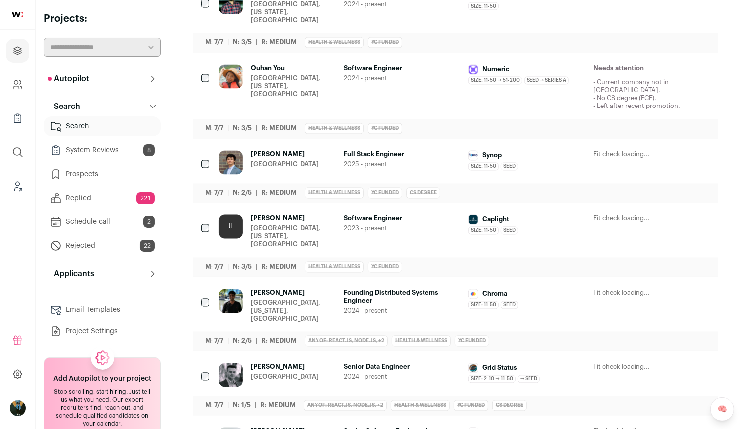
scroll to position [1476, 0]
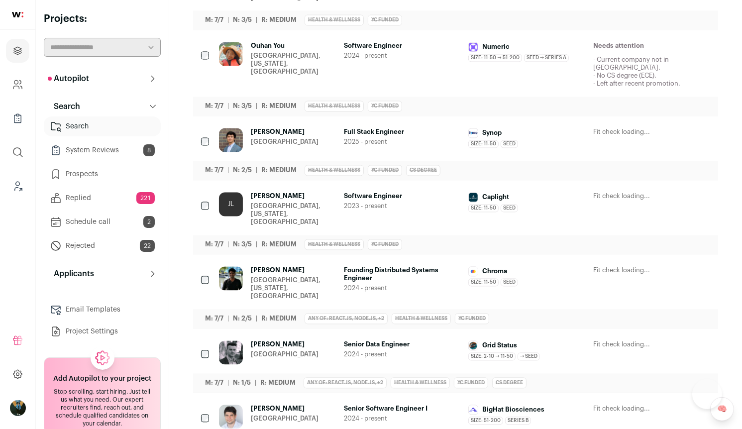
click at [206, 102] on ul "[PERSON_NAME] [GEOGRAPHIC_DATA], [US_STATE], [GEOGRAPHIC_DATA] Software Enginee…" at bounding box center [455, 402] width 525 height 3347
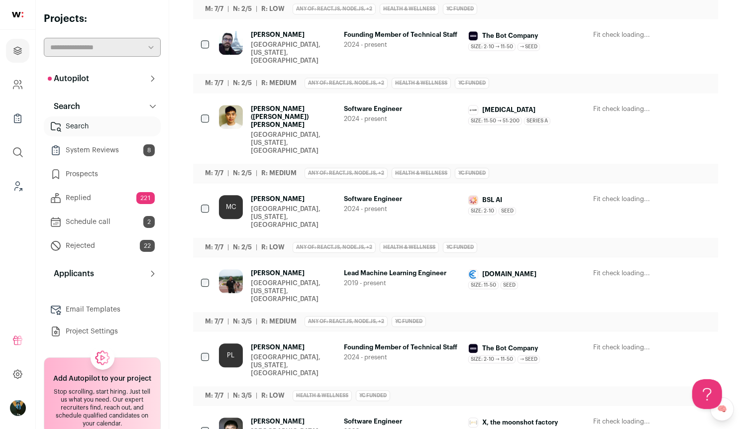
scroll to position [2001, 0]
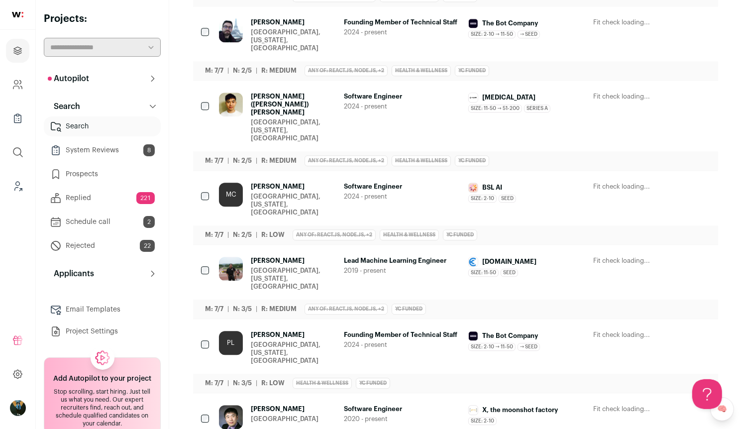
click at [200, 393] on div "Jian Guan San Francisco Bay Area Software Engineer 2020 - present X, the moonsh…" at bounding box center [455, 425] width 525 height 64
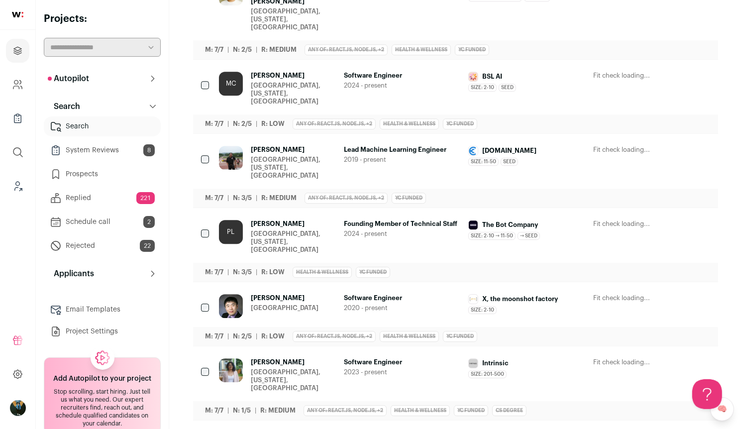
scroll to position [2187, 0]
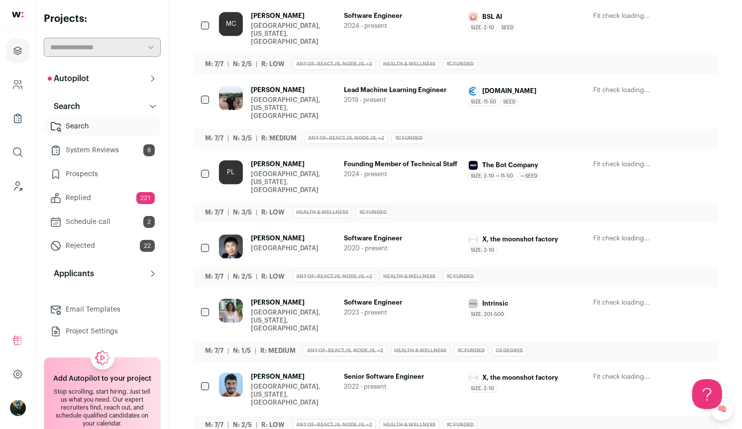
scroll to position [2272, 0]
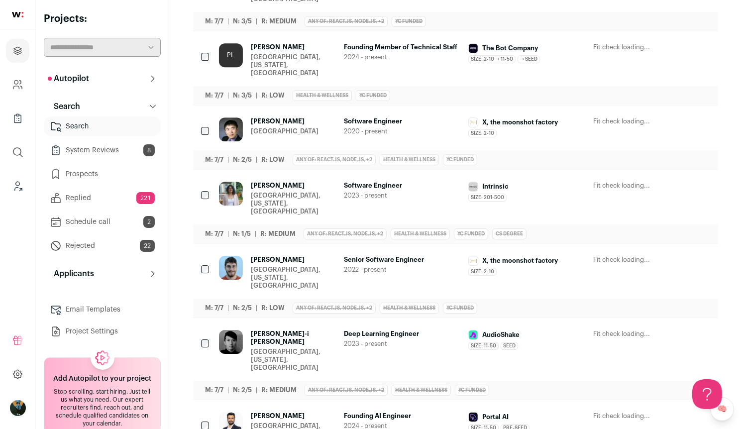
scroll to position [2393, 0]
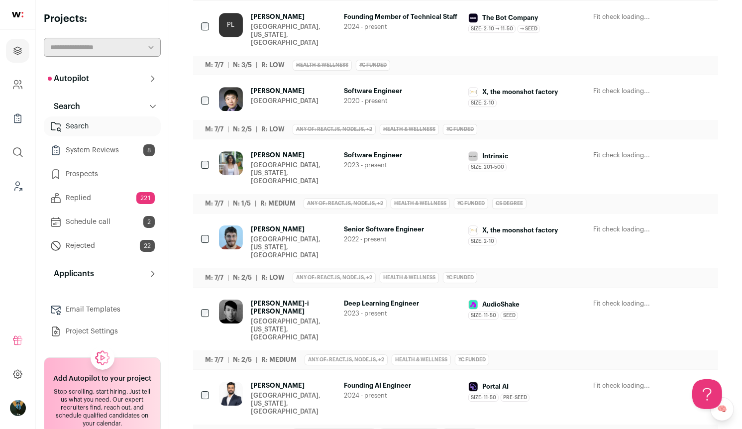
click at [198, 370] on div "Manav Mehra Santa Clara, California, United States Founding AI Engineer 2024 - …" at bounding box center [455, 407] width 525 height 74
click at [200, 370] on div "Manav Mehra Santa Clara, California, United States Founding AI Engineer 2024 - …" at bounding box center [455, 407] width 525 height 74
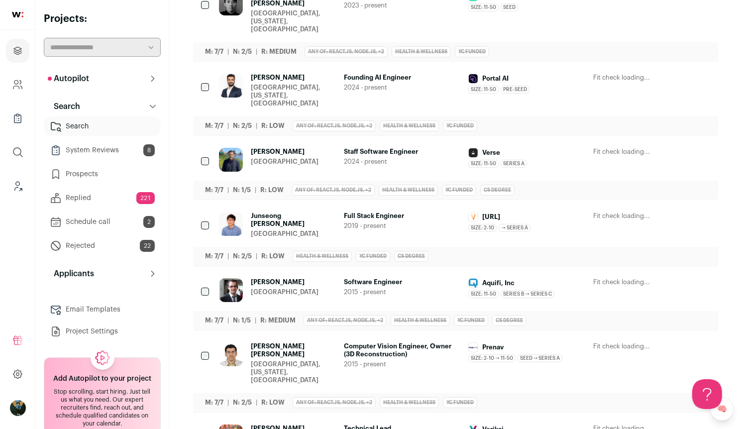
scroll to position [2714, 0]
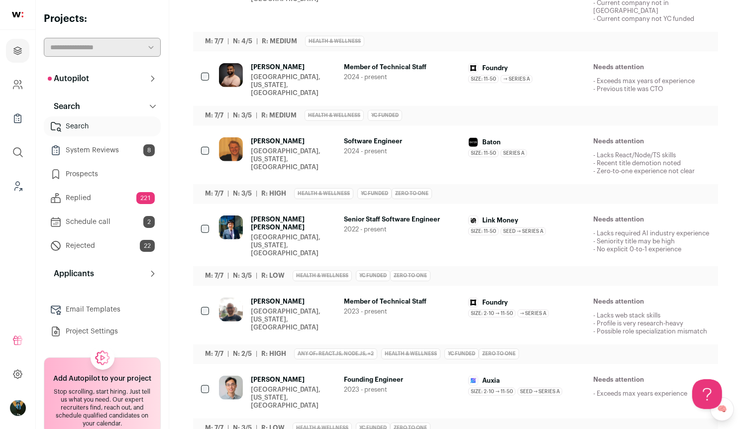
scroll to position [0, 0]
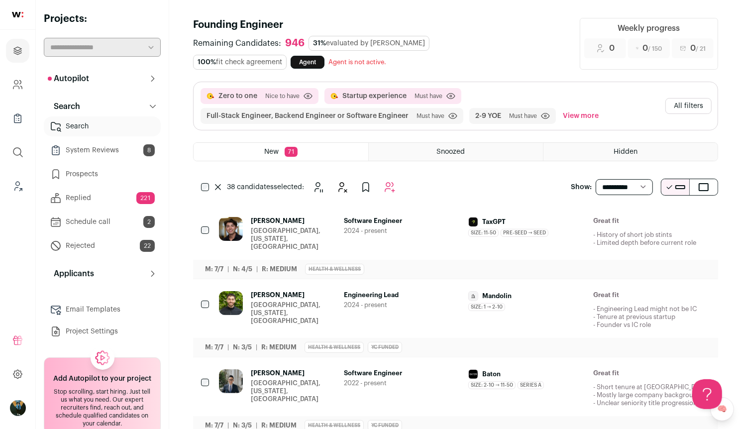
click at [401, 183] on div "38 candidates selected:" at bounding box center [300, 187] width 214 height 20
click at [399, 180] on button "Add to Autopilot" at bounding box center [390, 187] width 20 height 20
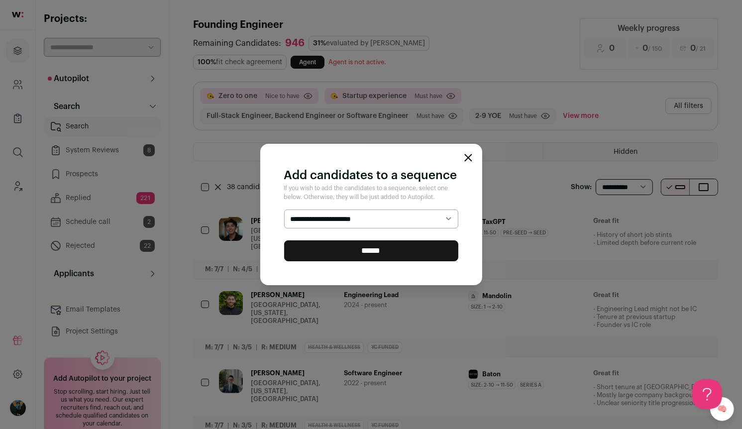
click at [421, 225] on select "**********" at bounding box center [371, 218] width 174 height 18
select select "*****"
click at [411, 247] on input "******" at bounding box center [371, 250] width 174 height 21
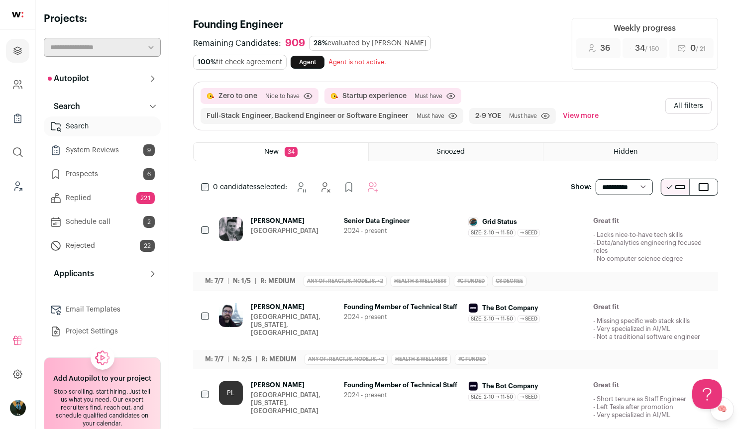
click at [651, 223] on icon "Hide" at bounding box center [648, 221] width 12 height 12
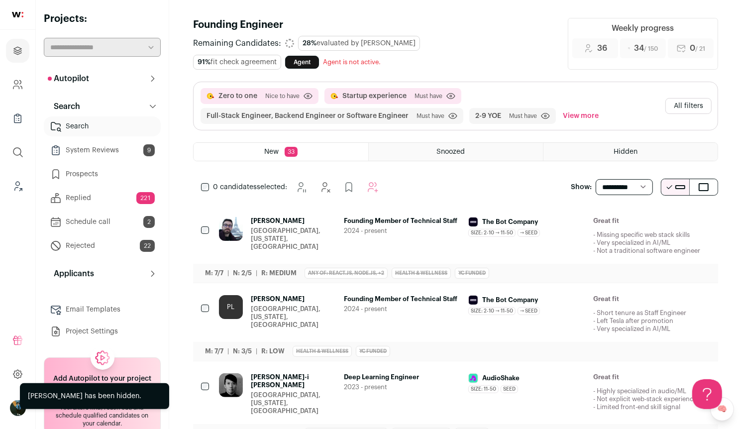
click at [651, 223] on icon "Hide" at bounding box center [648, 221] width 12 height 12
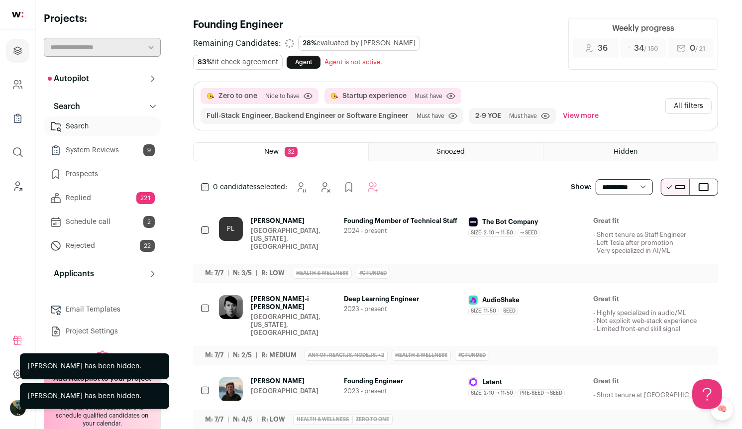
click at [651, 223] on icon "Hide" at bounding box center [648, 221] width 12 height 12
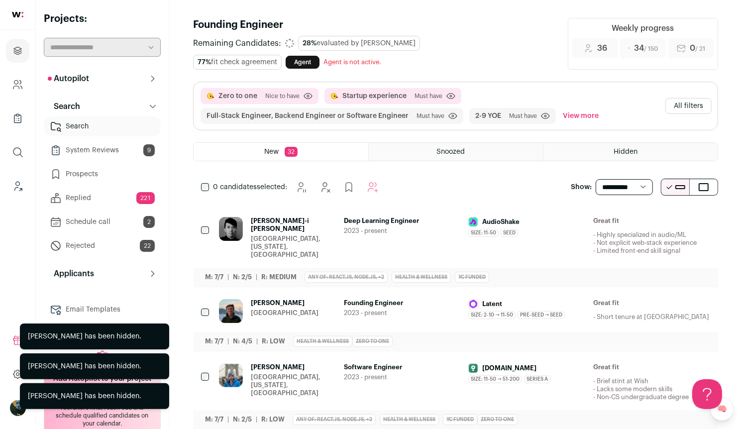
click at [651, 223] on icon "Hide" at bounding box center [648, 221] width 12 height 12
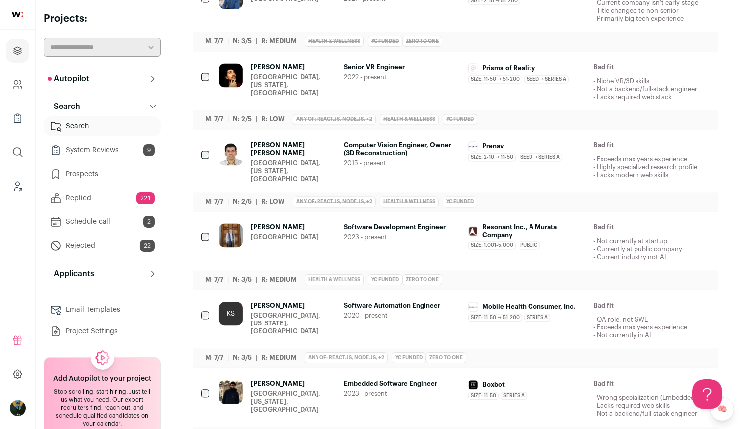
scroll to position [1566, 0]
click at [198, 139] on div "[PERSON_NAME] [PERSON_NAME] [GEOGRAPHIC_DATA], [US_STATE], [GEOGRAPHIC_DATA] Co…" at bounding box center [455, 170] width 525 height 82
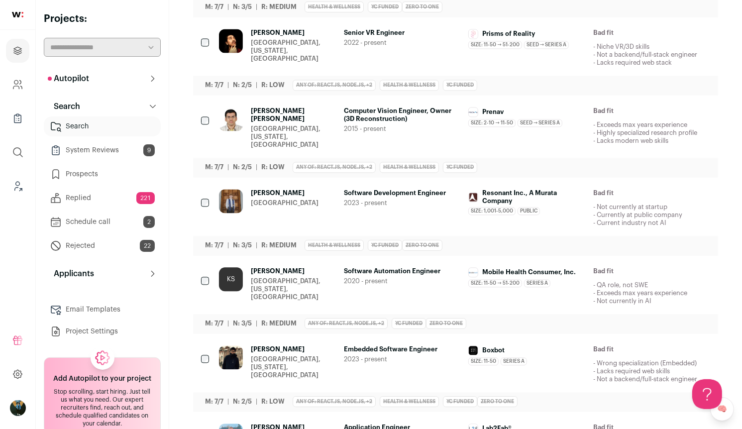
scroll to position [1598, 0]
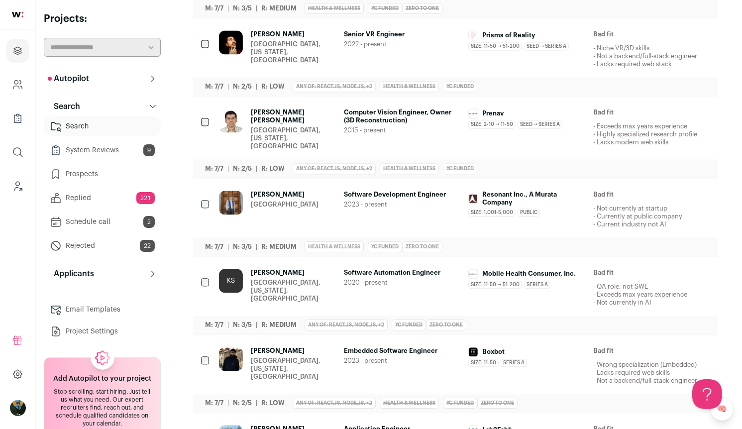
click at [207, 30] on div at bounding box center [206, 44] width 10 height 28
click at [202, 30] on div at bounding box center [206, 44] width 10 height 28
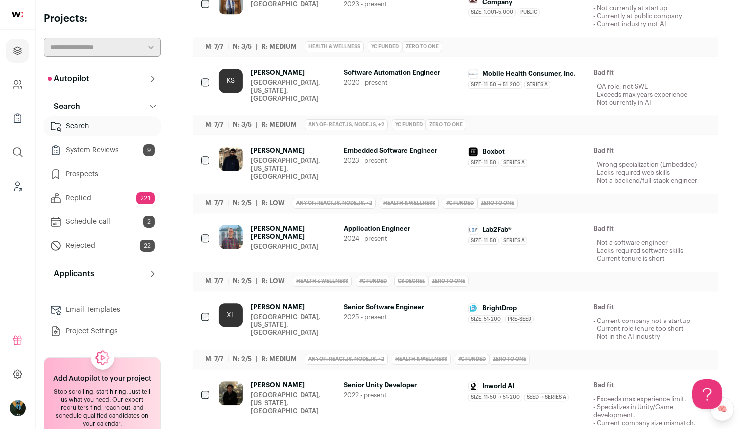
scroll to position [1799, 0]
click at [206, 146] on div at bounding box center [206, 160] width 10 height 28
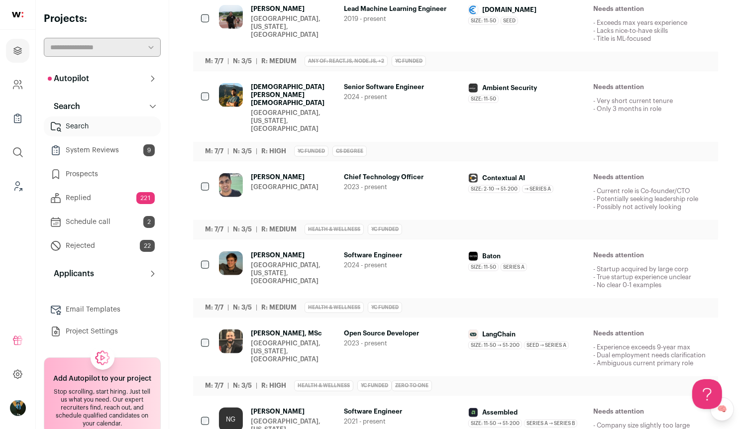
scroll to position [0, 0]
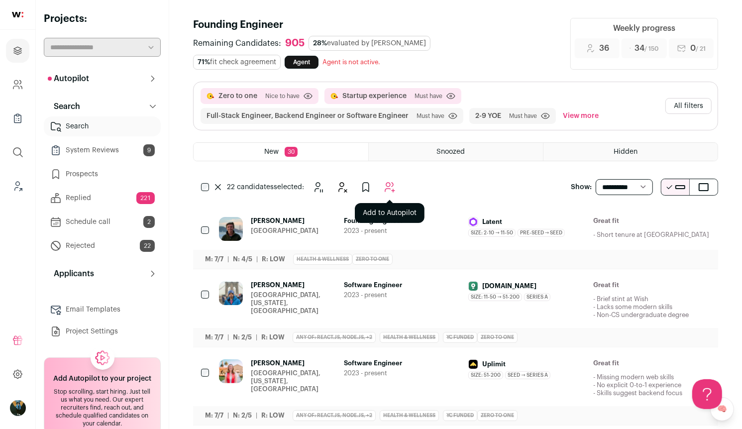
click at [381, 186] on button "Add to Autopilot" at bounding box center [390, 187] width 20 height 20
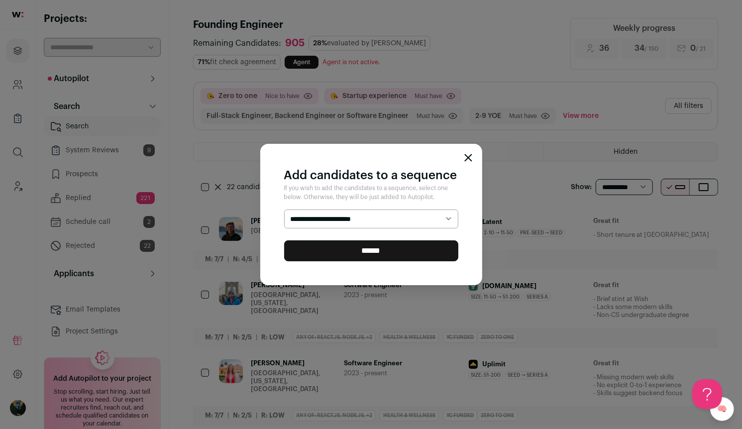
select select "*****"
click at [366, 249] on input "******" at bounding box center [371, 250] width 174 height 21
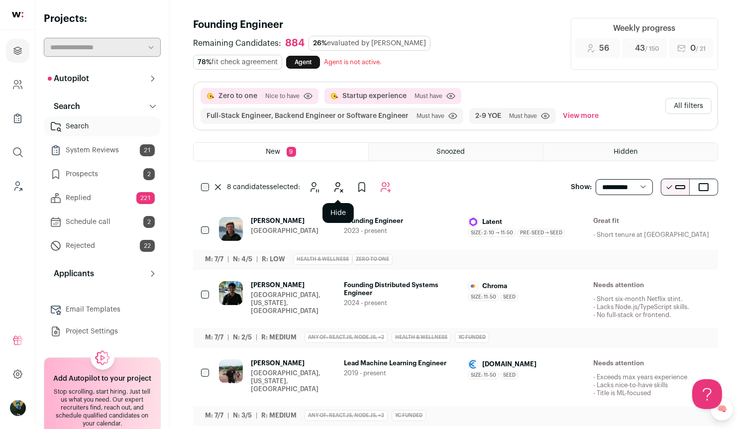
click at [345, 185] on button "Hide" at bounding box center [338, 187] width 20 height 20
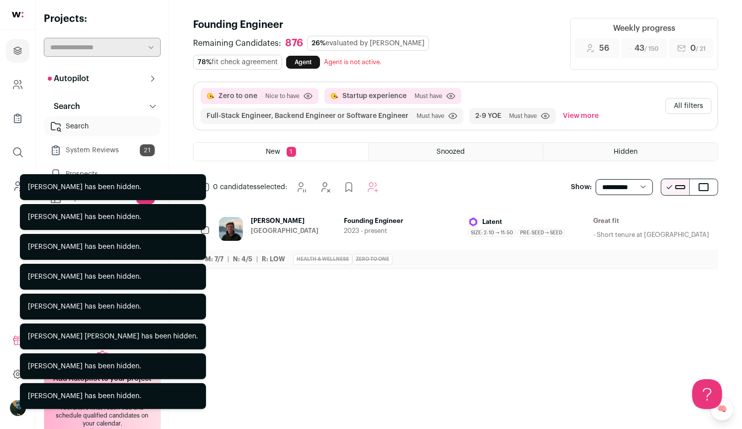
click at [644, 222] on icon "Hide" at bounding box center [648, 221] width 12 height 12
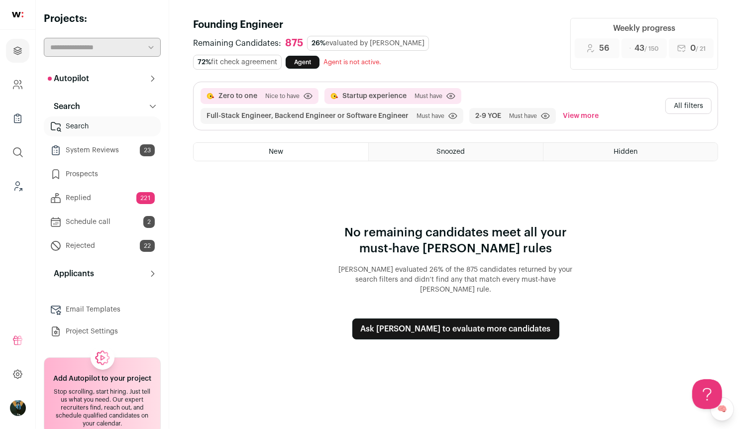
click at [621, 218] on div "No remaining candidates meet all your must-have [PERSON_NAME] rules [PERSON_NAM…" at bounding box center [455, 258] width 525 height 162
click at [514, 129] on div "Zero to one [GEOGRAPHIC_DATA] to have Click to disable/enable criteria Startup …" at bounding box center [455, 130] width 525 height 96
click at [695, 103] on button "All filters" at bounding box center [688, 106] width 46 height 16
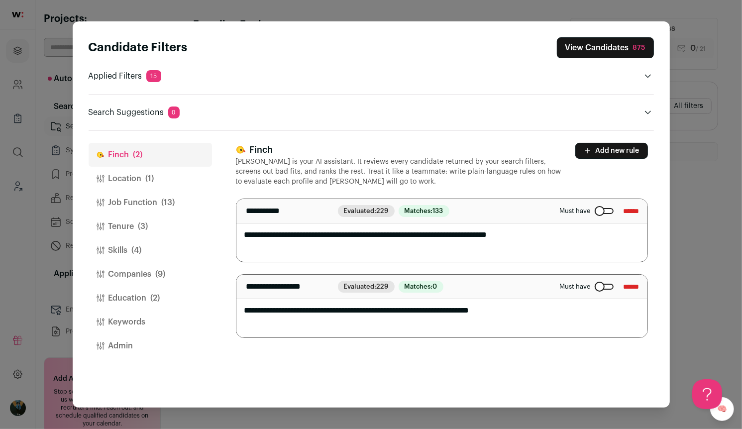
click at [158, 255] on button "Skills (4)" at bounding box center [150, 250] width 123 height 24
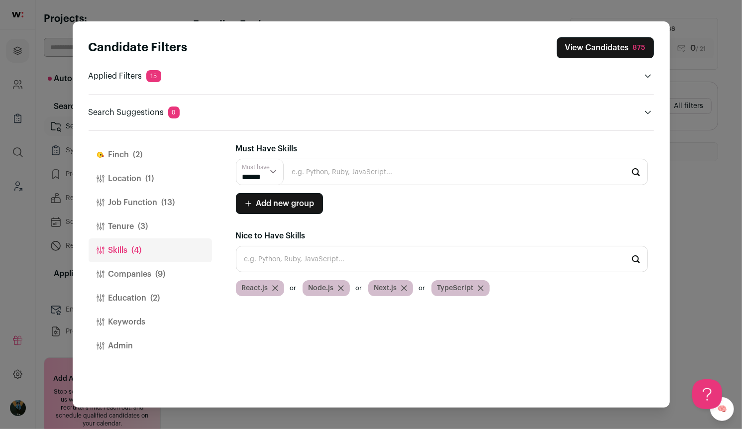
click at [162, 268] on span "(9)" at bounding box center [161, 274] width 10 height 12
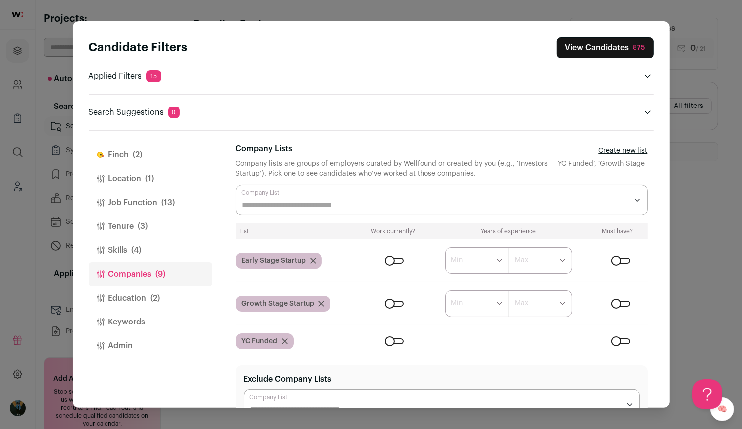
click at [336, 212] on div "Close modal via background" at bounding box center [442, 200] width 412 height 31
click at [342, 159] on div "Company lists are groups of employers curated by Wellfound or created by you (e…" at bounding box center [442, 169] width 412 height 20
click at [334, 124] on header "Candidate Filters View Candidates 875 Applied Filters 15 Zero to one or Startup…" at bounding box center [371, 75] width 565 height 109
click at [192, 151] on button "[PERSON_NAME] (2)" at bounding box center [150, 155] width 123 height 24
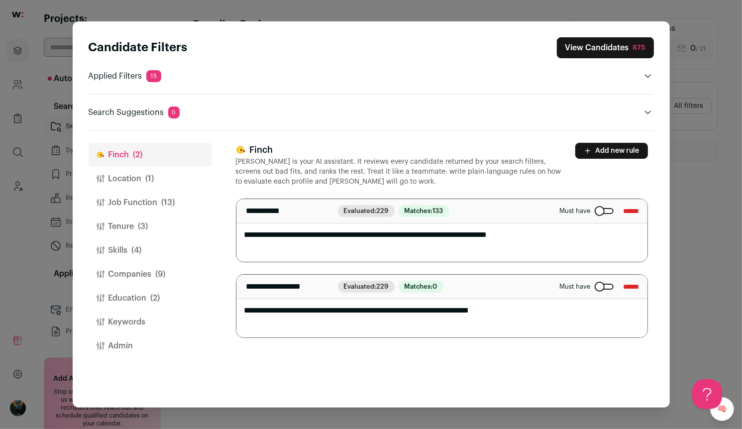
click at [603, 57] on button "View Candidates 875" at bounding box center [605, 47] width 97 height 21
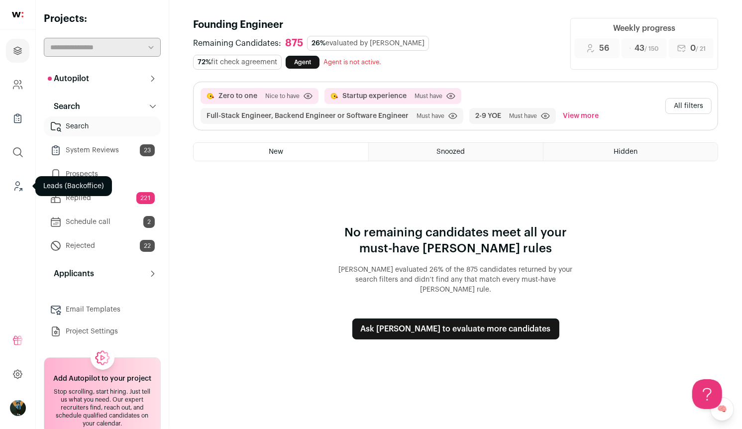
click at [22, 188] on icon "Leads (Backoffice)" at bounding box center [17, 186] width 11 height 12
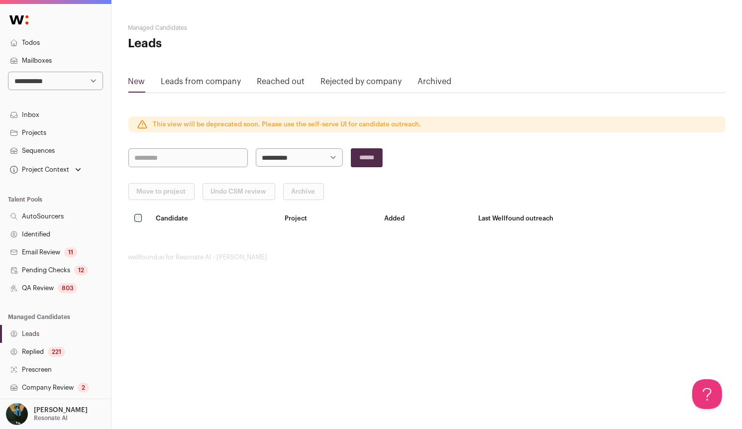
click at [31, 191] on nav "**********" at bounding box center [55, 274] width 111 height 536
